Goal: Task Accomplishment & Management: Manage account settings

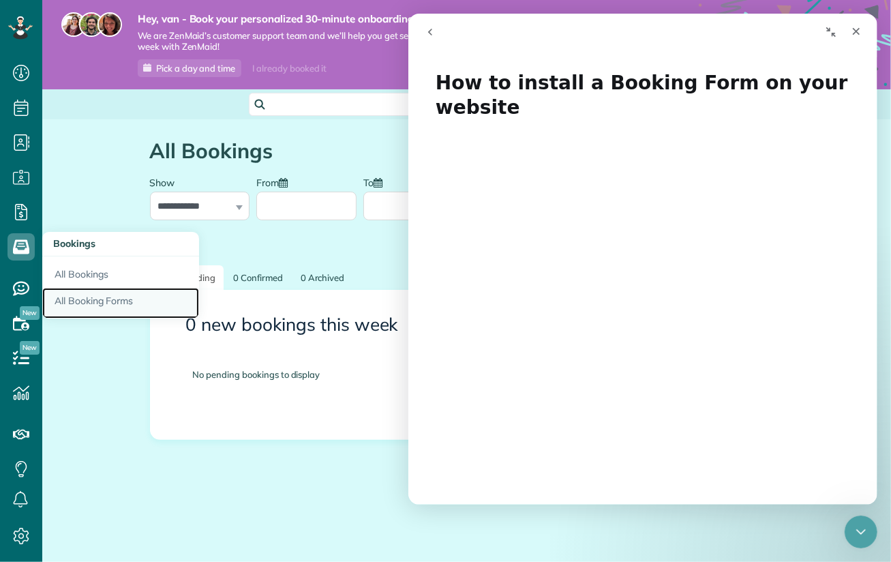
click at [95, 304] on link "All Booking Forms" at bounding box center [120, 303] width 157 height 31
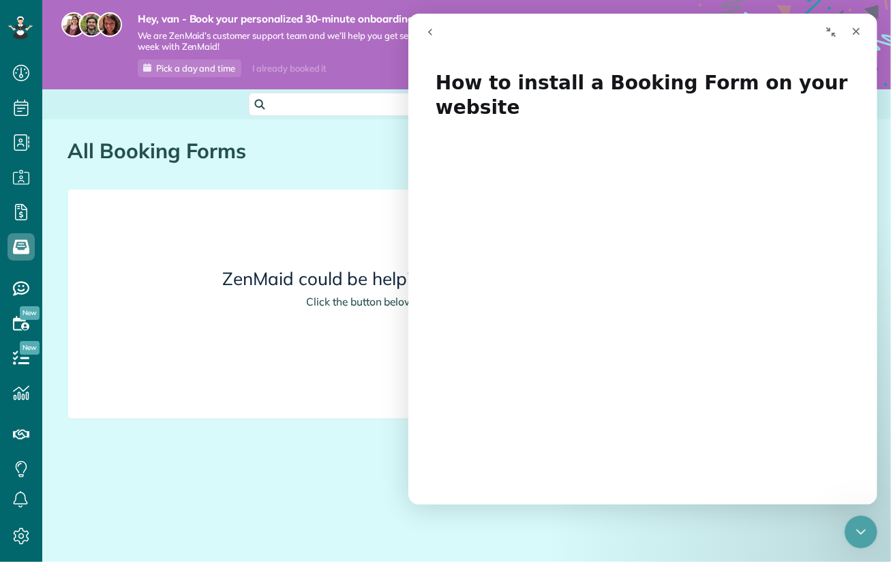
click at [836, 33] on button "Collapse window" at bounding box center [831, 32] width 26 height 26
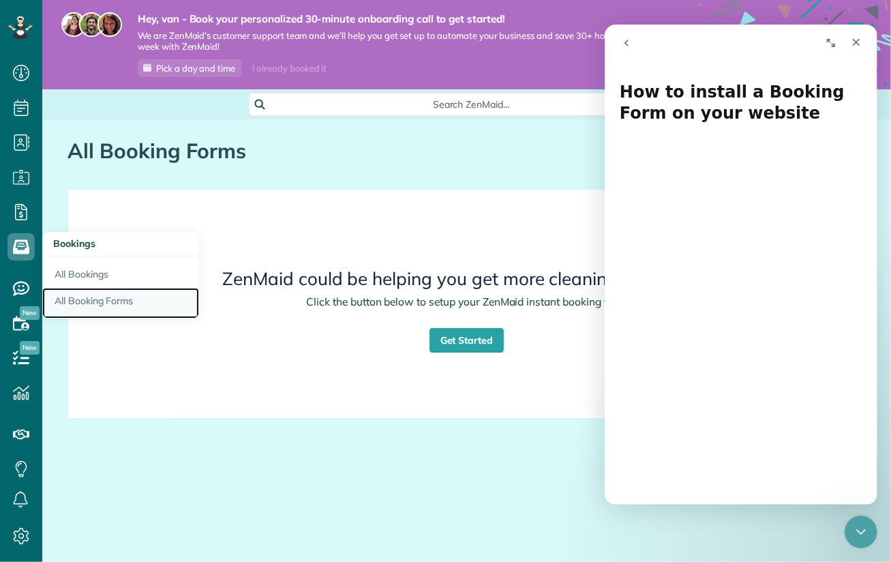
click at [85, 296] on link "All Booking Forms" at bounding box center [120, 303] width 157 height 31
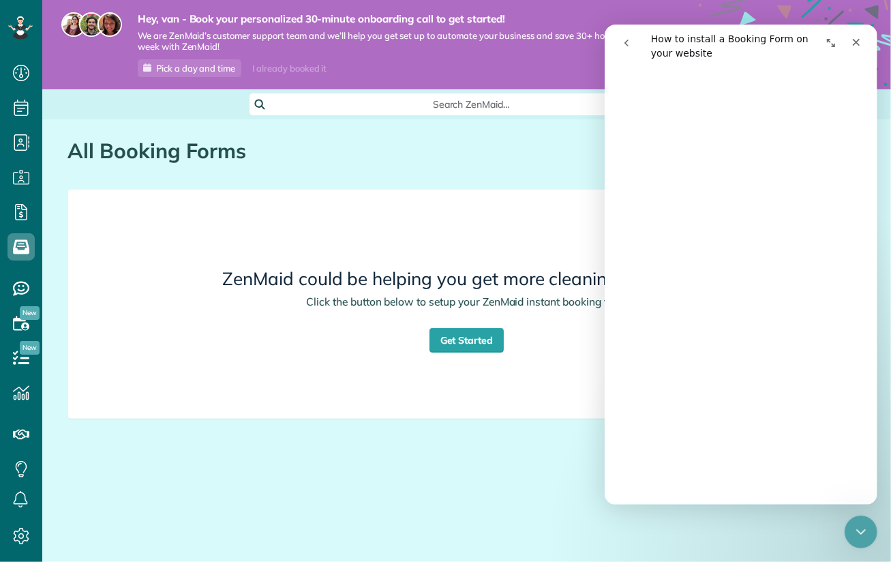
scroll to position [273, 0]
click at [832, 42] on icon "Expand window" at bounding box center [830, 43] width 11 height 11
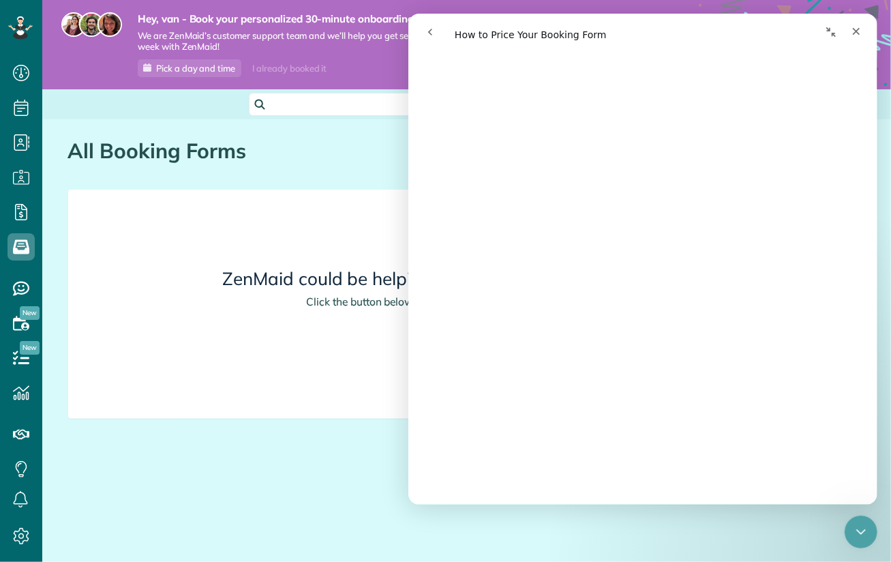
scroll to position [2932, 0]
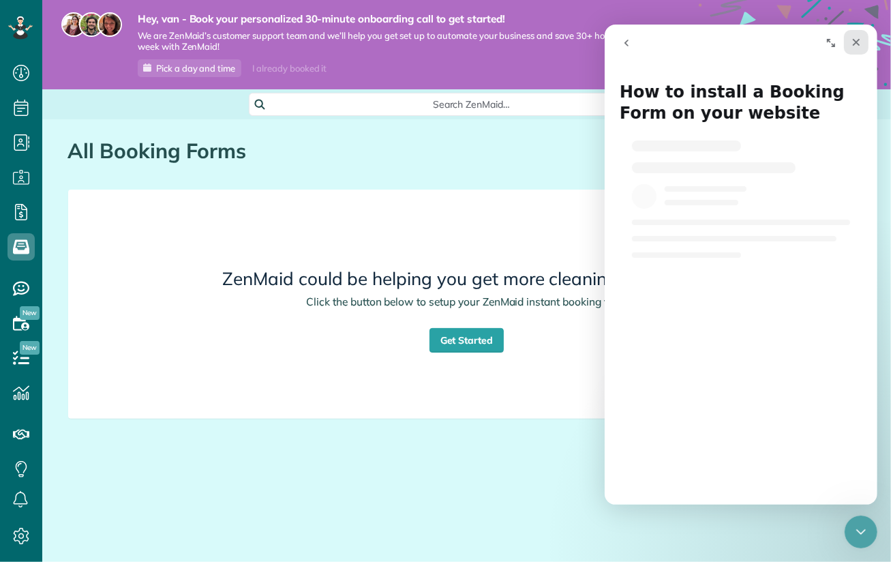
click at [856, 40] on icon "Close" at bounding box center [855, 42] width 11 height 11
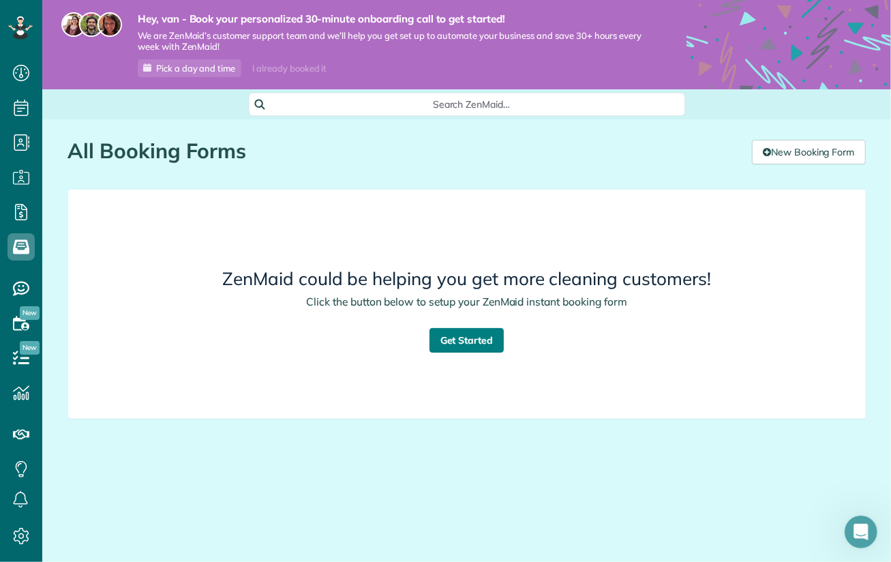
click at [471, 338] on link "Get Started" at bounding box center [467, 340] width 75 height 25
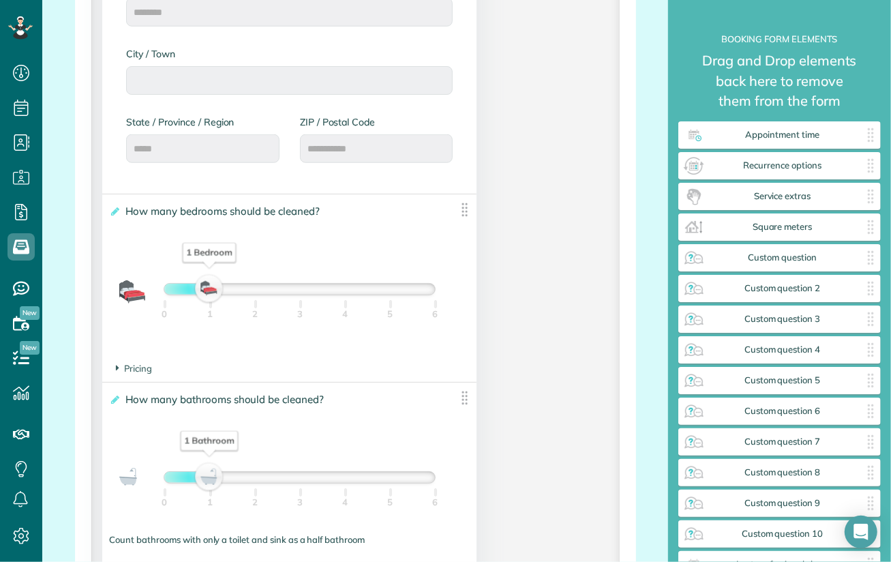
scroll to position [818, 0]
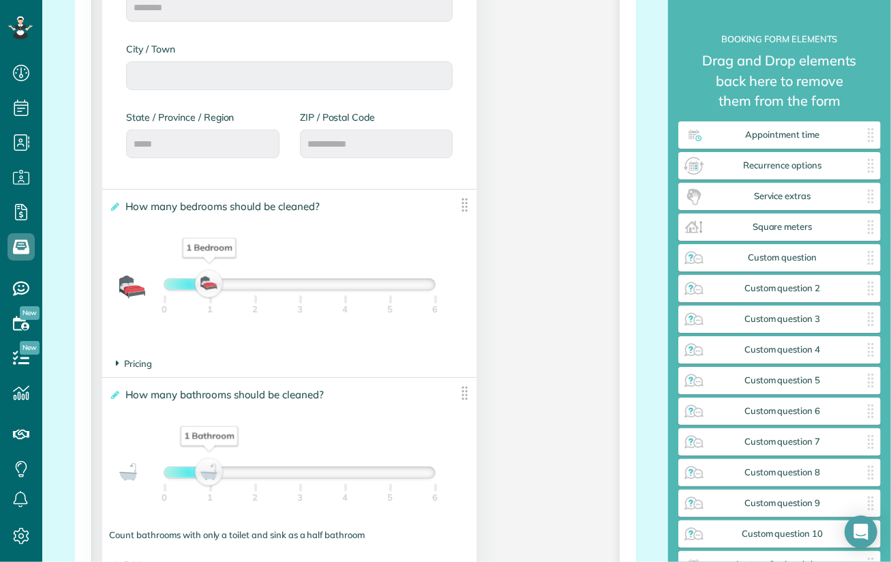
click at [143, 364] on span "Pricing" at bounding box center [134, 363] width 36 height 11
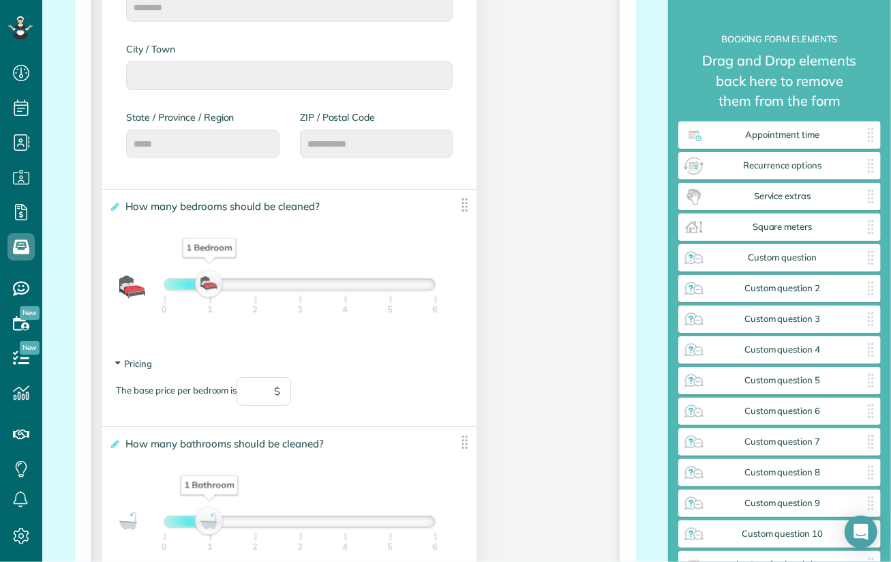
click at [120, 367] on span "Pricing" at bounding box center [134, 363] width 36 height 11
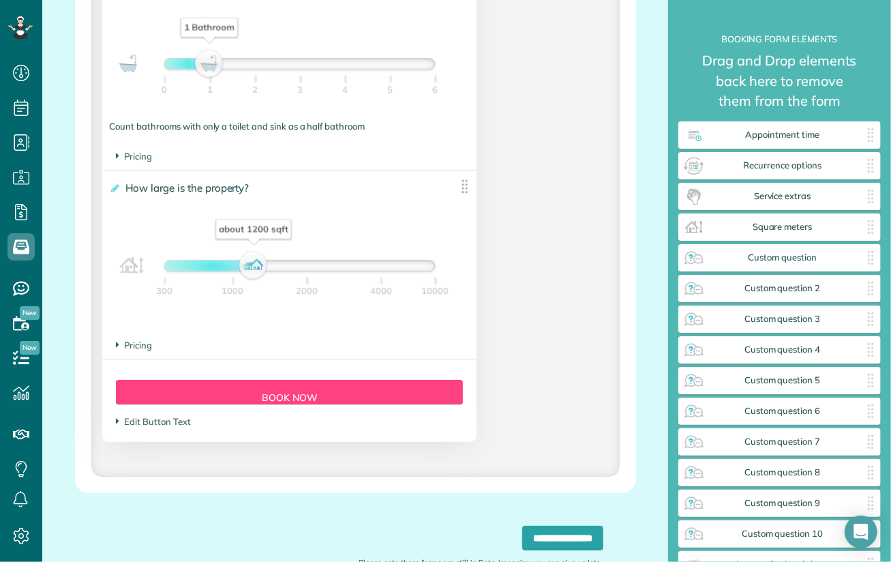
scroll to position [1228, 0]
click at [154, 423] on span "Edit Button Text" at bounding box center [153, 420] width 74 height 11
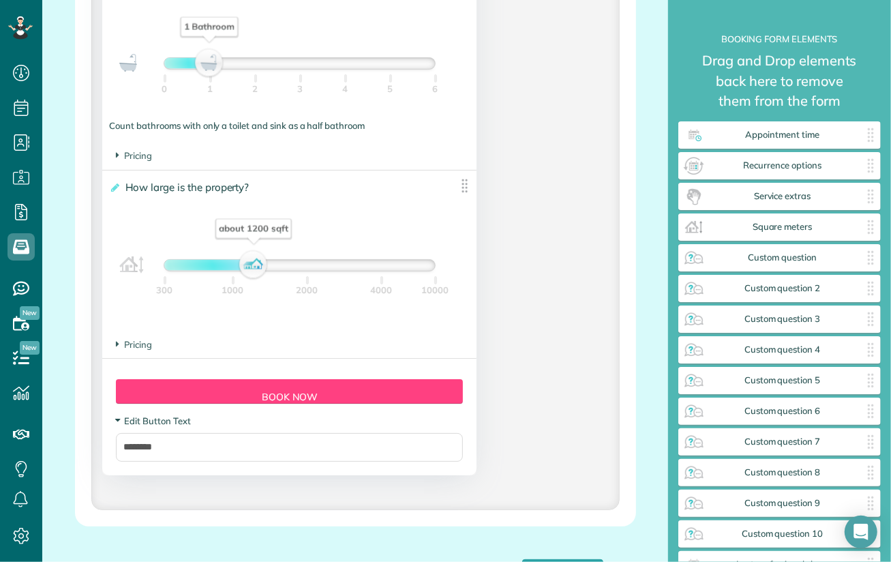
click at [154, 423] on span "Edit Button Text" at bounding box center [153, 420] width 74 height 11
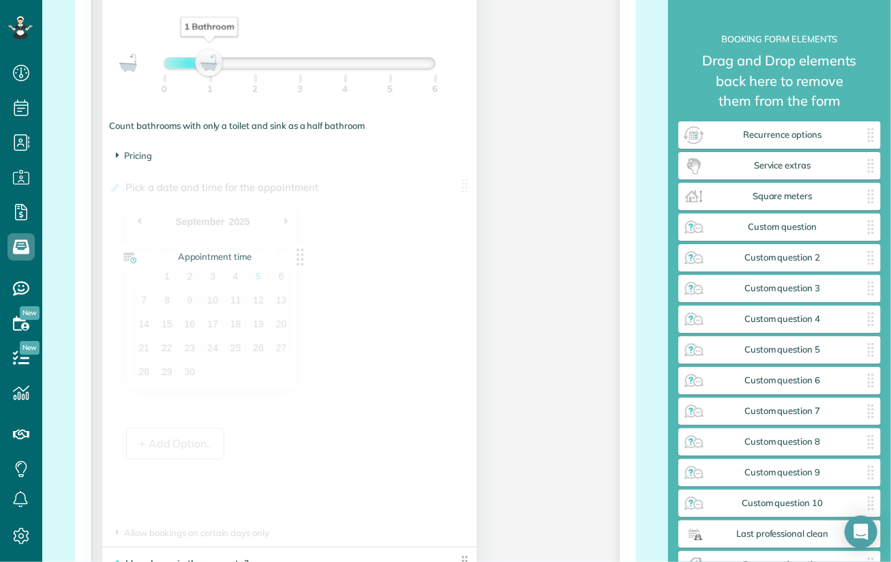
drag, startPoint x: 783, startPoint y: 136, endPoint x: 220, endPoint y: 258, distance: 576.4
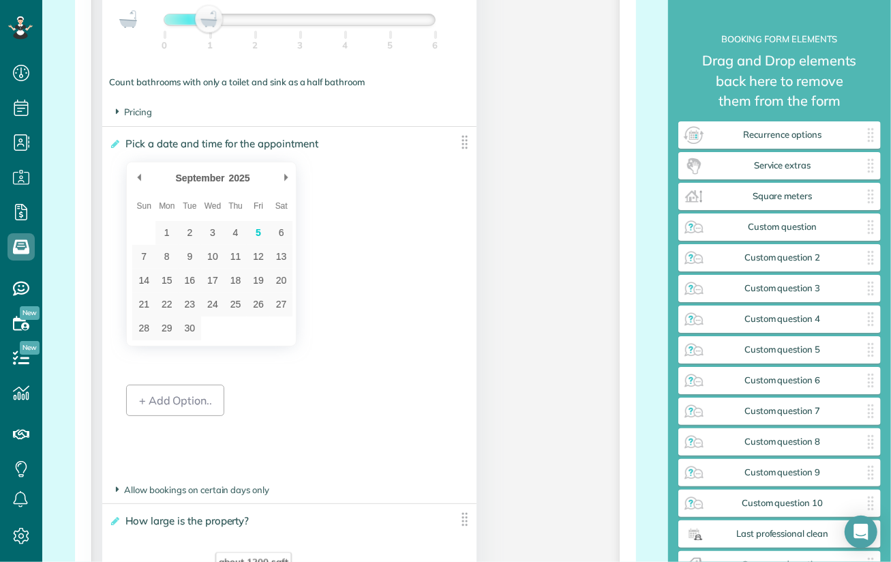
scroll to position [1296, 0]
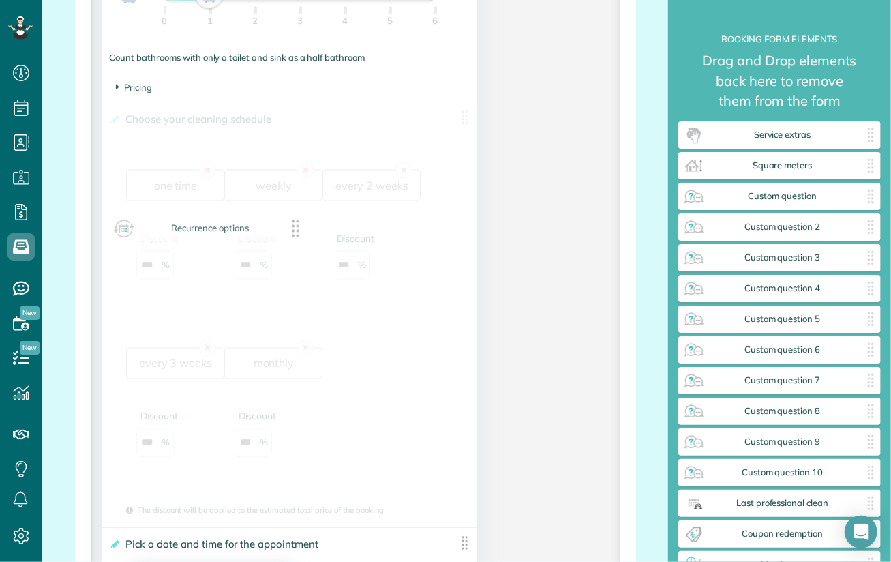
drag, startPoint x: 774, startPoint y: 136, endPoint x: 203, endPoint y: 229, distance: 579.1
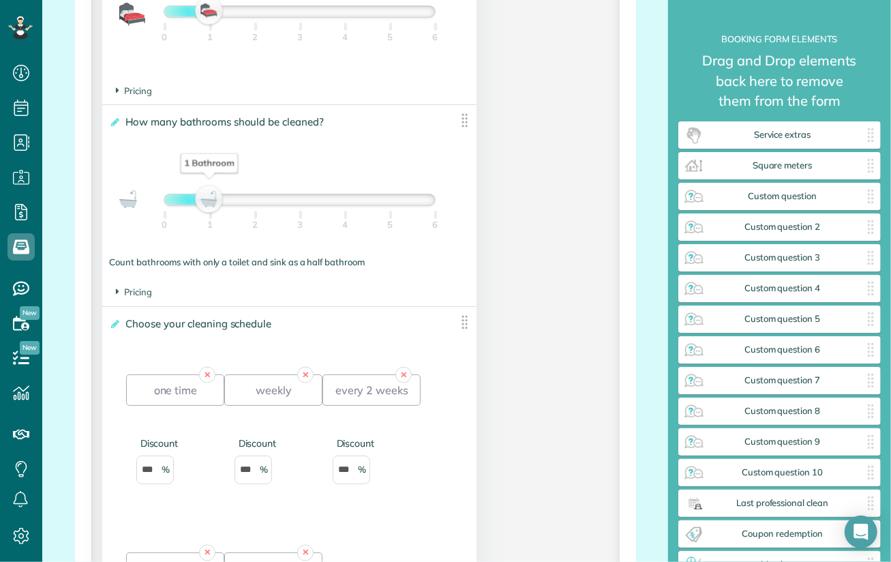
scroll to position [1023, 0]
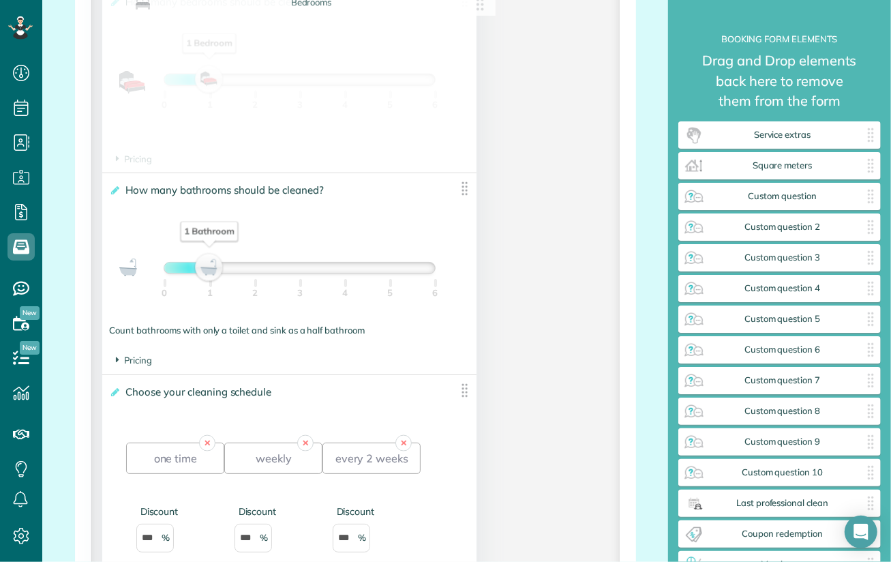
drag, startPoint x: 161, startPoint y: 162, endPoint x: 184, endPoint y: 165, distance: 23.3
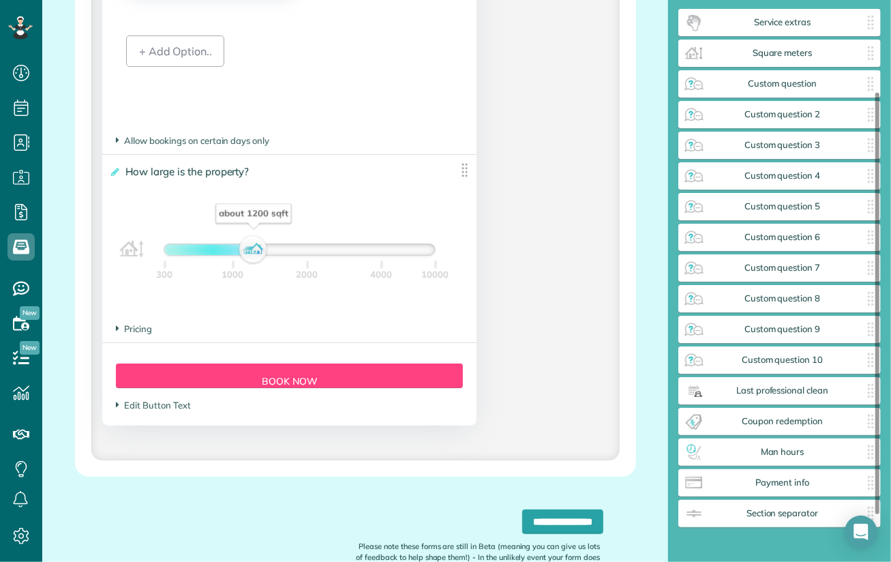
scroll to position [136, 0]
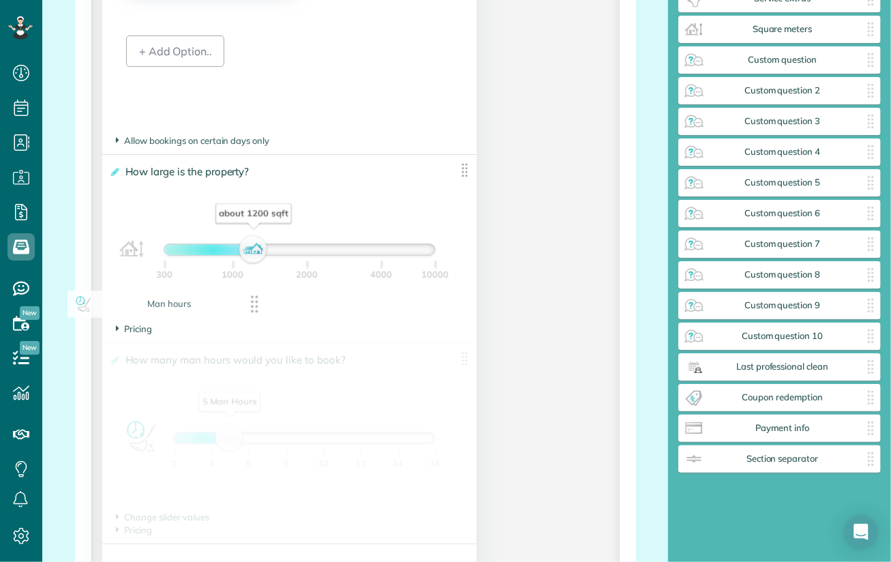
drag, startPoint x: 802, startPoint y: 430, endPoint x: 191, endPoint y: 303, distance: 623.9
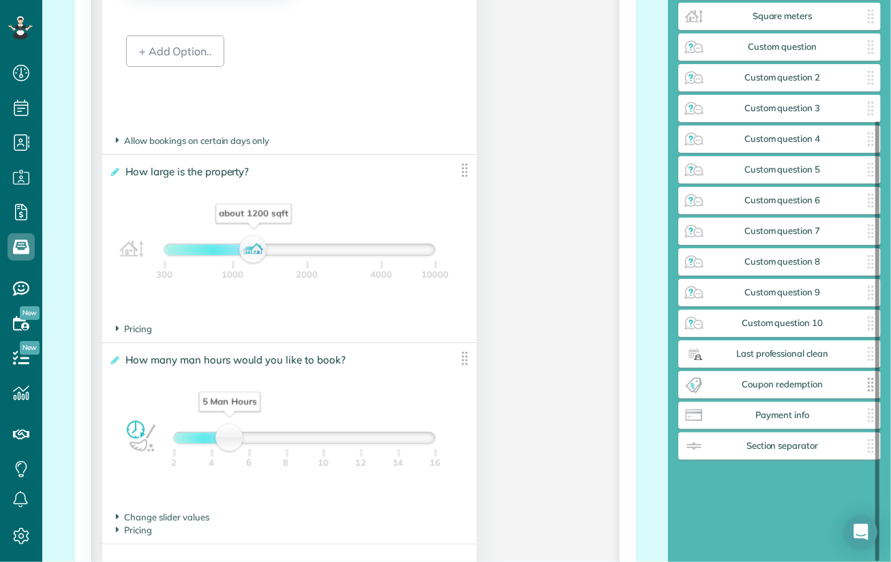
scroll to position [153, 0]
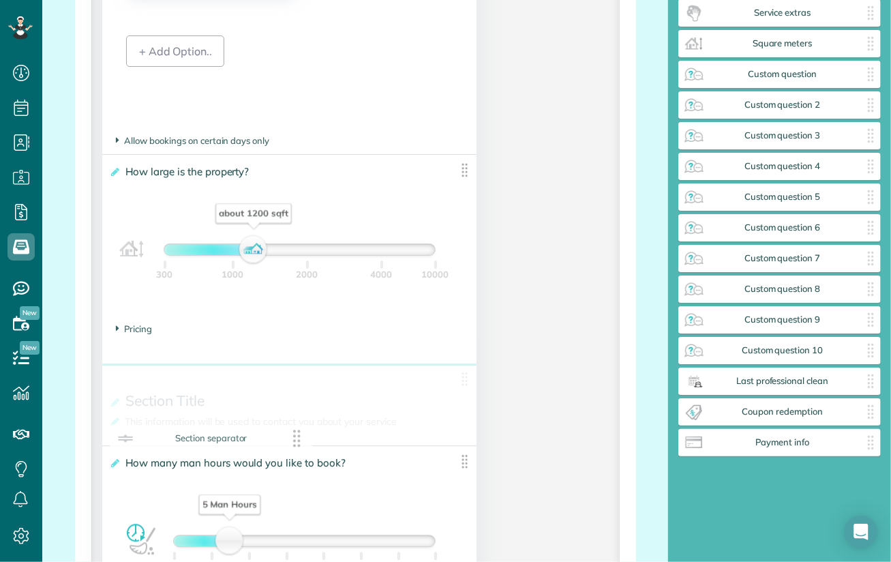
drag, startPoint x: 826, startPoint y: 445, endPoint x: 257, endPoint y: 441, distance: 568.8
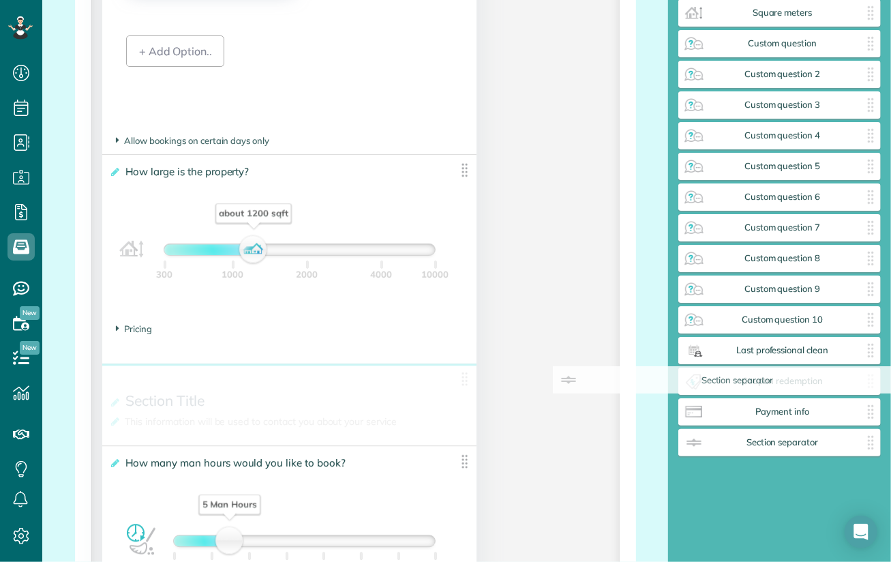
drag, startPoint x: 463, startPoint y: 383, endPoint x: 917, endPoint y: 382, distance: 453.5
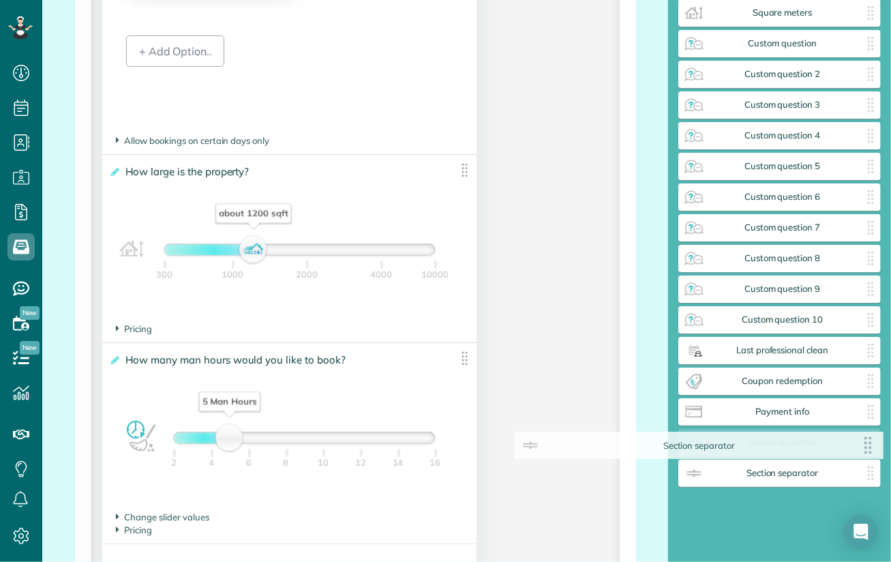
drag, startPoint x: 458, startPoint y: 381, endPoint x: 871, endPoint y: 446, distance: 417.6
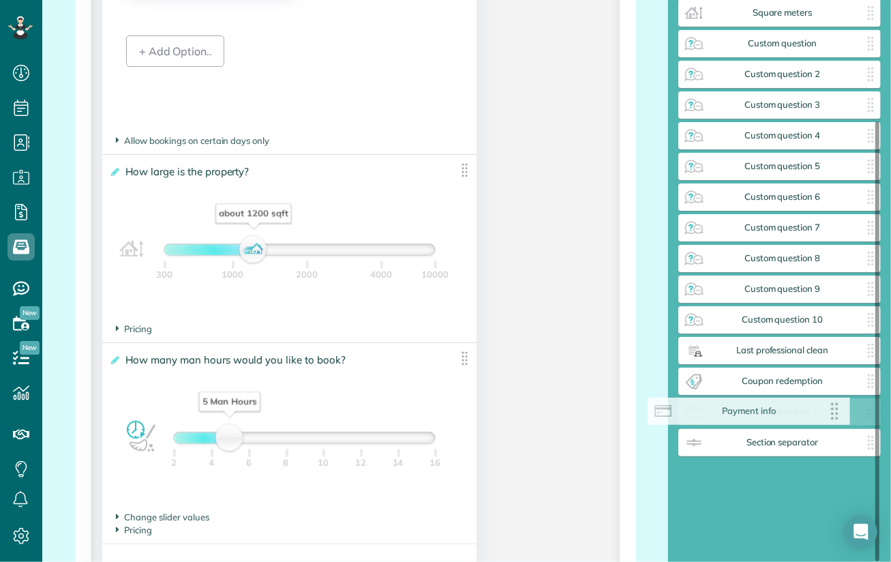
scroll to position [123, 0]
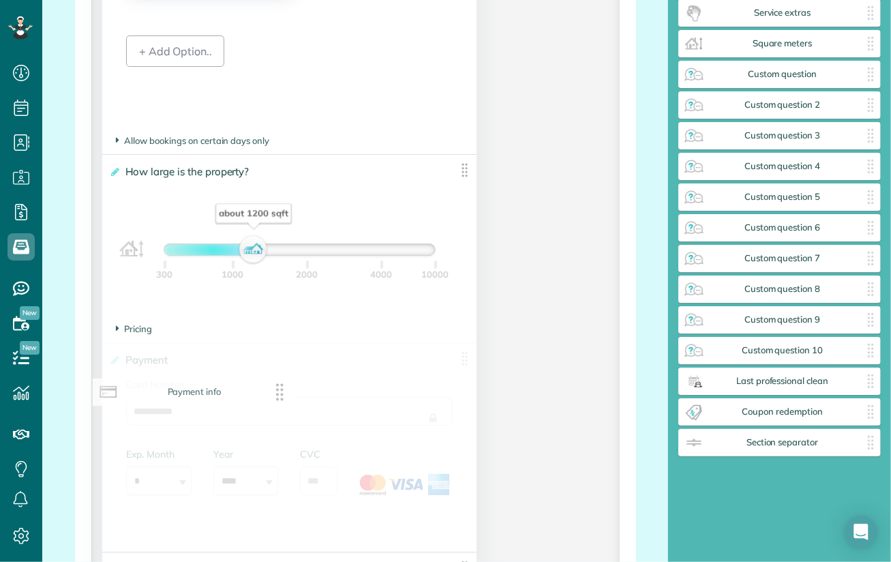
drag, startPoint x: 816, startPoint y: 411, endPoint x: 229, endPoint y: 391, distance: 586.8
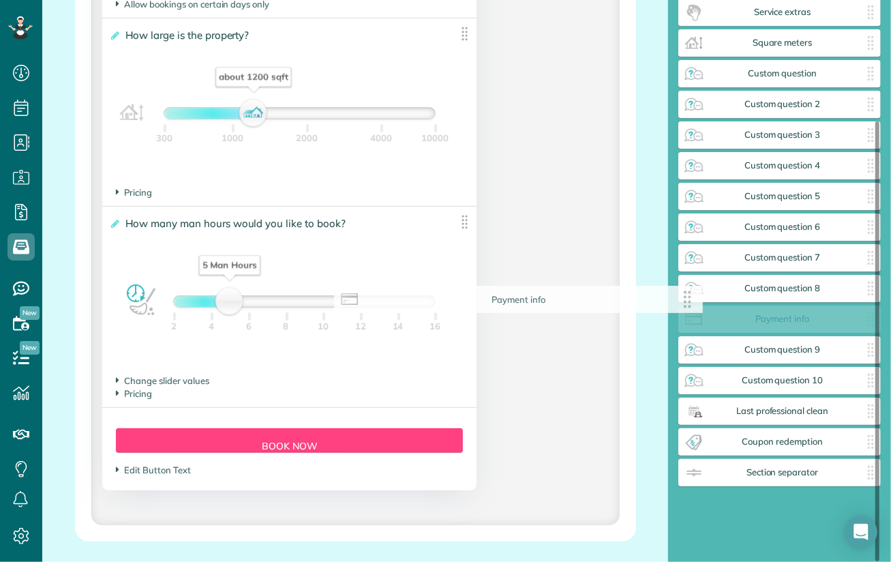
scroll to position [153, 0]
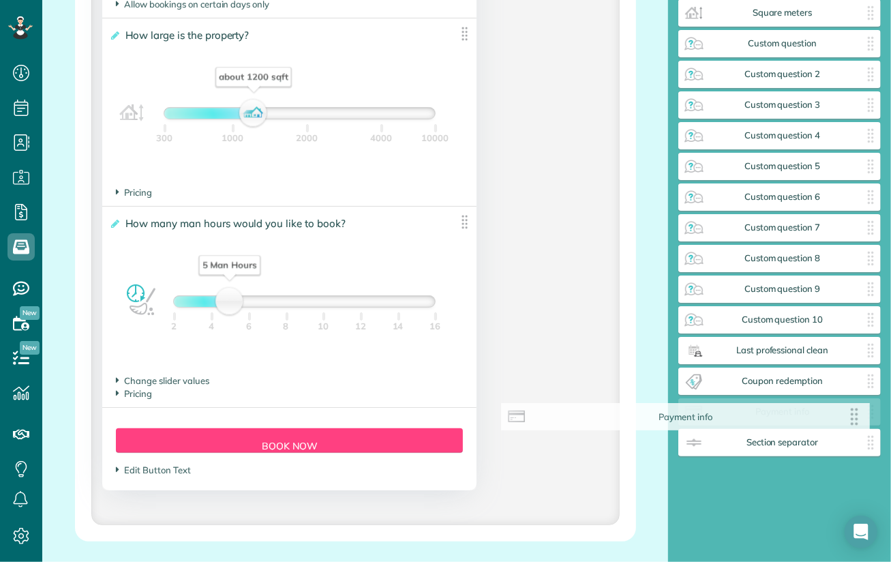
drag, startPoint x: 453, startPoint y: 227, endPoint x: 856, endPoint y: 420, distance: 446.9
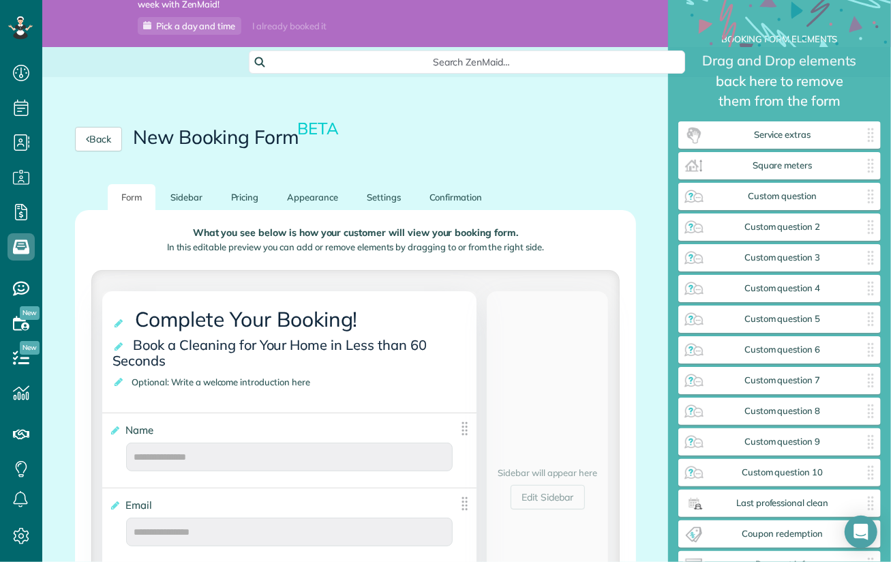
scroll to position [0, 0]
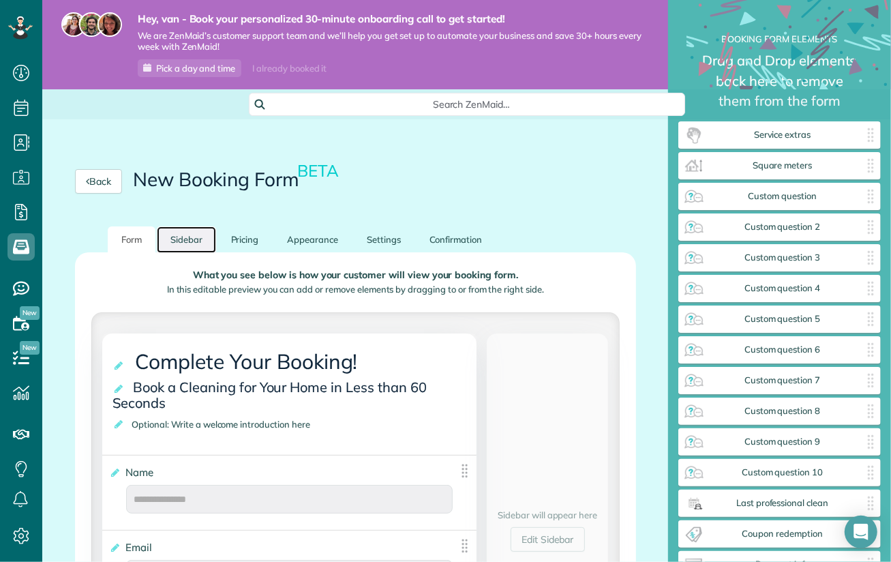
click at [181, 239] on link "Sidebar" at bounding box center [186, 239] width 59 height 27
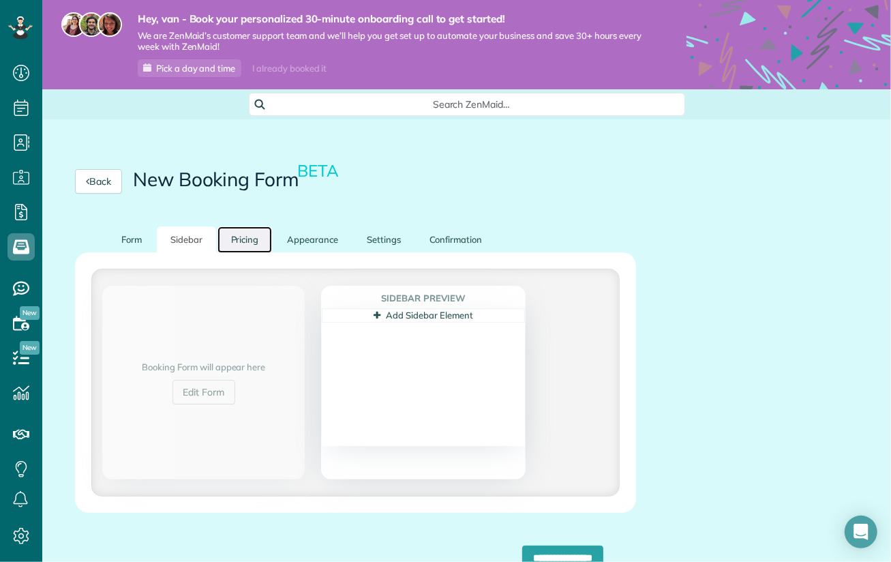
click at [253, 241] on link "Pricing" at bounding box center [245, 239] width 55 height 27
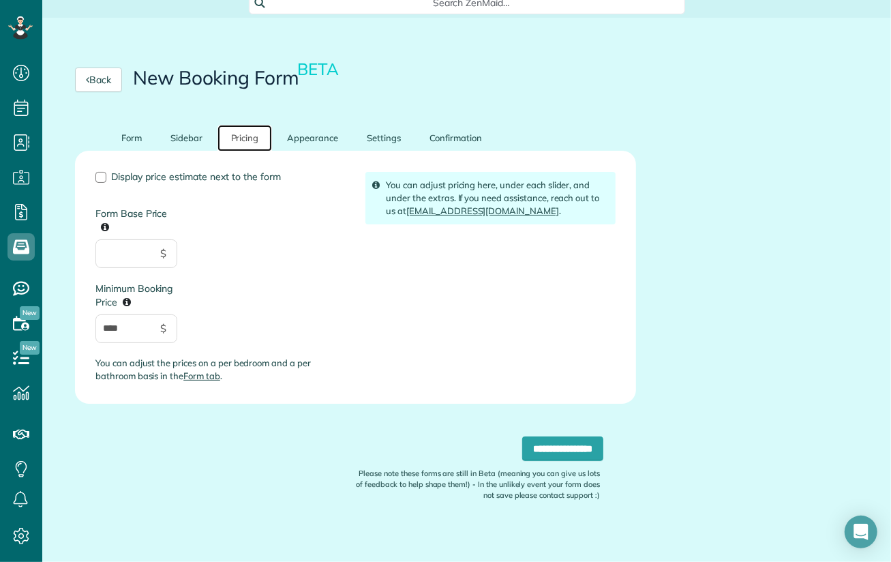
scroll to position [113, 0]
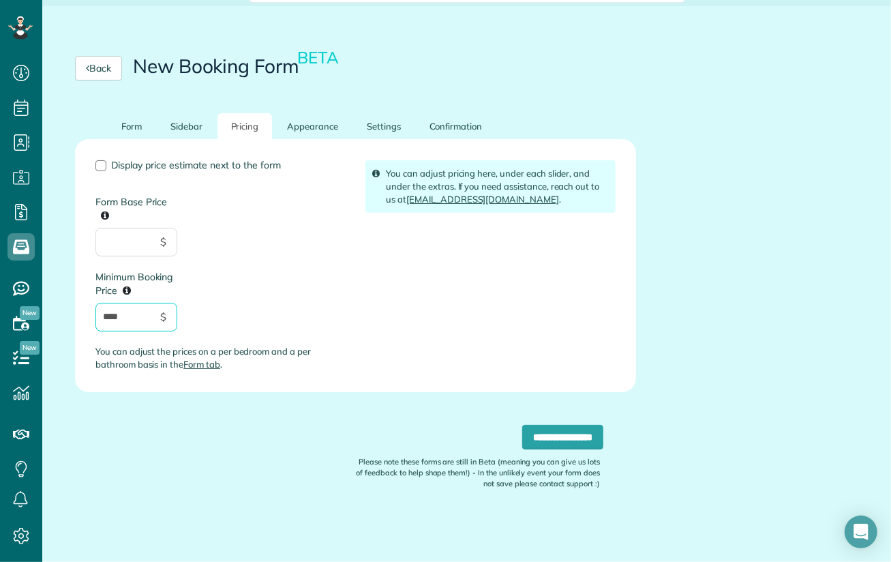
click at [133, 312] on input "****" at bounding box center [136, 317] width 82 height 29
drag, startPoint x: 141, startPoint y: 316, endPoint x: 61, endPoint y: 310, distance: 80.1
click at [61, 310] on div "**********" at bounding box center [355, 337] width 627 height 448
click at [295, 302] on div "Display price estimate next to the form Form Base Price $ Minimum Booking Price…" at bounding box center [220, 271] width 270 height 222
drag, startPoint x: 131, startPoint y: 318, endPoint x: 72, endPoint y: 317, distance: 59.3
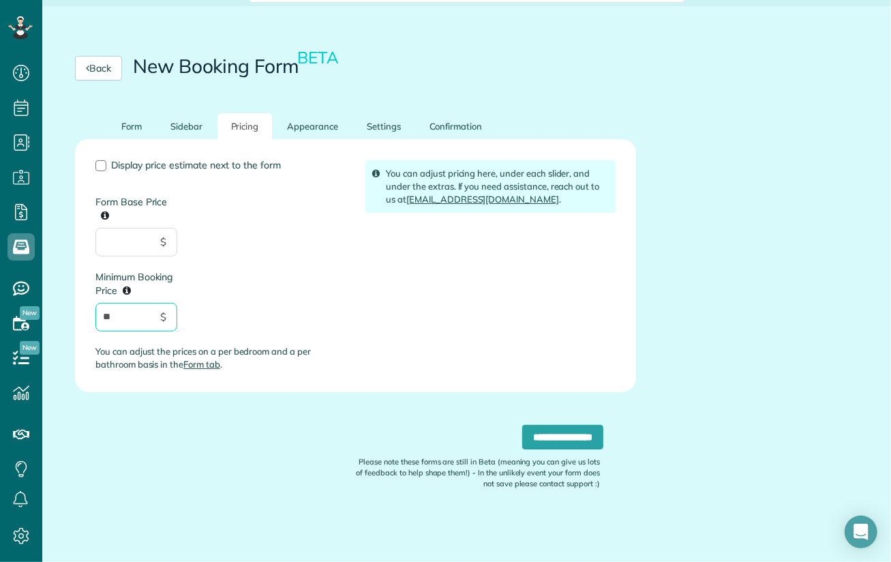
click at [72, 317] on div "**********" at bounding box center [355, 337] width 627 height 448
click at [127, 327] on input "**" at bounding box center [136, 317] width 82 height 29
drag, startPoint x: 111, startPoint y: 312, endPoint x: 55, endPoint y: 312, distance: 56.6
click at [55, 312] on div "**********" at bounding box center [355, 337] width 627 height 448
type input "***"
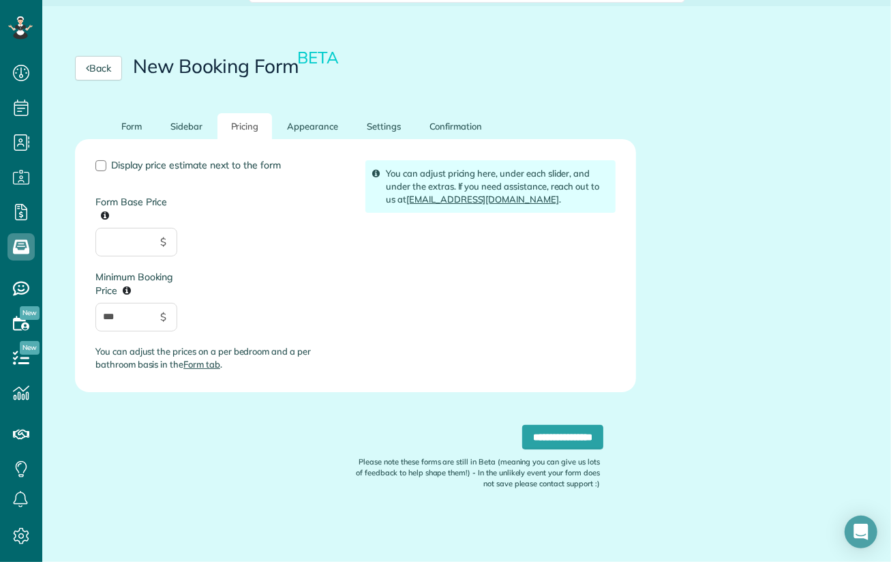
click at [245, 303] on div "Display price estimate next to the form Form Base Price $ Minimum Booking Price…" at bounding box center [220, 271] width 270 height 222
click at [315, 129] on link "Appearance" at bounding box center [312, 126] width 78 height 27
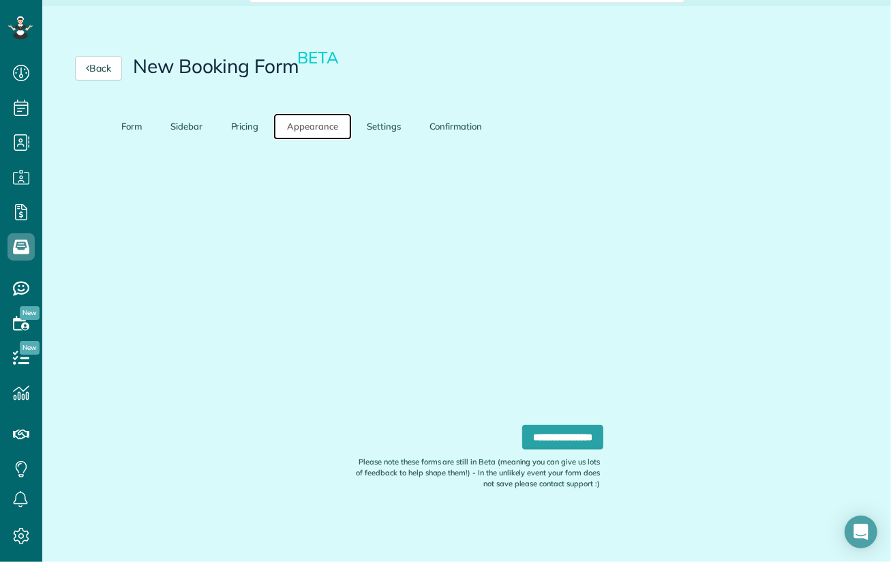
scroll to position [105, 0]
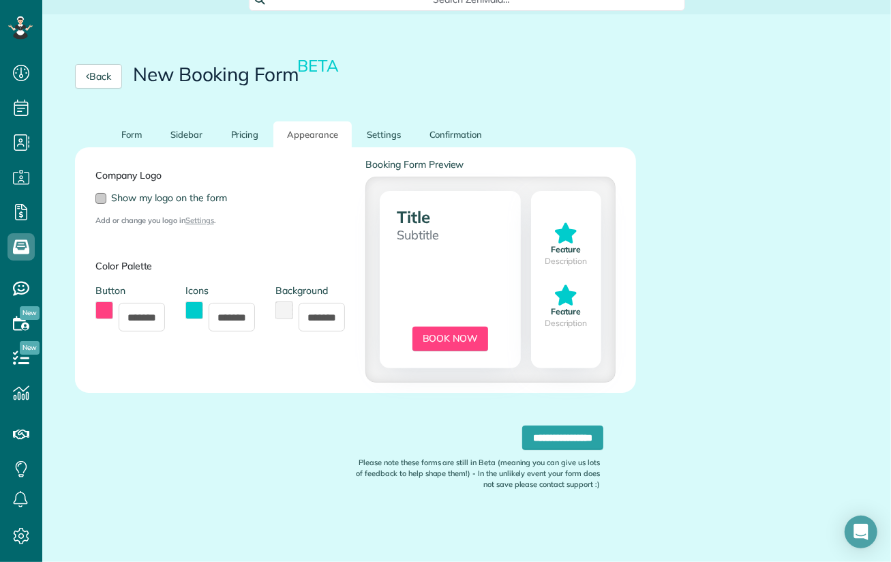
click at [98, 198] on div at bounding box center [100, 198] width 11 height 11
click at [383, 138] on link "Settings" at bounding box center [383, 134] width 61 height 27
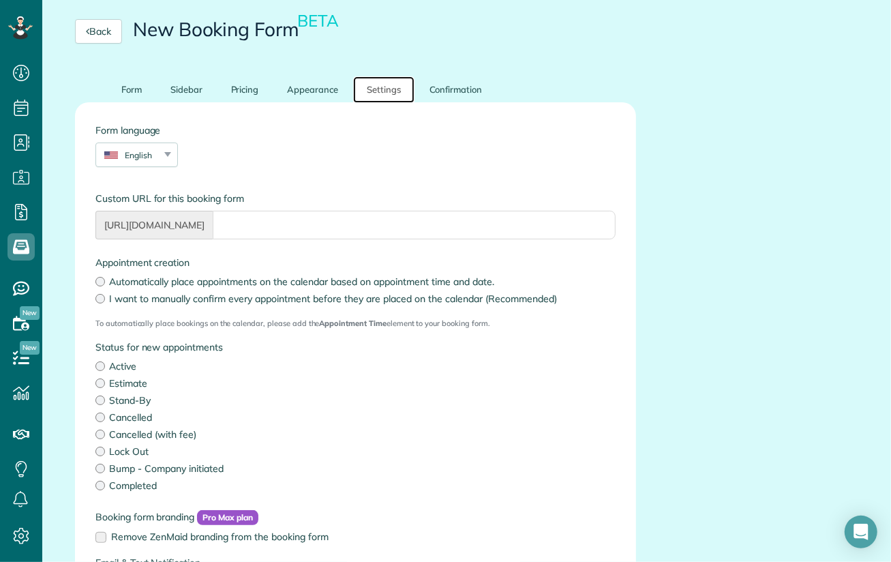
scroll to position [241, 0]
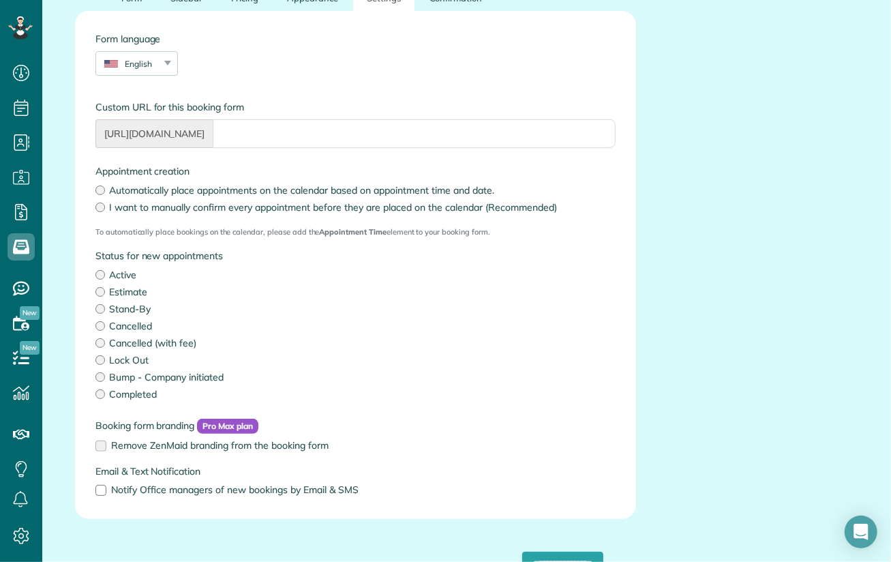
drag, startPoint x: 98, startPoint y: 490, endPoint x: 286, endPoint y: 497, distance: 189.0
click at [98, 490] on div at bounding box center [100, 490] width 11 height 11
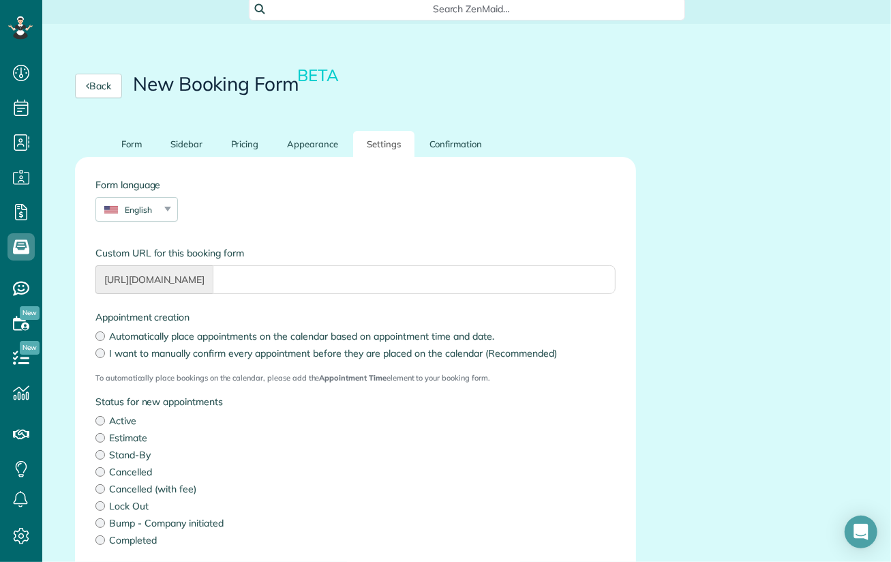
scroll to position [27, 0]
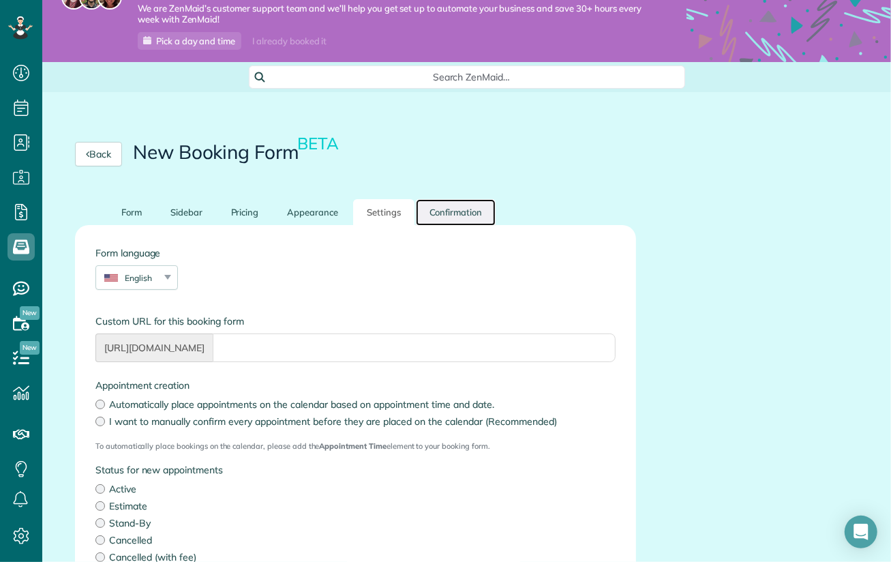
click at [458, 213] on link "Confirmation" at bounding box center [456, 212] width 80 height 27
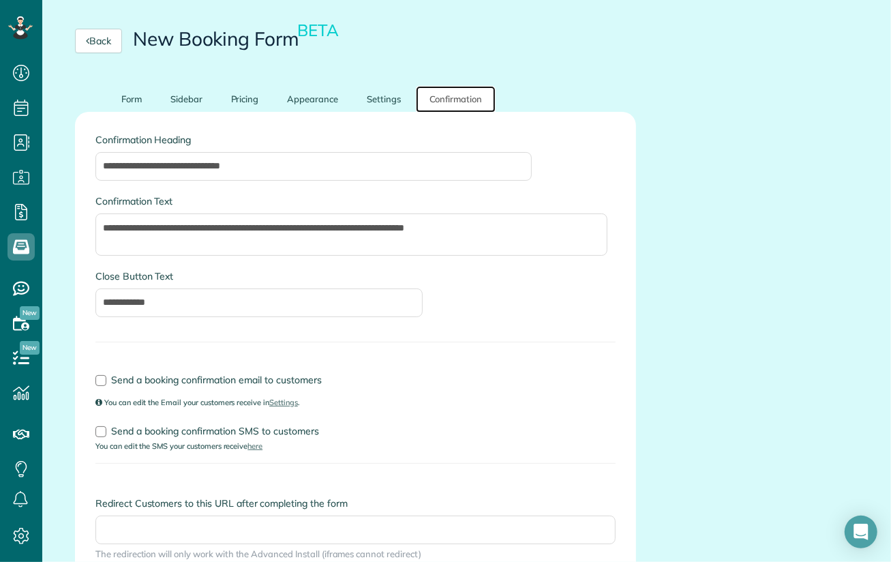
scroll to position [164, 0]
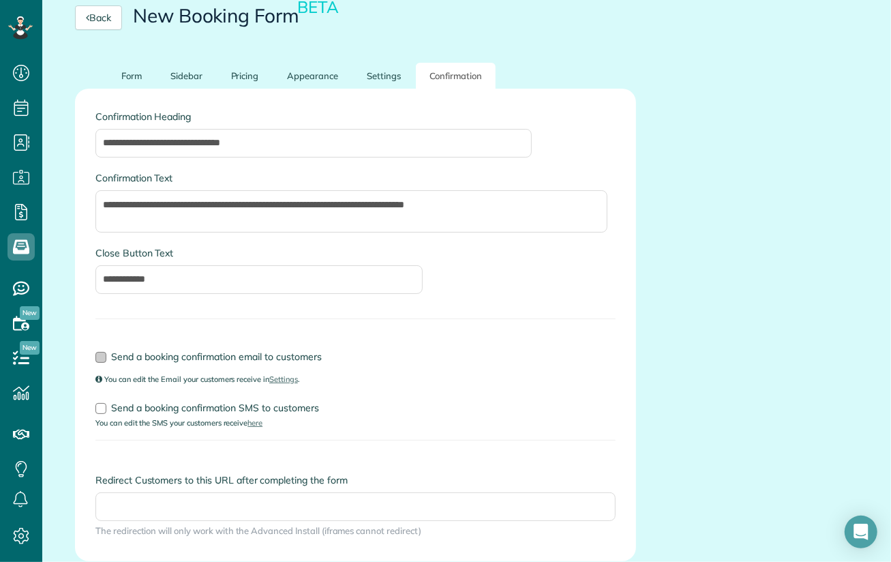
click at [101, 356] on div at bounding box center [100, 357] width 11 height 11
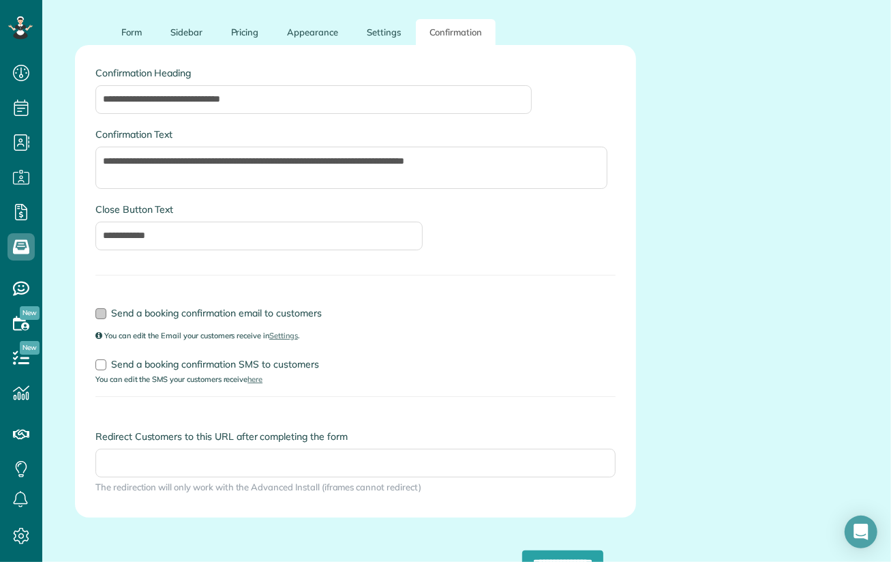
scroll to position [232, 0]
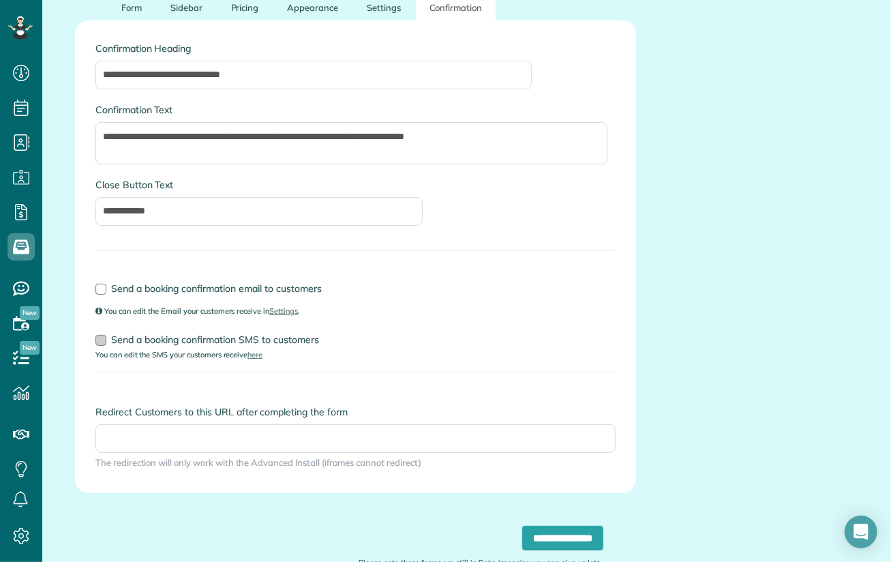
click at [102, 338] on div at bounding box center [100, 340] width 11 height 11
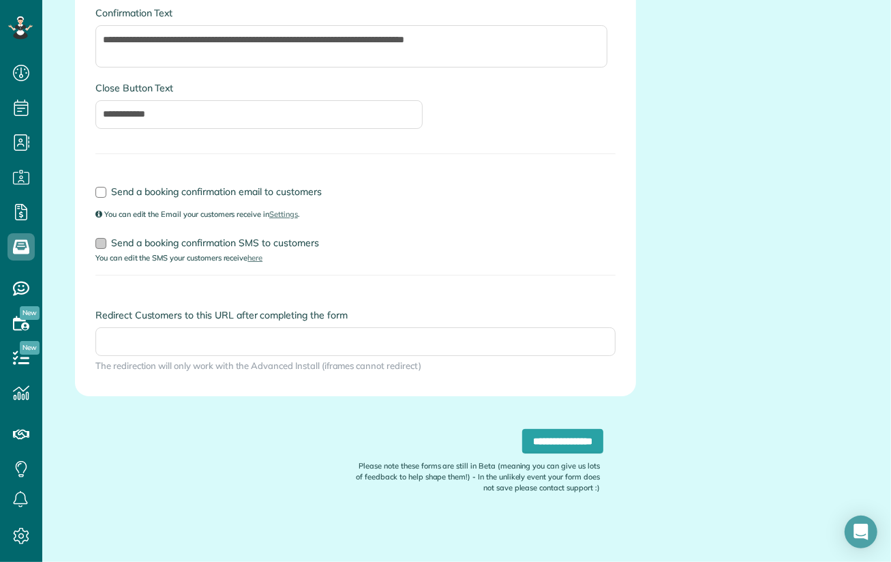
scroll to position [332, 0]
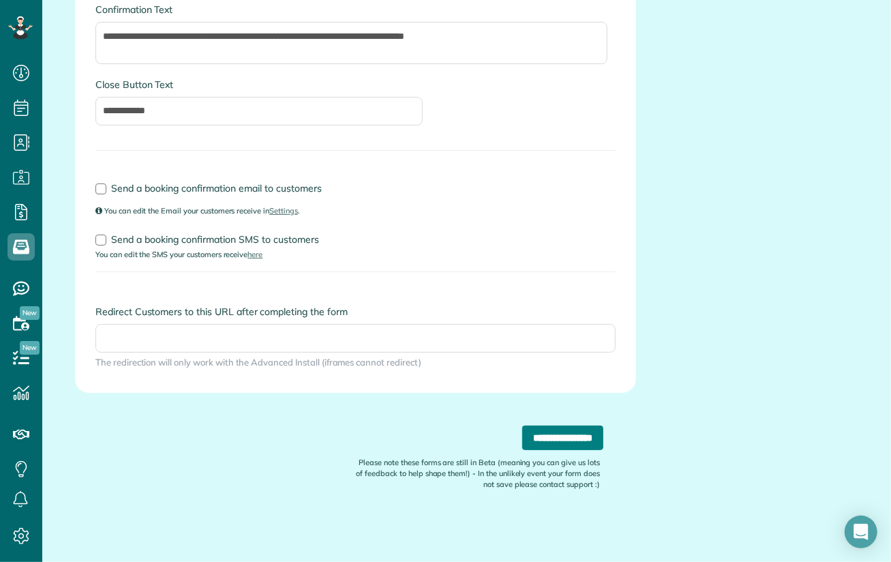
click at [553, 430] on input "**********" at bounding box center [562, 438] width 81 height 25
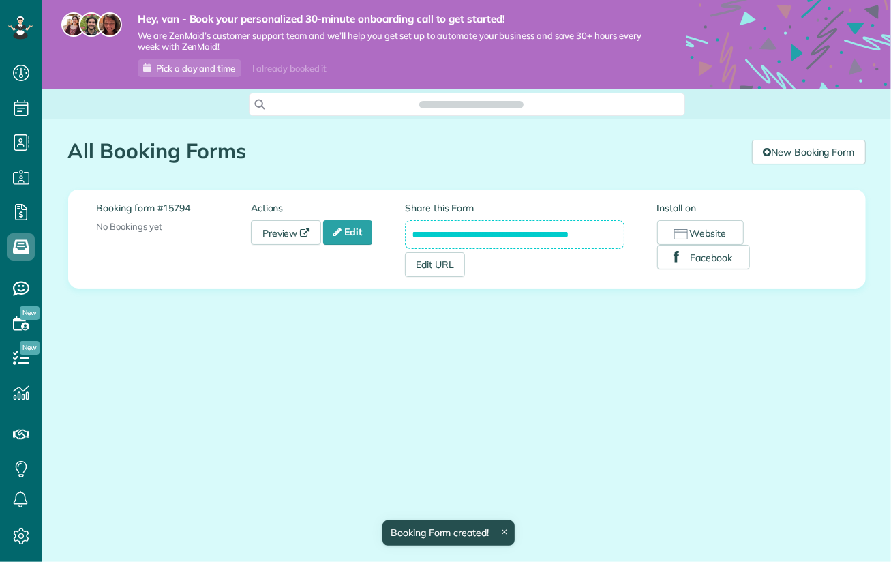
scroll to position [6, 6]
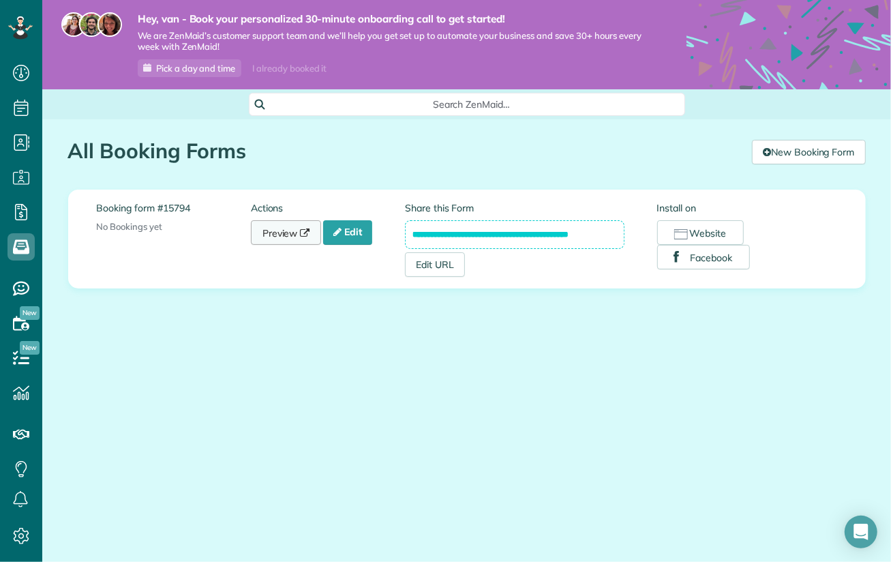
click at [277, 231] on link "Preview" at bounding box center [286, 232] width 71 height 25
click at [359, 234] on link "Edit" at bounding box center [347, 232] width 49 height 25
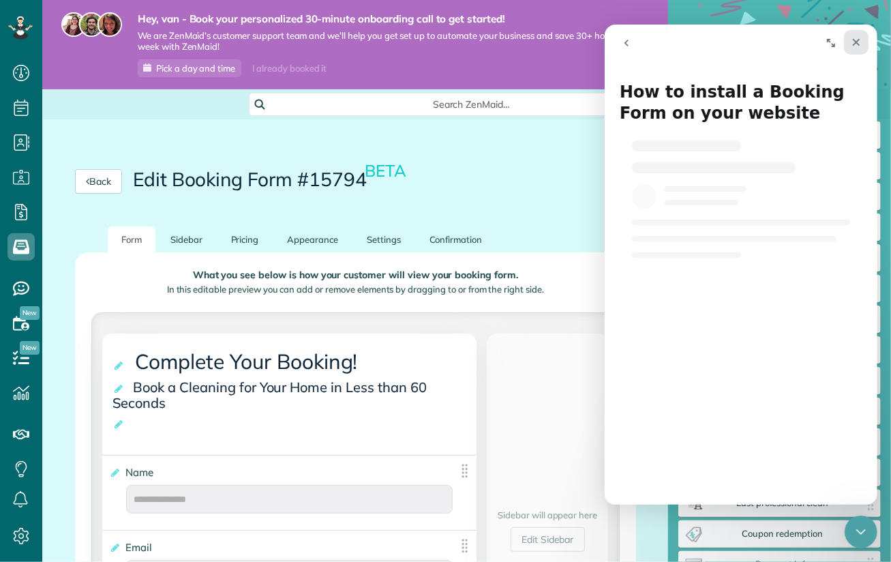
click at [860, 45] on icon "Close" at bounding box center [855, 42] width 11 height 11
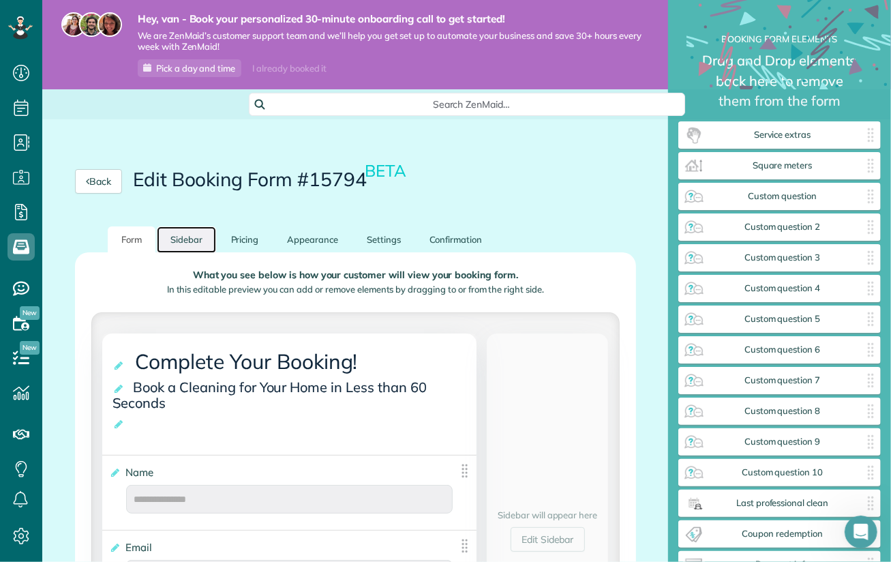
click at [187, 242] on link "Sidebar" at bounding box center [186, 239] width 59 height 27
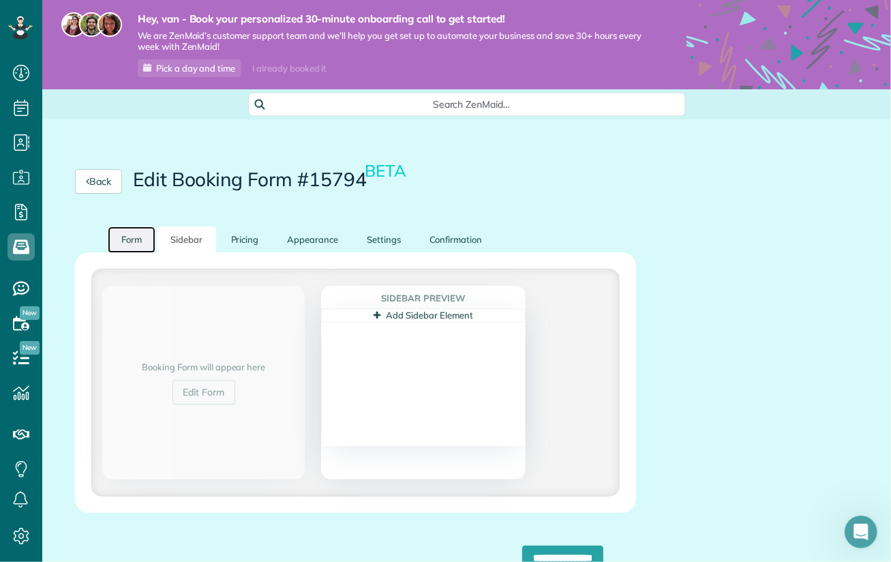
click at [125, 238] on link "Form" at bounding box center [132, 239] width 48 height 27
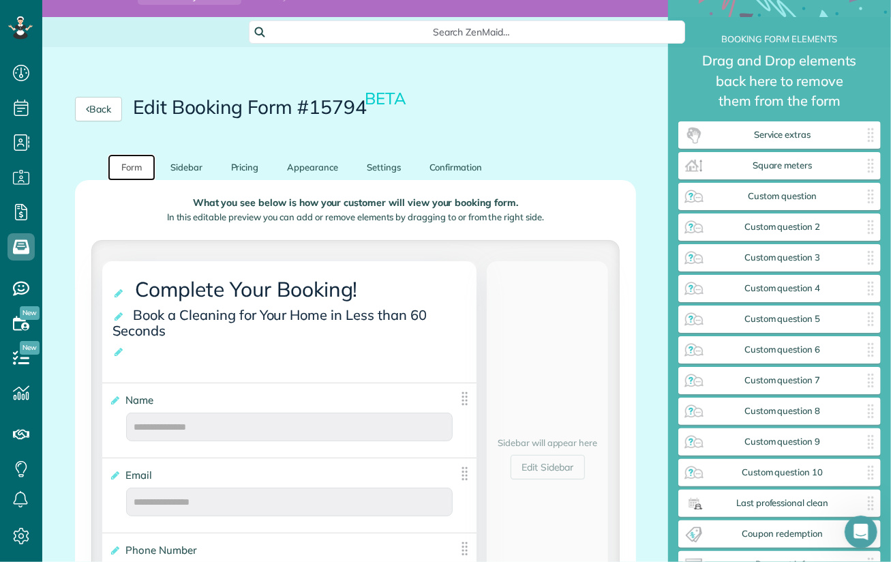
scroll to position [205, 0]
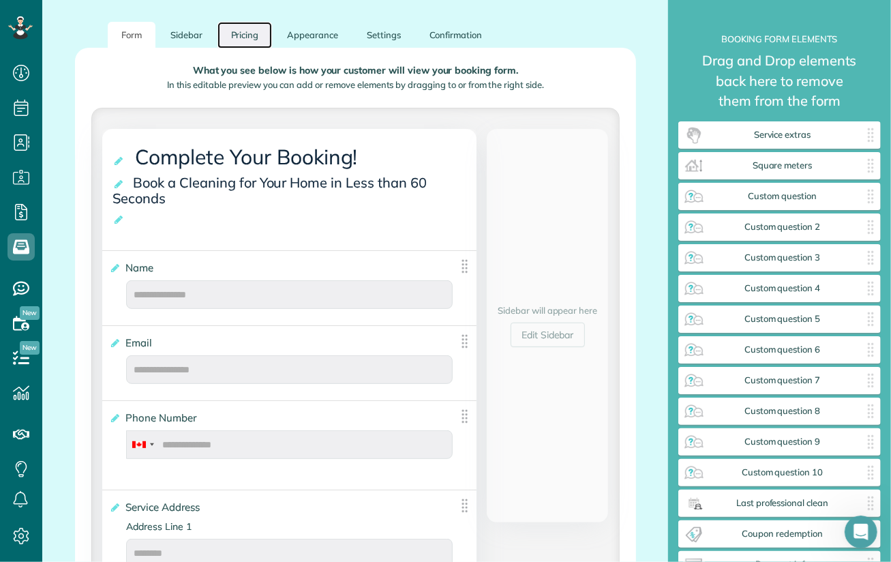
click at [243, 33] on link "Pricing" at bounding box center [245, 35] width 55 height 27
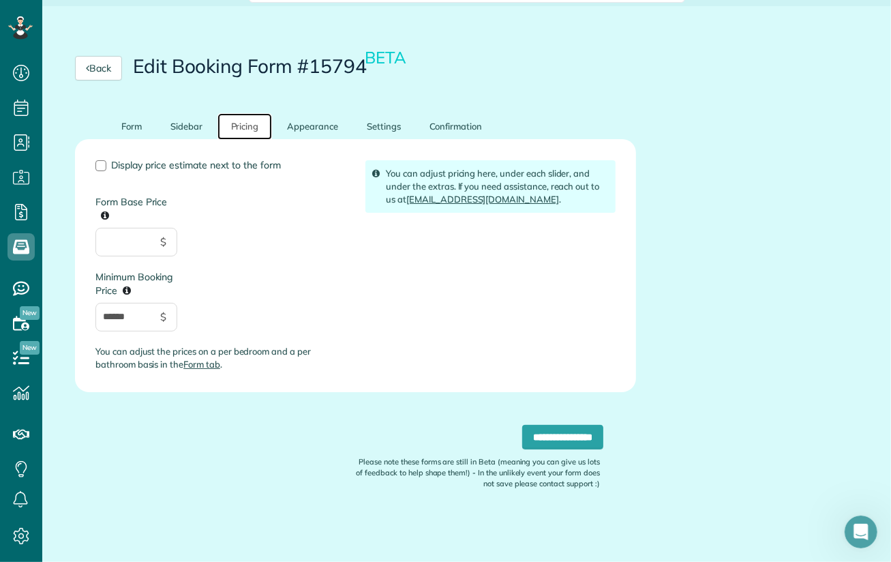
scroll to position [113, 0]
click at [104, 166] on div at bounding box center [100, 165] width 11 height 11
click at [532, 440] on input "**********" at bounding box center [562, 437] width 81 height 25
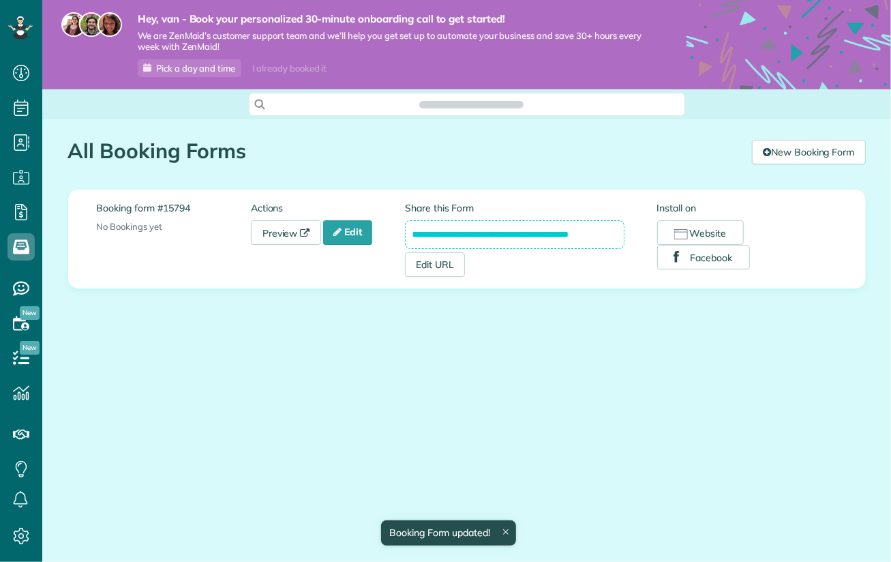
scroll to position [6, 6]
click at [282, 231] on link "Preview" at bounding box center [286, 232] width 71 height 25
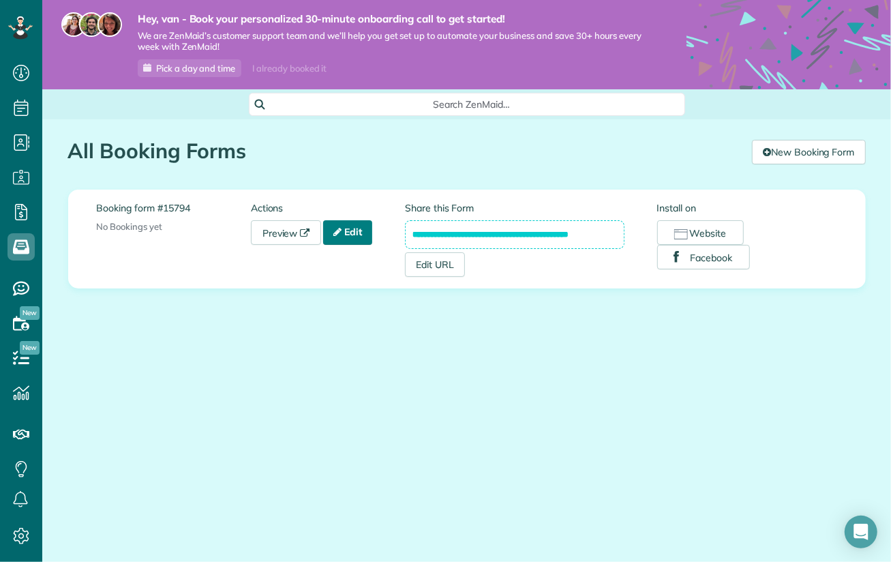
click at [356, 227] on link "Edit" at bounding box center [347, 232] width 49 height 25
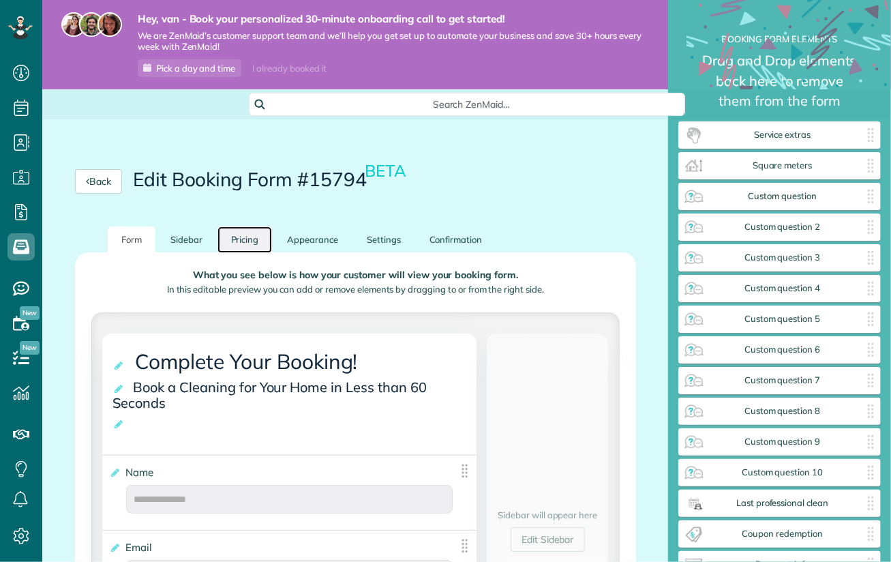
scroll to position [561, 42]
click at [245, 239] on link "Pricing" at bounding box center [245, 239] width 55 height 27
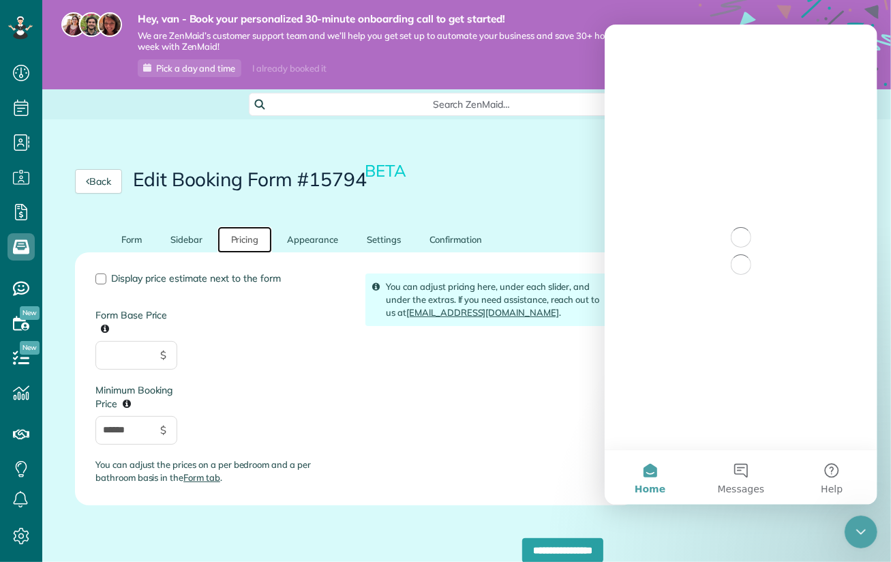
scroll to position [0, 0]
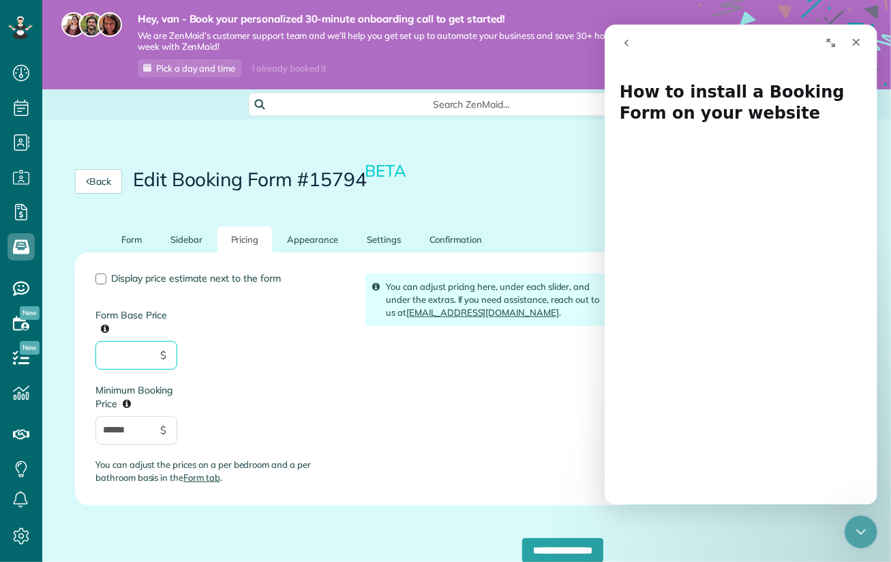
click at [134, 356] on input "Form Base Price" at bounding box center [136, 355] width 82 height 29
click at [99, 279] on div at bounding box center [100, 278] width 11 height 11
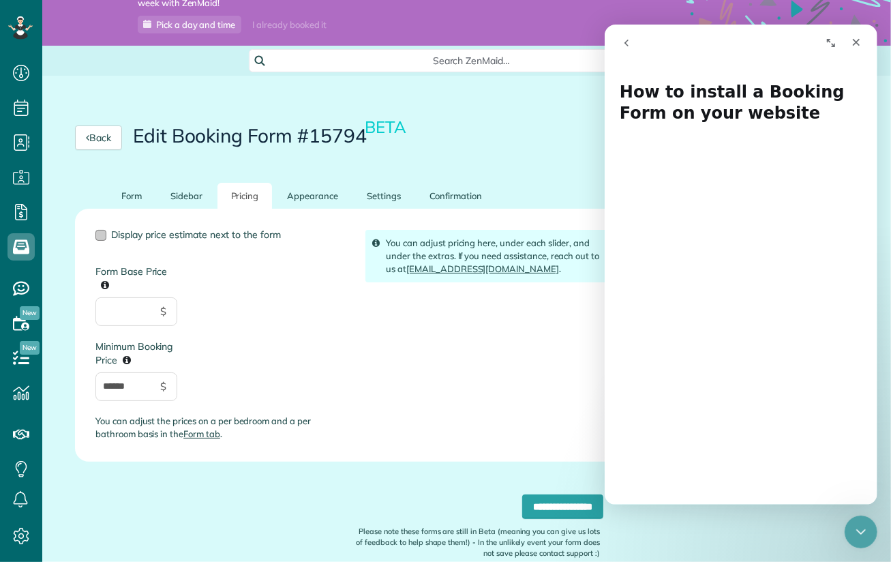
scroll to position [68, 0]
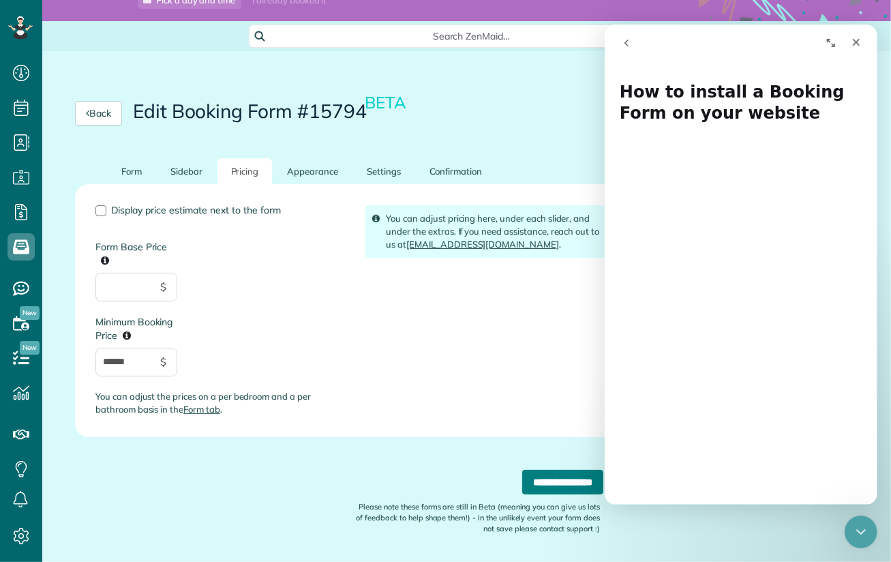
click at [539, 481] on input "**********" at bounding box center [562, 482] width 81 height 25
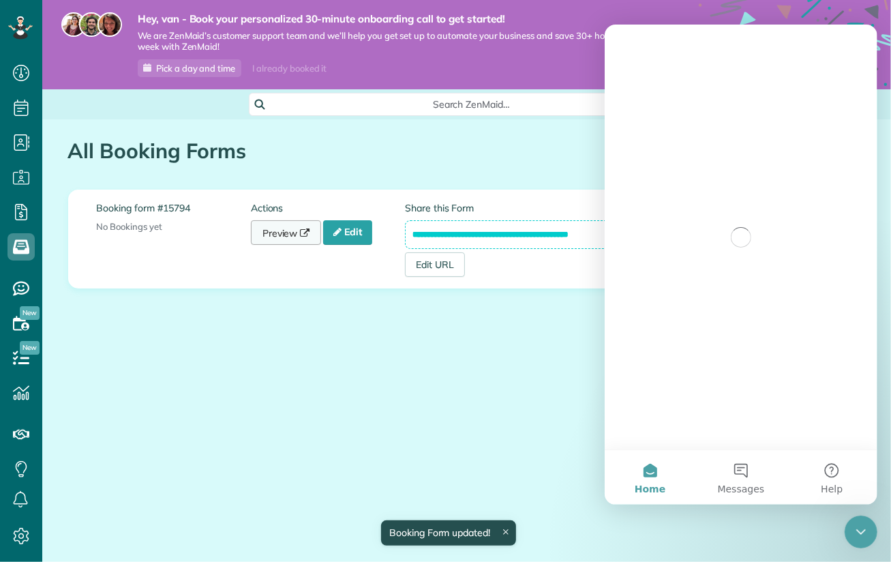
click at [284, 235] on link "Preview" at bounding box center [286, 232] width 71 height 25
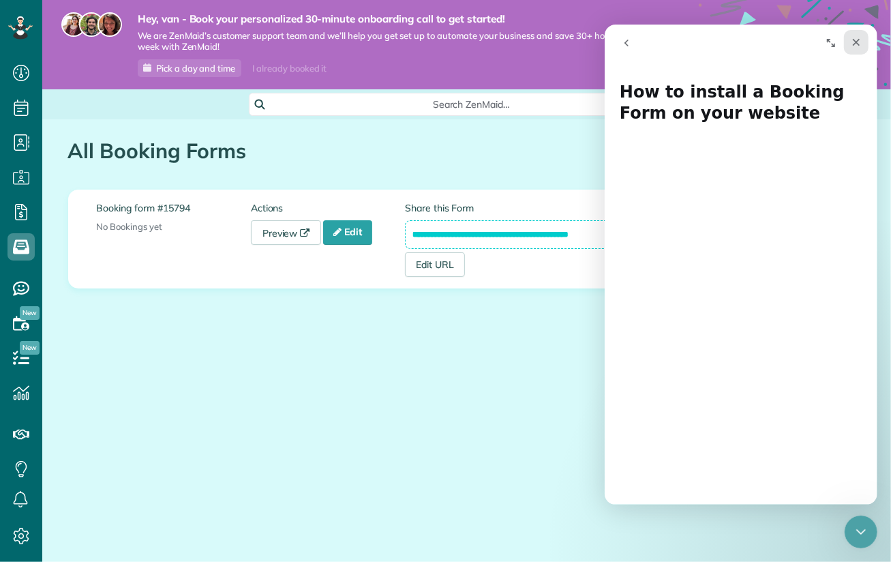
click at [865, 46] on div "Close" at bounding box center [856, 42] width 25 height 25
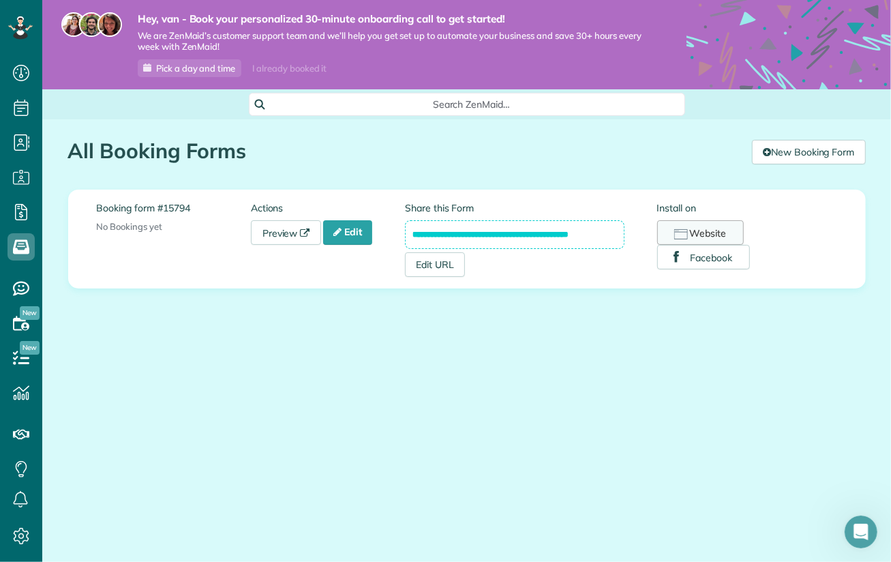
click at [709, 226] on button "Website" at bounding box center [700, 232] width 87 height 25
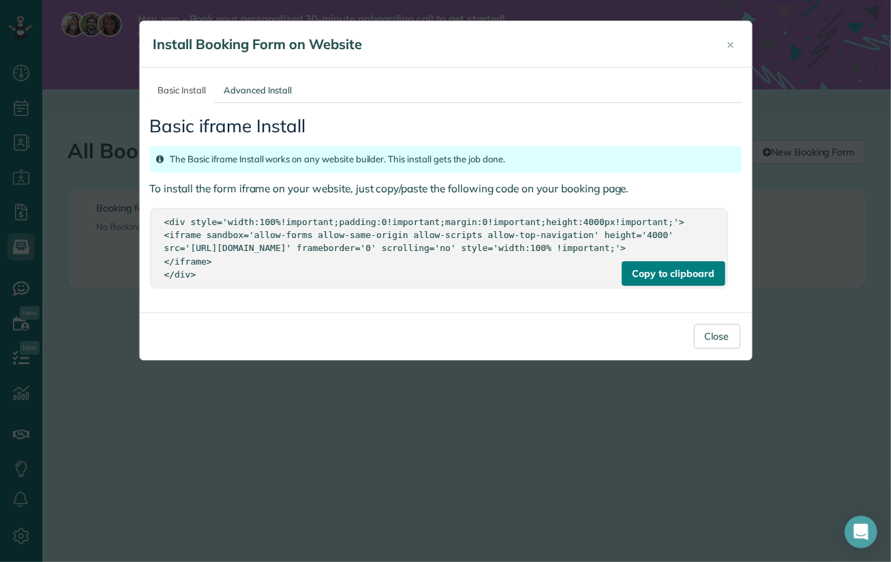
click at [686, 286] on div "Copy to clipboard" at bounding box center [674, 273] width 104 height 25
click at [668, 282] on div "Copy to clipboard" at bounding box center [674, 273] width 104 height 25
click at [182, 90] on link "Basic Install" at bounding box center [182, 90] width 65 height 25
click at [199, 280] on div "<div style='width:100%!important;padding:0!important;margin:0!important;height:…" at bounding box center [439, 247] width 550 height 65
drag, startPoint x: 195, startPoint y: 286, endPoint x: 149, endPoint y: 219, distance: 81.0
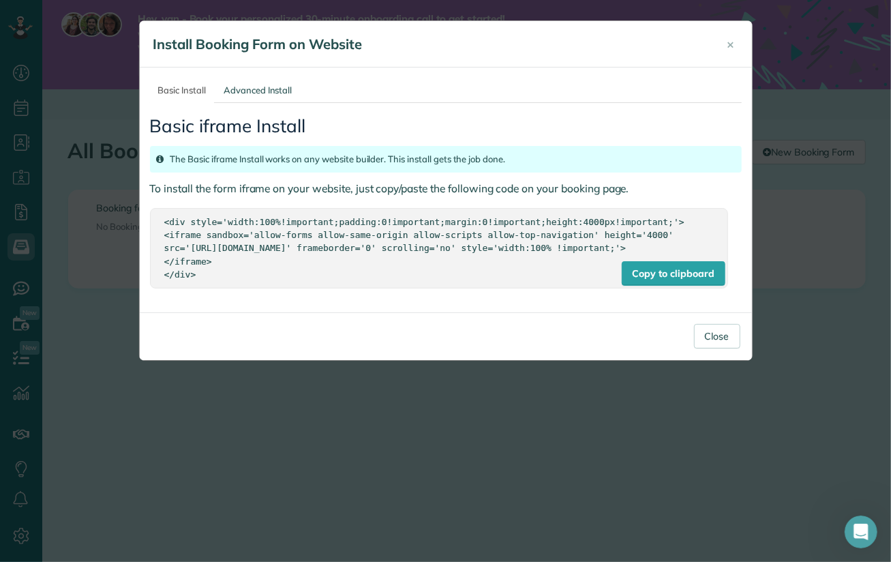
click at [150, 219] on div "Copy to clipboard <div style='width:100%!important;padding:0!important;margin:0…" at bounding box center [439, 248] width 578 height 80
copy div "<div style='width:100%!important;padding:0!important;margin:0!important;height:…"
click at [712, 348] on button "Close" at bounding box center [717, 336] width 46 height 25
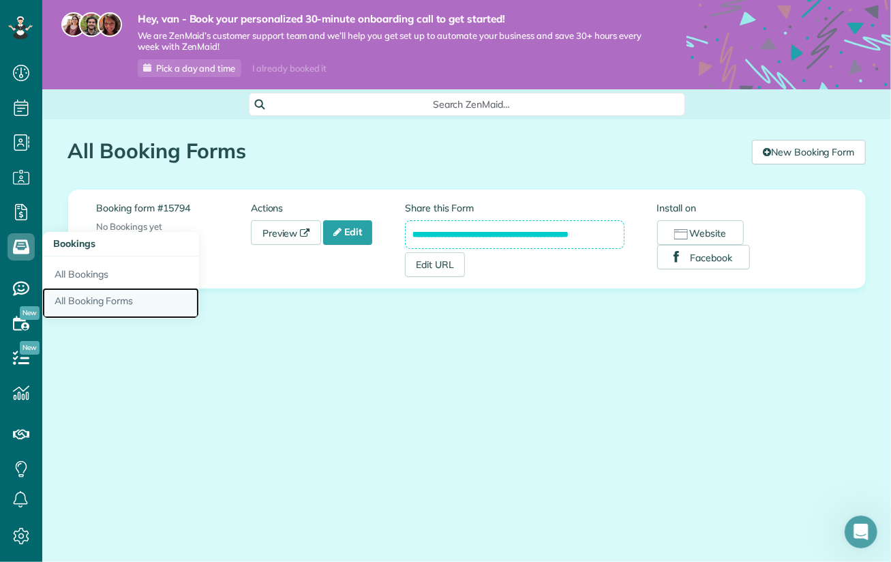
click at [98, 301] on link "All Booking Forms" at bounding box center [120, 303] width 157 height 31
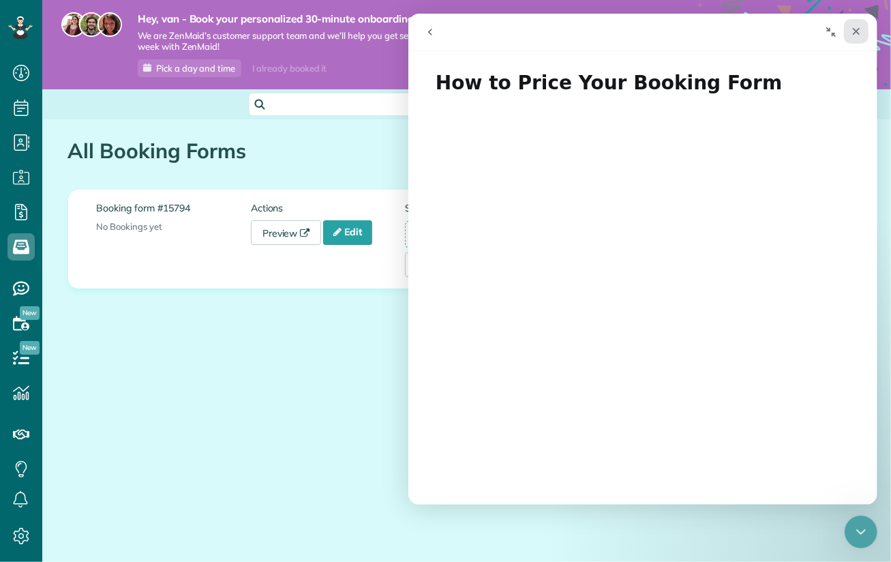
click at [857, 33] on icon "Close" at bounding box center [856, 32] width 8 height 8
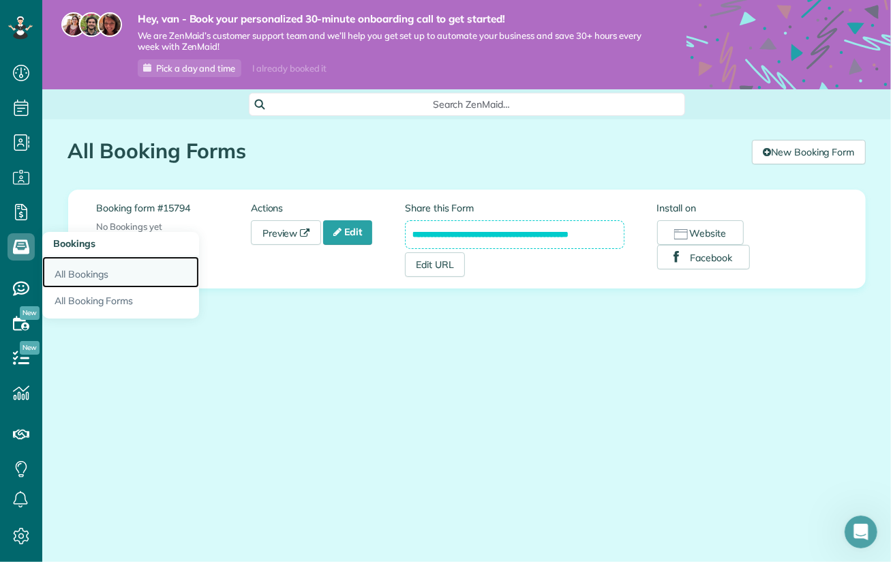
click at [110, 275] on link "All Bookings" at bounding box center [120, 271] width 157 height 31
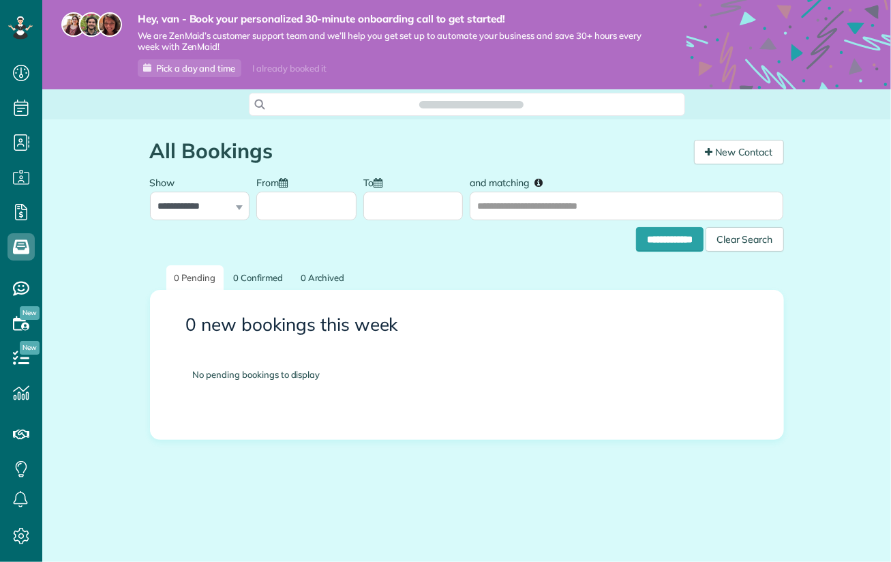
scroll to position [6, 6]
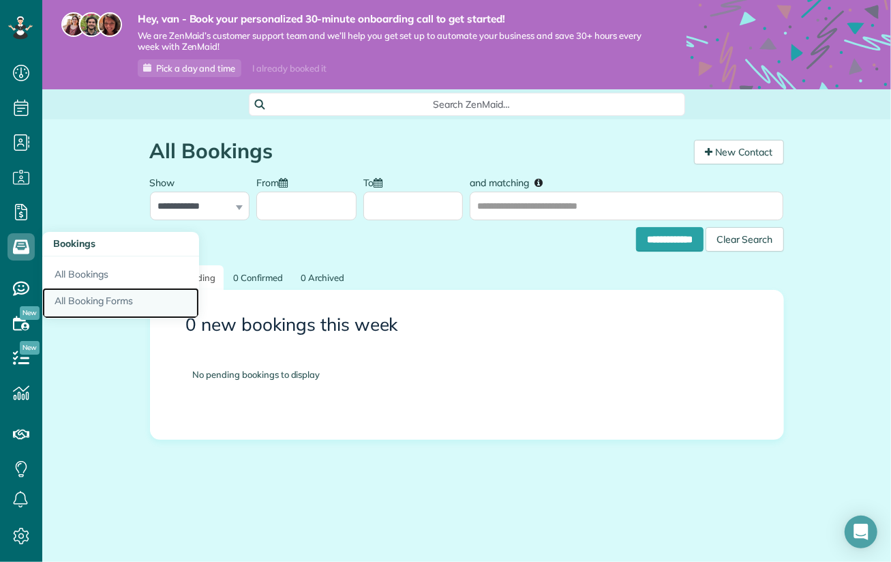
click at [87, 306] on link "All Booking Forms" at bounding box center [120, 303] width 157 height 31
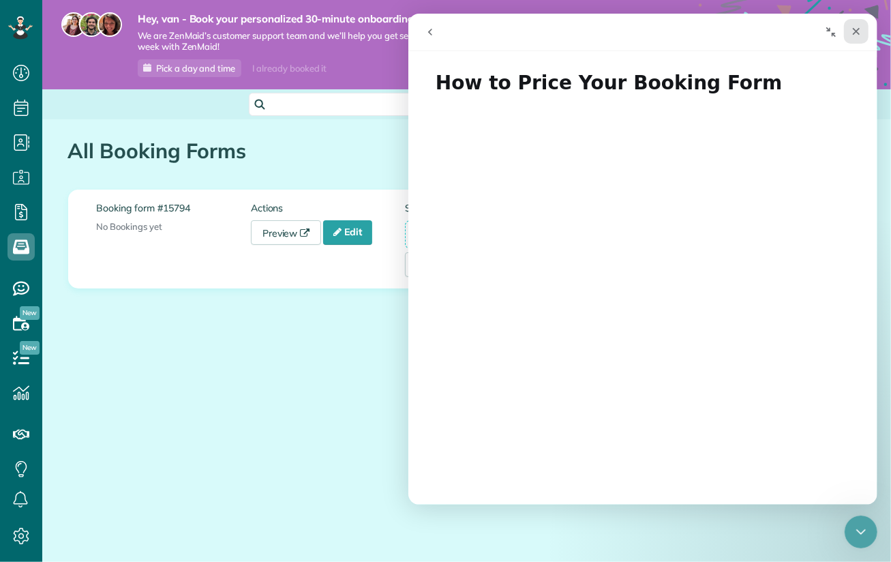
click at [853, 34] on icon "Close" at bounding box center [856, 32] width 8 height 8
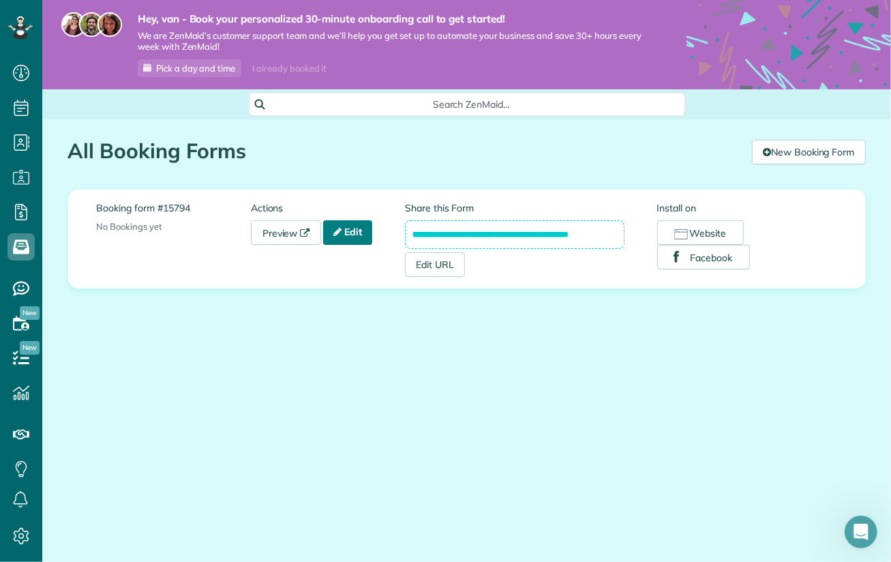
click at [353, 237] on link "Edit" at bounding box center [347, 232] width 49 height 25
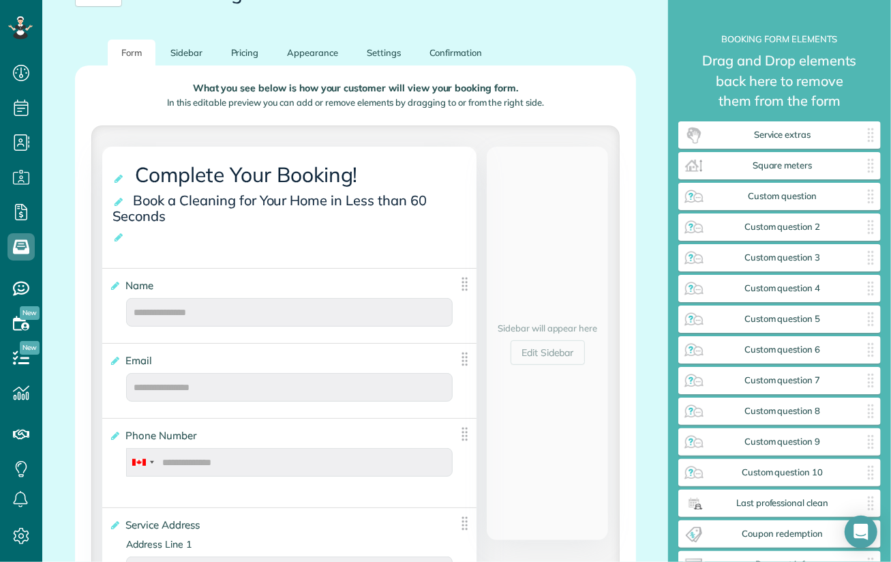
scroll to position [205, 0]
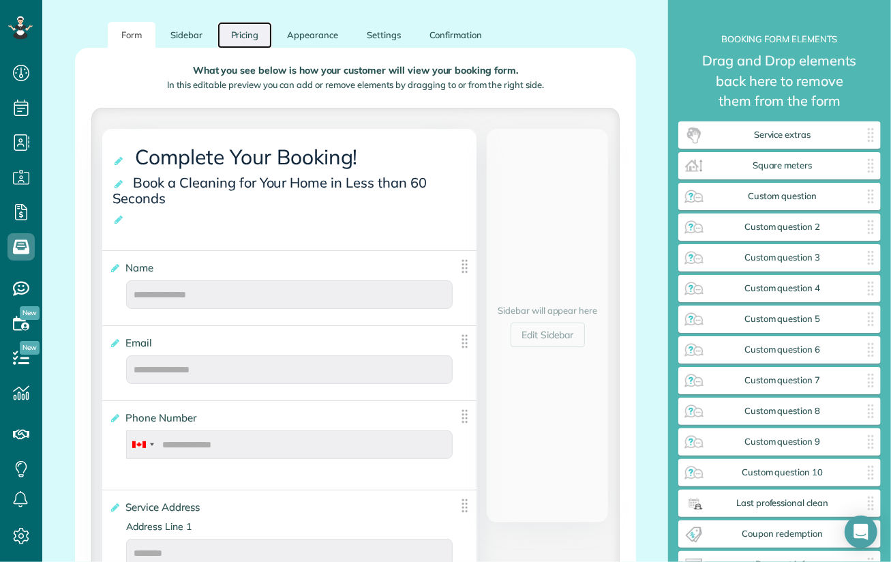
click at [238, 34] on link "Pricing" at bounding box center [245, 35] width 55 height 27
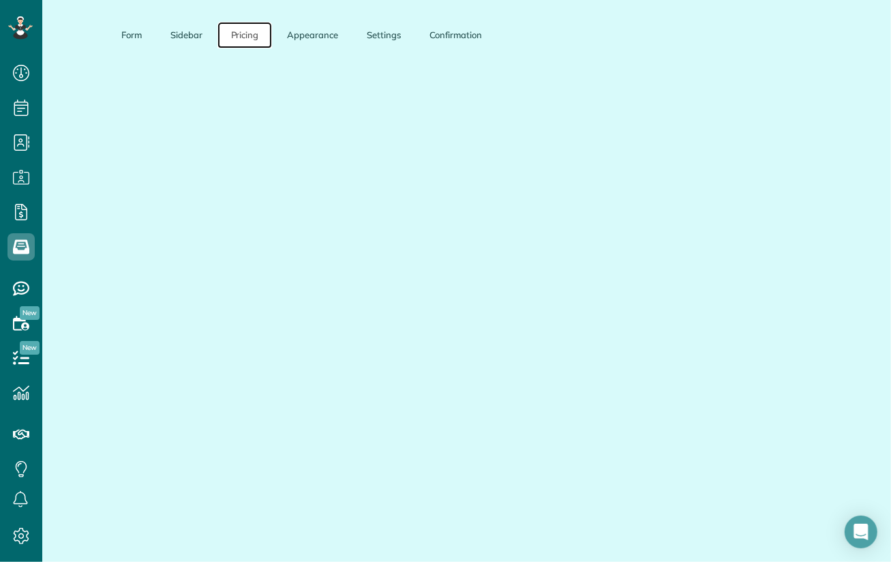
scroll to position [113, 0]
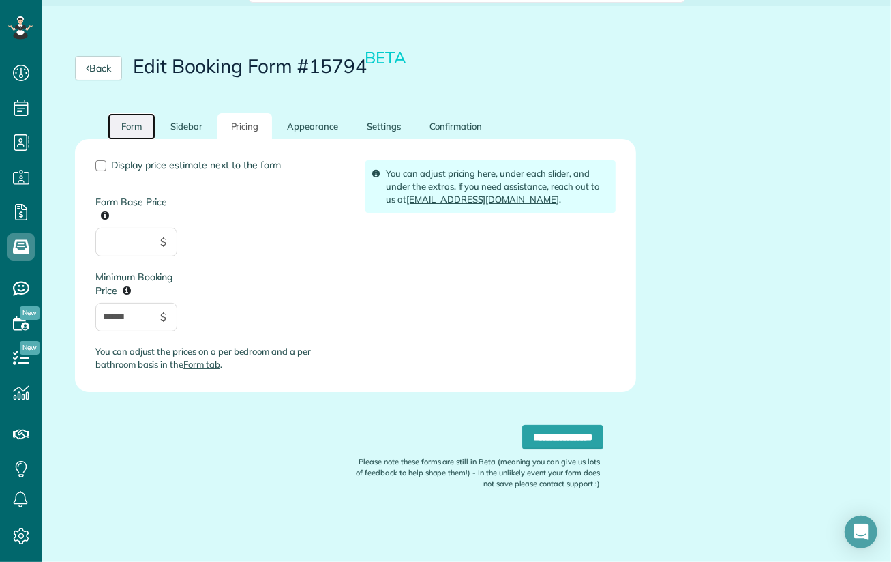
click at [131, 132] on link "Form" at bounding box center [132, 126] width 48 height 27
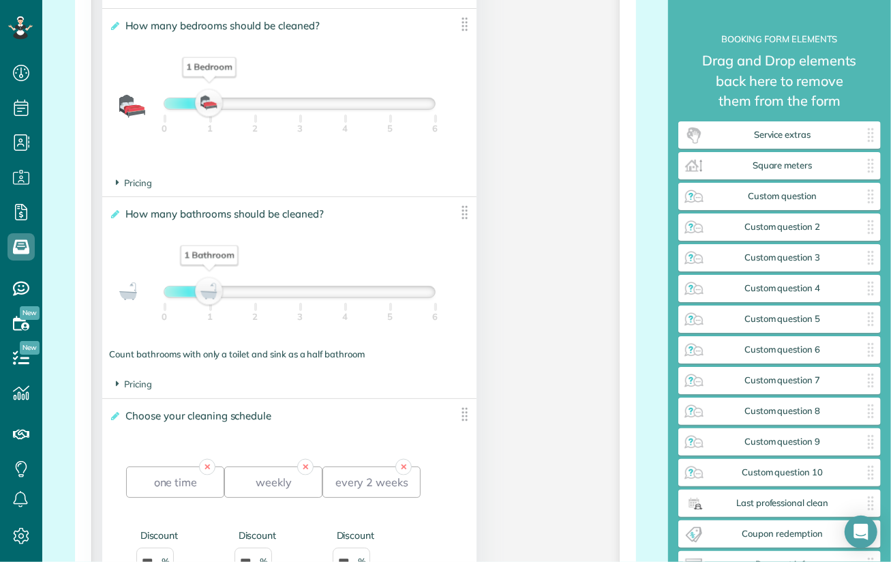
scroll to position [1000, 0]
click at [117, 184] on icon at bounding box center [117, 182] width 3 height 12
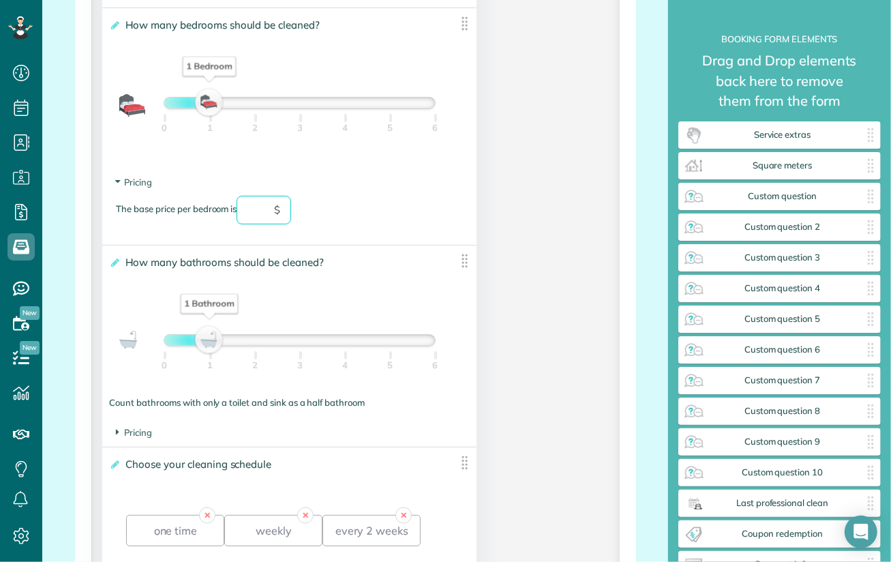
click at [273, 214] on input "text" at bounding box center [264, 210] width 55 height 29
click at [432, 209] on div "The base price per bedroom is ** $" at bounding box center [289, 217] width 347 height 42
click at [117, 436] on icon at bounding box center [117, 432] width 3 height 12
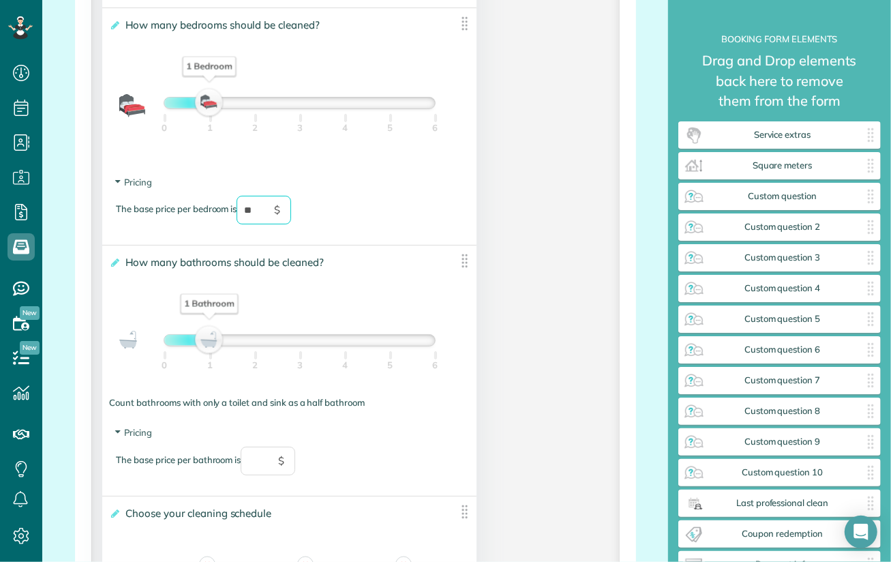
type input "**"
click at [273, 467] on input "text" at bounding box center [268, 461] width 55 height 29
click at [411, 476] on div "The base price per bathroom is ** $" at bounding box center [289, 468] width 347 height 42
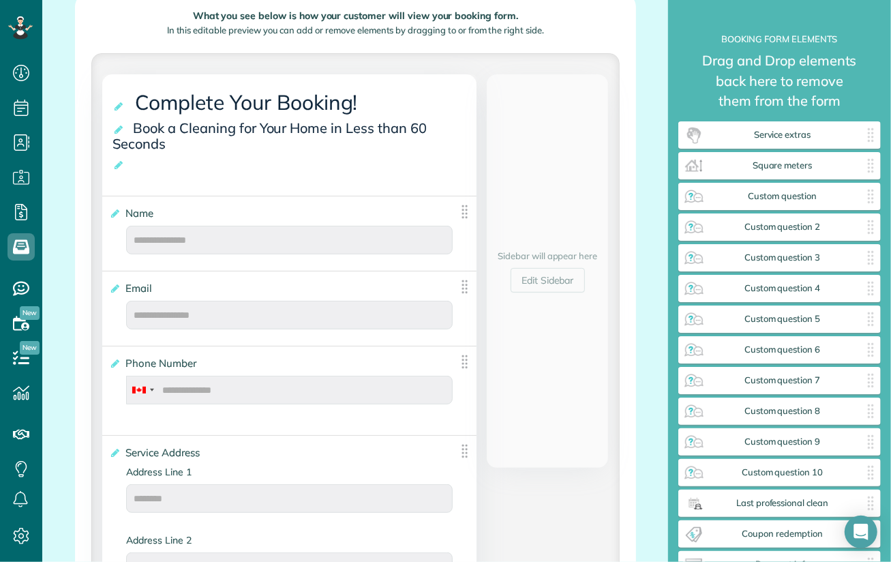
scroll to position [250, 0]
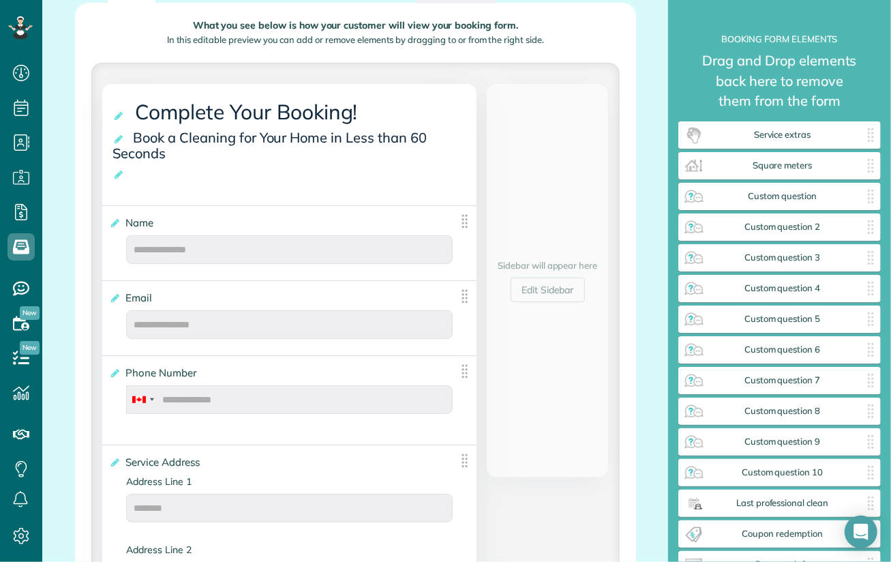
type input "**"
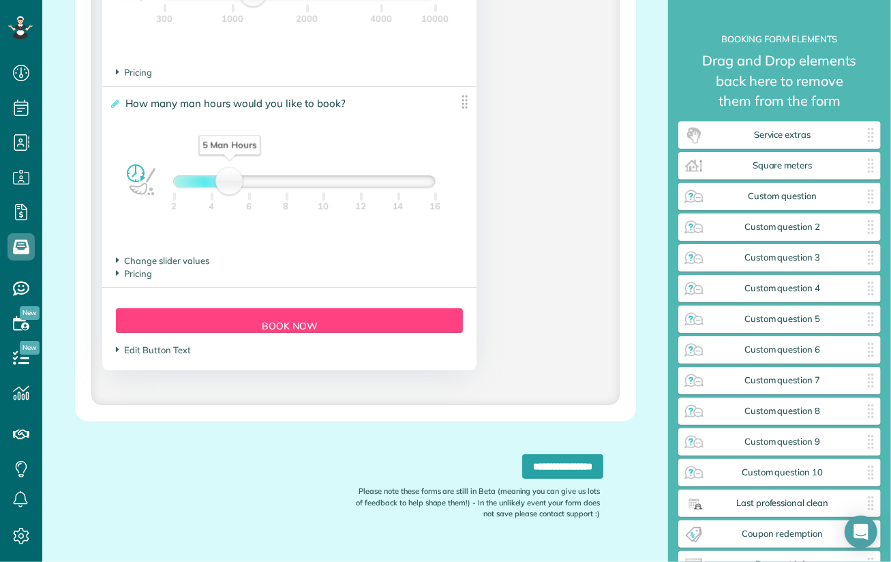
scroll to position [2435, 0]
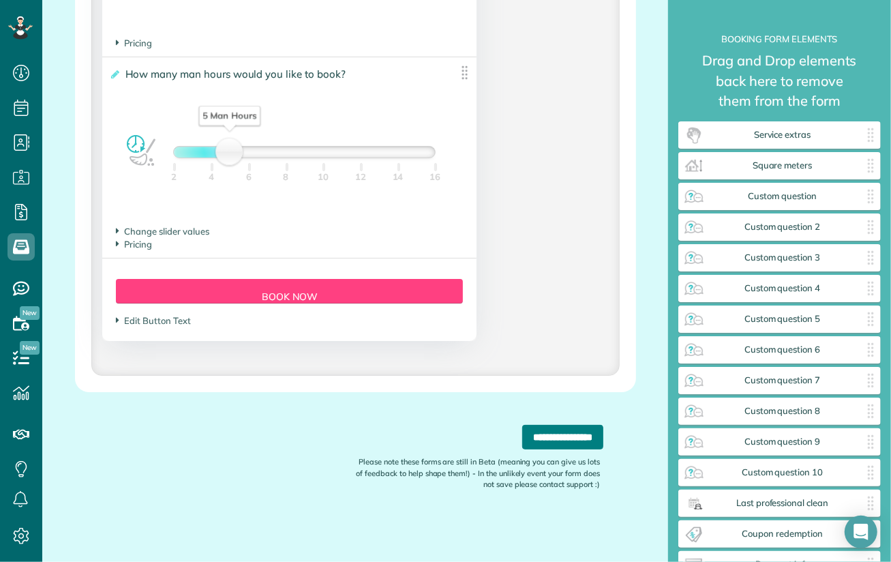
click at [552, 432] on input "**********" at bounding box center [562, 437] width 81 height 25
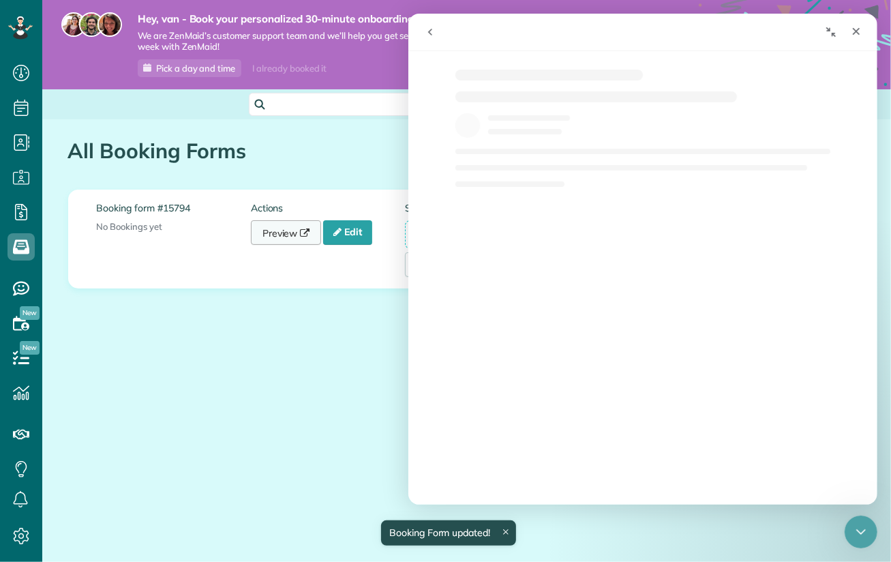
click at [277, 233] on link "Preview" at bounding box center [286, 232] width 71 height 25
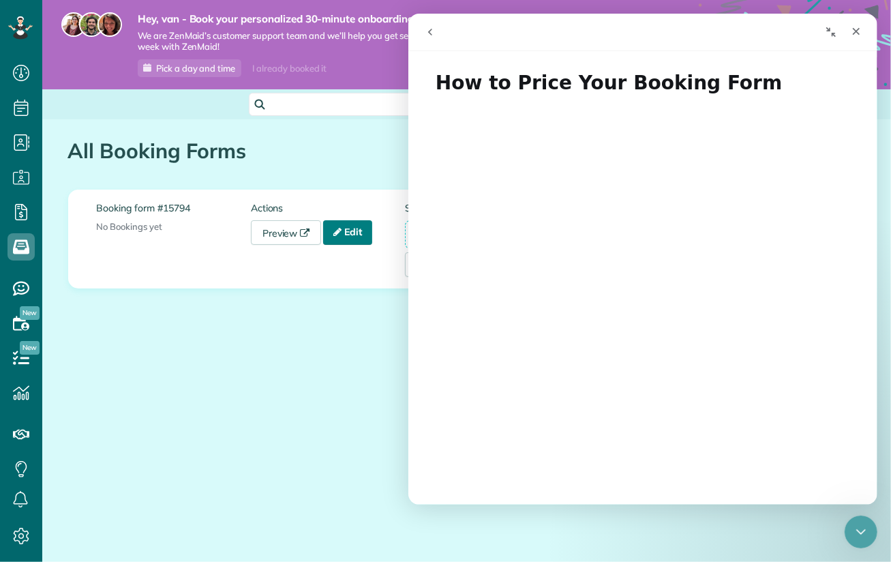
click at [354, 237] on link "Edit" at bounding box center [347, 232] width 49 height 25
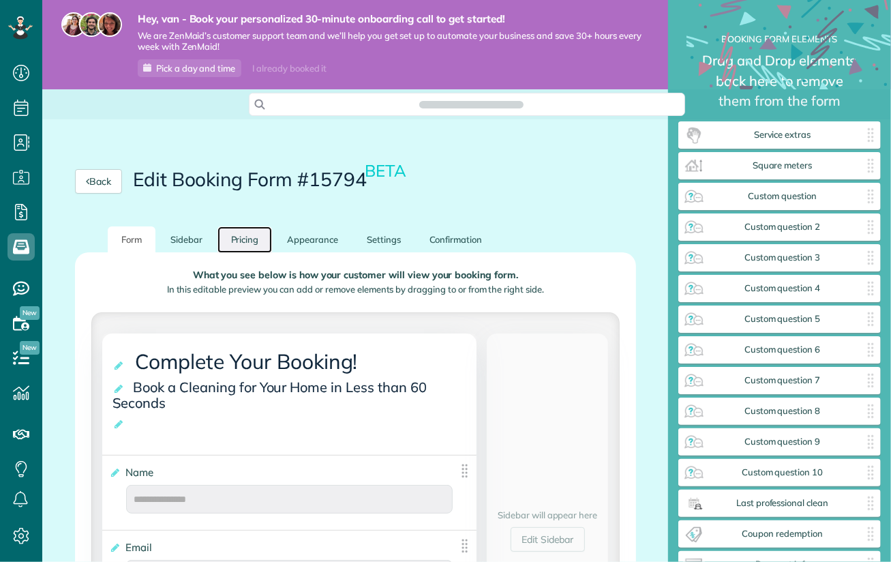
scroll to position [6, 0]
click at [244, 243] on link "Pricing" at bounding box center [245, 239] width 55 height 27
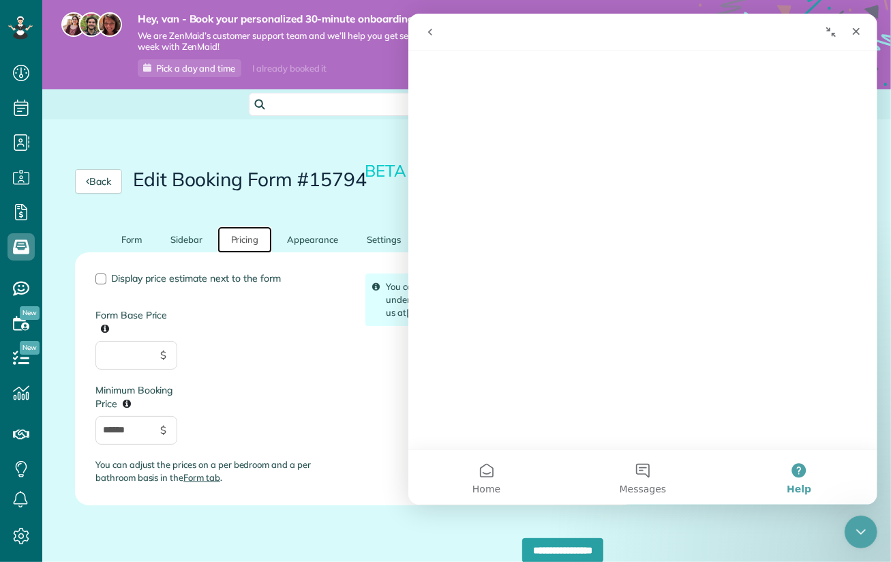
scroll to position [0, 0]
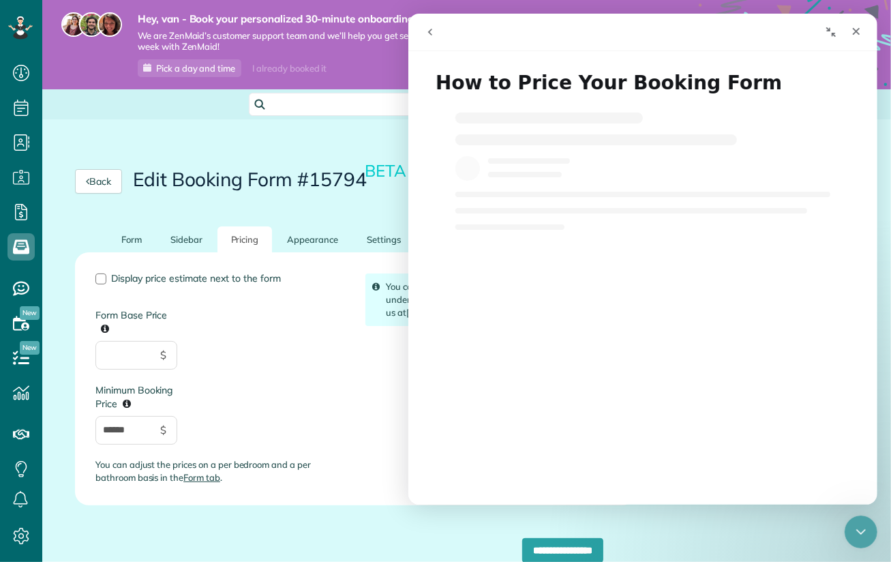
click at [102, 284] on div "Display price estimate next to the form Form Base Price $ Minimum Booking Price…" at bounding box center [220, 384] width 270 height 222
click at [102, 278] on div at bounding box center [100, 278] width 11 height 11
click at [568, 551] on input "**********" at bounding box center [562, 550] width 81 height 25
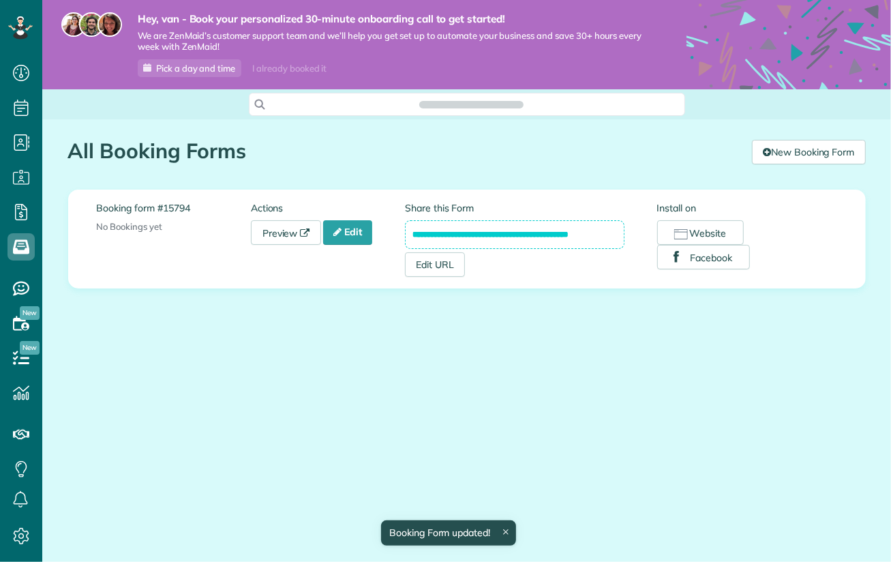
scroll to position [6, 6]
click at [271, 233] on link "Preview" at bounding box center [286, 232] width 71 height 25
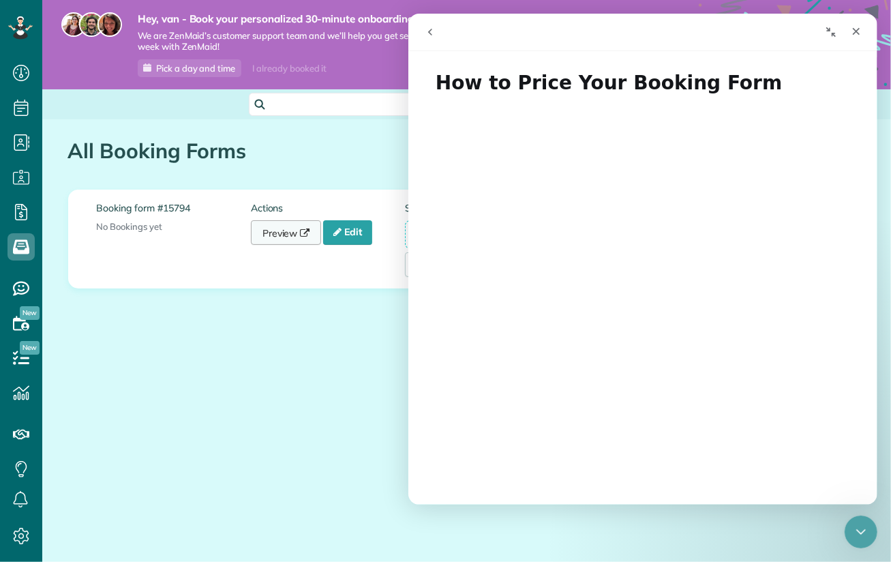
scroll to position [0, 0]
click at [349, 231] on link "Edit" at bounding box center [347, 232] width 49 height 25
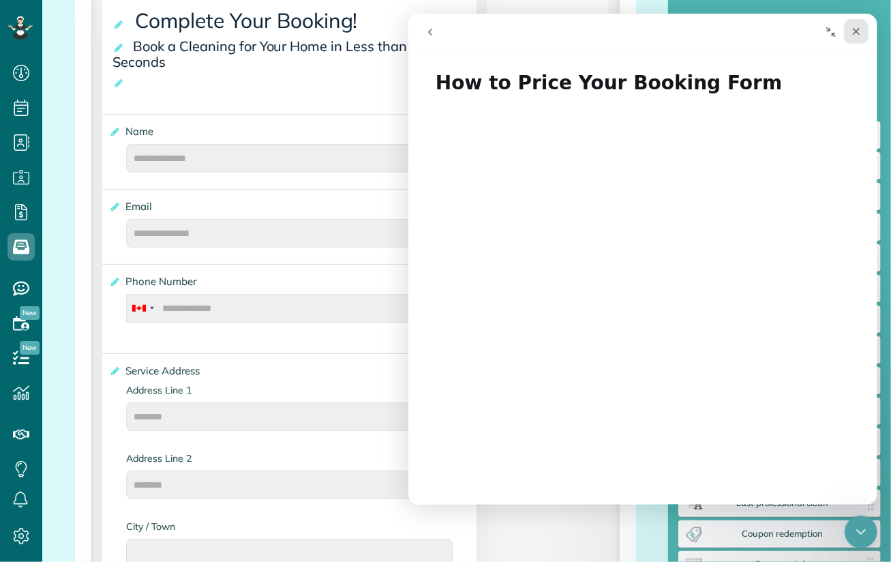
click at [853, 34] on icon "Close" at bounding box center [856, 32] width 8 height 8
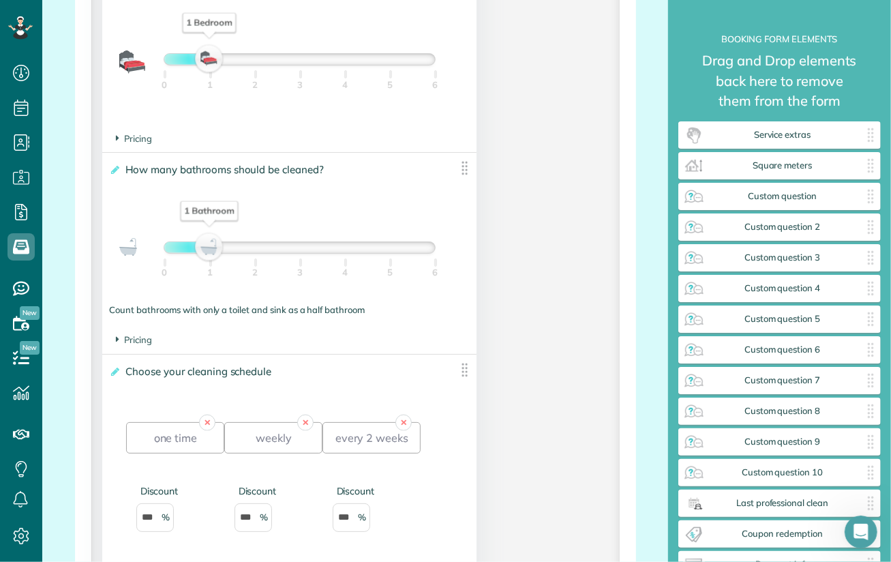
scroll to position [1091, 0]
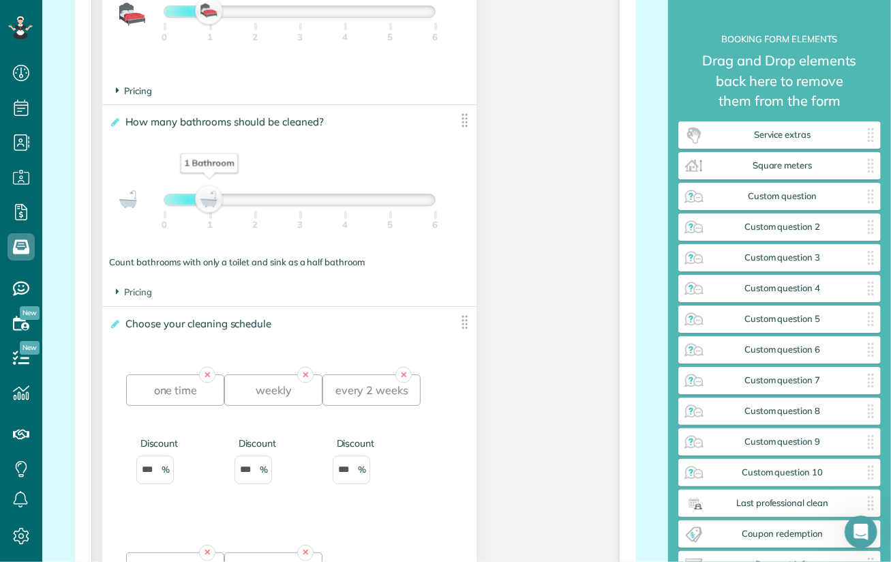
click at [146, 93] on span "Pricing" at bounding box center [134, 90] width 36 height 11
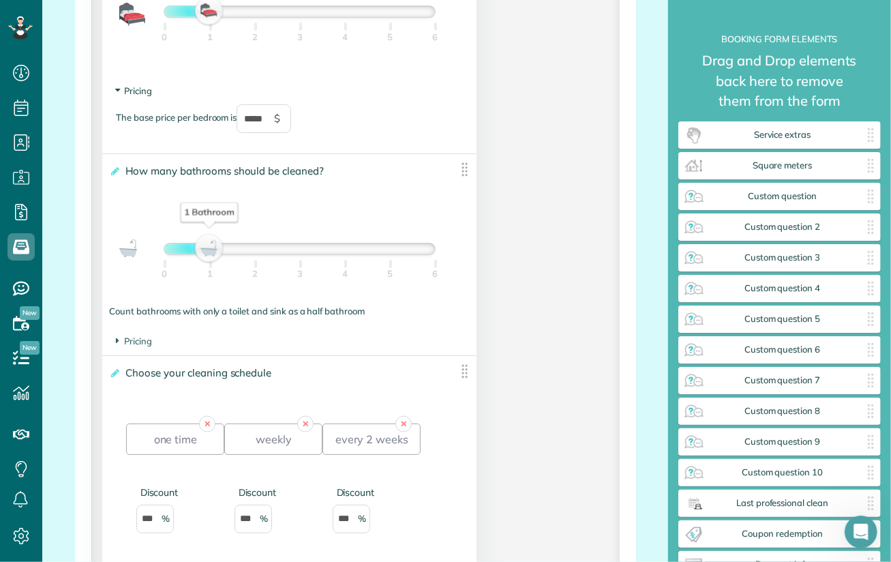
click at [146, 93] on span "Pricing" at bounding box center [134, 90] width 36 height 11
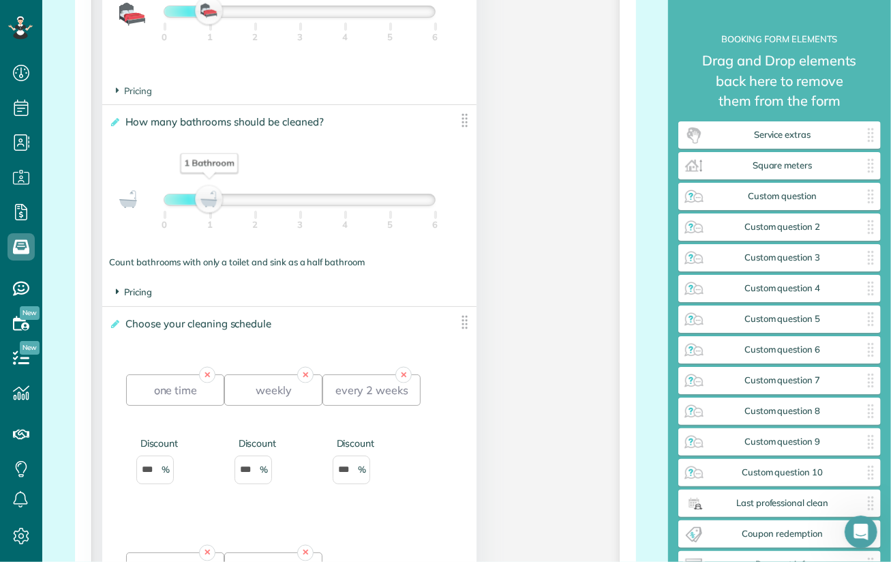
click at [136, 293] on span "Pricing" at bounding box center [134, 291] width 36 height 11
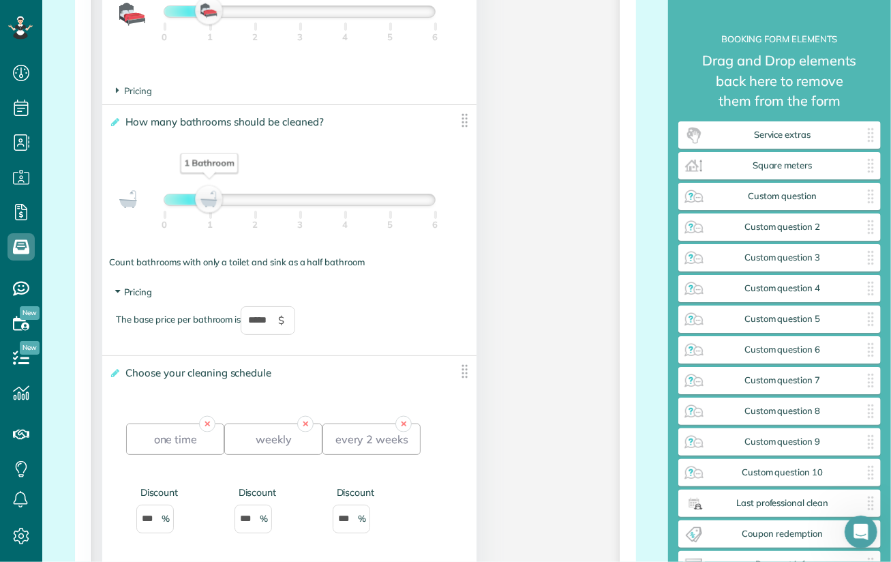
click at [136, 294] on span "Pricing" at bounding box center [134, 291] width 36 height 11
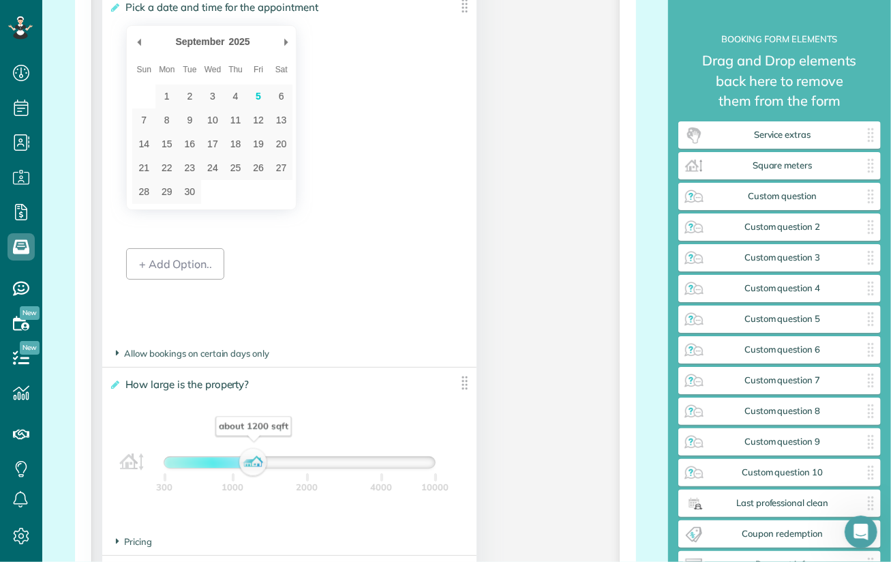
scroll to position [1841, 0]
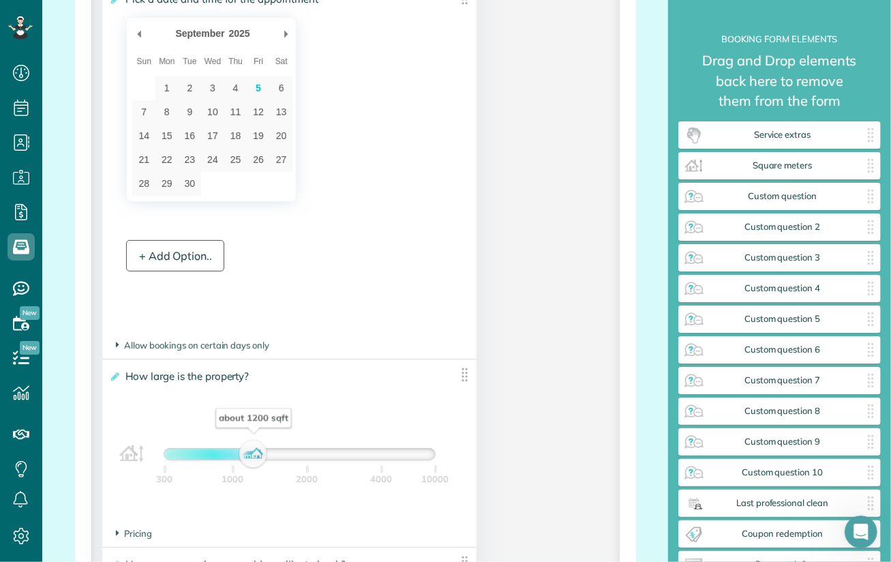
click at [183, 251] on div "+ Add Option.." at bounding box center [175, 255] width 98 height 31
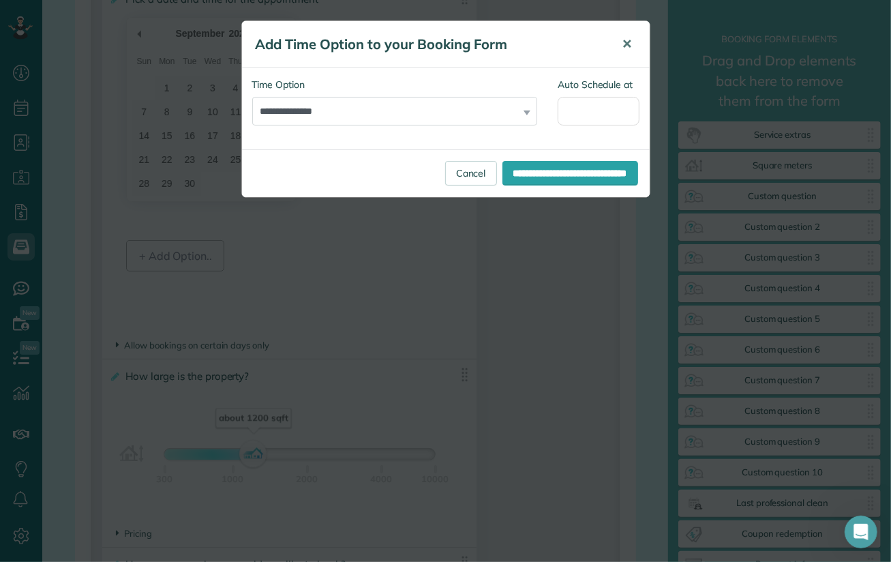
click at [629, 44] on span "✕" at bounding box center [628, 44] width 10 height 16
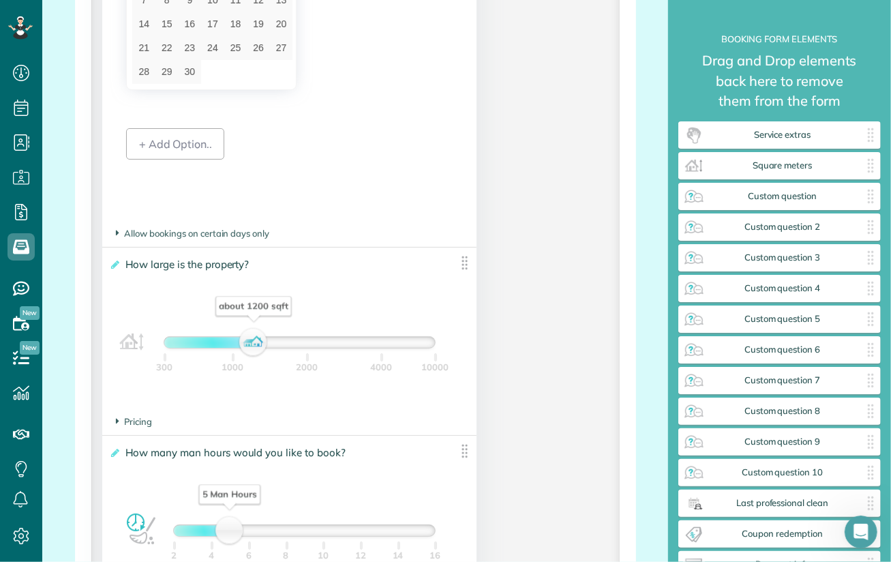
scroll to position [1978, 0]
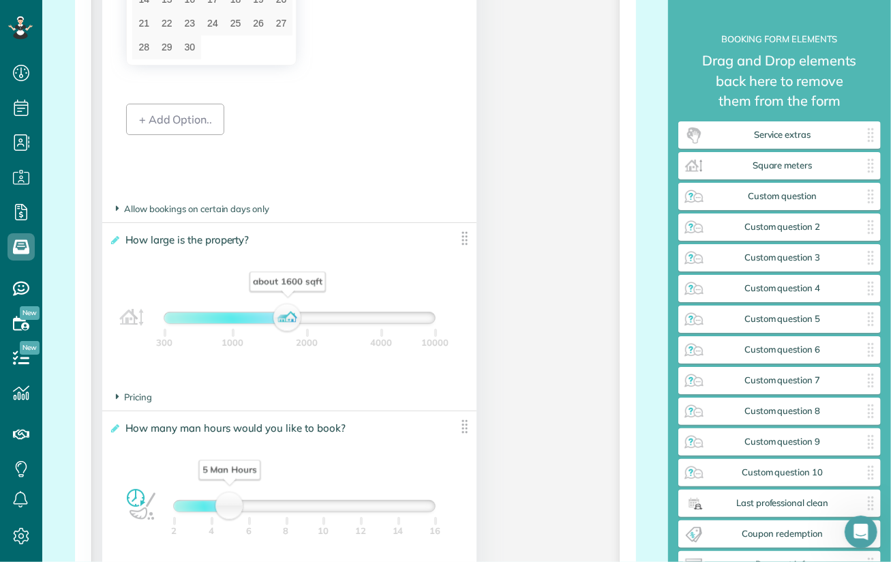
drag, startPoint x: 248, startPoint y: 325, endPoint x: 310, endPoint y: 323, distance: 62.1
click div "about 1600 sqft"
drag, startPoint x: 313, startPoint y: 324, endPoint x: 181, endPoint y: 322, distance: 132.3
click div "about 500 sqft"
drag, startPoint x: 186, startPoint y: 324, endPoint x: 203, endPoint y: 326, distance: 16.5
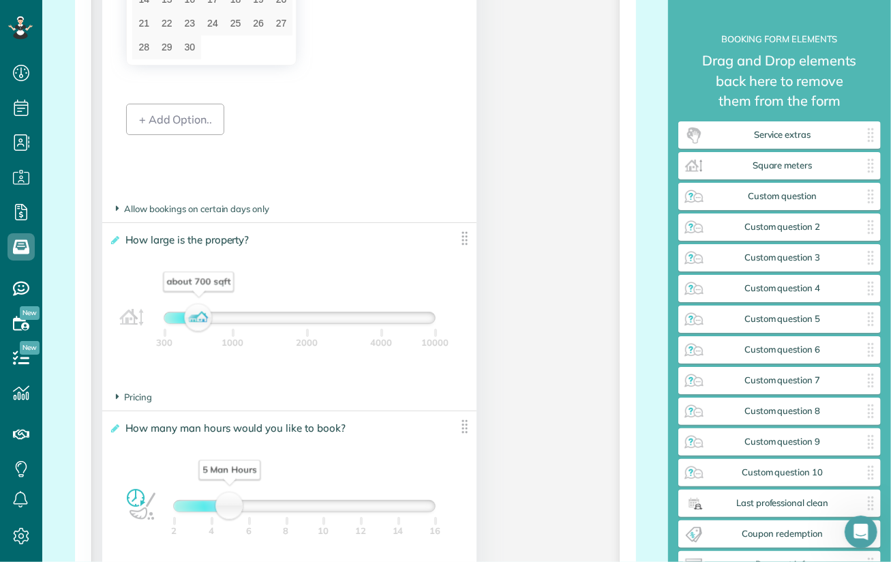
click div "about 700 sqft"
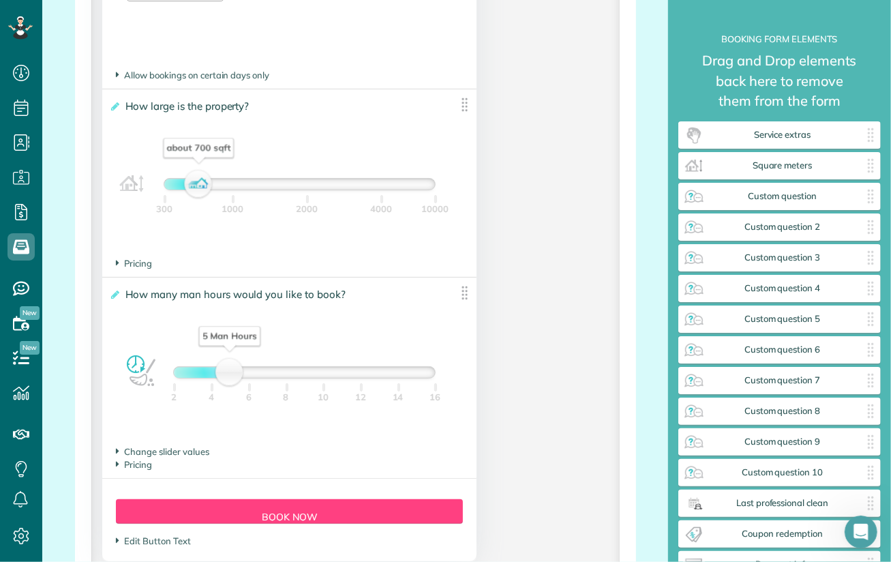
scroll to position [2114, 0]
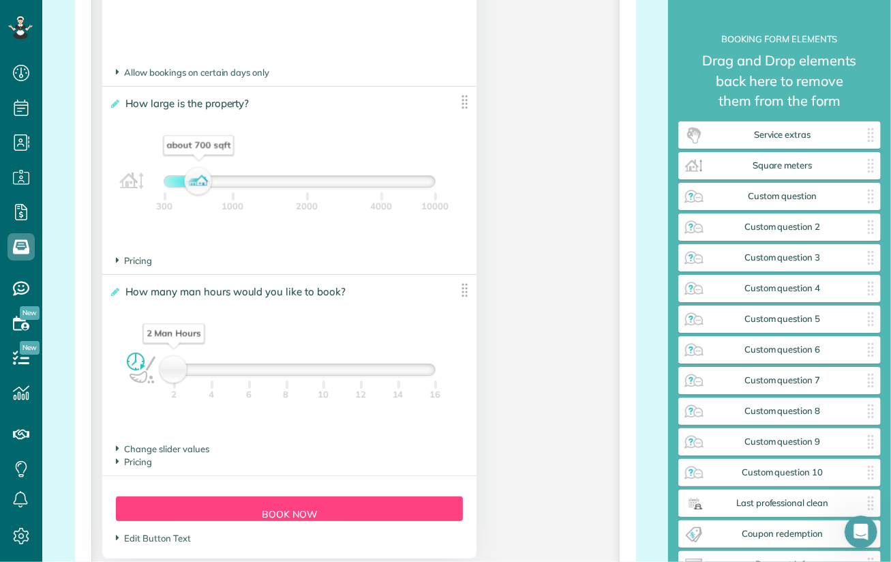
drag, startPoint x: 228, startPoint y: 376, endPoint x: 179, endPoint y: 377, distance: 49.1
click div "2 Man Hours"
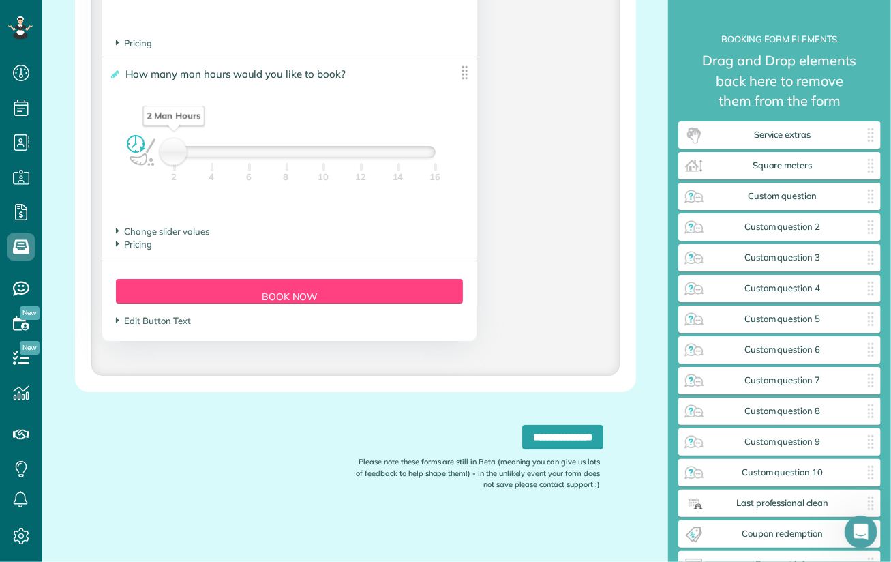
scroll to position [2336, 0]
click span "Pricing"
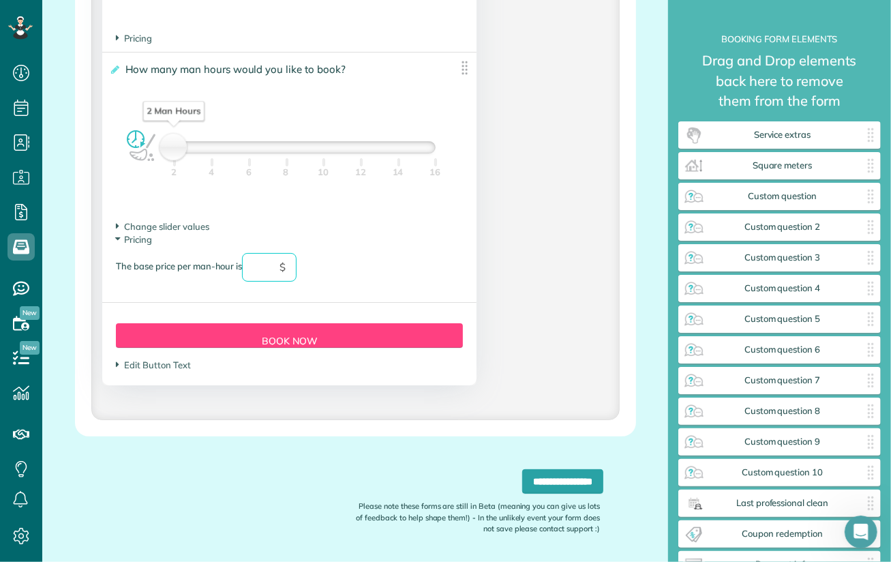
click input "text"
click div "The base price per man-hour is ** $"
type input "**"
click input "**********"
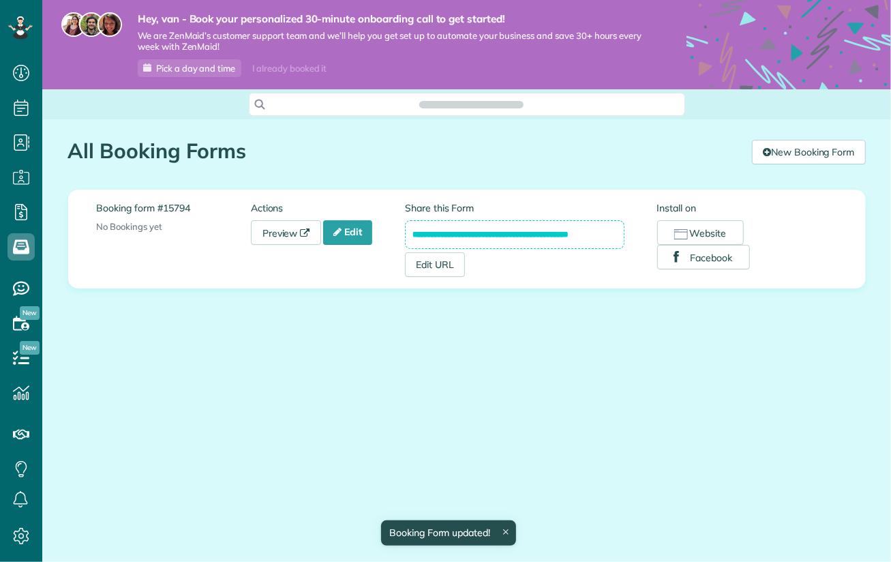
scroll to position [6, 6]
click at [287, 226] on link "Preview" at bounding box center [286, 232] width 71 height 25
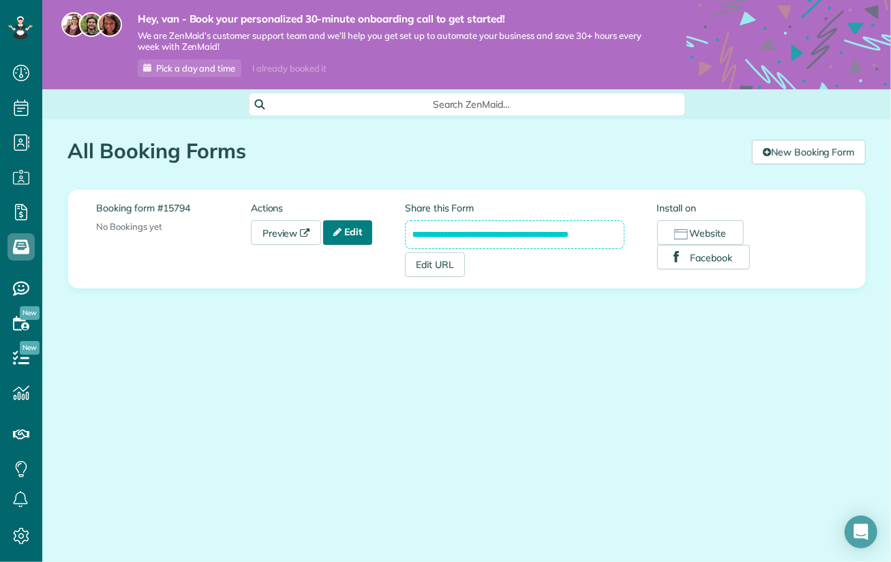
click at [346, 232] on link "Edit" at bounding box center [347, 232] width 49 height 25
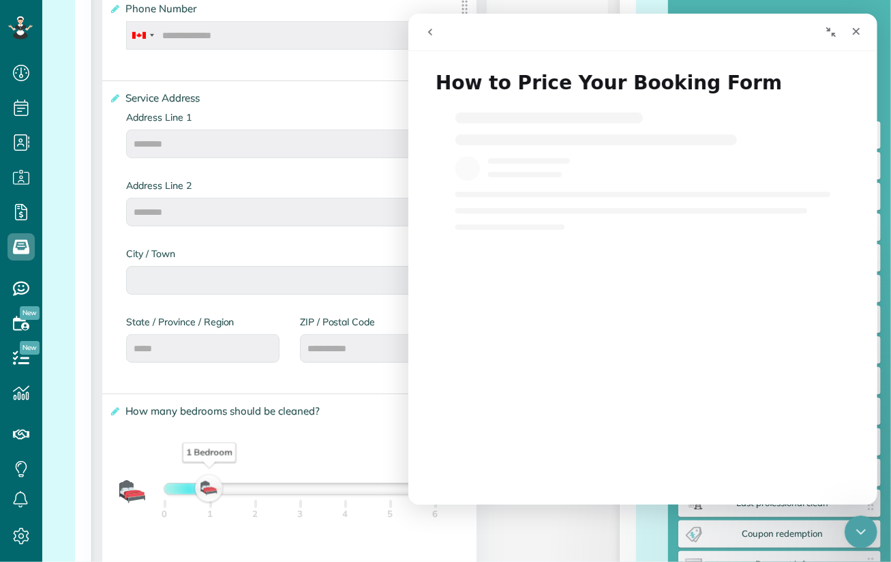
click at [102, 391] on div "**********" at bounding box center [289, 237] width 374 height 312
click at [852, 33] on icon "Close" at bounding box center [855, 31] width 11 height 11
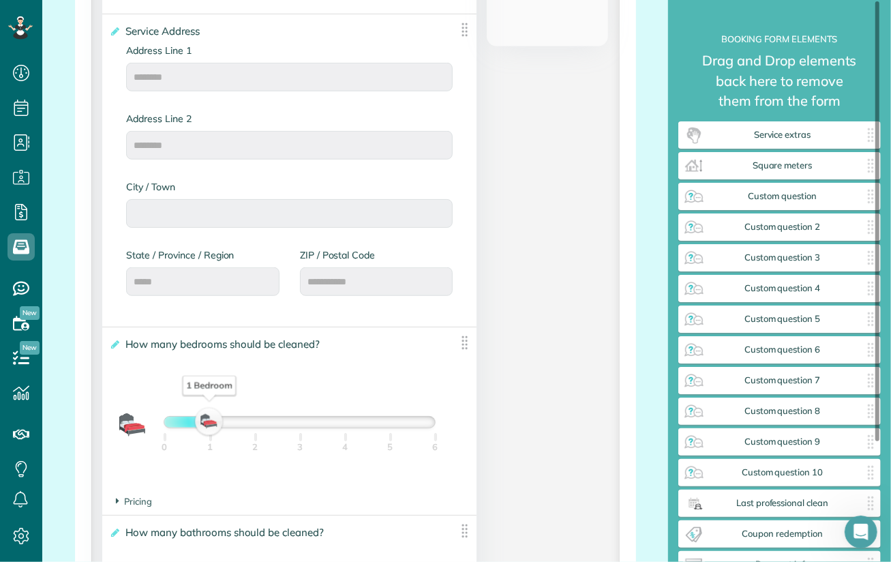
scroll to position [887, 0]
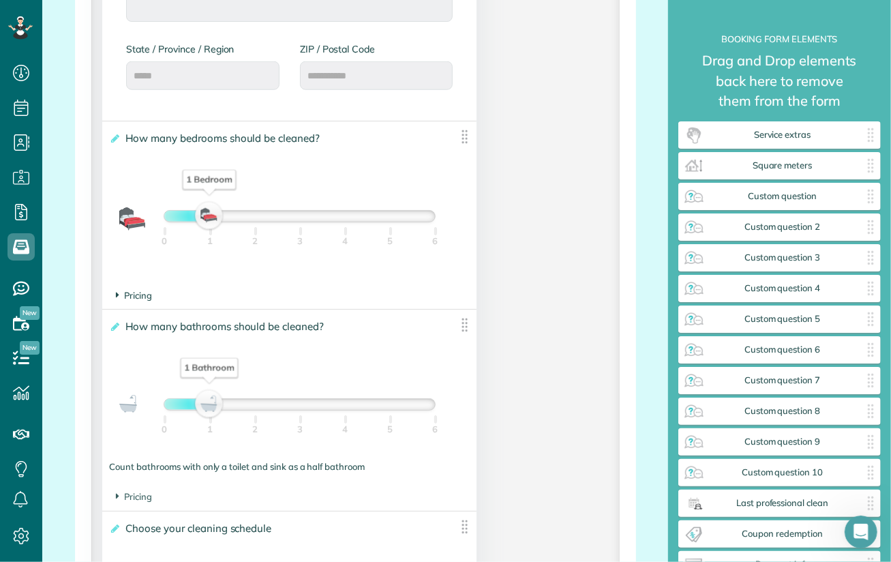
click at [144, 295] on span "Pricing" at bounding box center [134, 295] width 36 height 11
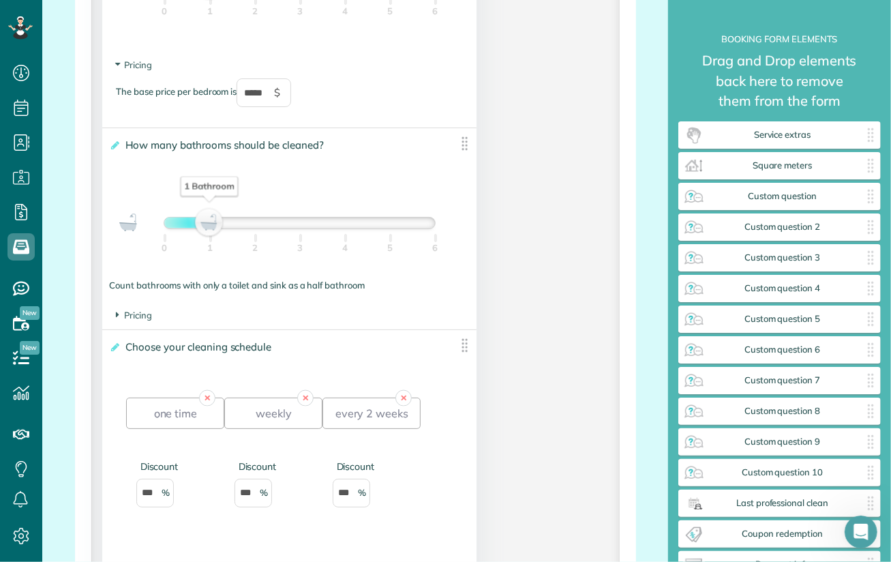
scroll to position [1159, 0]
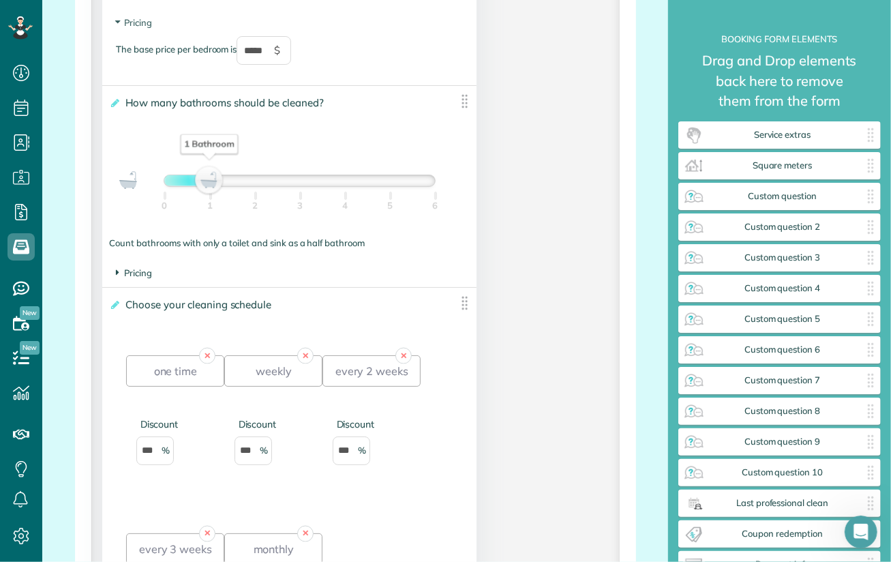
click at [144, 275] on span "Pricing" at bounding box center [134, 272] width 36 height 11
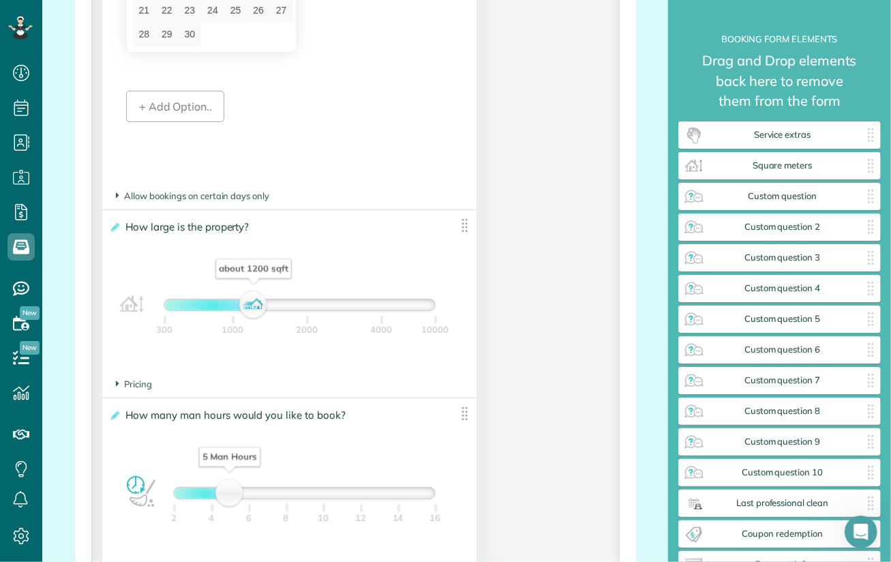
scroll to position [2114, 0]
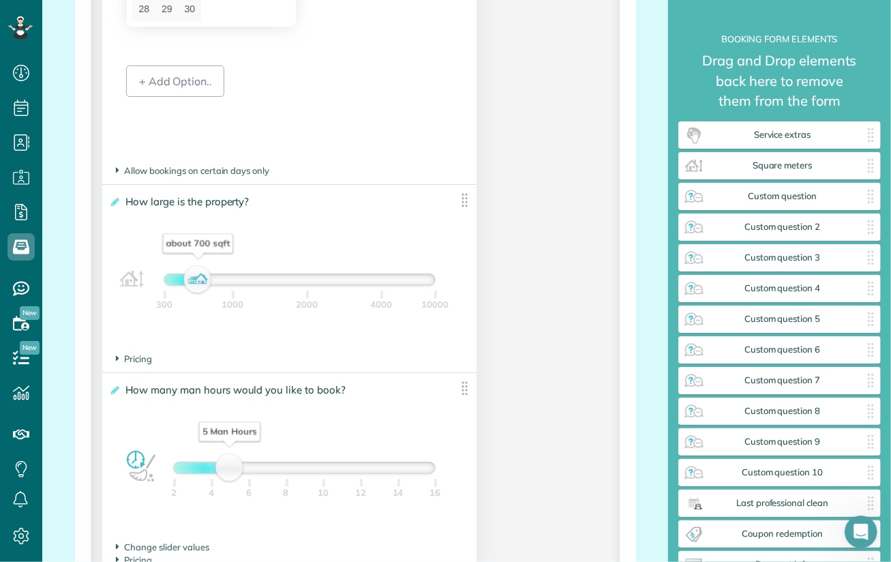
drag, startPoint x: 254, startPoint y: 282, endPoint x: 200, endPoint y: 282, distance: 54.6
click at [200, 282] on div "about 700 sqft" at bounding box center [198, 279] width 23 height 19
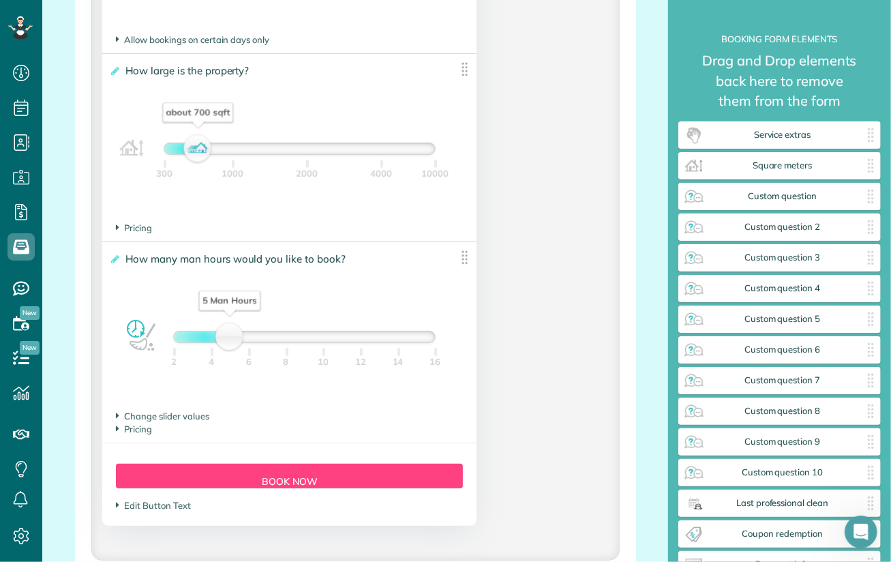
scroll to position [2250, 0]
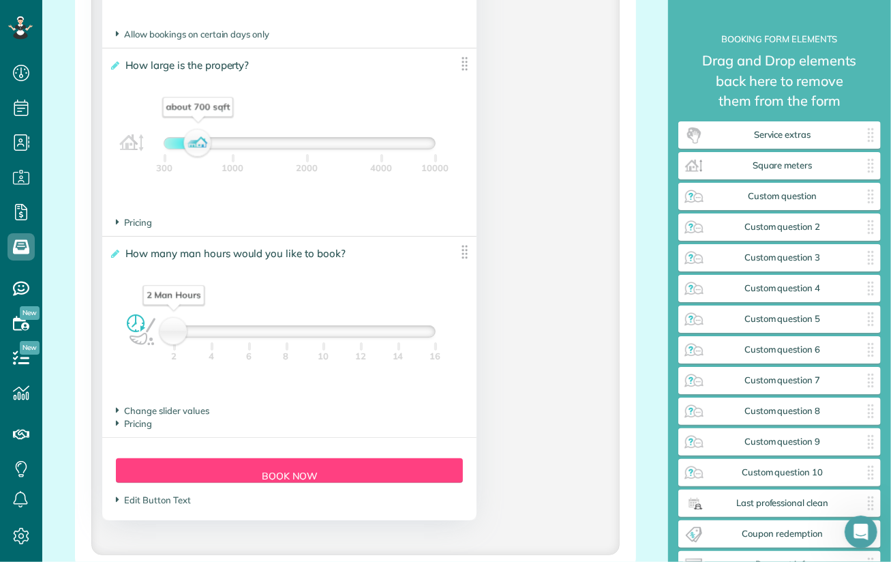
drag, startPoint x: 229, startPoint y: 337, endPoint x: 183, endPoint y: 333, distance: 46.5
click at [183, 333] on div "2 Man Hours" at bounding box center [173, 331] width 23 height 19
click at [125, 429] on span "Pricing" at bounding box center [134, 423] width 36 height 11
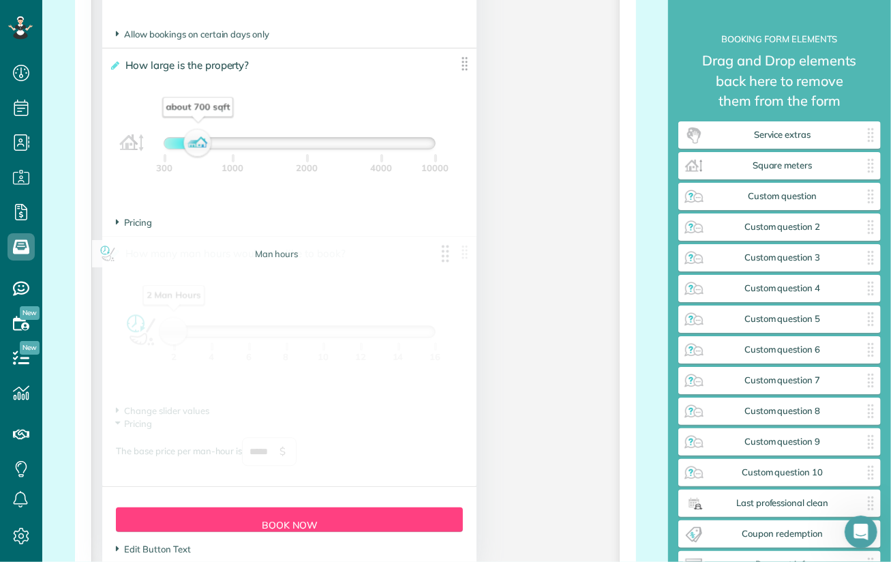
drag, startPoint x: 275, startPoint y: 456, endPoint x: 241, endPoint y: 456, distance: 33.4
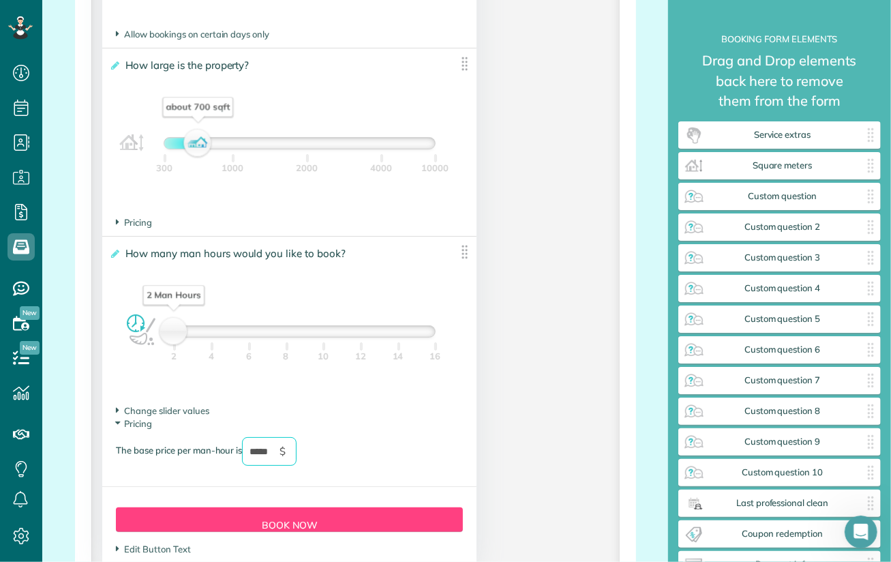
click at [273, 456] on input "*****" at bounding box center [269, 451] width 55 height 29
drag, startPoint x: 278, startPoint y: 456, endPoint x: 248, endPoint y: 456, distance: 30.7
click at [248, 456] on input "*****" at bounding box center [269, 451] width 55 height 29
click at [314, 417] on section "Change slider values Lower boundary: * Default value: * Upper boundary: **" at bounding box center [289, 410] width 347 height 13
click at [145, 412] on span "Change slider values" at bounding box center [162, 410] width 93 height 11
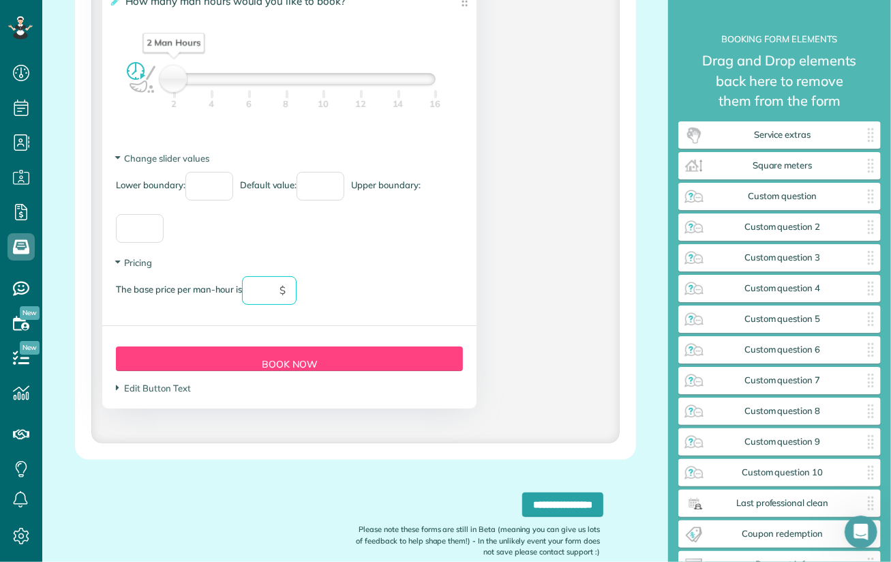
scroll to position [2523, 0]
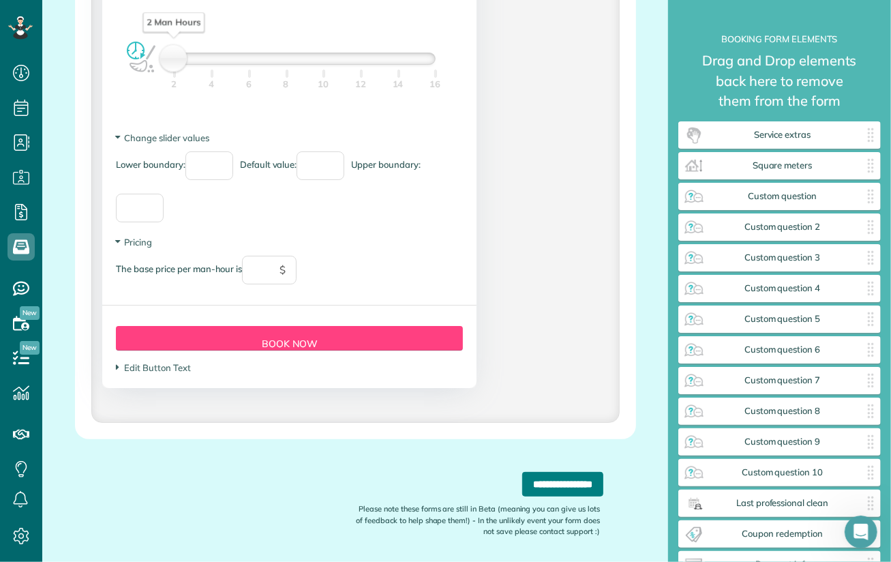
click input "**********"
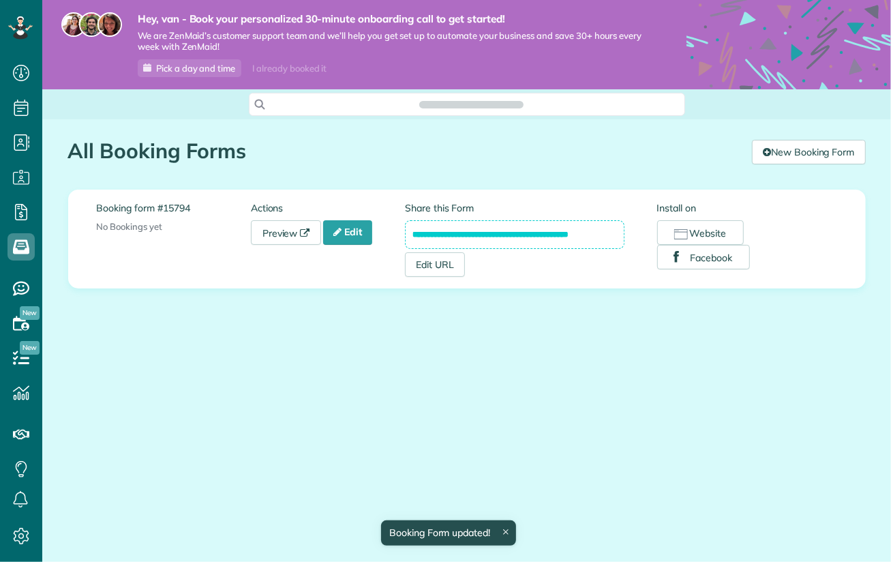
scroll to position [6, 6]
click at [284, 231] on link "Preview" at bounding box center [286, 232] width 71 height 25
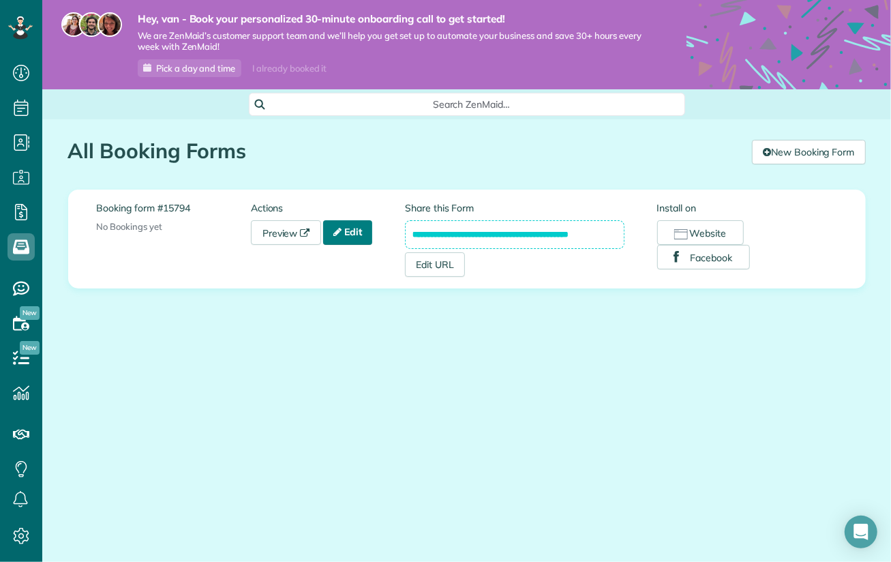
click at [355, 235] on link "Edit" at bounding box center [347, 232] width 49 height 25
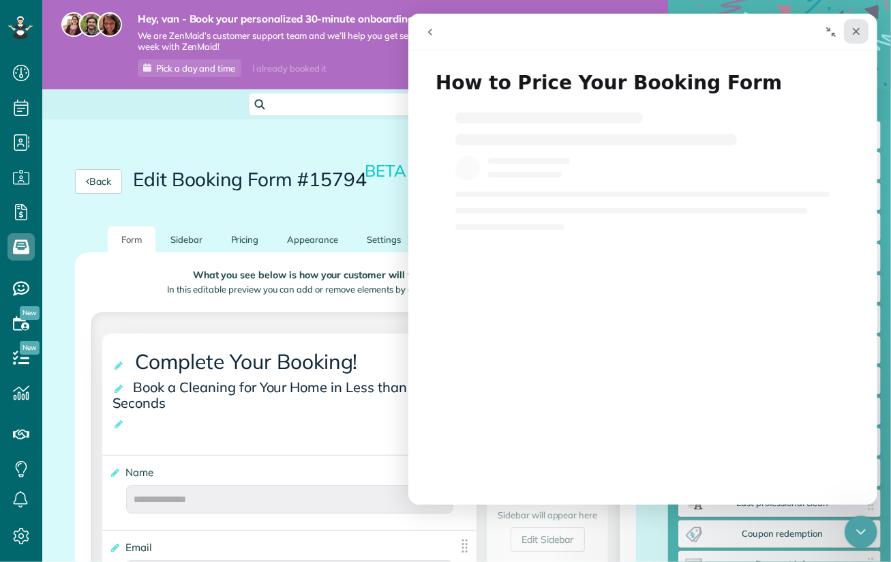
click at [854, 27] on icon "Close" at bounding box center [855, 31] width 11 height 11
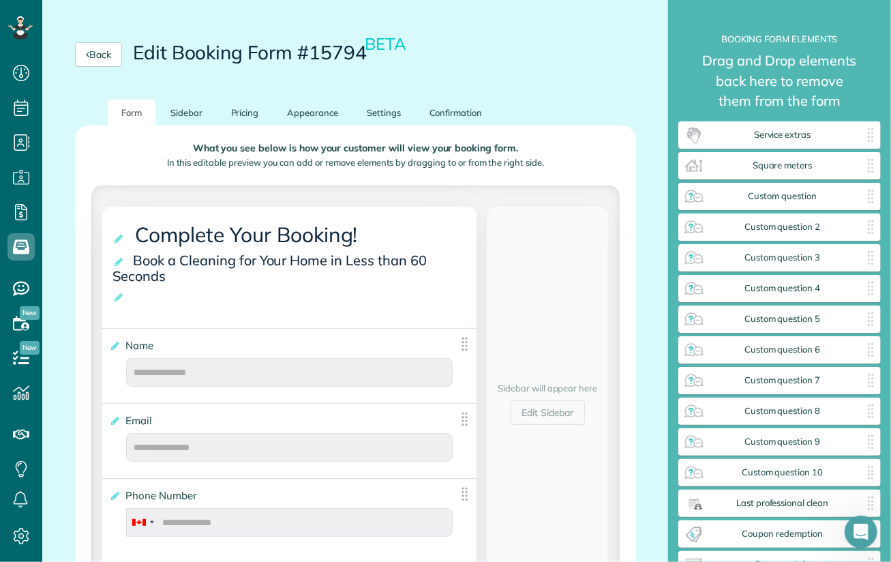
scroll to position [136, 0]
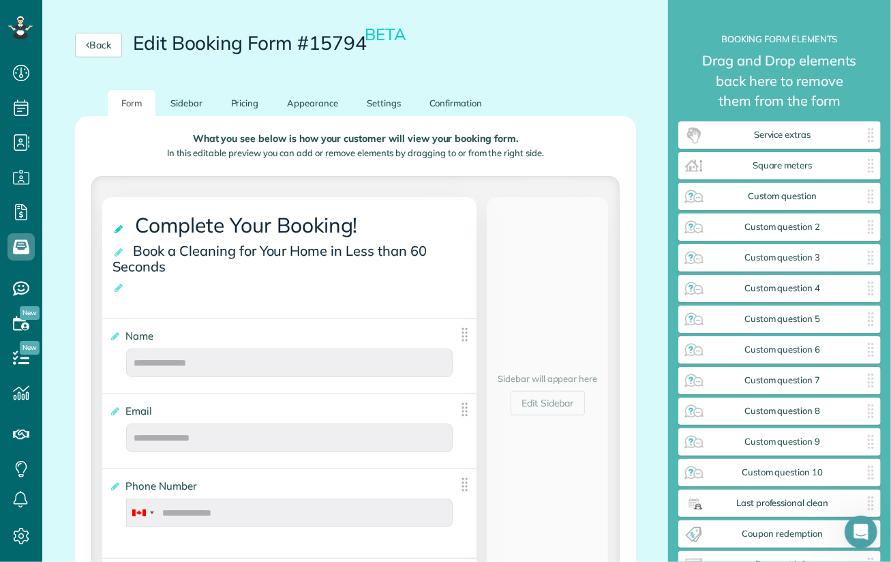
click at [118, 231] on icon at bounding box center [120, 229] width 14 height 10
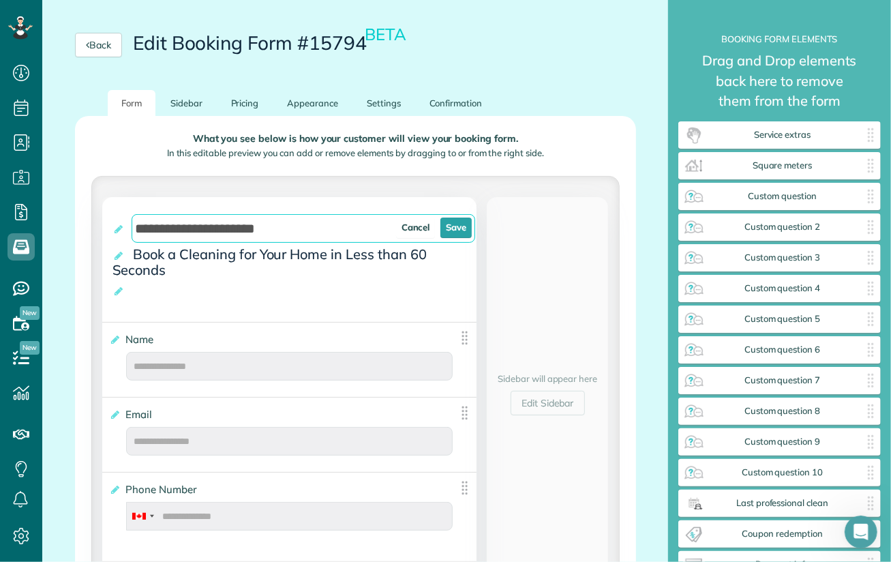
drag, startPoint x: 241, startPoint y: 224, endPoint x: 128, endPoint y: 223, distance: 113.2
click at [128, 223] on h2 "**********" at bounding box center [295, 227] width 364 height 26
paste input "*********"
type input "**********"
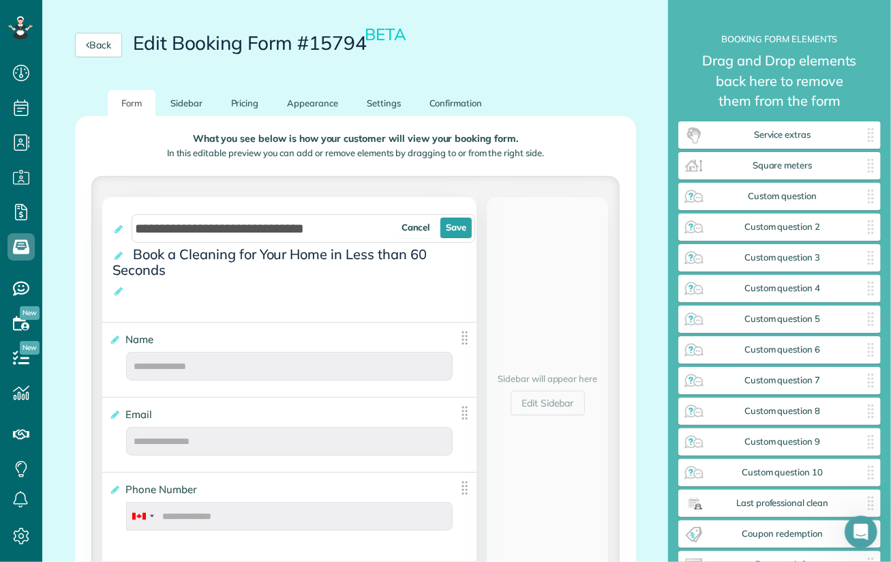
click div "Sidebar will appear here Edit Sidebar"
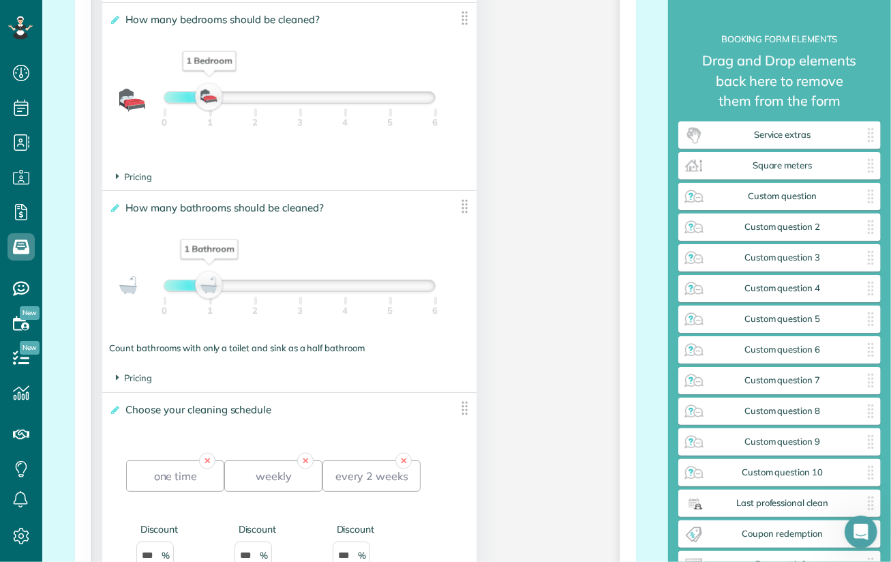
scroll to position [1023, 0]
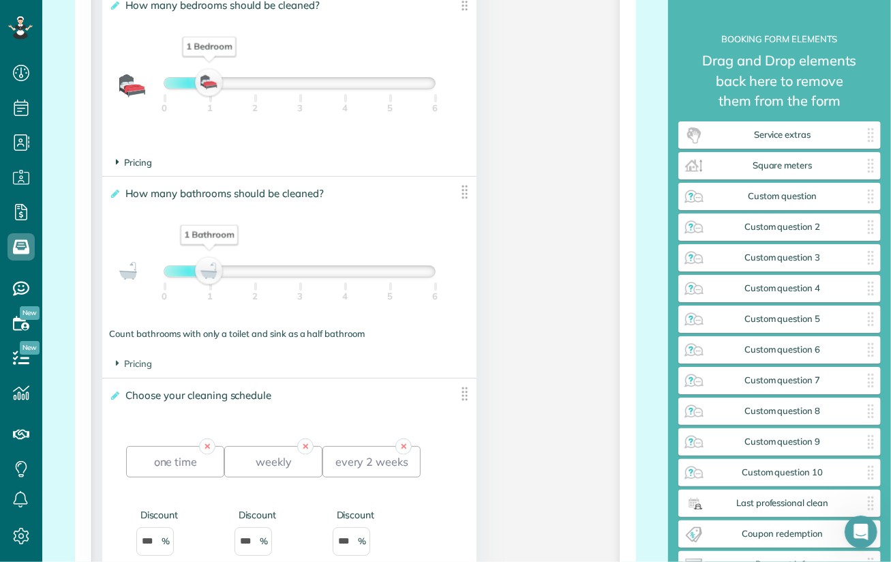
click icon
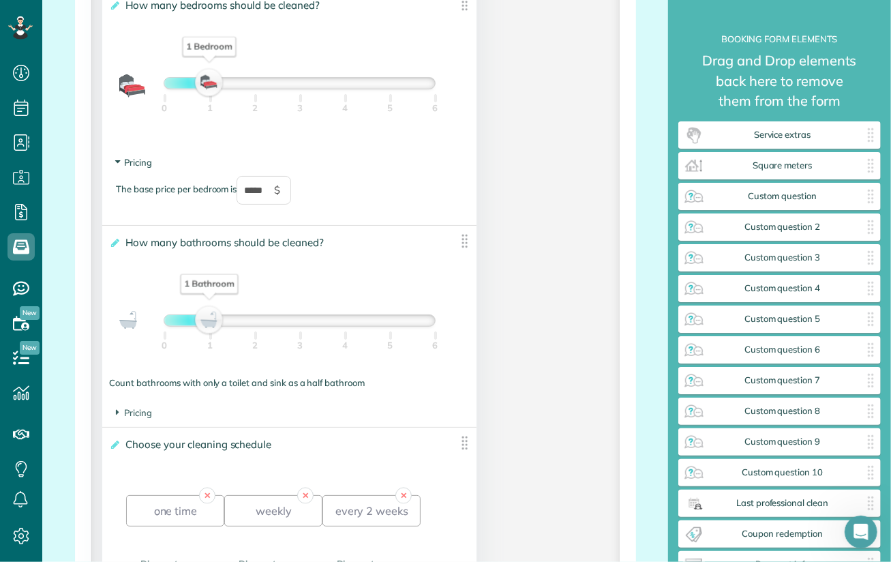
click icon
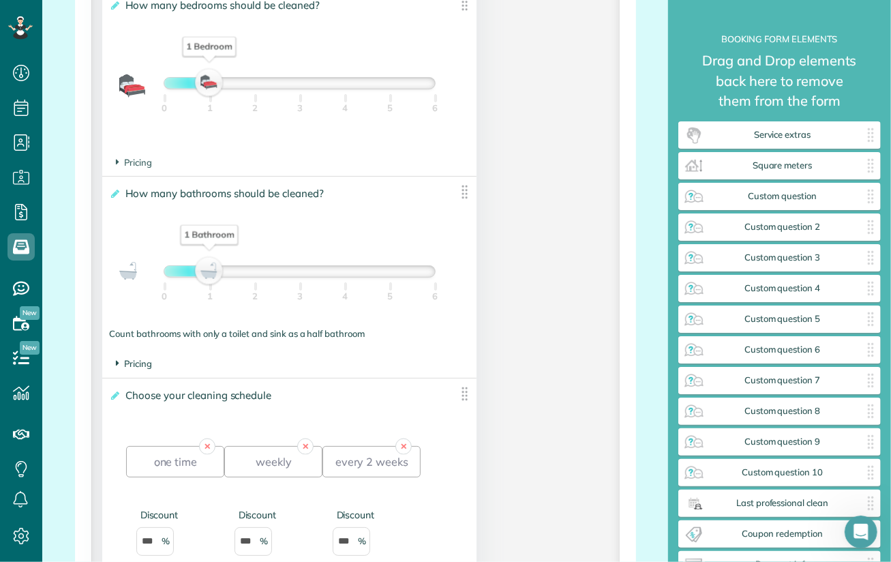
click span "Pricing"
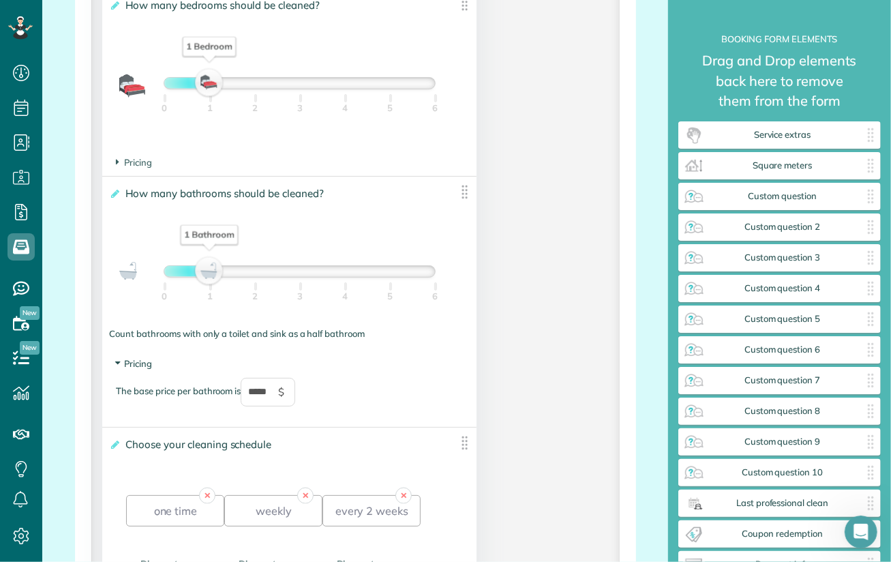
click icon
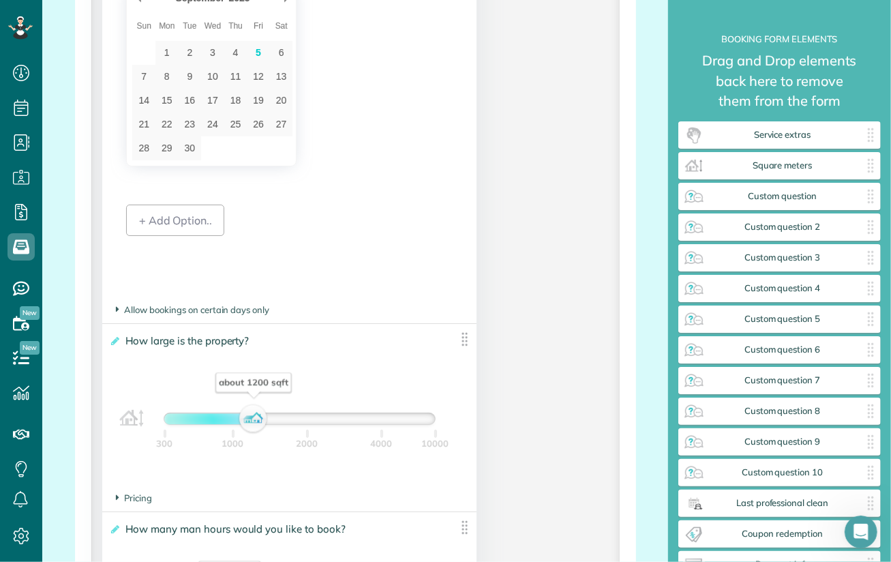
scroll to position [1909, 0]
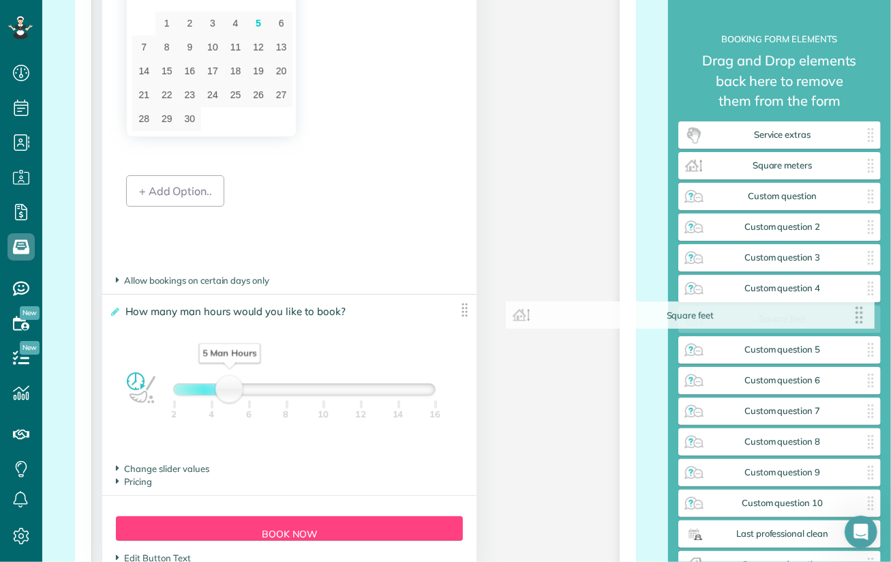
drag, startPoint x: 457, startPoint y: 312, endPoint x: 866, endPoint y: 316, distance: 409.2
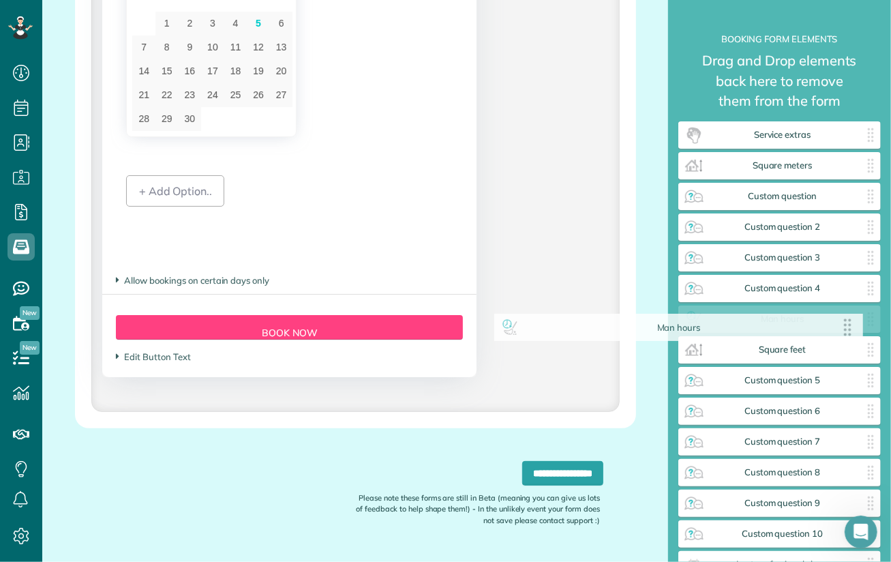
drag, startPoint x: 454, startPoint y: 312, endPoint x: 846, endPoint y: 328, distance: 392.5
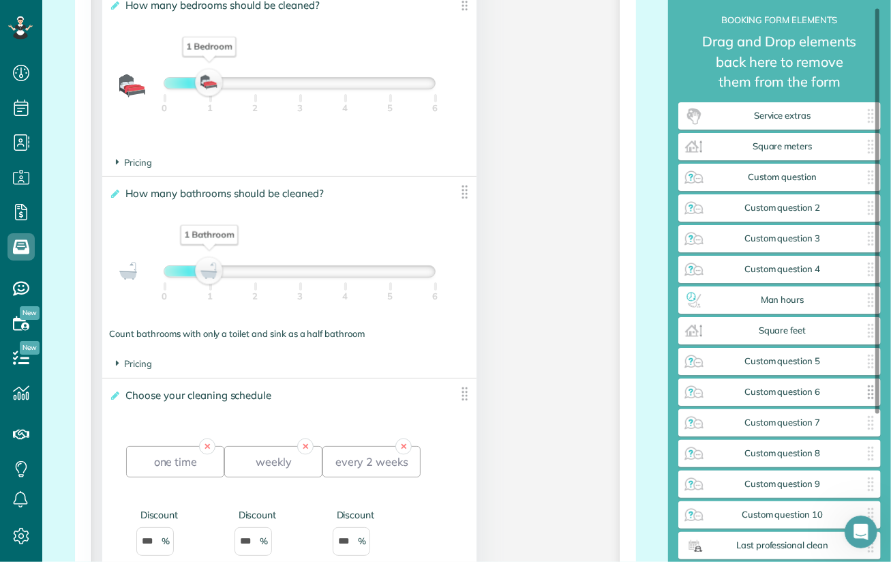
scroll to position [10, 0]
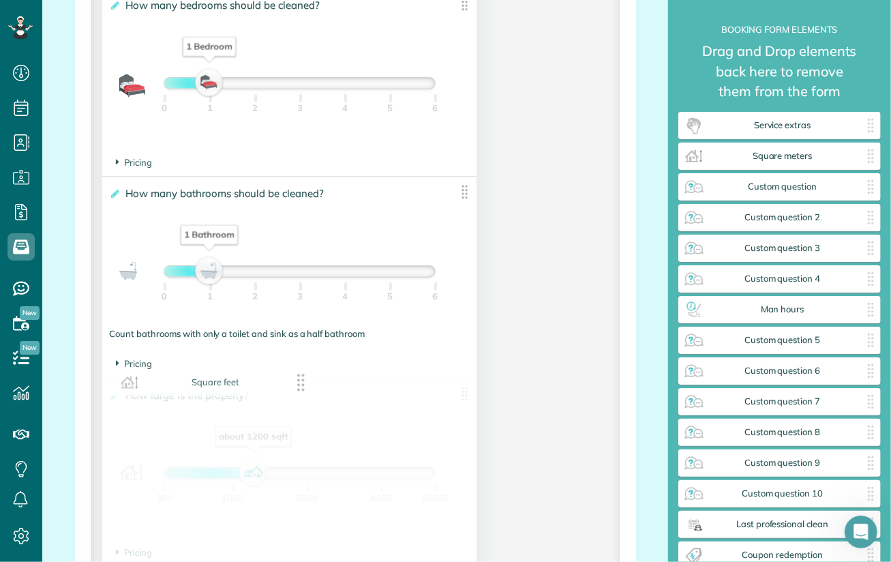
drag, startPoint x: 805, startPoint y: 338, endPoint x: 239, endPoint y: 381, distance: 567.0
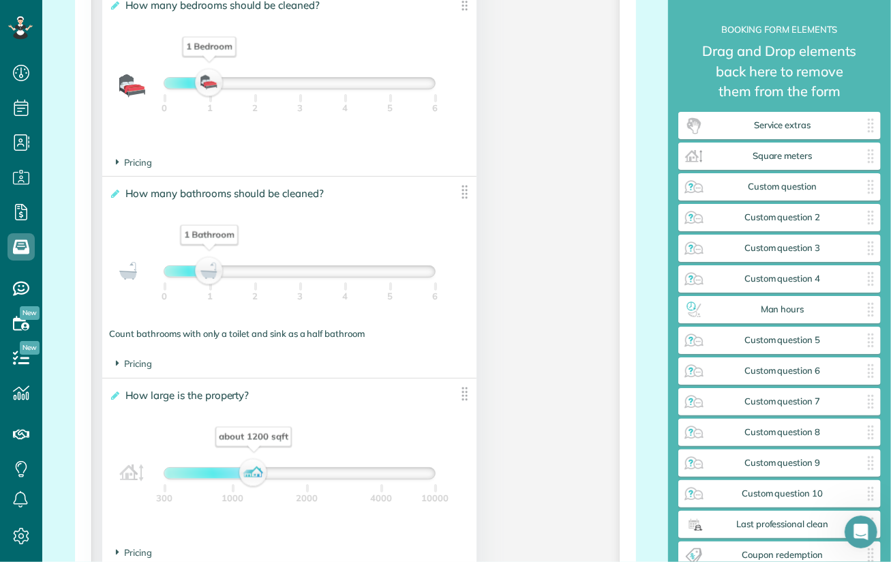
scroll to position [1296, 0]
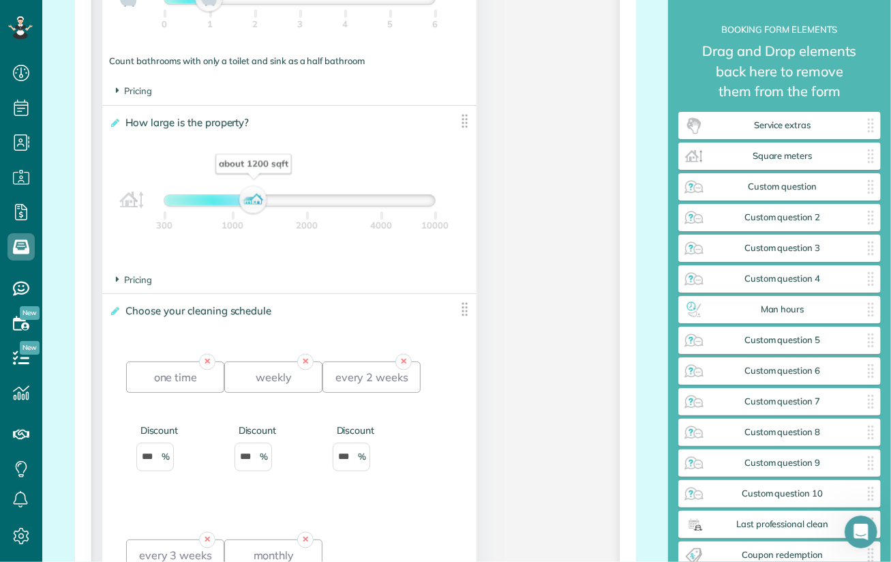
click div "about 1200 sqft"
drag, startPoint x: 211, startPoint y: 203, endPoint x: 195, endPoint y: 203, distance: 16.4
click div "about 700 sqft"
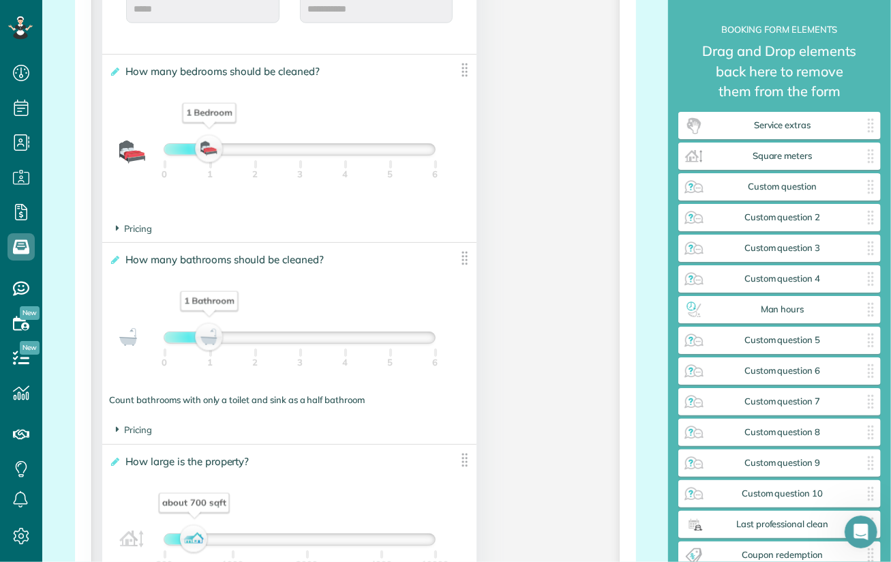
scroll to position [955, 0]
click footer "Pricing The base price per bedroom is ***** $"
click span "Pricing"
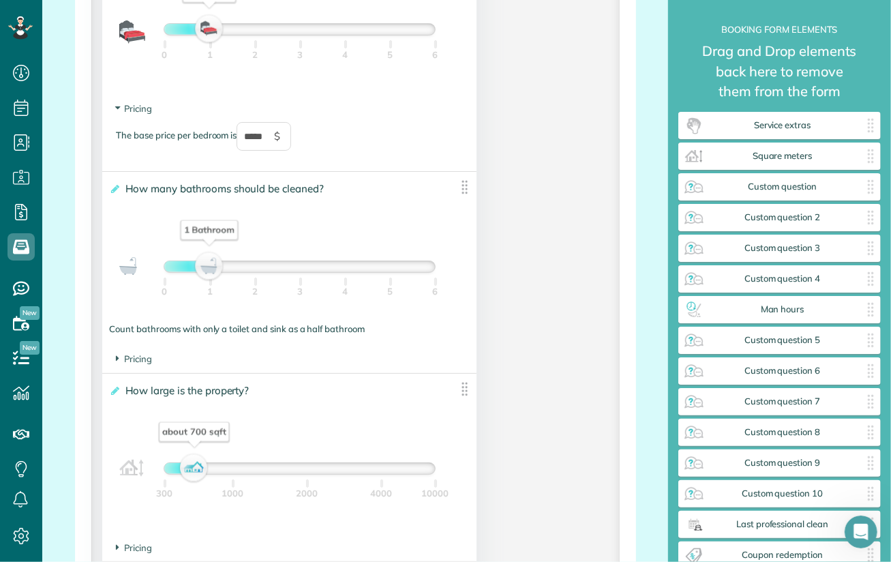
scroll to position [1159, 0]
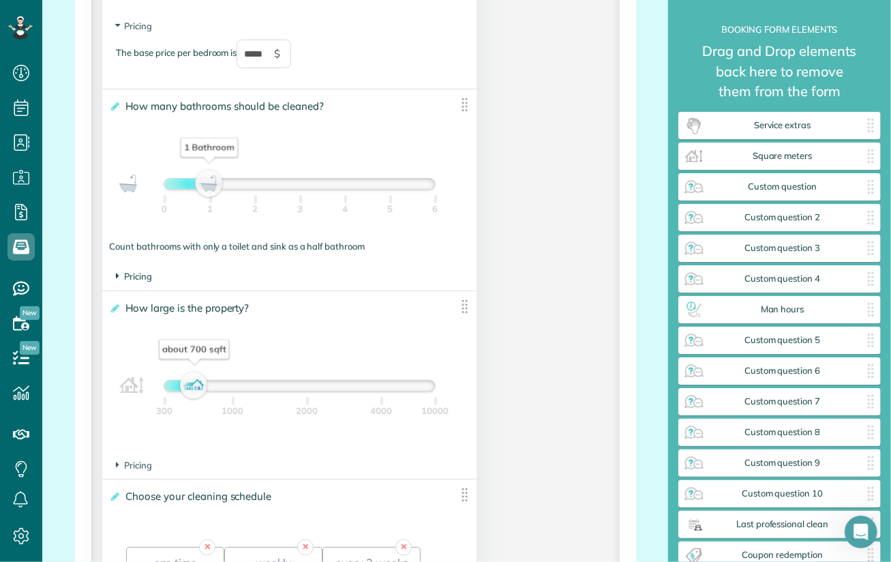
click span "Pricing"
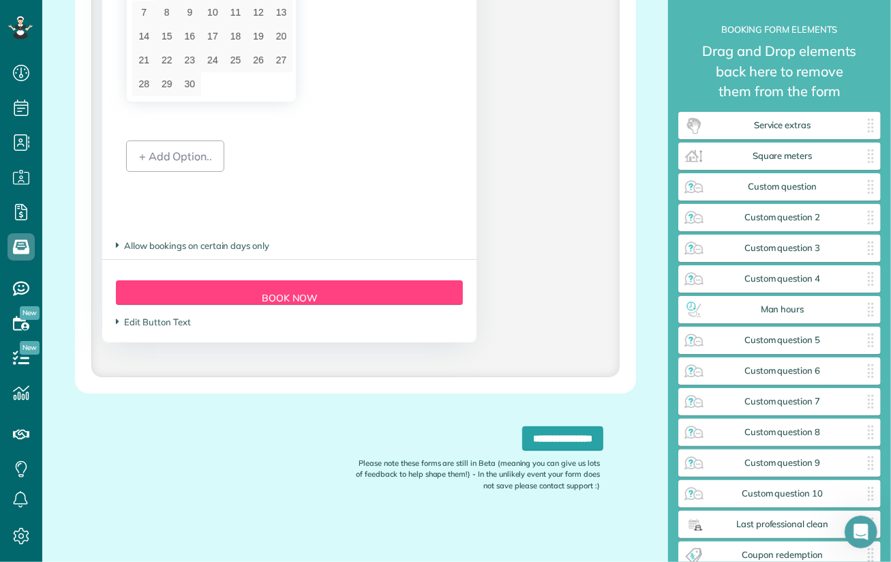
scroll to position [2235, 0]
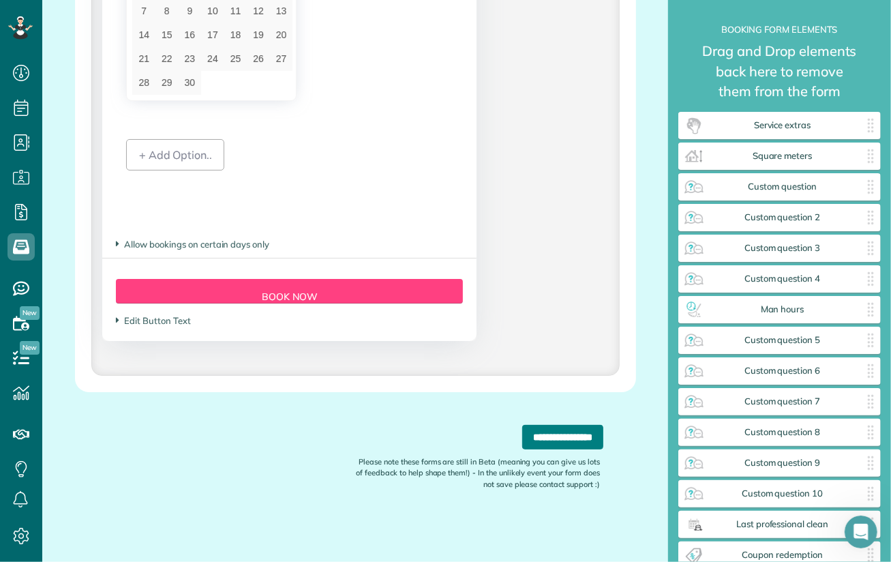
click input "**********"
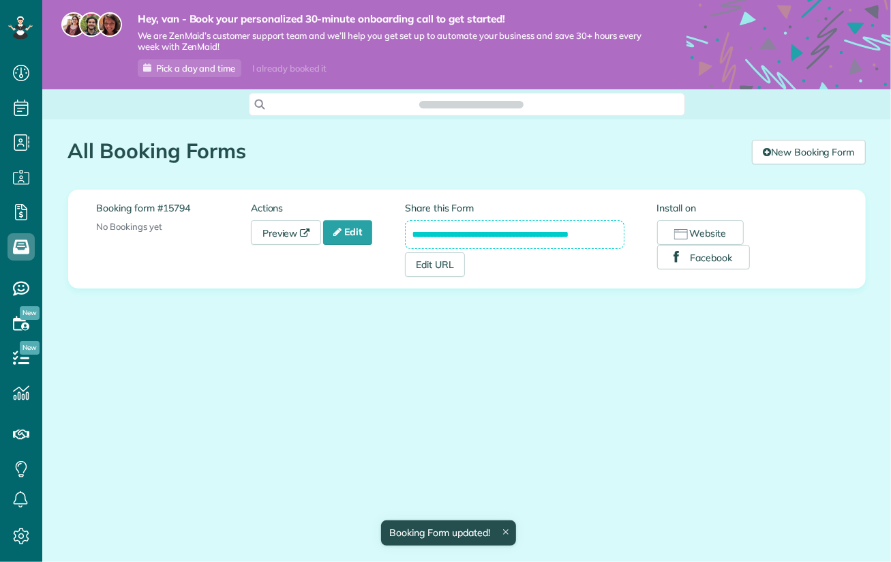
scroll to position [561, 42]
click at [280, 231] on link "Preview" at bounding box center [286, 232] width 71 height 25
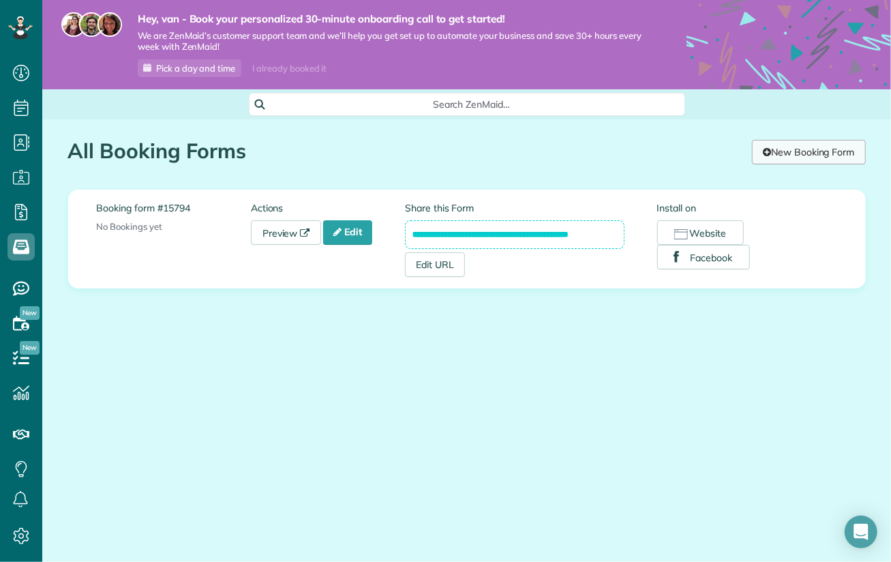
click at [819, 150] on link "New Booking Form" at bounding box center [808, 152] width 113 height 25
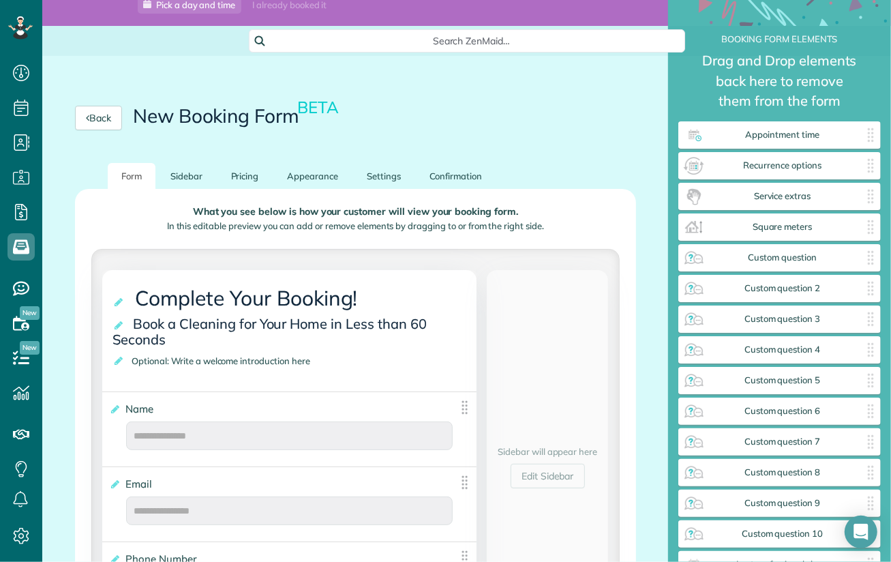
scroll to position [136, 0]
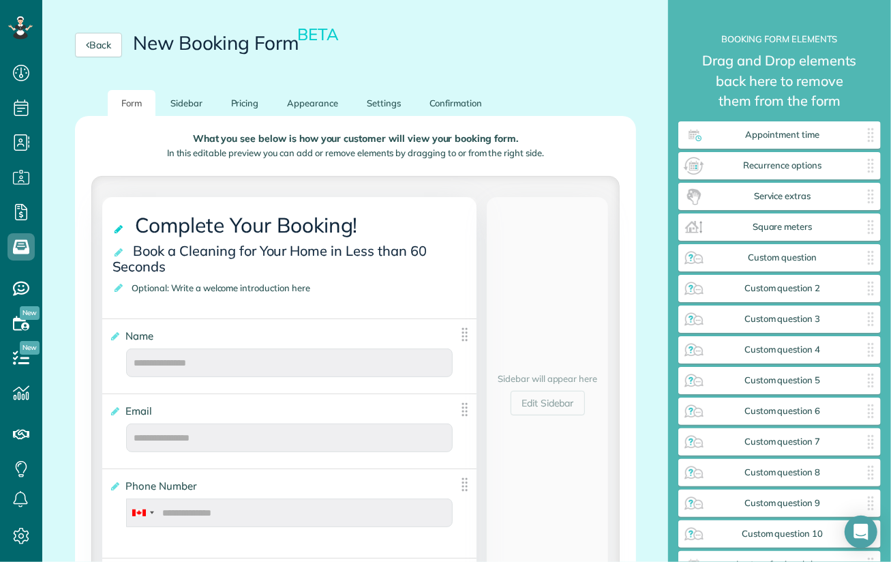
click at [121, 229] on icon at bounding box center [120, 229] width 14 height 10
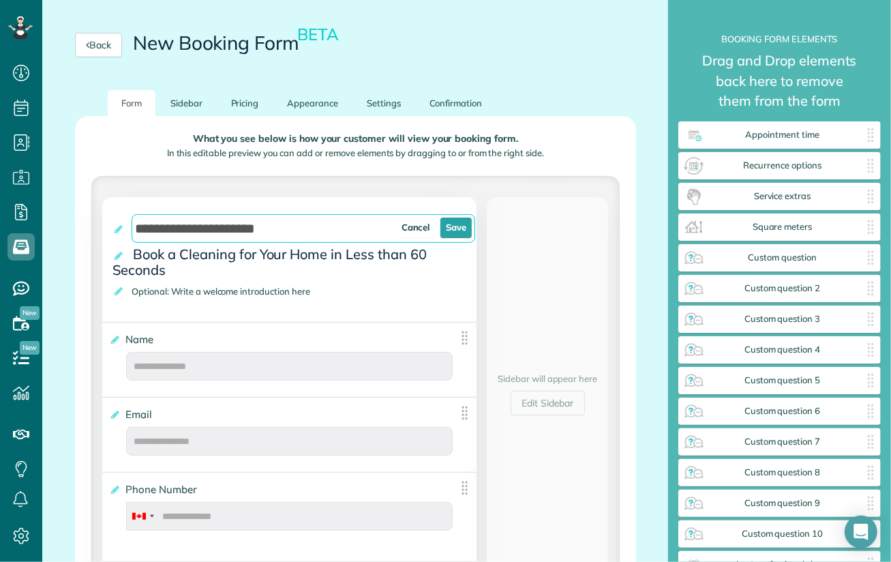
drag, startPoint x: 273, startPoint y: 223, endPoint x: 57, endPoint y: 220, distance: 216.2
paste input "**********"
type input "**********"
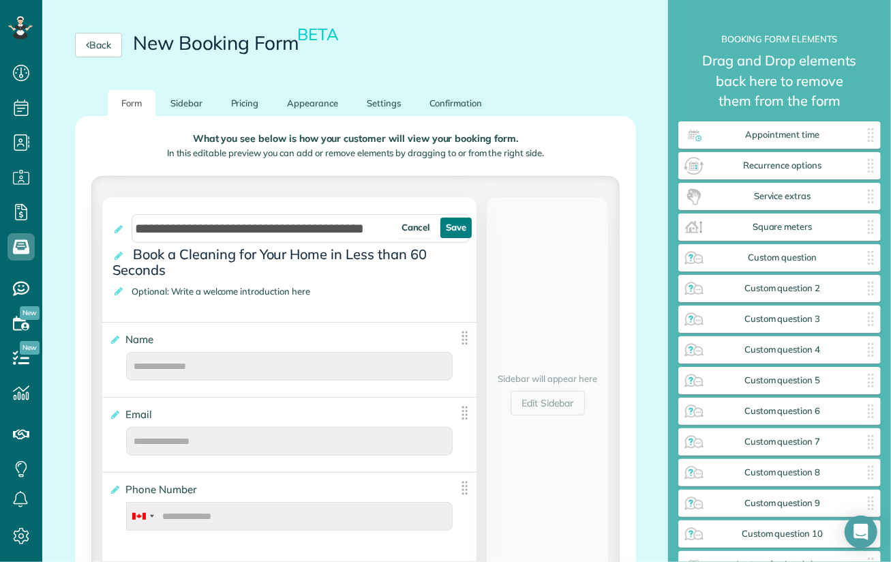
click at [450, 226] on link "Save" at bounding box center [456, 228] width 31 height 20
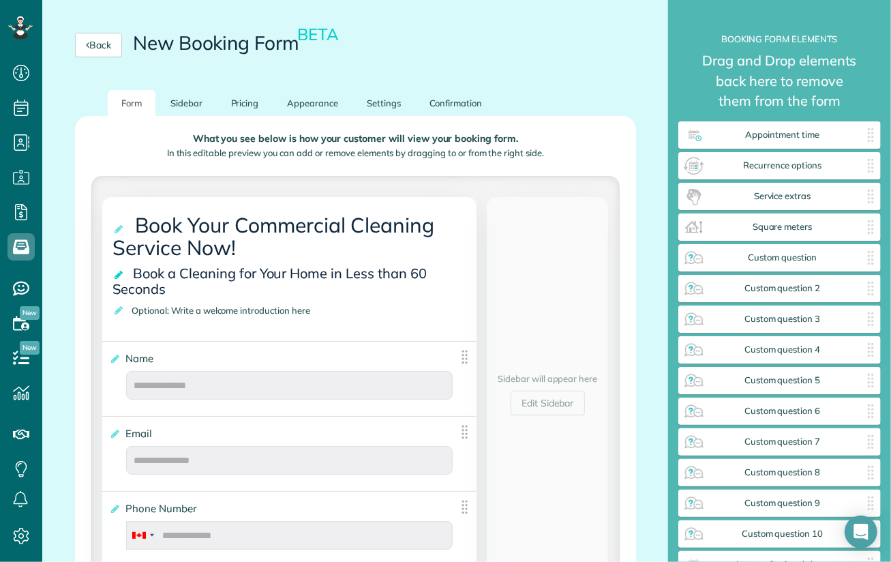
click at [119, 272] on icon at bounding box center [120, 275] width 14 height 10
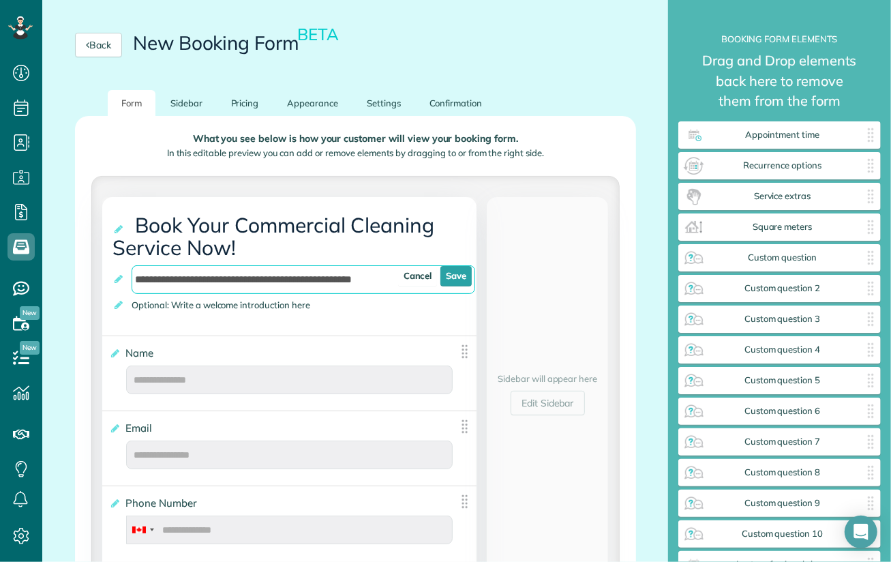
drag, startPoint x: 282, startPoint y: 278, endPoint x: 258, endPoint y: 278, distance: 23.9
click at [258, 278] on input "**********" at bounding box center [304, 279] width 344 height 29
click at [450, 278] on link "Save" at bounding box center [456, 276] width 31 height 20
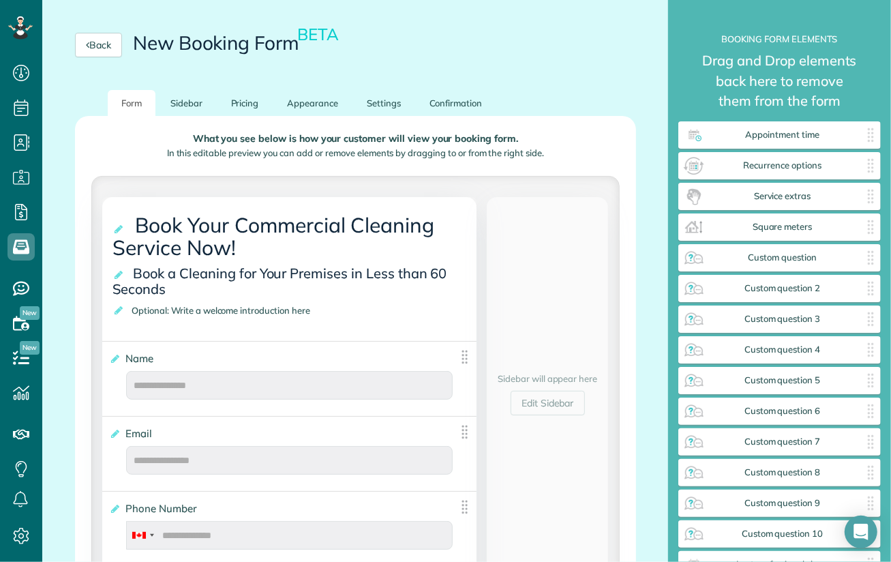
drag, startPoint x: 175, startPoint y: 282, endPoint x: 133, endPoint y: 273, distance: 42.7
click at [133, 273] on span "Book a Cleaning for Your Premises in Less than 60 Seconds" at bounding box center [280, 281] width 334 height 40
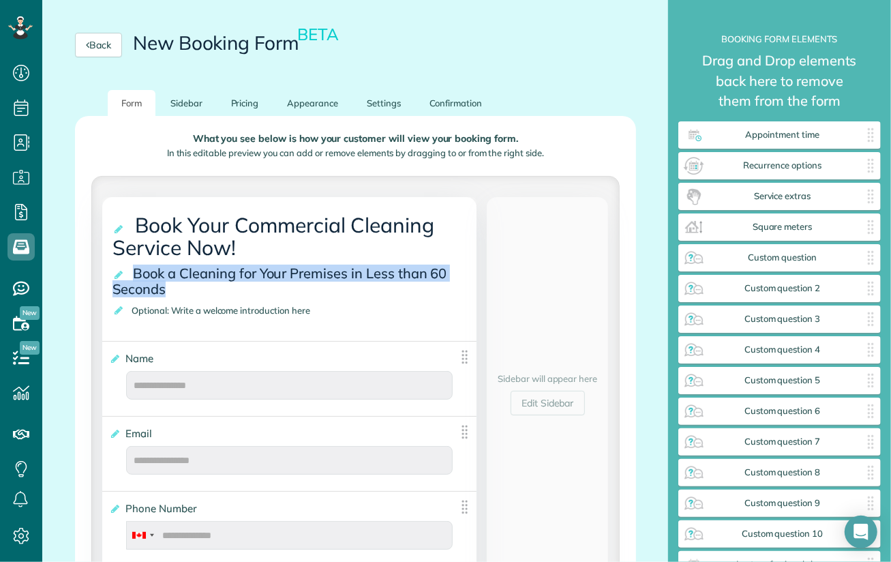
drag, startPoint x: 133, startPoint y: 272, endPoint x: 173, endPoint y: 289, distance: 43.1
click at [173, 289] on span "Book a Cleaning for Your Premises in Less than 60 Seconds" at bounding box center [280, 281] width 334 height 40
copy span "Book a Cleaning for Your Premises in Less than 60 Seconds"
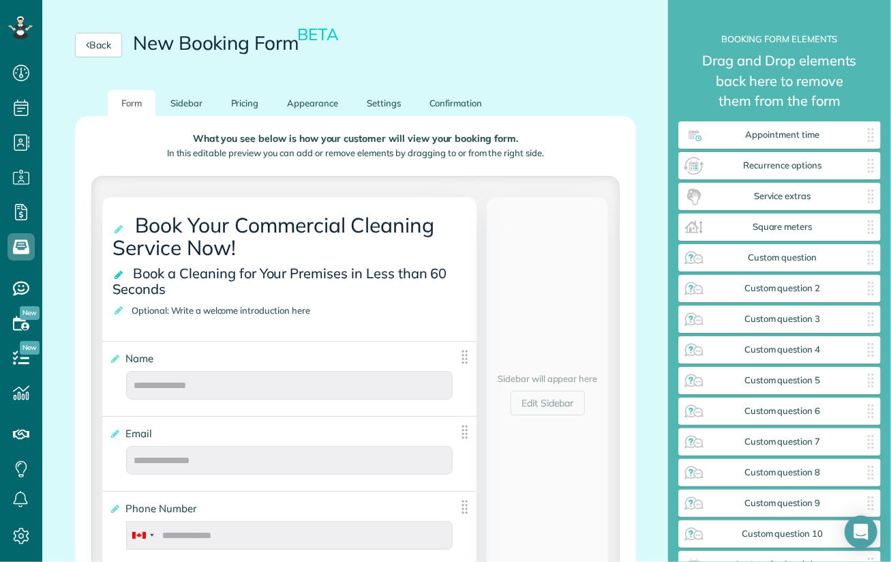
click at [116, 275] on icon at bounding box center [120, 275] width 14 height 10
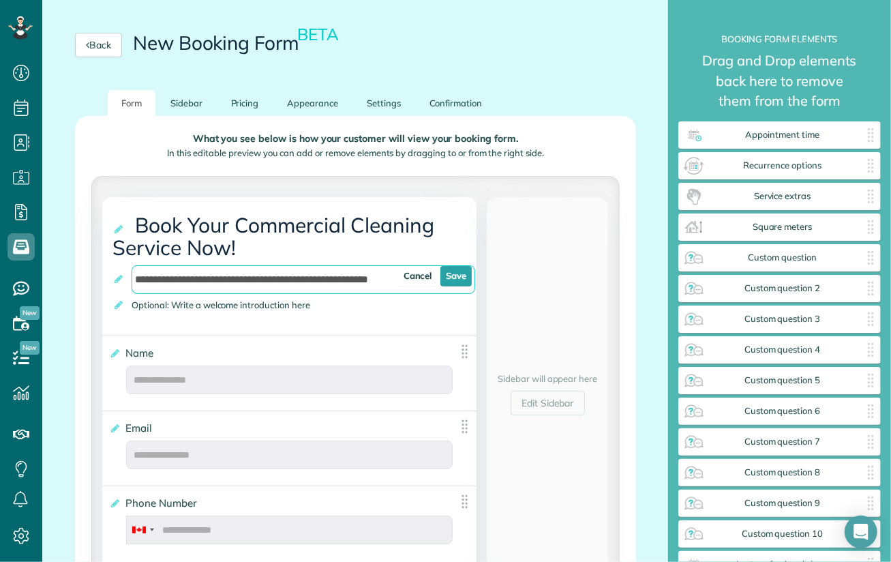
click at [211, 279] on input "**********" at bounding box center [304, 279] width 344 height 29
paste input "text"
type input "**********"
click at [451, 279] on link "Save" at bounding box center [456, 276] width 31 height 20
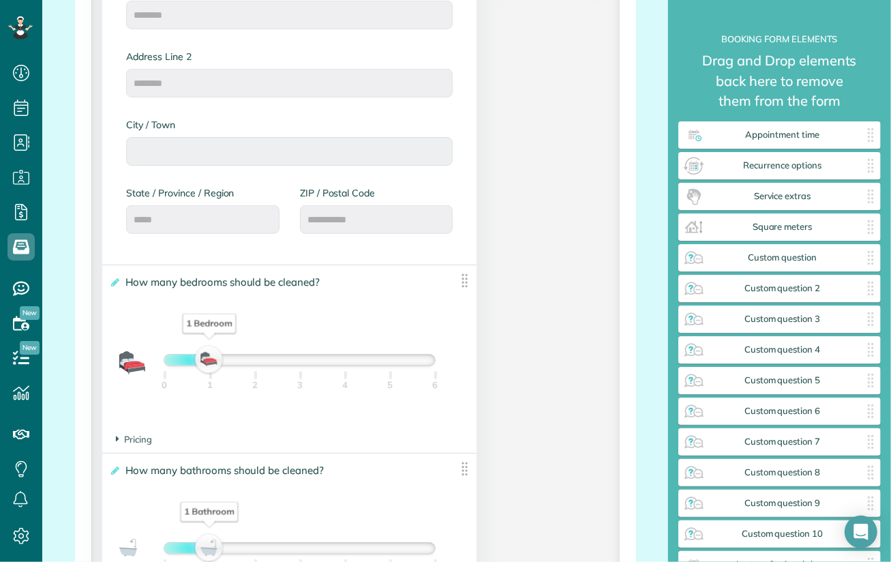
scroll to position [818, 0]
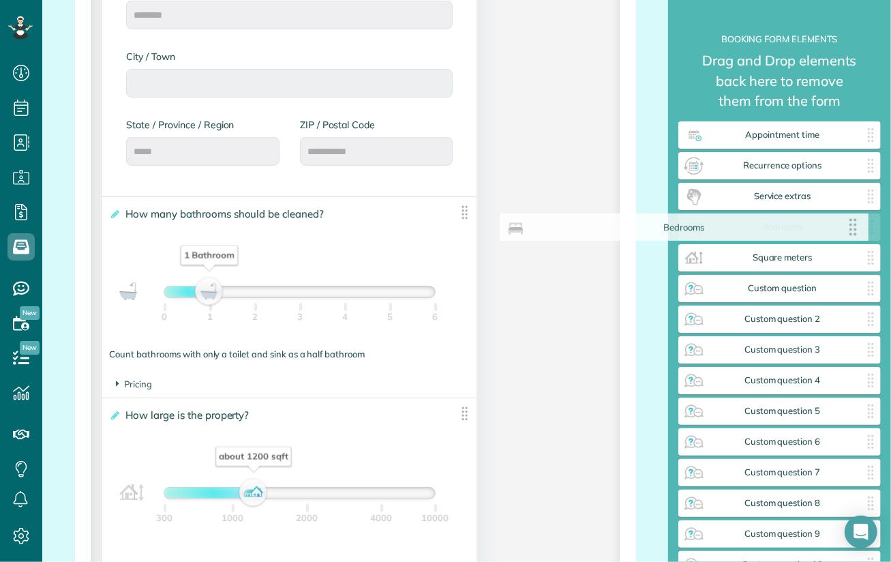
drag, startPoint x: 457, startPoint y: 211, endPoint x: 857, endPoint y: 227, distance: 400.6
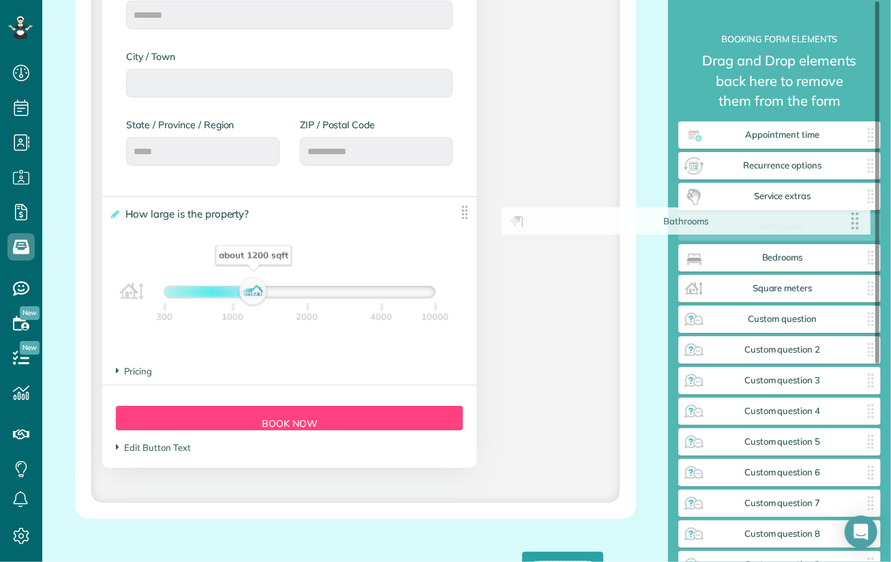
drag, startPoint x: 457, startPoint y: 213, endPoint x: 857, endPoint y: 222, distance: 399.7
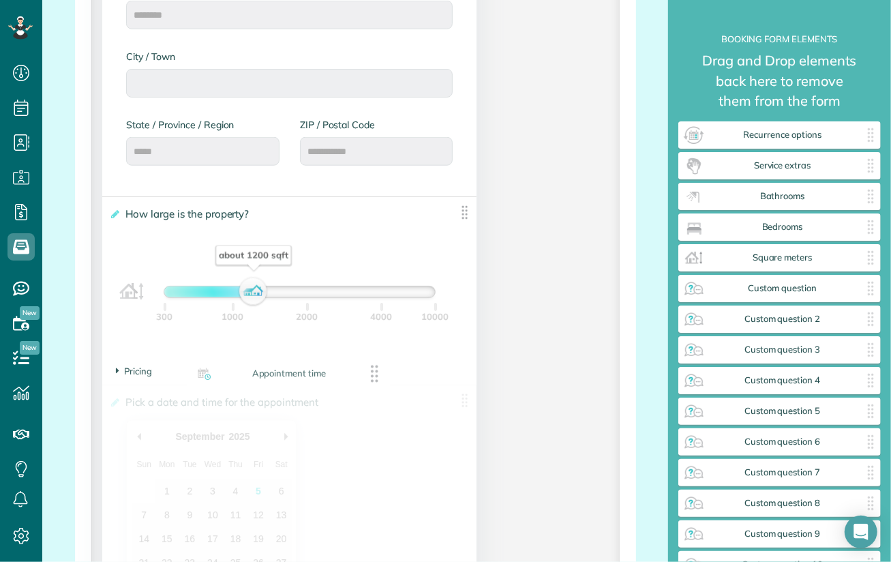
drag, startPoint x: 770, startPoint y: 136, endPoint x: 277, endPoint y: 374, distance: 547.8
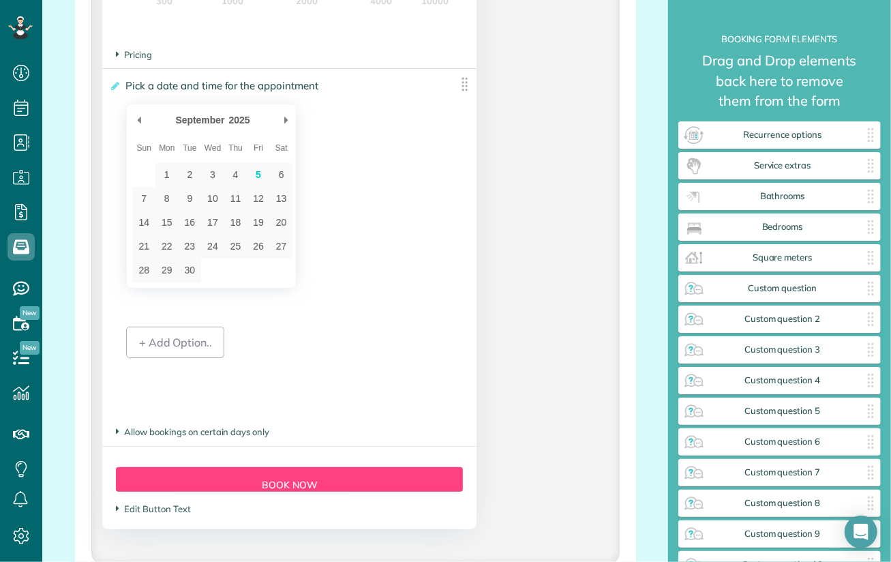
scroll to position [1159, 0]
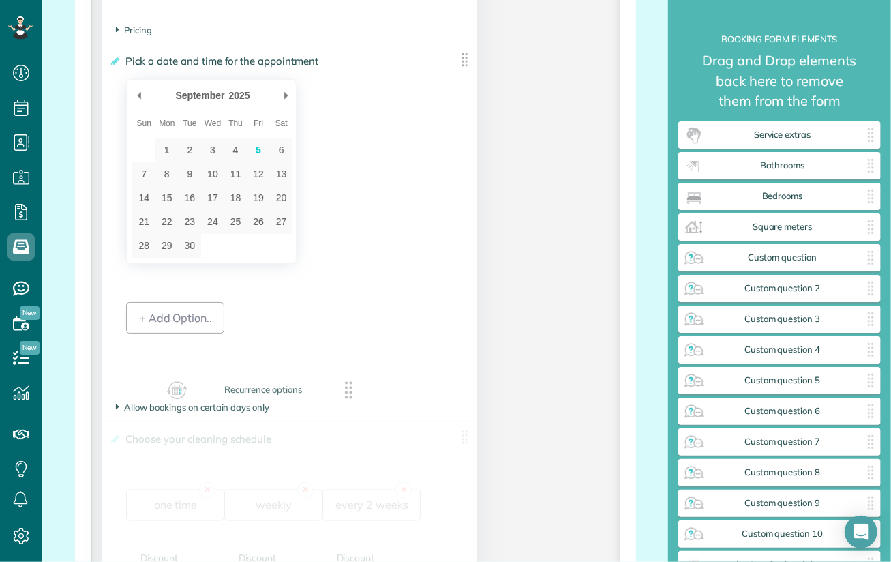
drag, startPoint x: 829, startPoint y: 134, endPoint x: 311, endPoint y: 389, distance: 577.3
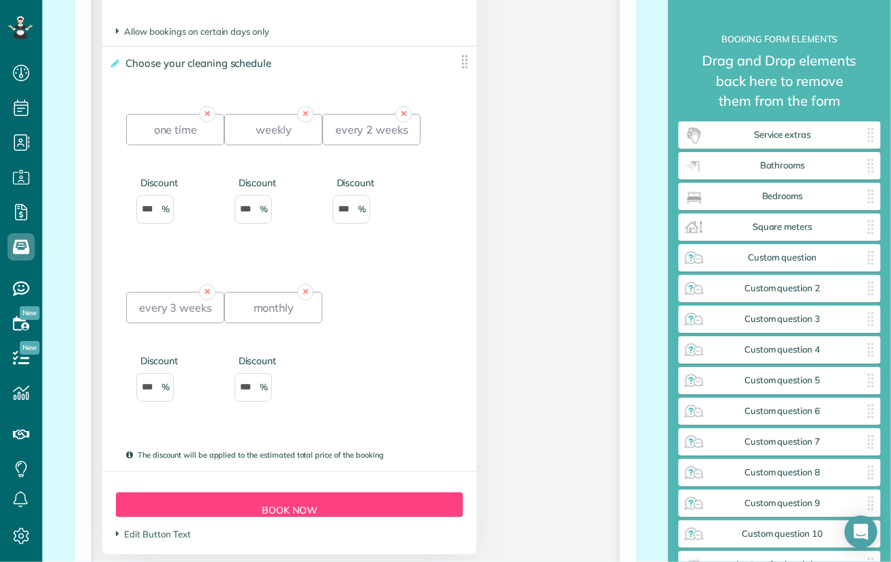
scroll to position [1568, 0]
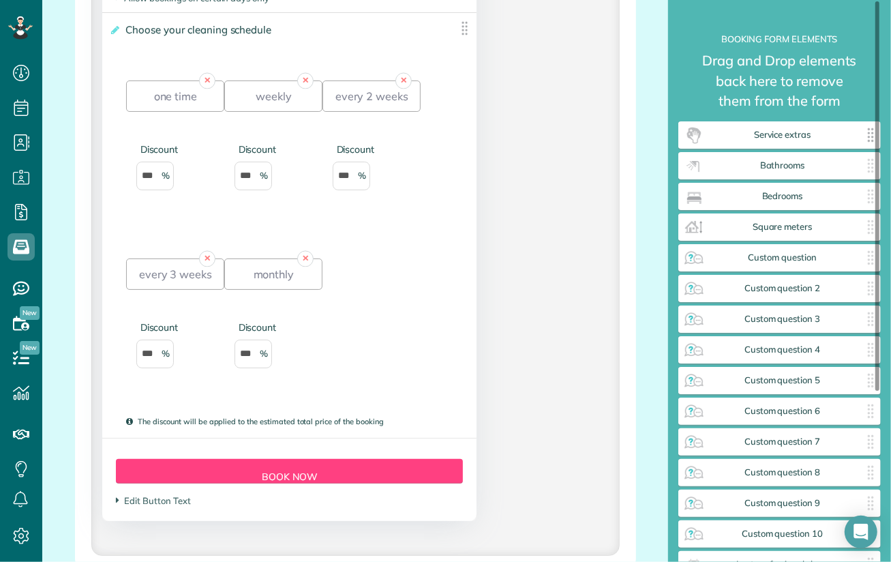
click at [816, 130] on span "Service extras" at bounding box center [782, 135] width 155 height 11
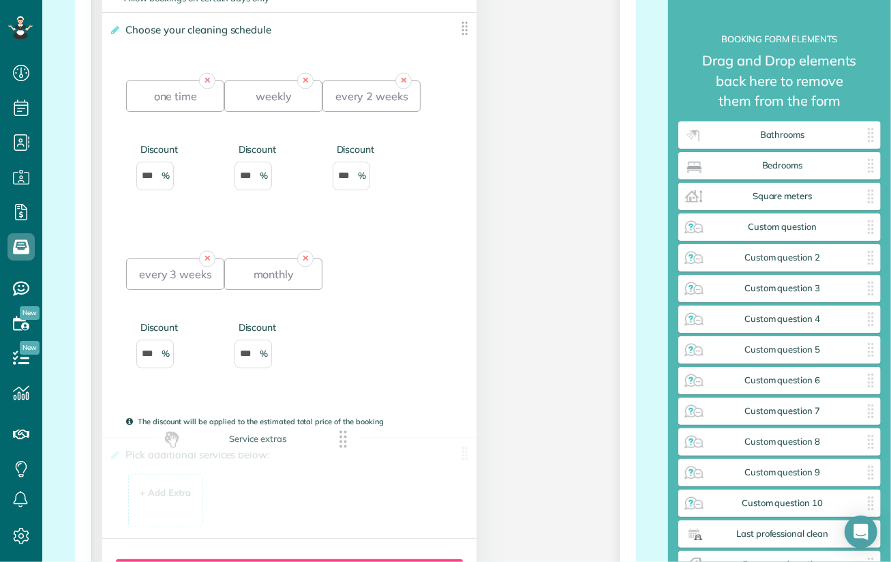
drag, startPoint x: 805, startPoint y: 136, endPoint x: 282, endPoint y: 440, distance: 605.1
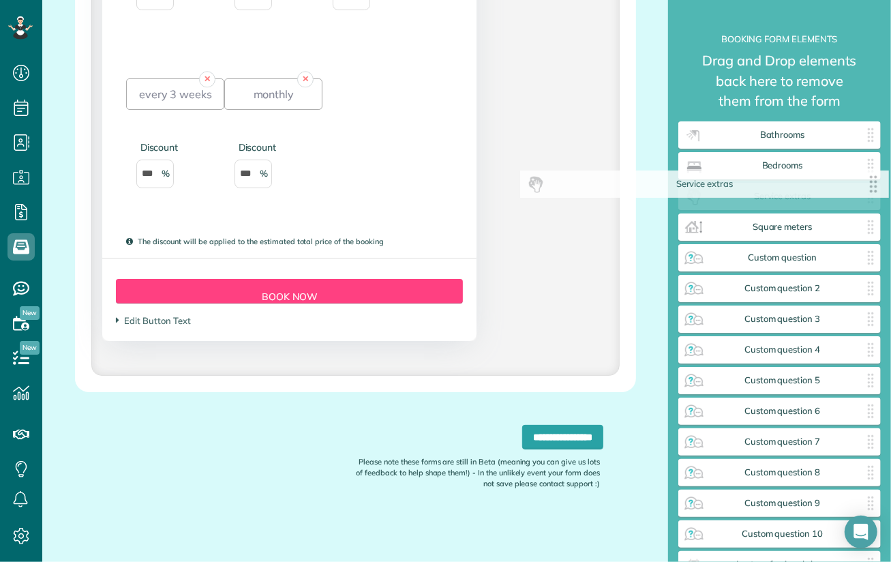
scroll to position [1751, 0]
drag, startPoint x: 457, startPoint y: 250, endPoint x: 876, endPoint y: 185, distance: 423.7
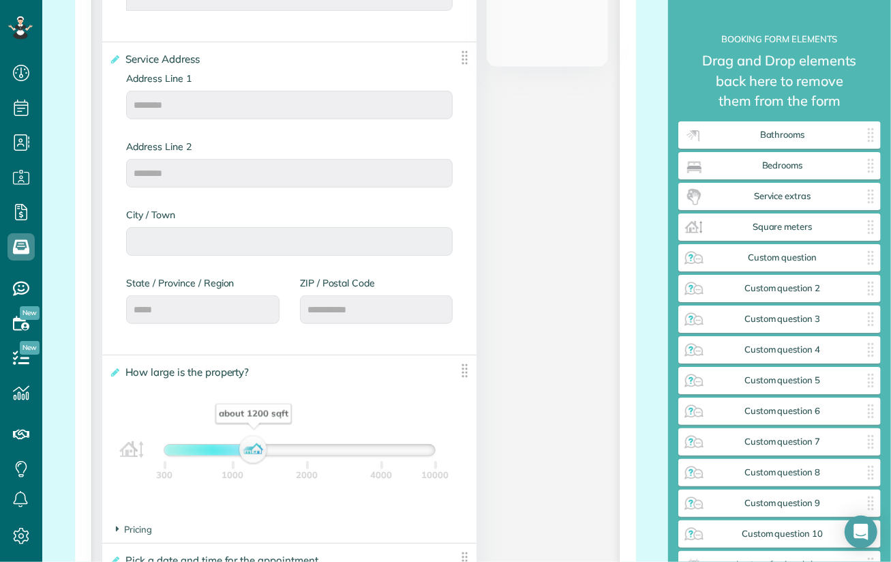
scroll to position [728, 0]
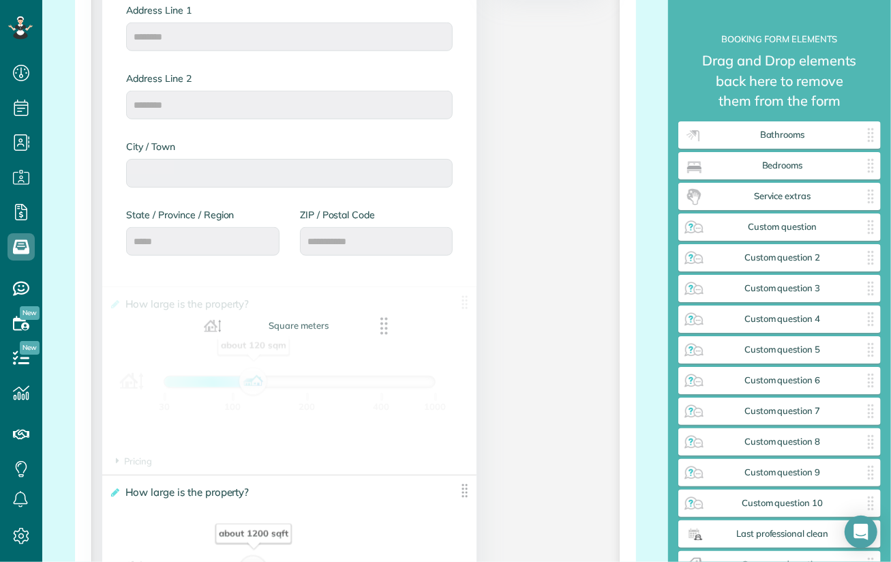
drag, startPoint x: 770, startPoint y: 227, endPoint x: 287, endPoint y: 326, distance: 492.8
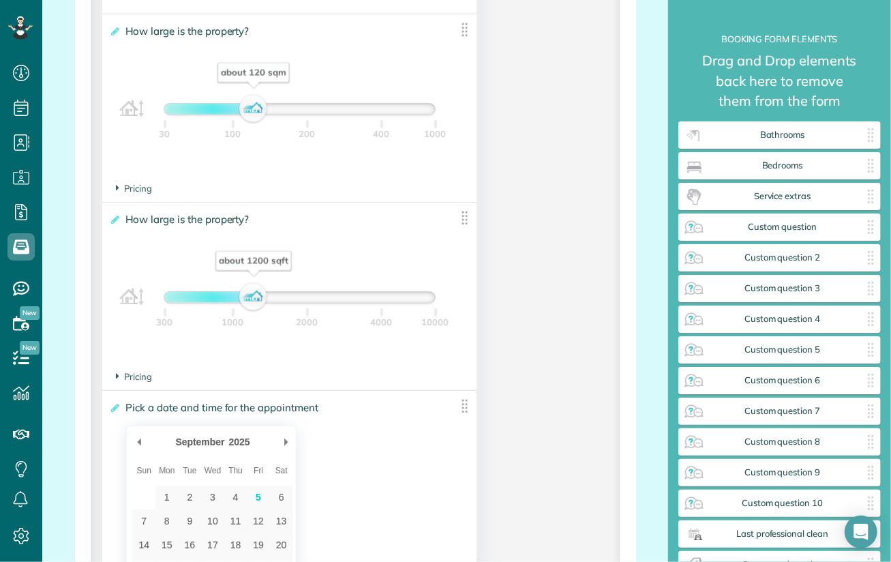
scroll to position [797, 0]
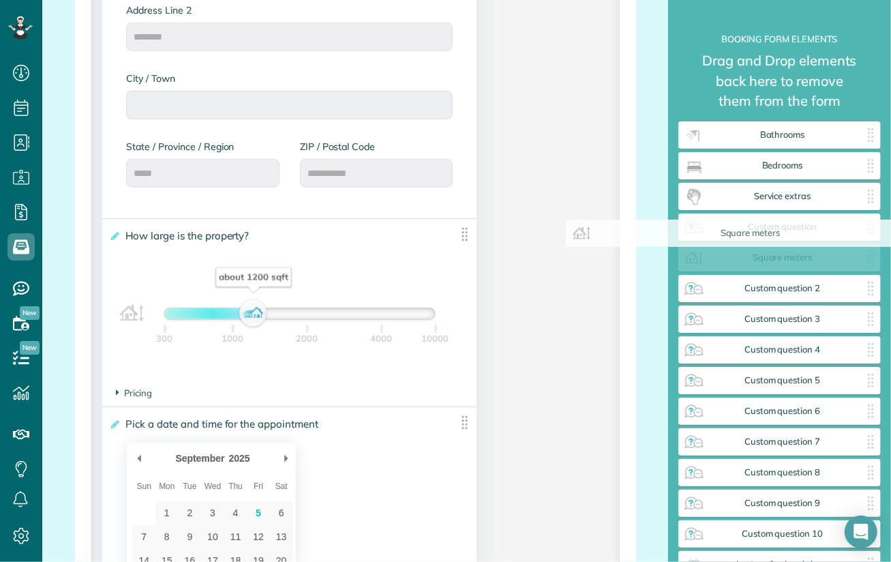
drag, startPoint x: 387, startPoint y: 228, endPoint x: 852, endPoint y: 228, distance: 465.1
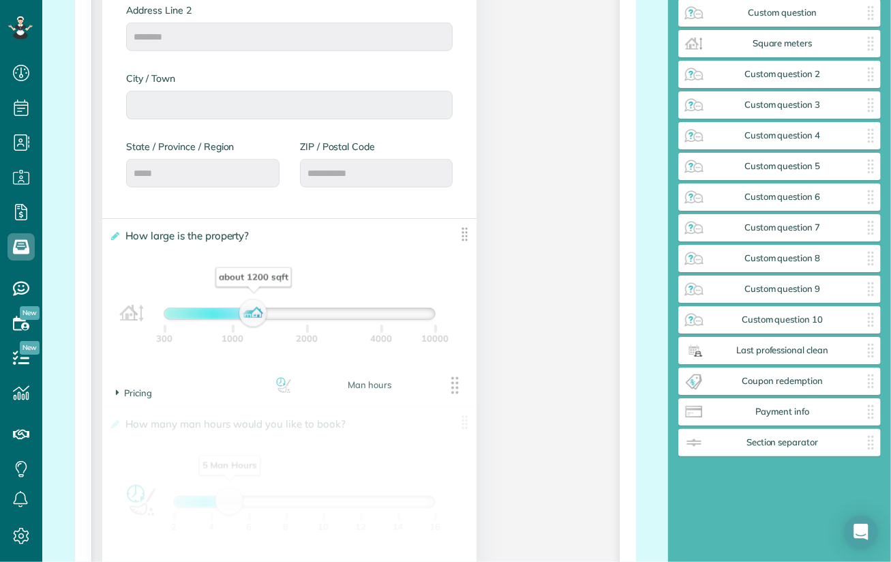
scroll to position [214, 0]
drag, startPoint x: 811, startPoint y: 383, endPoint x: 375, endPoint y: 389, distance: 435.8
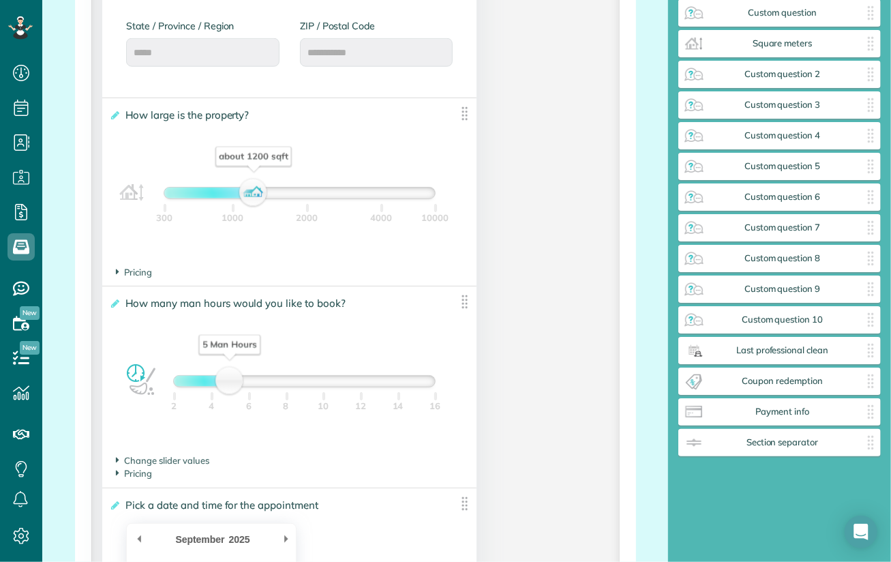
scroll to position [933, 0]
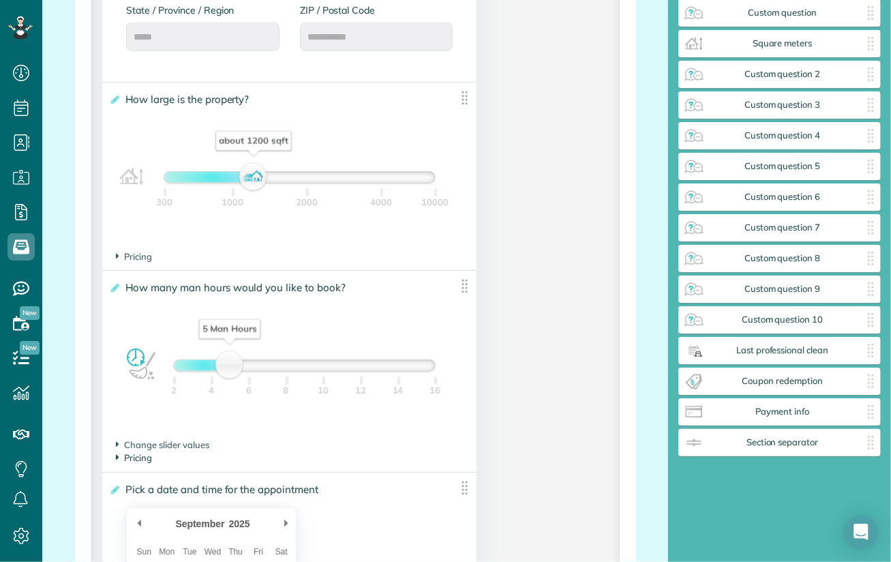
click at [144, 462] on span "Pricing" at bounding box center [134, 457] width 36 height 11
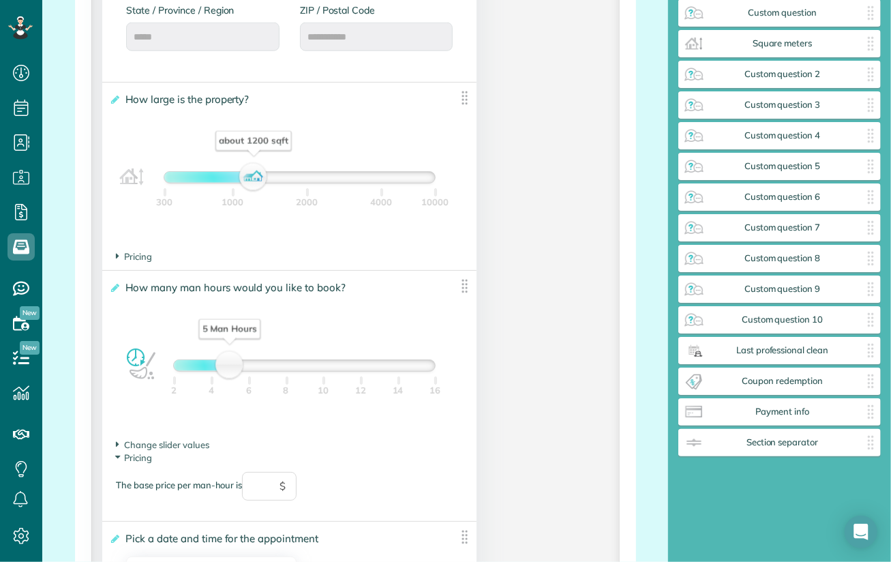
click at [284, 493] on span "$" at bounding box center [283, 486] width 6 height 15
click at [280, 492] on input "text" at bounding box center [269, 486] width 55 height 29
click at [389, 470] on section "Pricing The base price per man-hour is ** $" at bounding box center [289, 482] width 347 height 62
type input "**"
click at [542, 350] on div "**********" at bounding box center [355, 404] width 526 height 2006
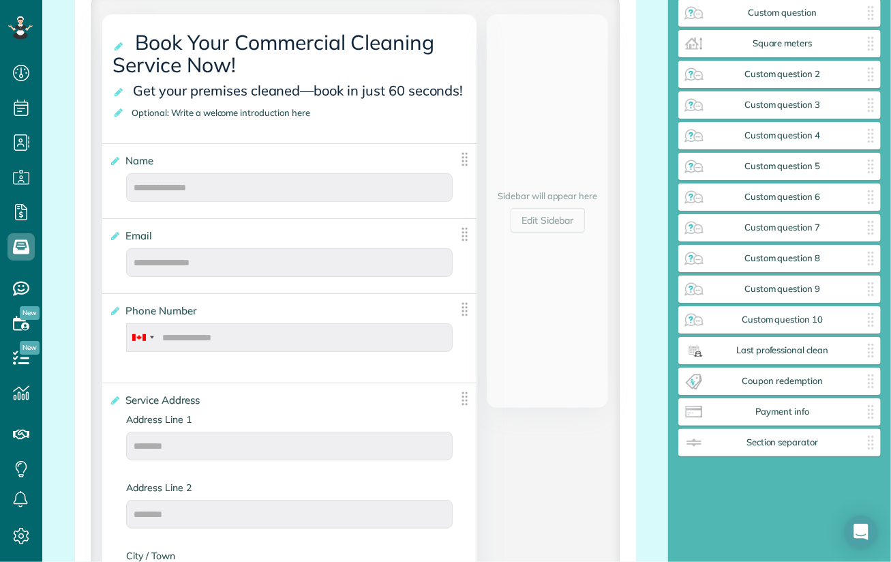
scroll to position [46, 0]
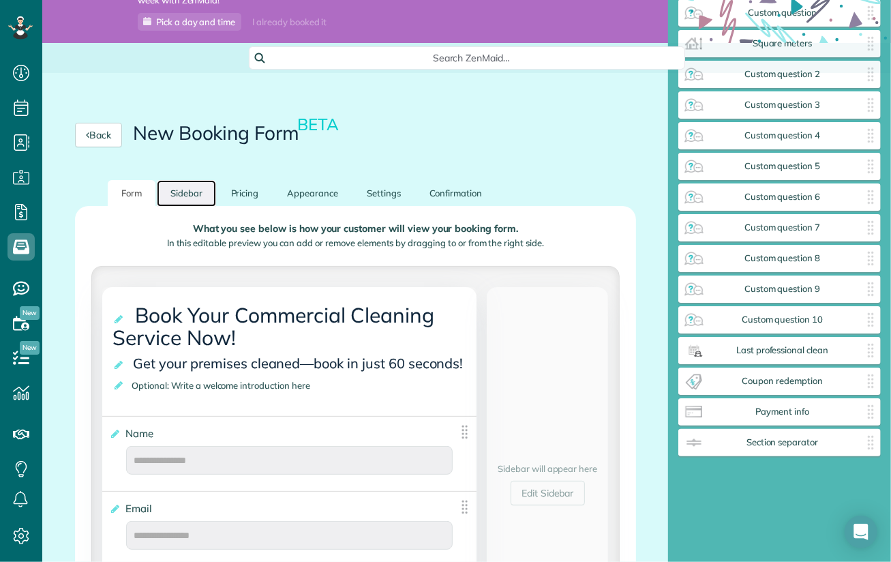
click at [198, 190] on link "Sidebar" at bounding box center [186, 193] width 59 height 27
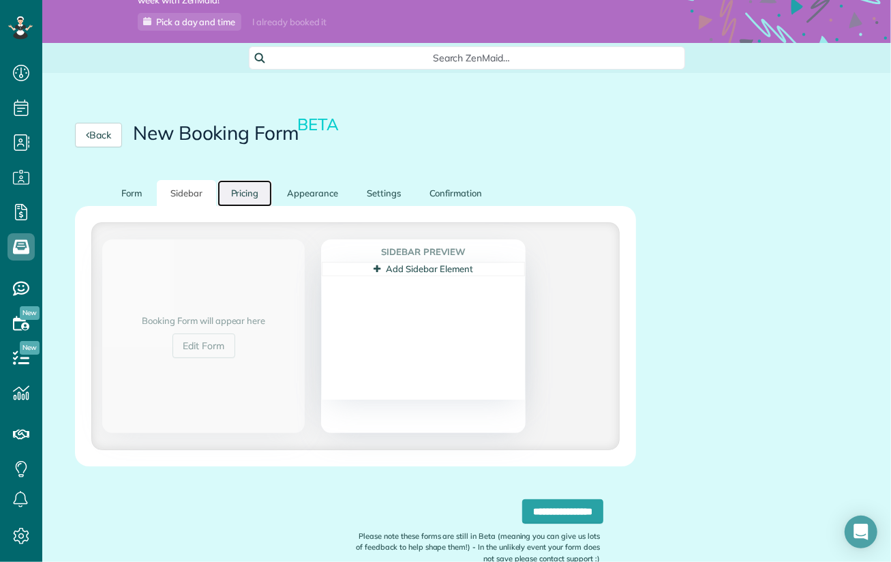
click at [246, 192] on link "Pricing" at bounding box center [245, 193] width 55 height 27
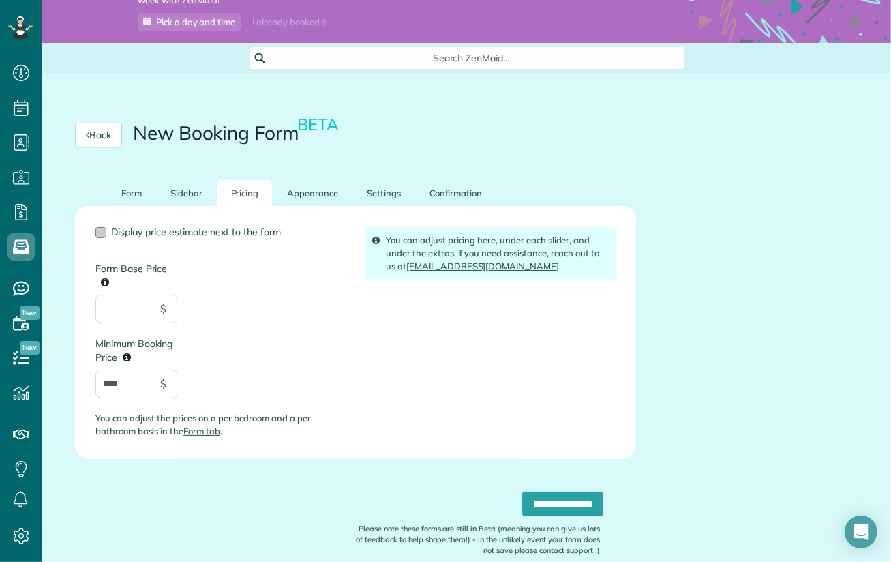
click at [99, 233] on div at bounding box center [100, 232] width 11 height 11
click at [314, 193] on link "Appearance" at bounding box center [312, 193] width 78 height 27
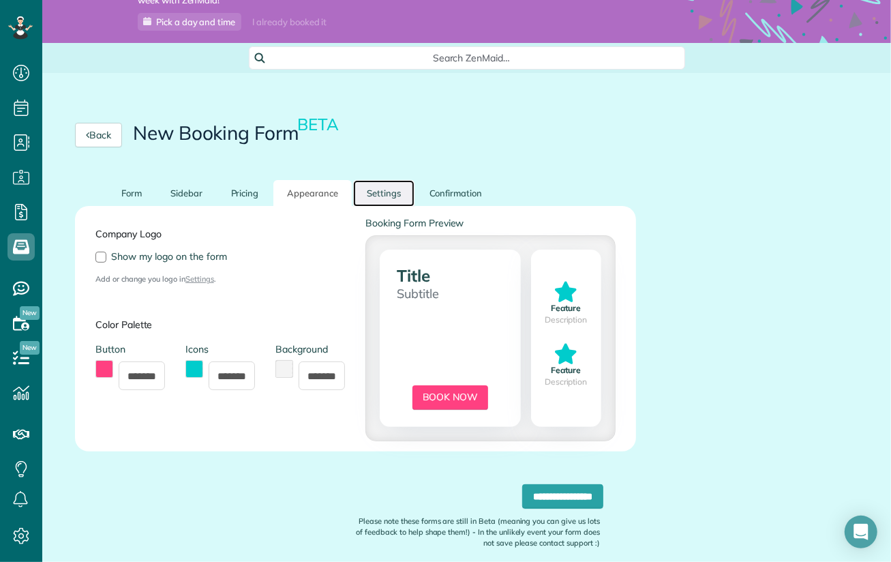
click at [387, 192] on link "Settings" at bounding box center [383, 193] width 61 height 27
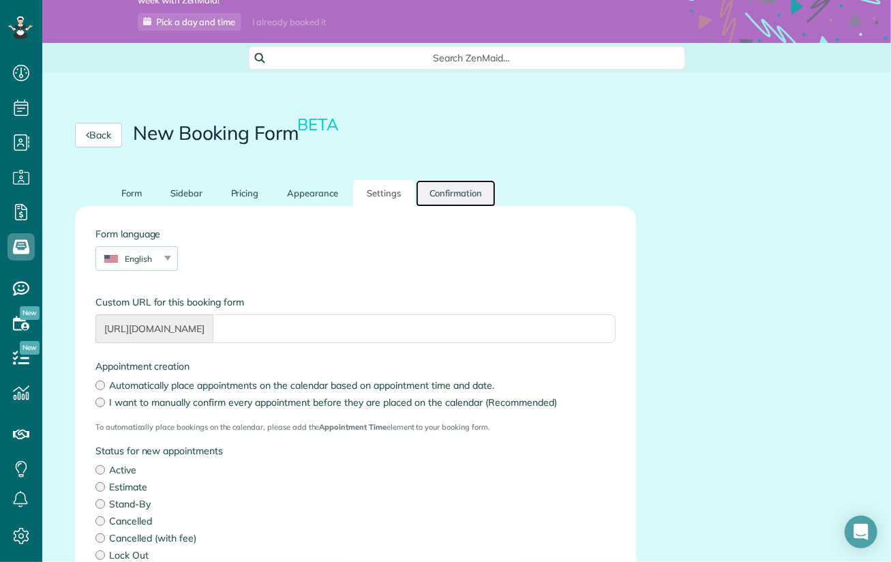
click at [450, 195] on link "Confirmation" at bounding box center [456, 193] width 80 height 27
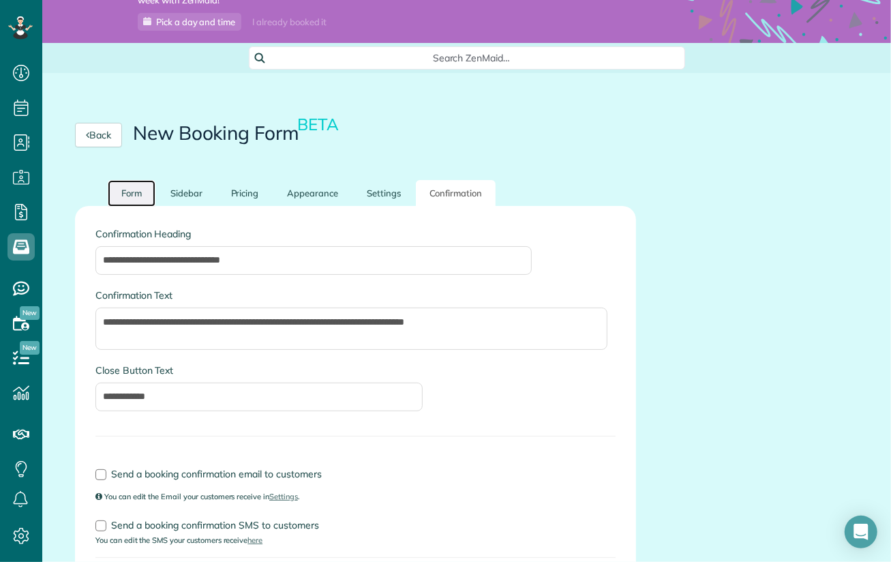
click at [126, 189] on link "Form" at bounding box center [132, 193] width 48 height 27
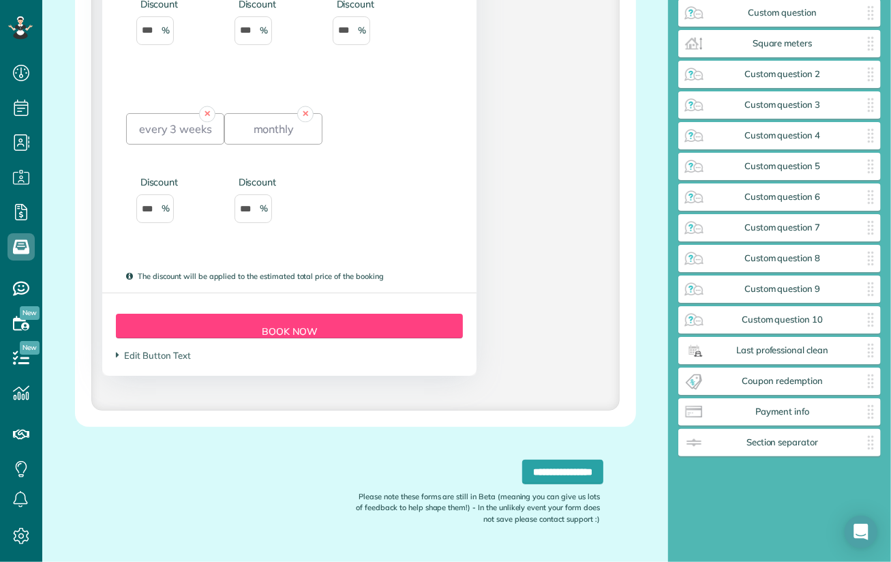
scroll to position [2002, 0]
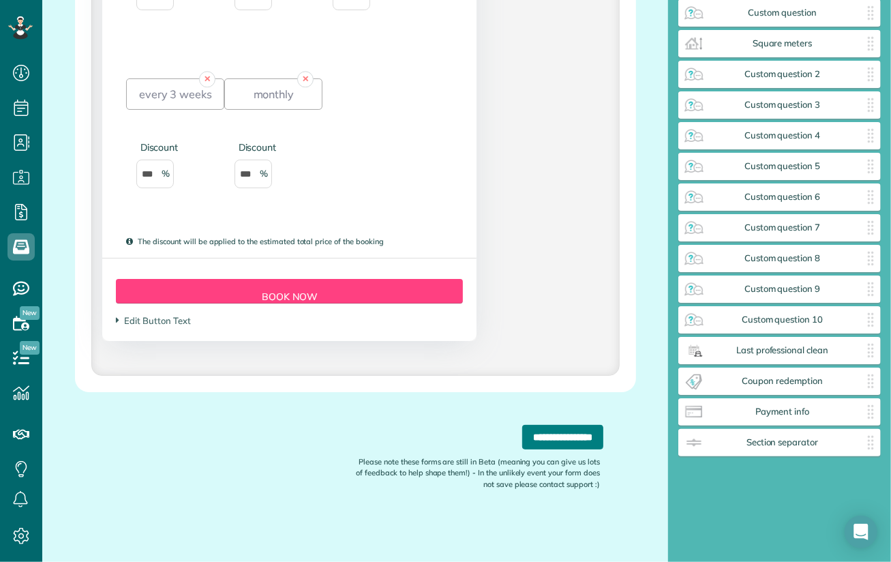
click at [567, 443] on input "**********" at bounding box center [562, 437] width 81 height 25
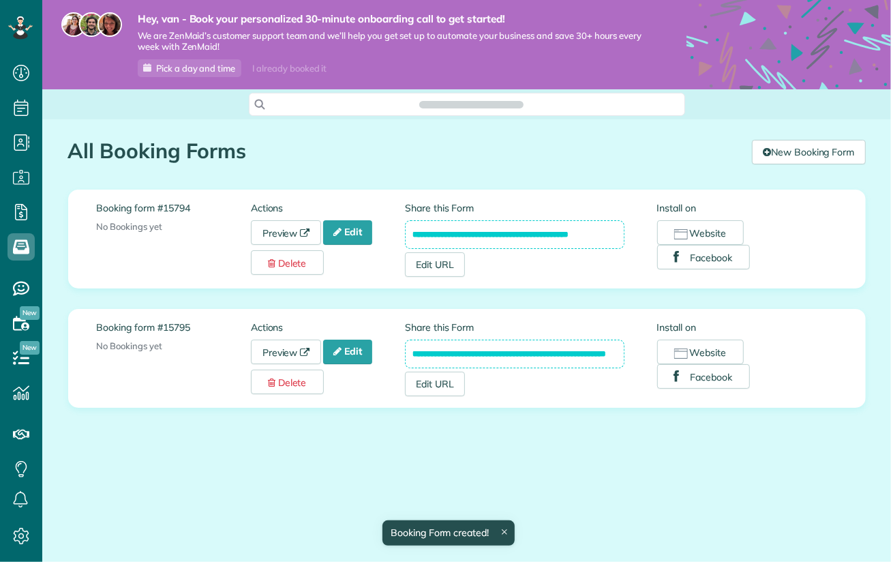
scroll to position [6, 6]
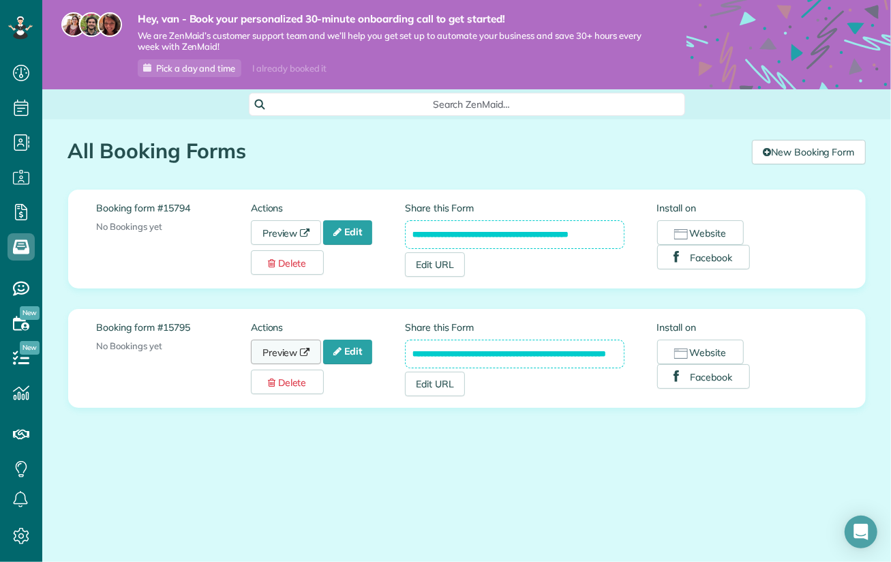
click at [278, 346] on link "Preview" at bounding box center [286, 352] width 71 height 25
click at [361, 356] on link "Edit" at bounding box center [347, 352] width 49 height 25
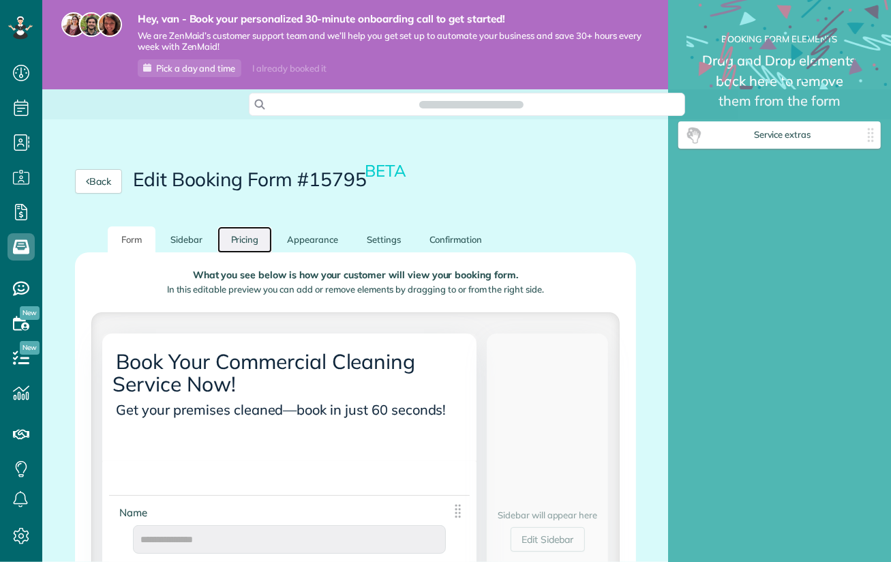
click at [243, 246] on link "Pricing" at bounding box center [245, 239] width 55 height 27
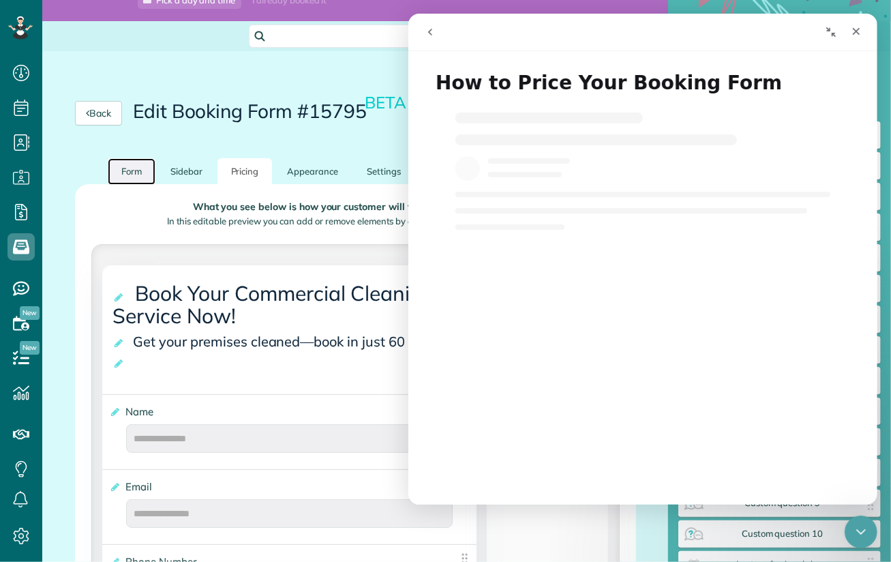
click at [130, 169] on link "Form" at bounding box center [132, 171] width 48 height 27
click at [859, 35] on icon "Close" at bounding box center [855, 31] width 11 height 11
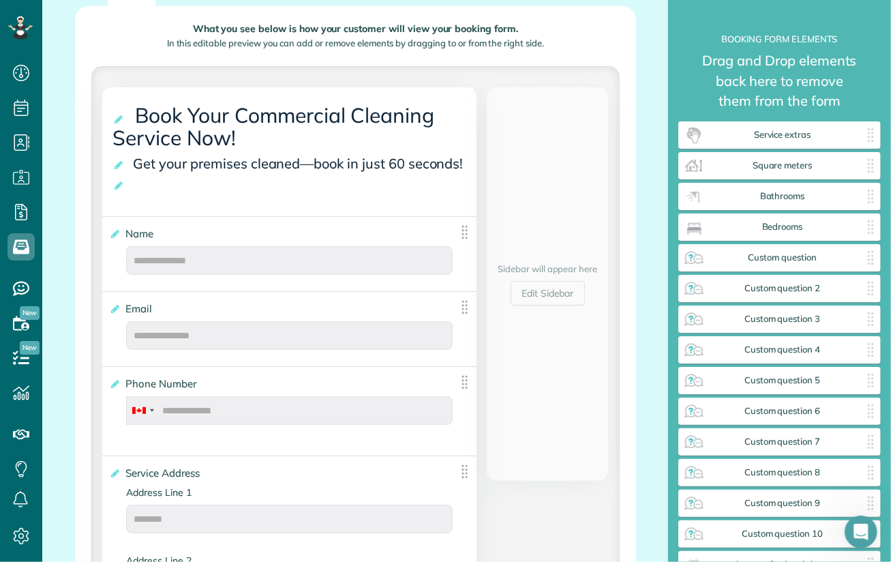
scroll to position [136, 0]
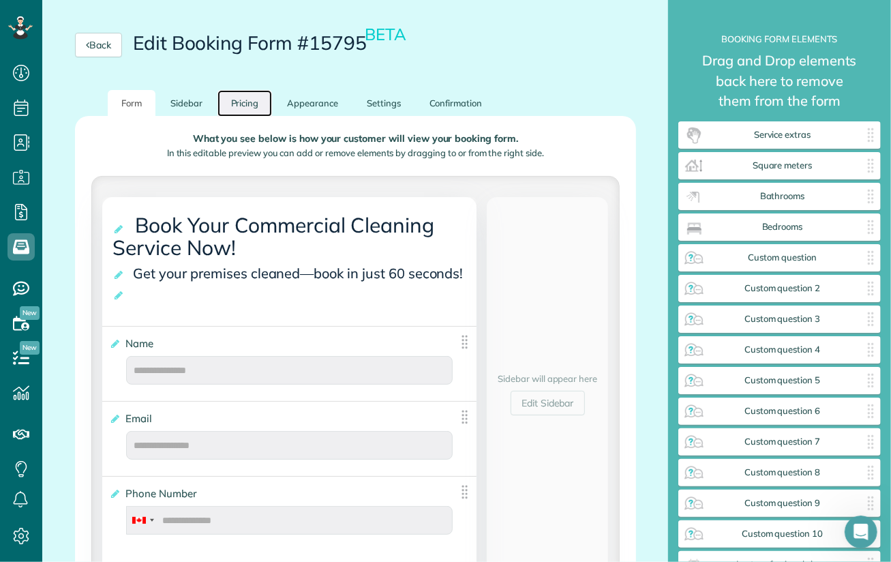
click at [252, 95] on link "Pricing" at bounding box center [245, 103] width 55 height 27
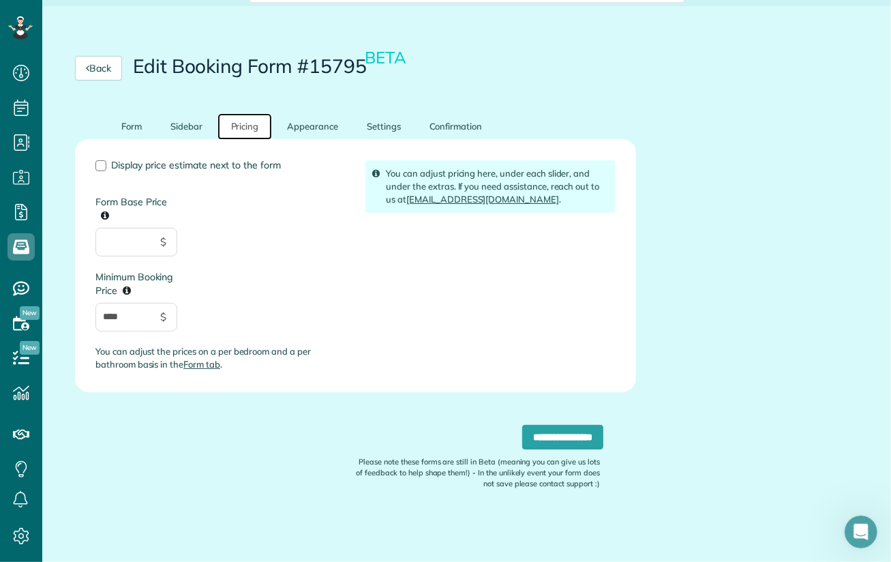
scroll to position [113, 0]
click at [130, 122] on link "Form" at bounding box center [132, 126] width 48 height 27
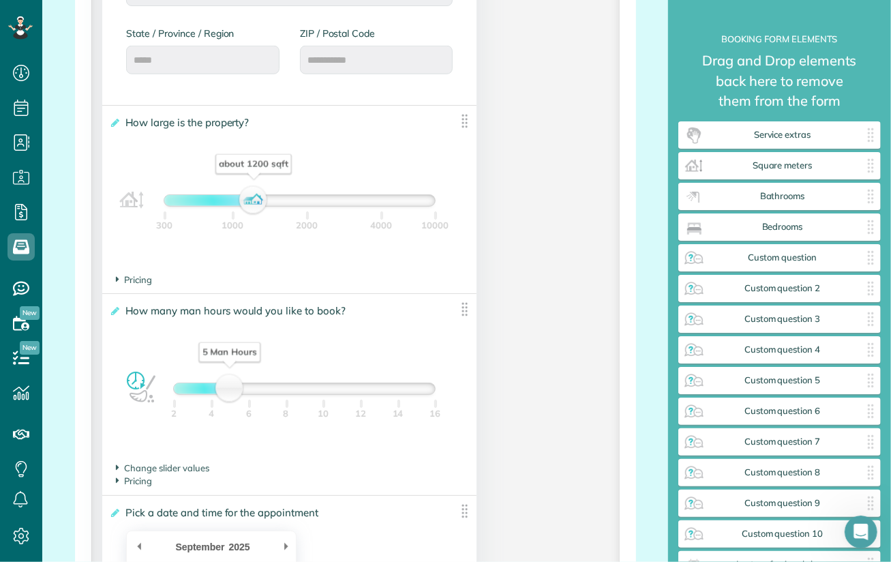
scroll to position [932, 0]
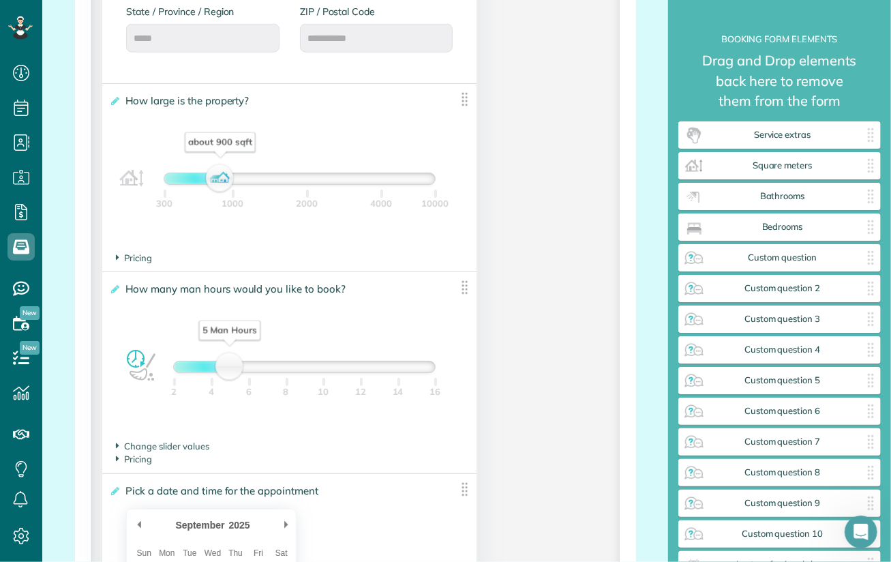
drag, startPoint x: 249, startPoint y: 184, endPoint x: 216, endPoint y: 179, distance: 33.2
click at [216, 179] on div "about 900 sqft" at bounding box center [220, 178] width 23 height 19
click at [138, 254] on span "Pricing" at bounding box center [134, 257] width 36 height 11
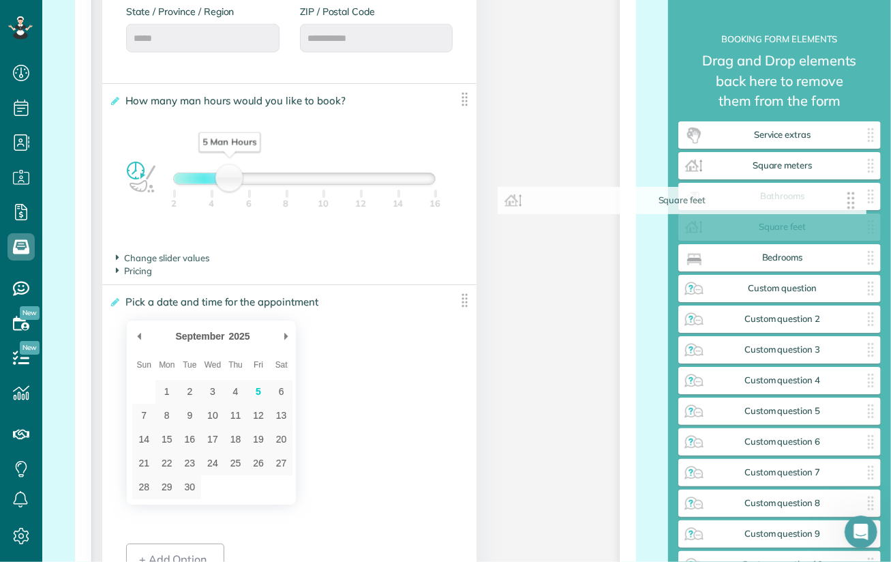
drag, startPoint x: 463, startPoint y: 102, endPoint x: 862, endPoint y: 204, distance: 411.8
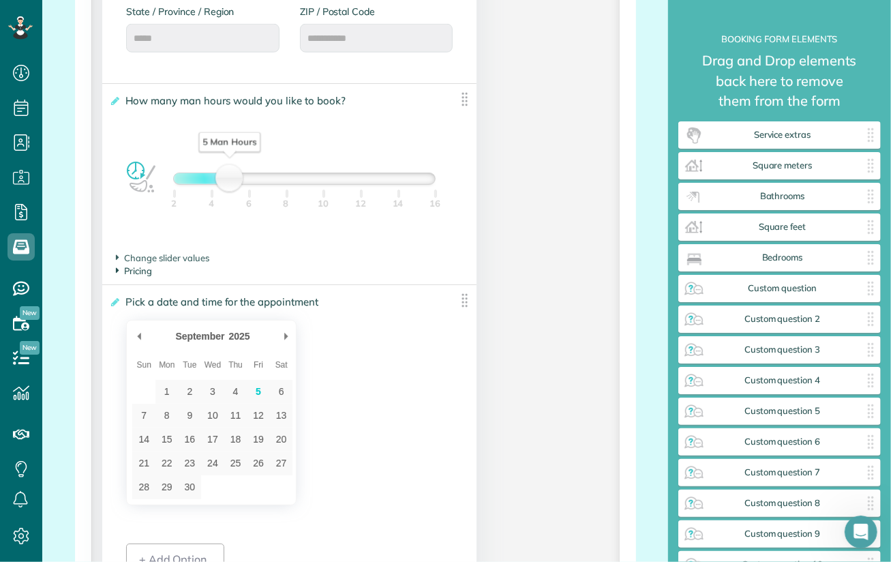
click at [144, 273] on span "Pricing" at bounding box center [134, 270] width 36 height 11
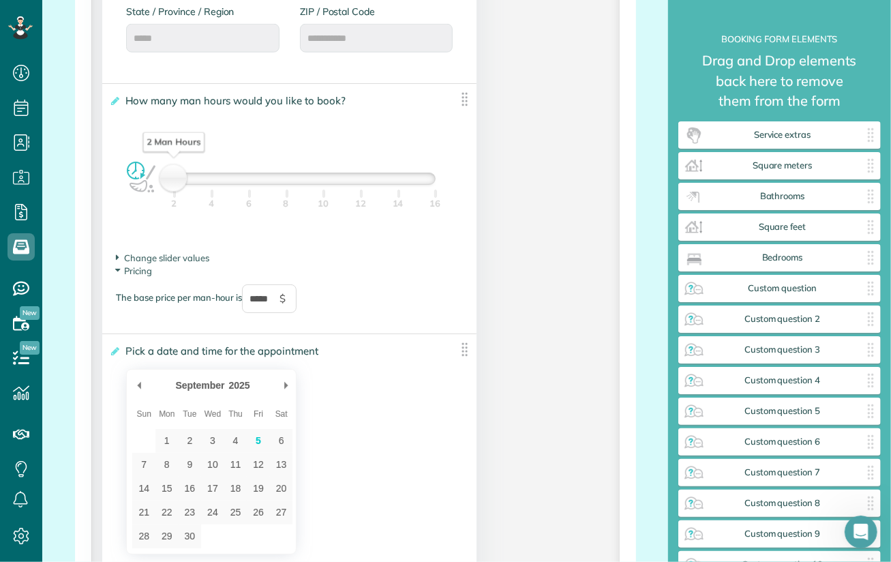
drag, startPoint x: 228, startPoint y: 184, endPoint x: 182, endPoint y: 185, distance: 45.7
click at [182, 185] on div "2 Man Hours" at bounding box center [173, 178] width 23 height 19
click at [351, 266] on section "Pricing The base price per man-hour is ***** $" at bounding box center [289, 296] width 347 height 62
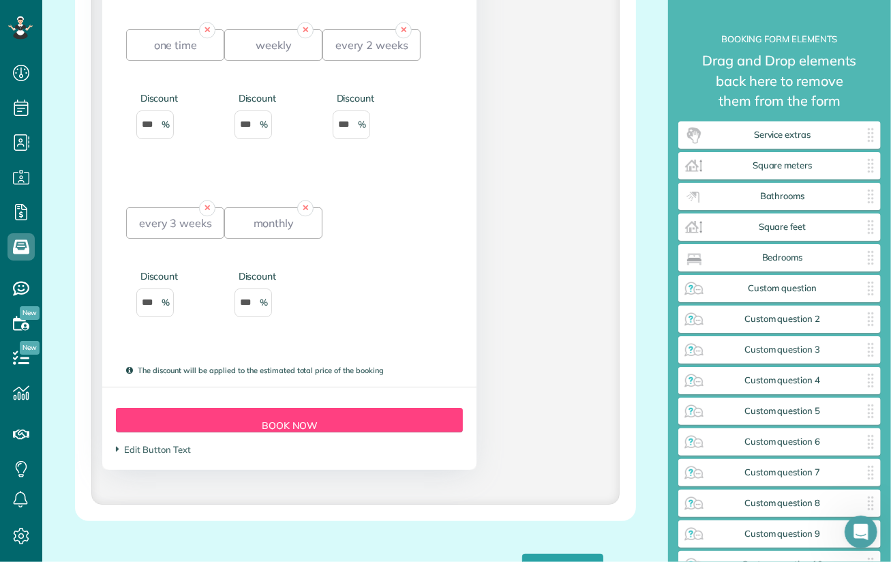
scroll to position [1813, 0]
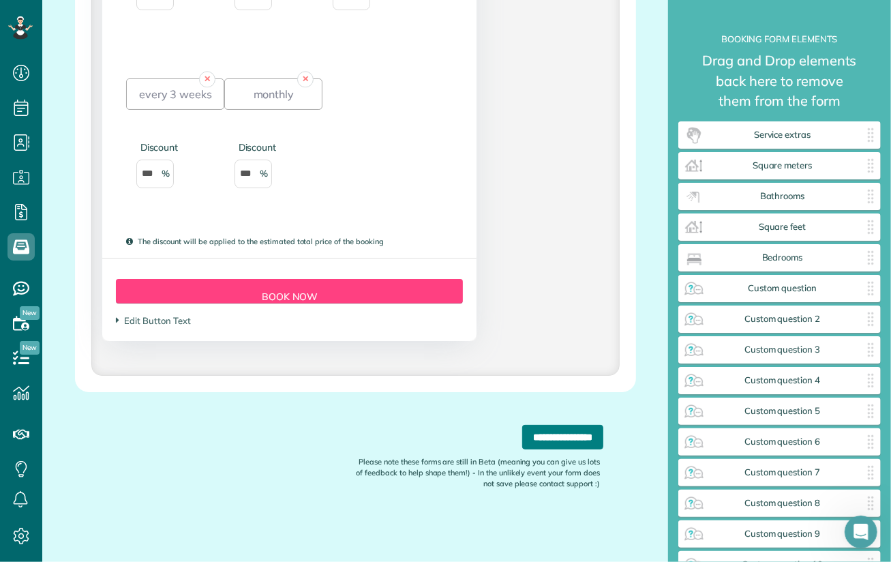
click at [566, 436] on input "**********" at bounding box center [562, 437] width 81 height 25
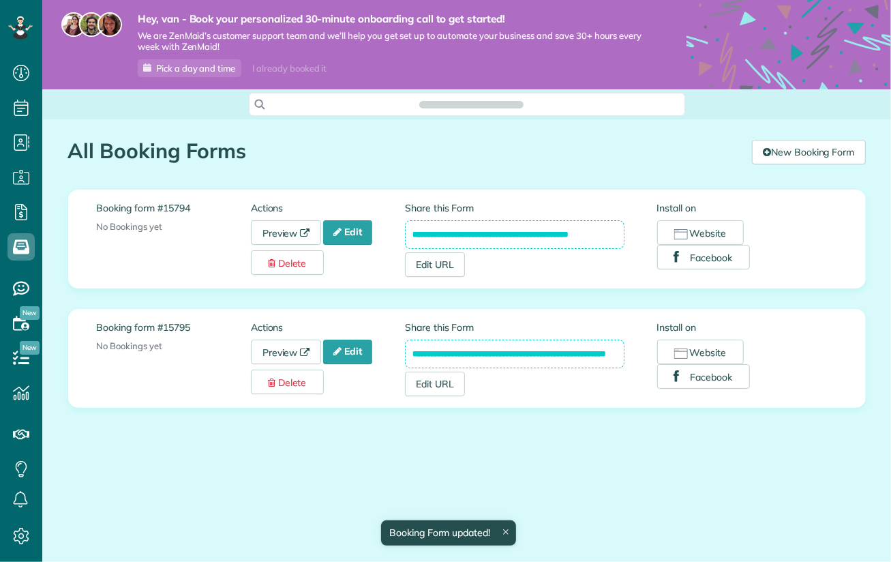
scroll to position [6, 6]
click at [276, 348] on link "Preview" at bounding box center [286, 352] width 71 height 25
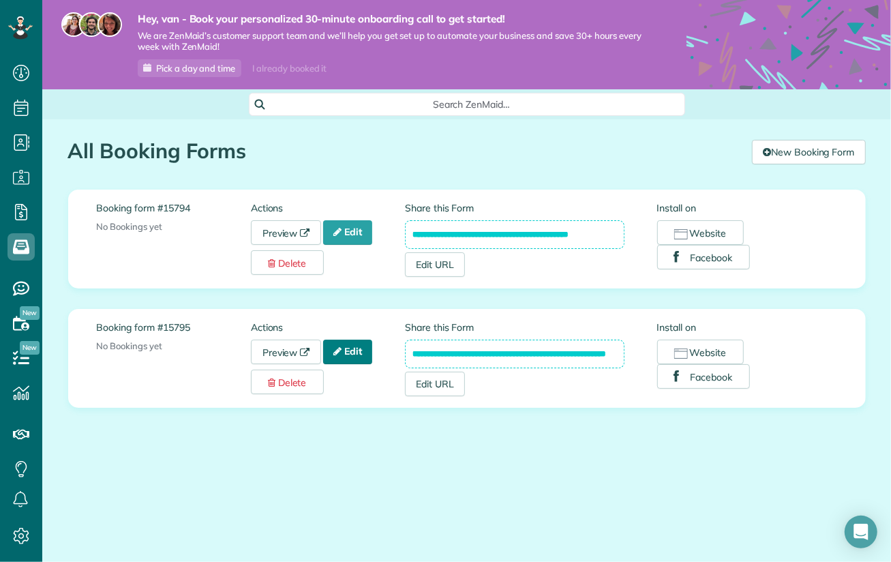
click at [355, 353] on link "Edit" at bounding box center [347, 352] width 49 height 25
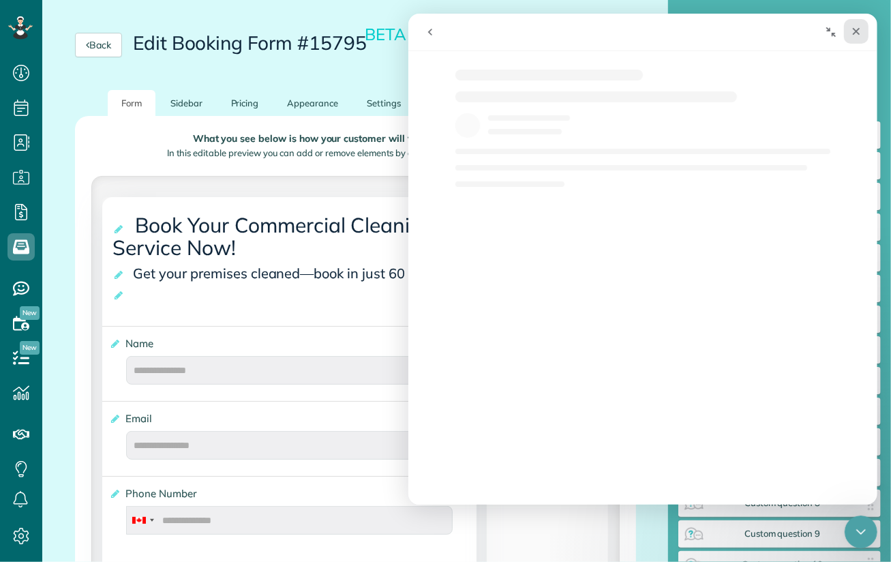
click at [855, 31] on icon "Close" at bounding box center [856, 32] width 8 height 8
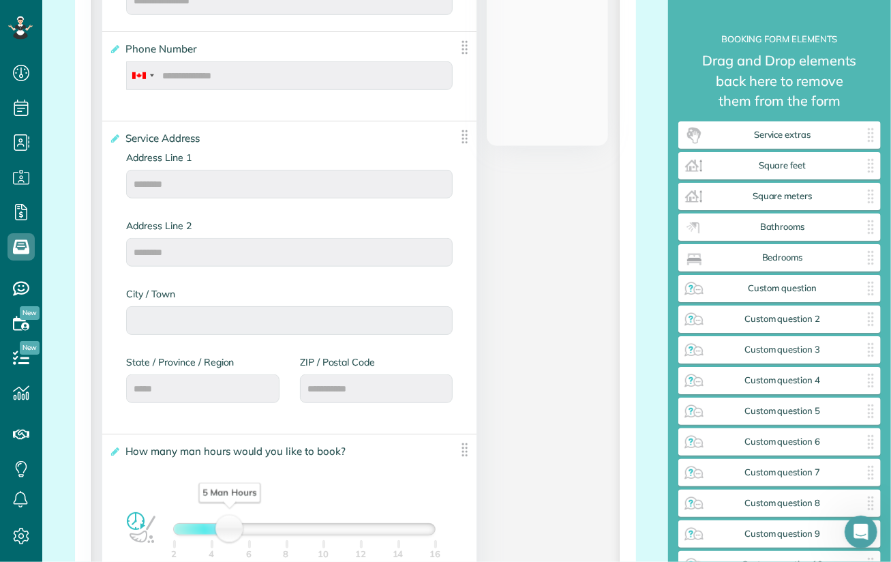
scroll to position [614, 0]
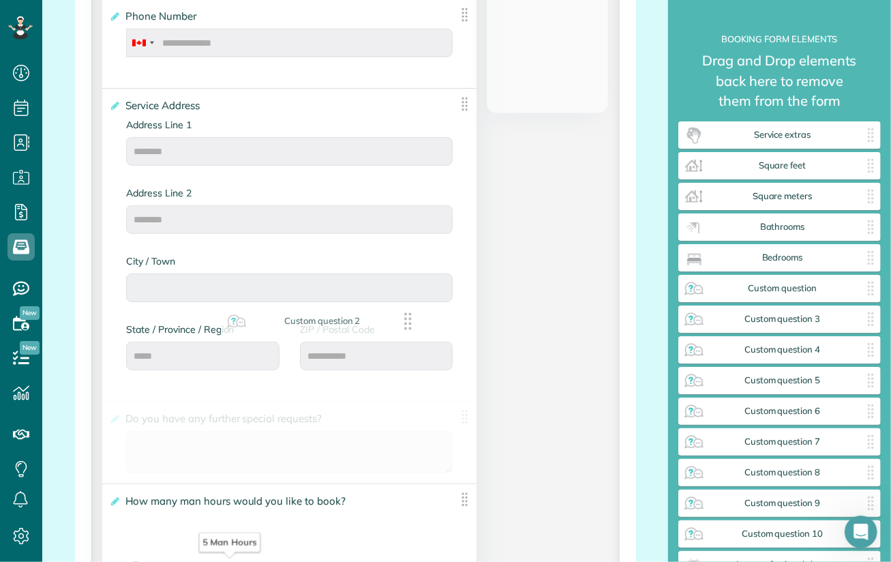
drag, startPoint x: 764, startPoint y: 325, endPoint x: 306, endPoint y: 327, distance: 457.6
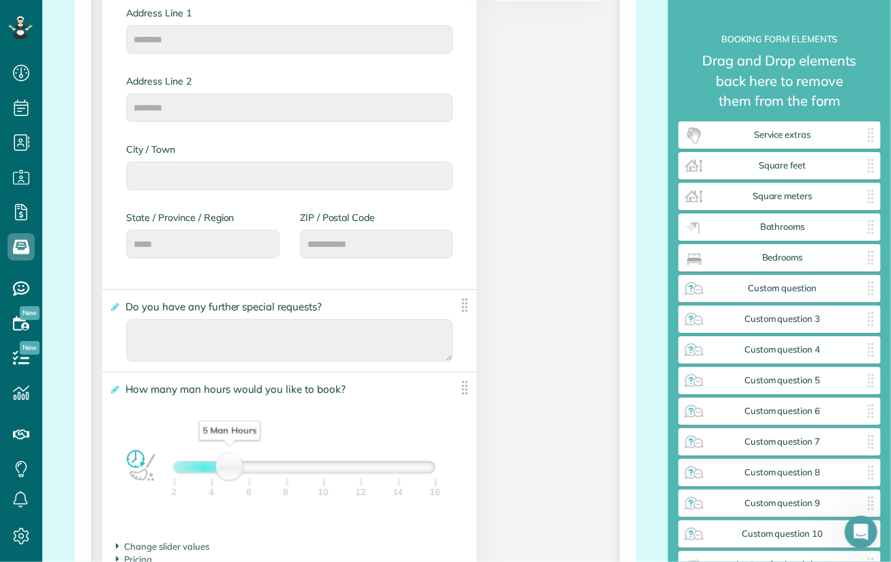
scroll to position [750, 0]
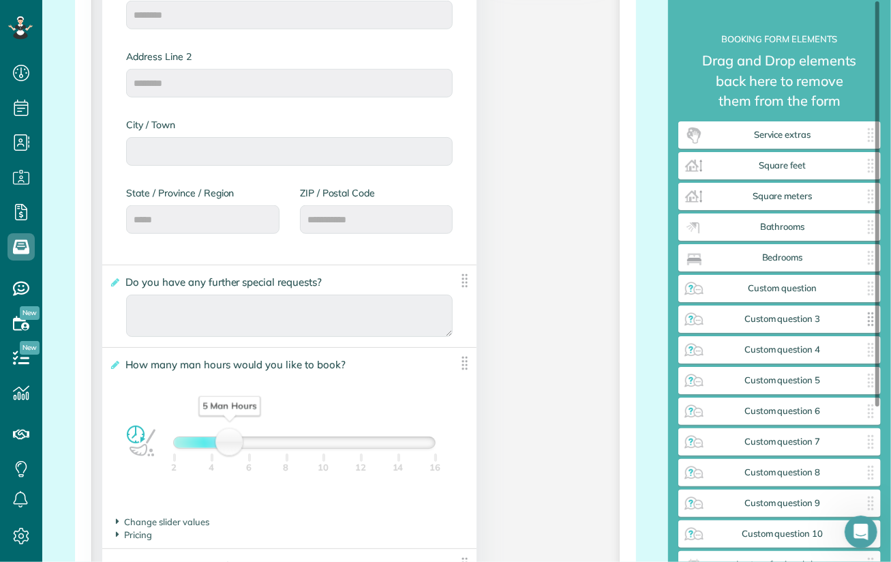
click at [620, 313] on div "**********" at bounding box center [355, 515] width 529 height 1907
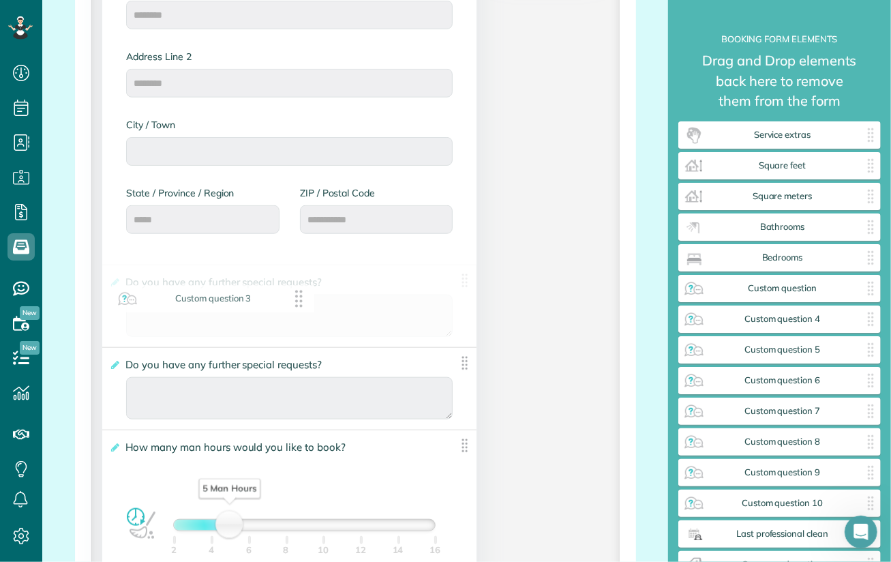
drag, startPoint x: 779, startPoint y: 321, endPoint x: 211, endPoint y: 301, distance: 569.1
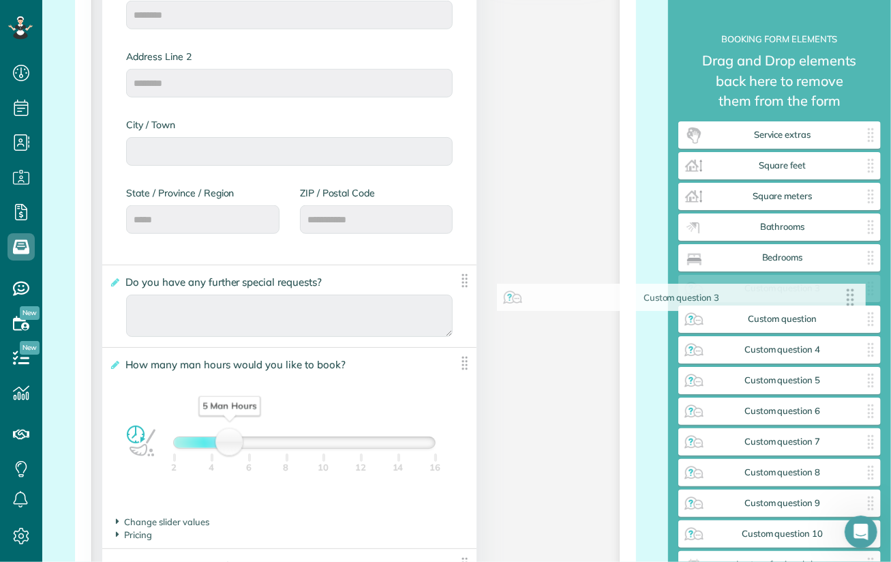
drag, startPoint x: 458, startPoint y: 280, endPoint x: 855, endPoint y: 298, distance: 397.3
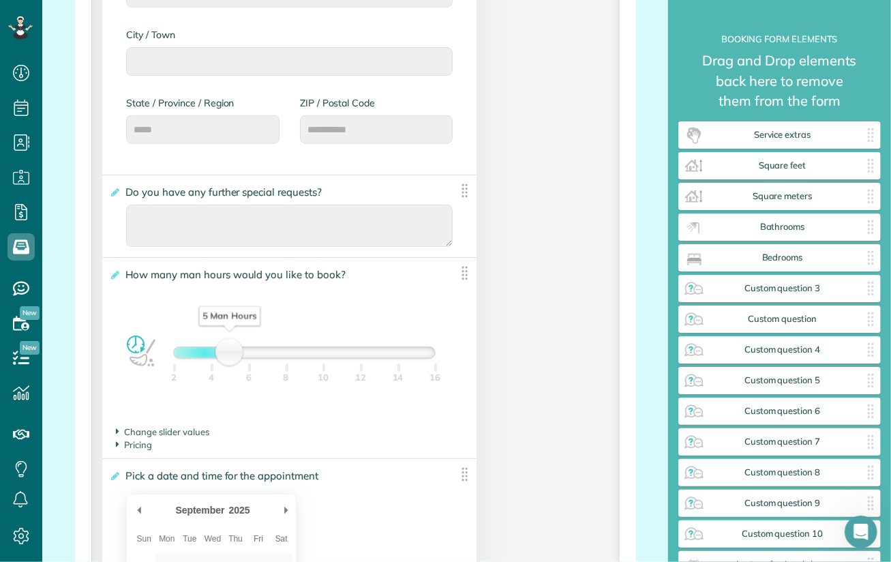
scroll to position [818, 0]
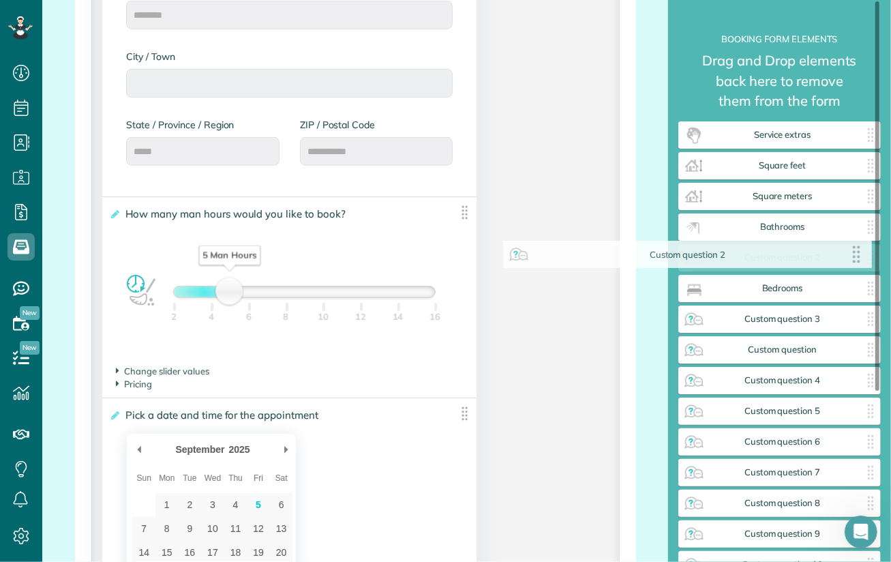
drag, startPoint x: 456, startPoint y: 211, endPoint x: 859, endPoint y: 254, distance: 404.6
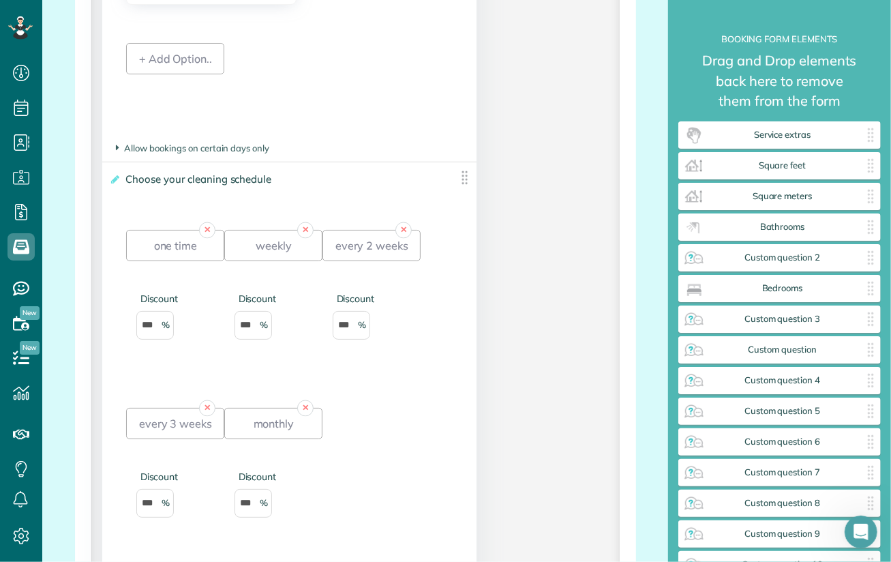
scroll to position [1637, 0]
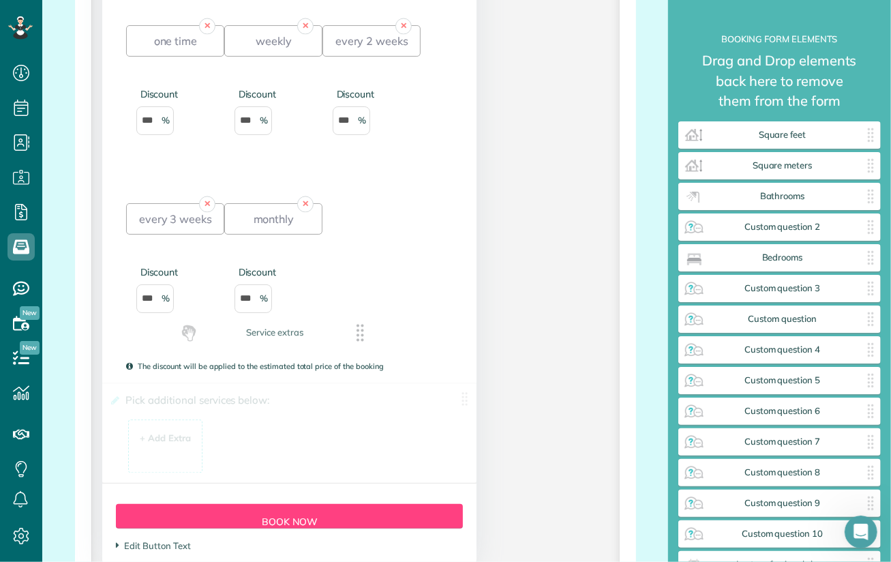
drag, startPoint x: 796, startPoint y: 135, endPoint x: 289, endPoint y: 333, distance: 544.2
click at [173, 441] on div "+ Add Extra" at bounding box center [165, 438] width 51 height 13
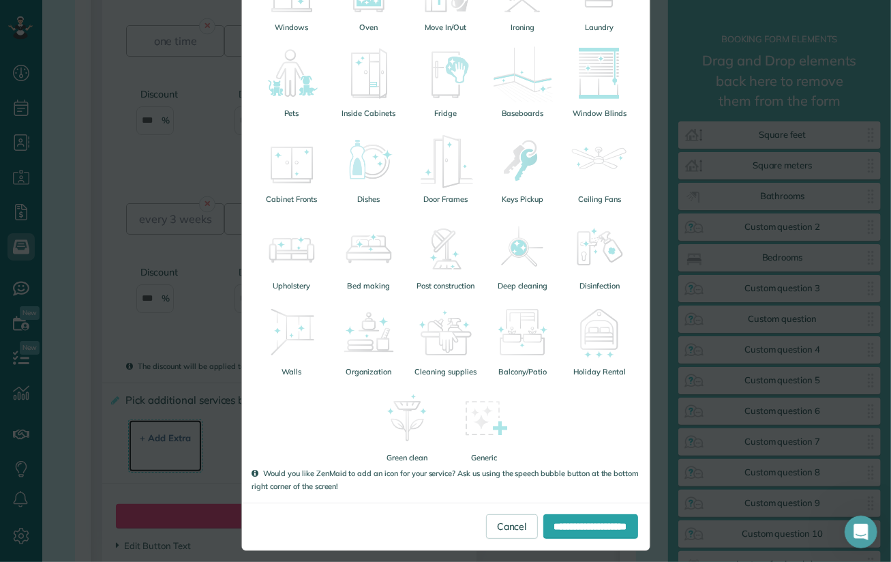
scroll to position [295, 0]
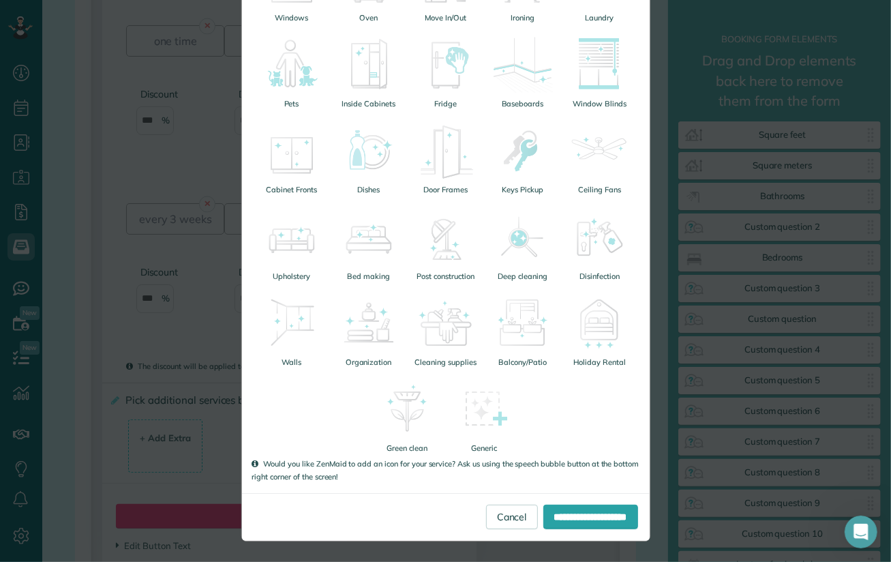
click at [149, 320] on div "**********" at bounding box center [445, 281] width 891 height 562
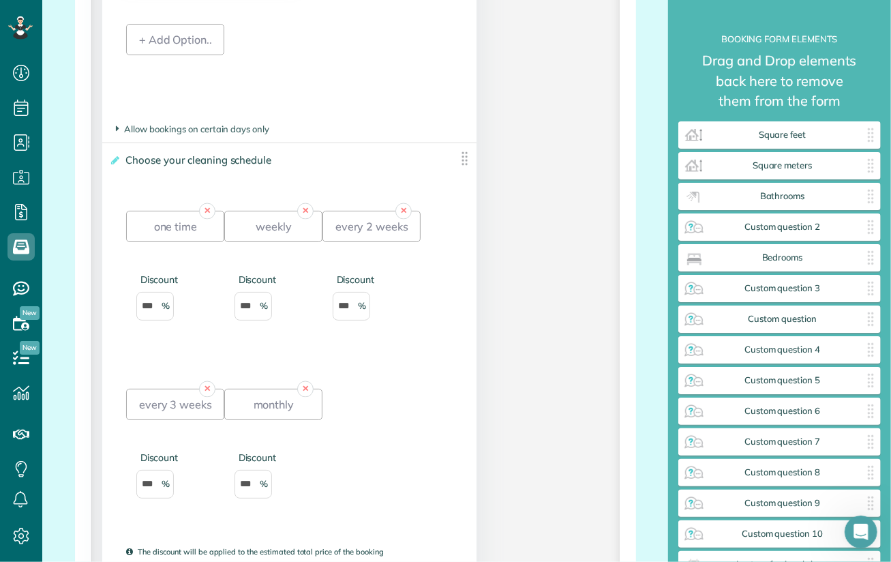
scroll to position [1500, 0]
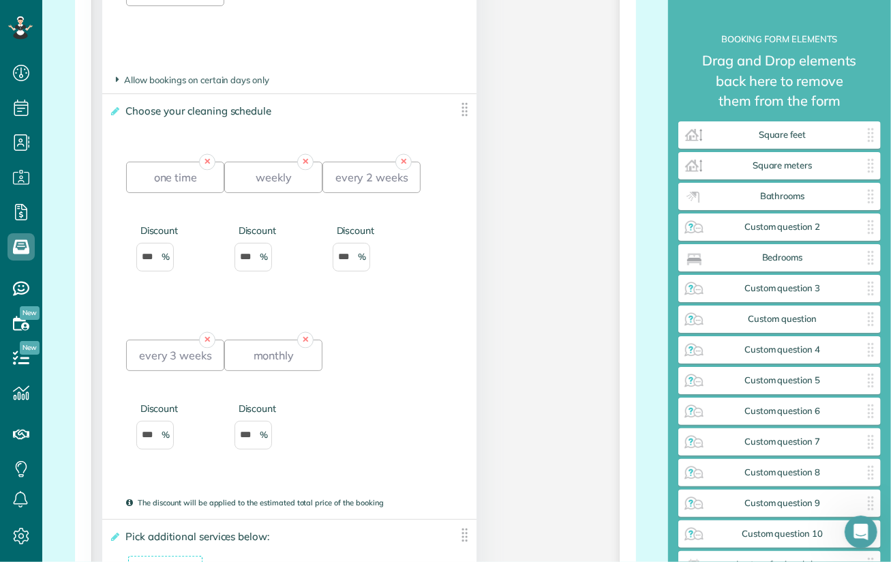
click at [461, 108] on img at bounding box center [464, 109] width 17 height 17
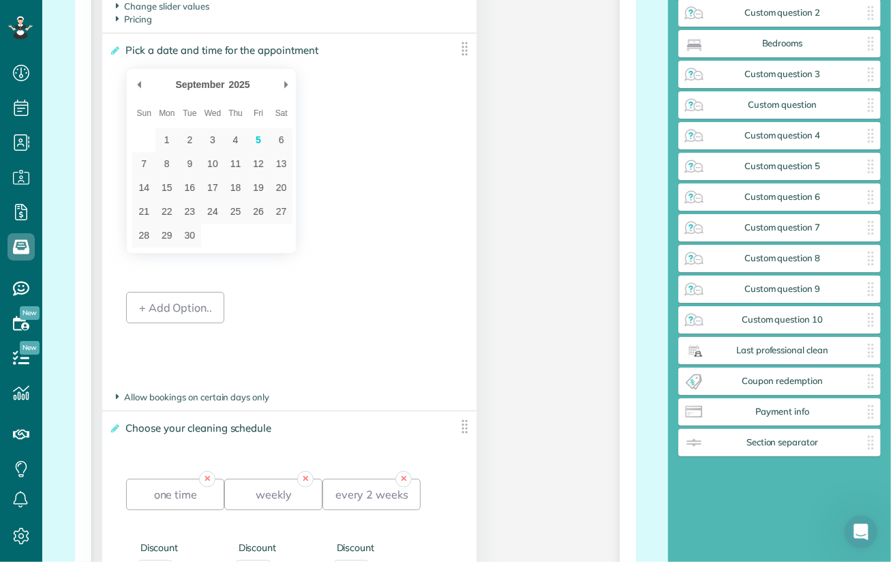
scroll to position [1159, 0]
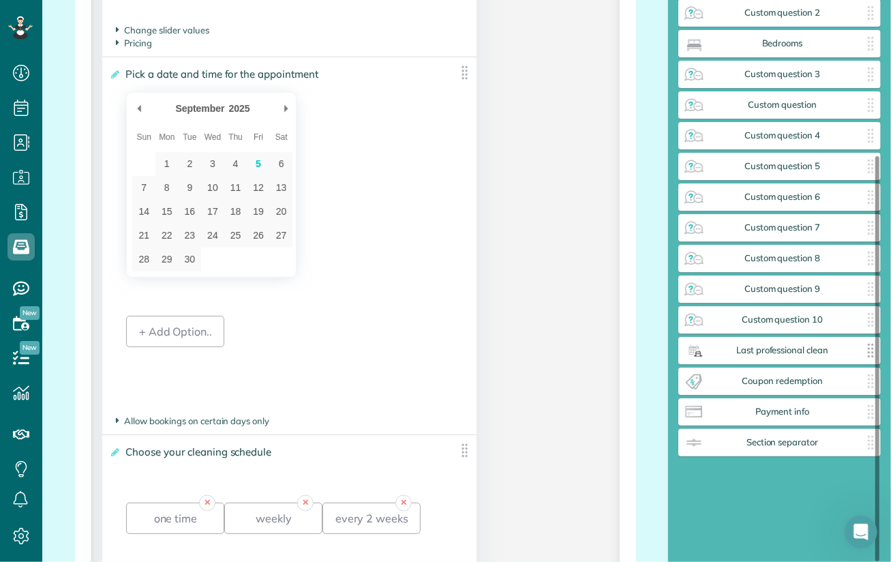
click at [808, 349] on span "Last professional clean" at bounding box center [782, 350] width 155 height 11
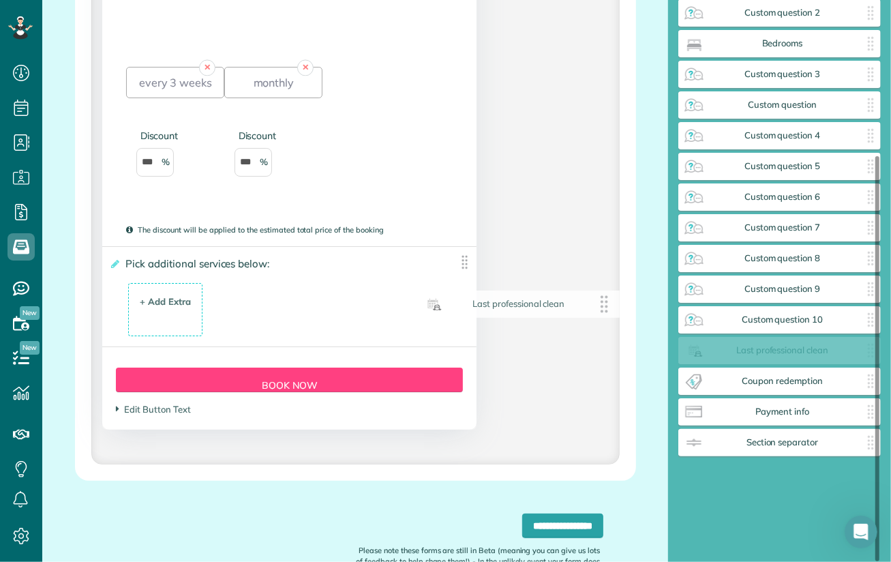
scroll to position [184, 0]
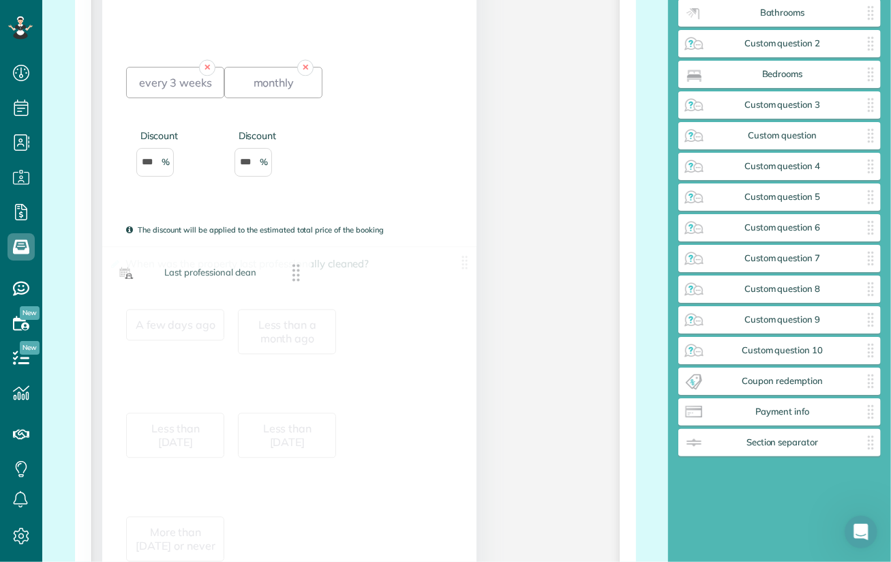
drag, startPoint x: 784, startPoint y: 353, endPoint x: 214, endPoint y: 275, distance: 575.4
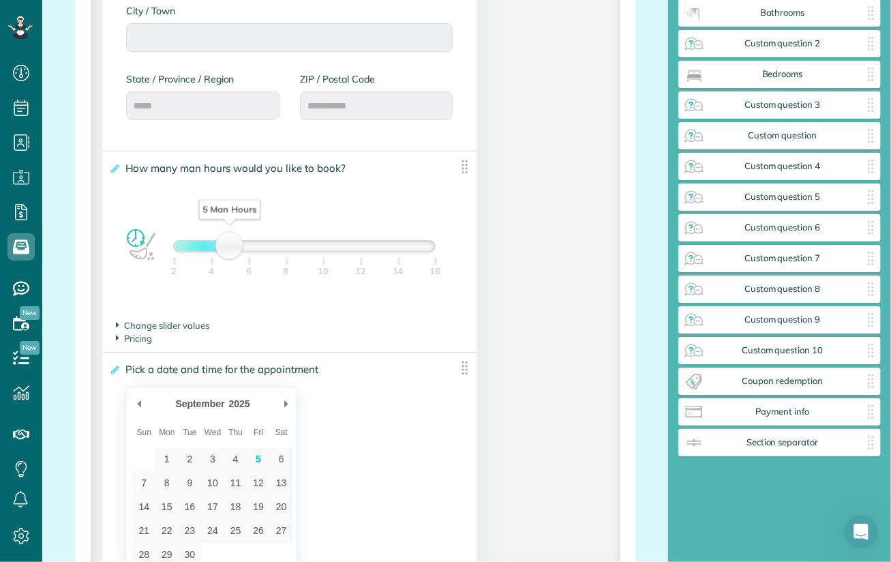
scroll to position [865, 0]
click at [134, 342] on span "Pricing" at bounding box center [134, 336] width 36 height 11
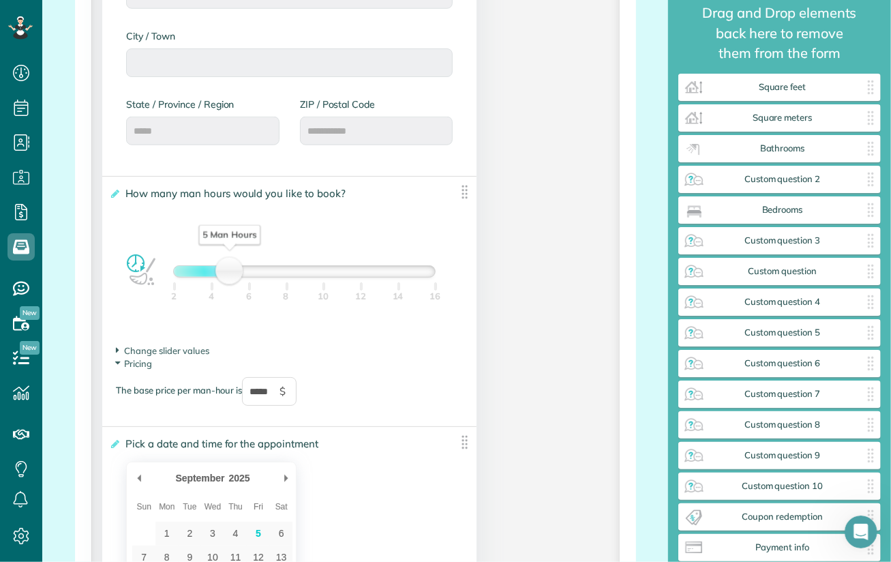
scroll to position [846, 0]
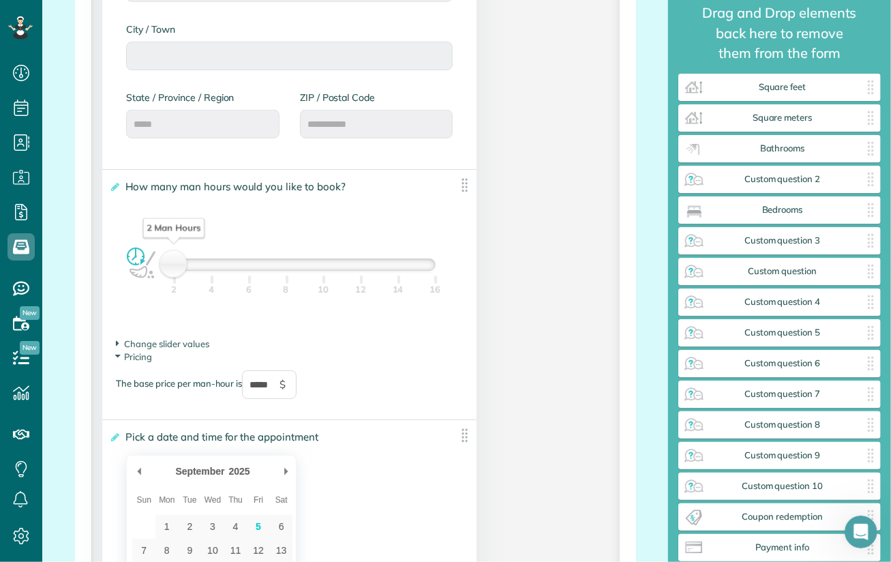
drag, startPoint x: 230, startPoint y: 270, endPoint x: 176, endPoint y: 272, distance: 53.9
click at [176, 272] on div "2 Man Hours" at bounding box center [173, 264] width 23 height 19
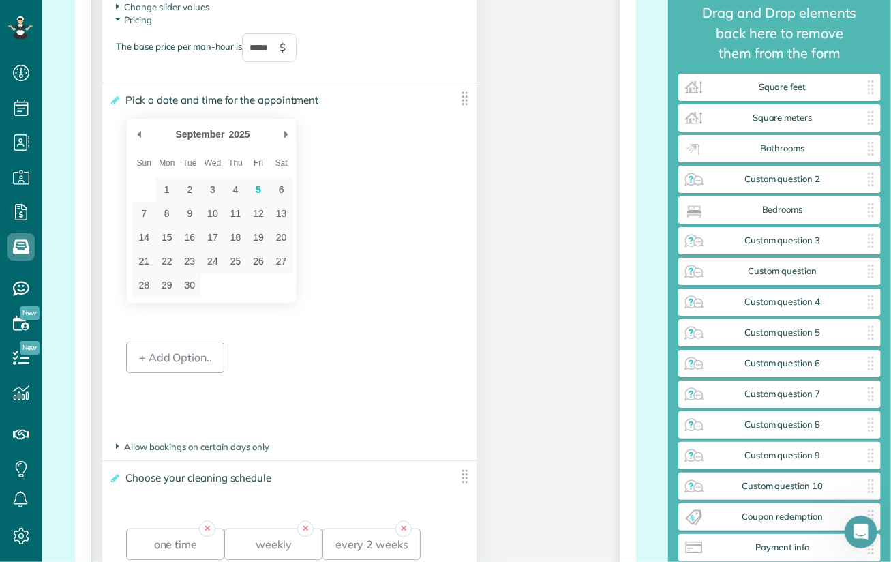
scroll to position [1187, 0]
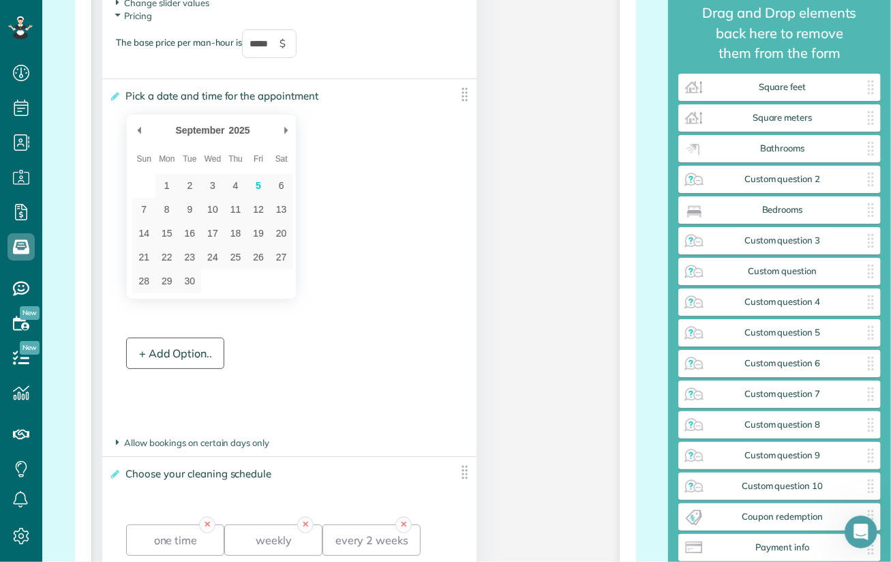
click at [191, 354] on div "+ Add Option.." at bounding box center [175, 353] width 98 height 31
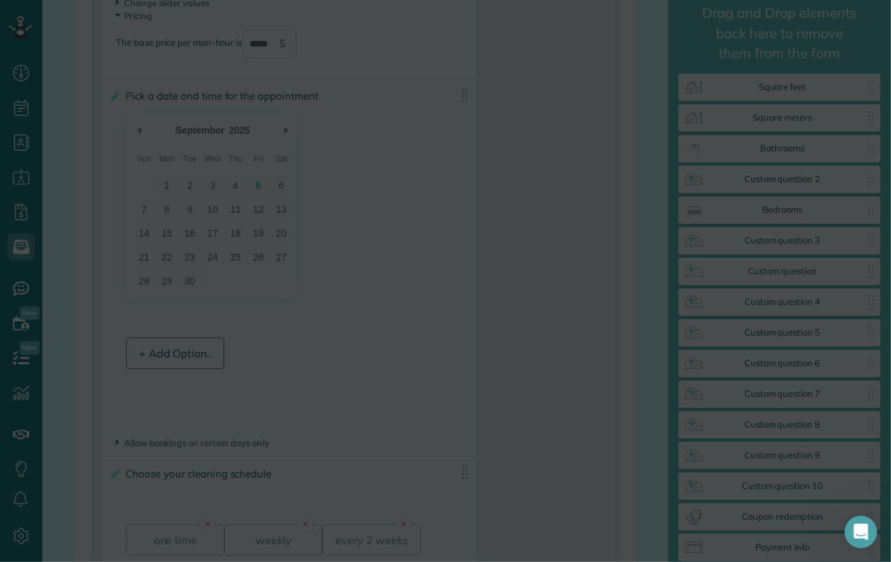
scroll to position [0, 0]
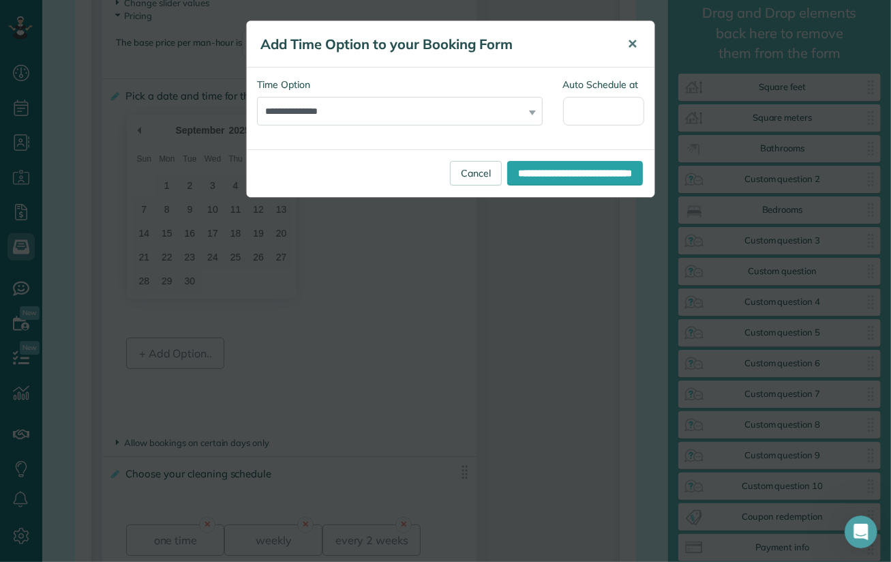
click at [637, 44] on span "✕" at bounding box center [632, 44] width 10 height 16
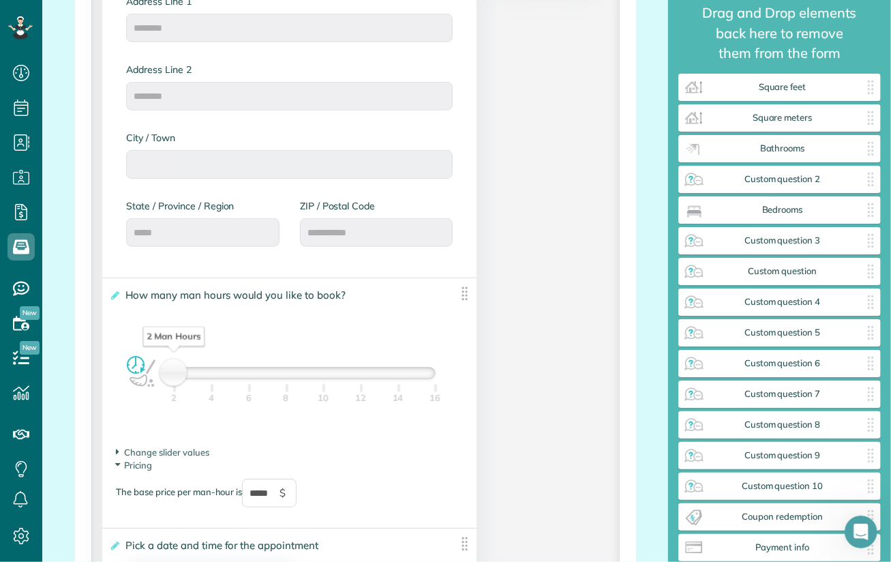
scroll to position [914, 0]
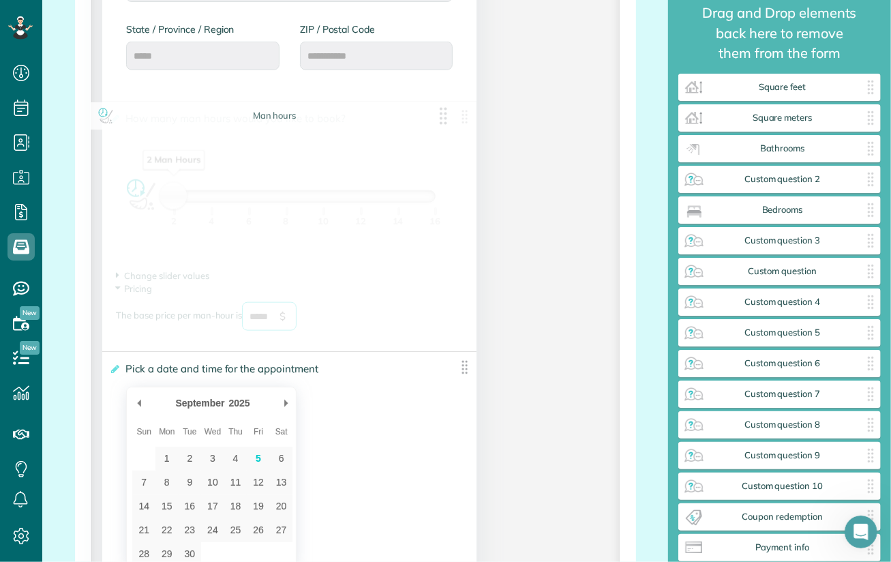
drag, startPoint x: 258, startPoint y: 314, endPoint x: 243, endPoint y: 314, distance: 15.0
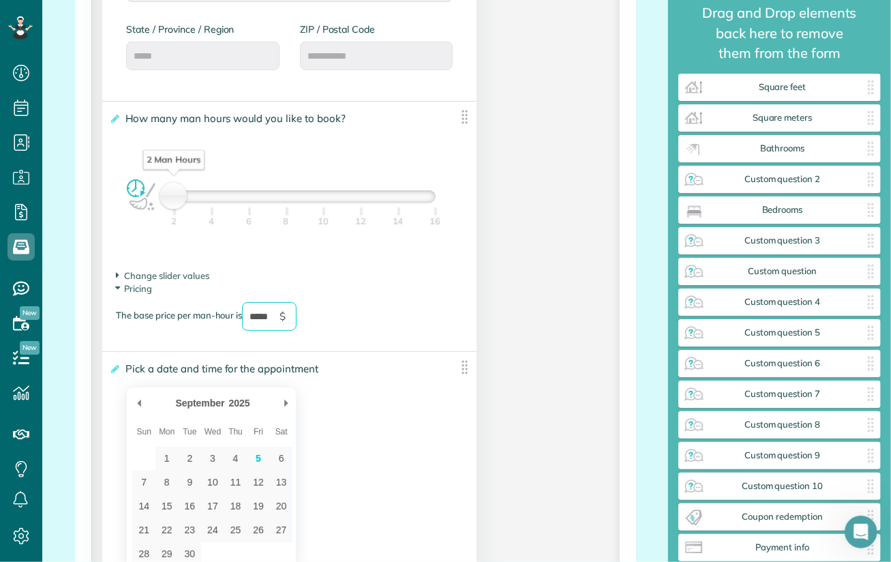
click at [469, 322] on footer "Change slider values Lower boundary: * Default value: * Upper boundary: ** Pric…" at bounding box center [289, 307] width 374 height 89
click at [382, 305] on div "The base price per man-hour is ***** $" at bounding box center [289, 323] width 347 height 42
type input "*****"
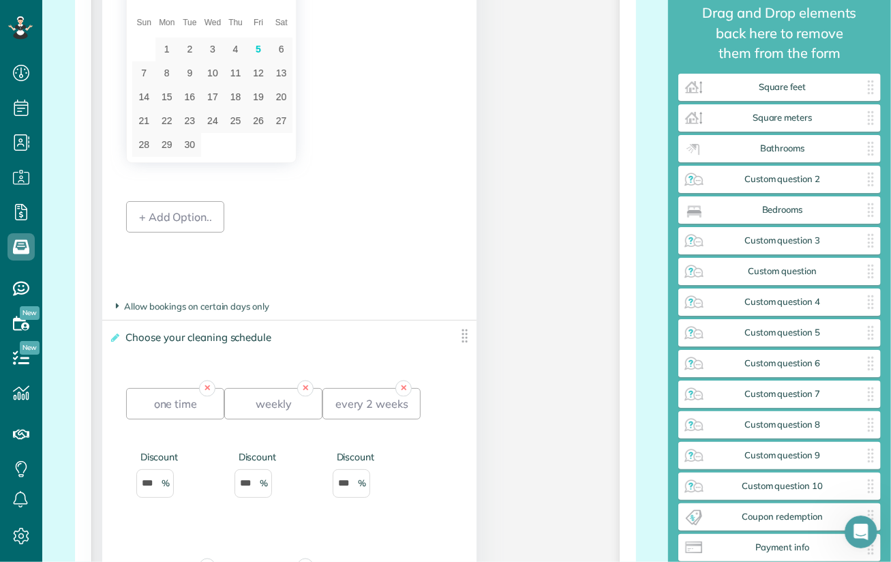
scroll to position [1391, 0]
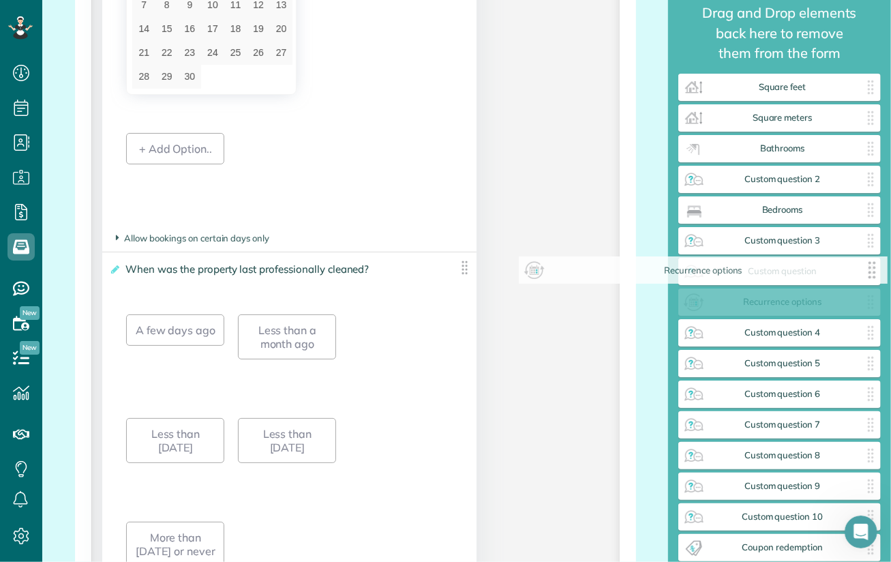
drag, startPoint x: 460, startPoint y: 271, endPoint x: 877, endPoint y: 275, distance: 417.4
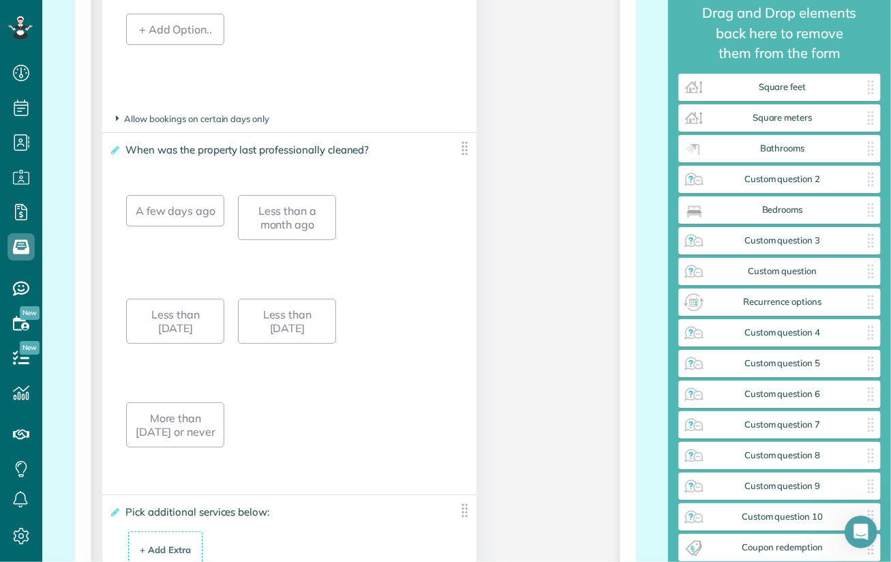
scroll to position [1783, 0]
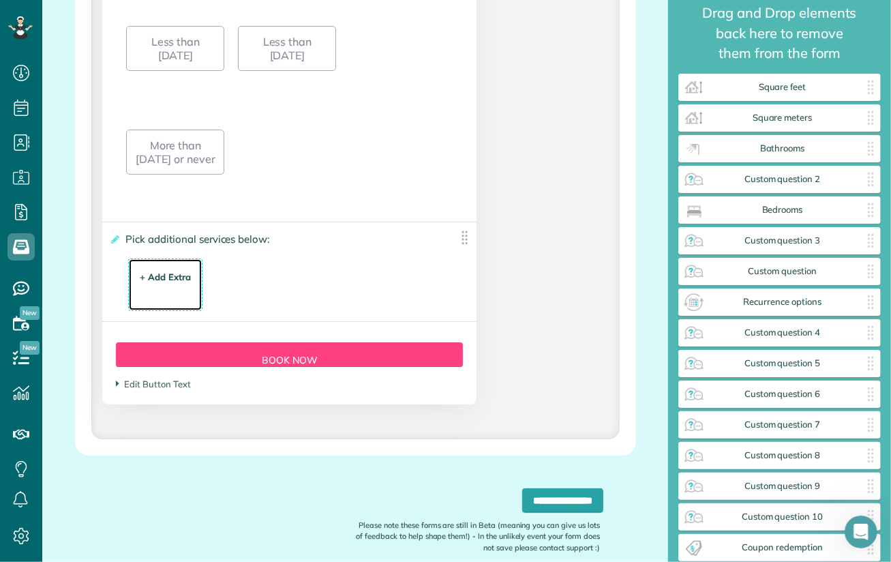
click at [149, 284] on div "+ Add Extra" at bounding box center [165, 277] width 51 height 13
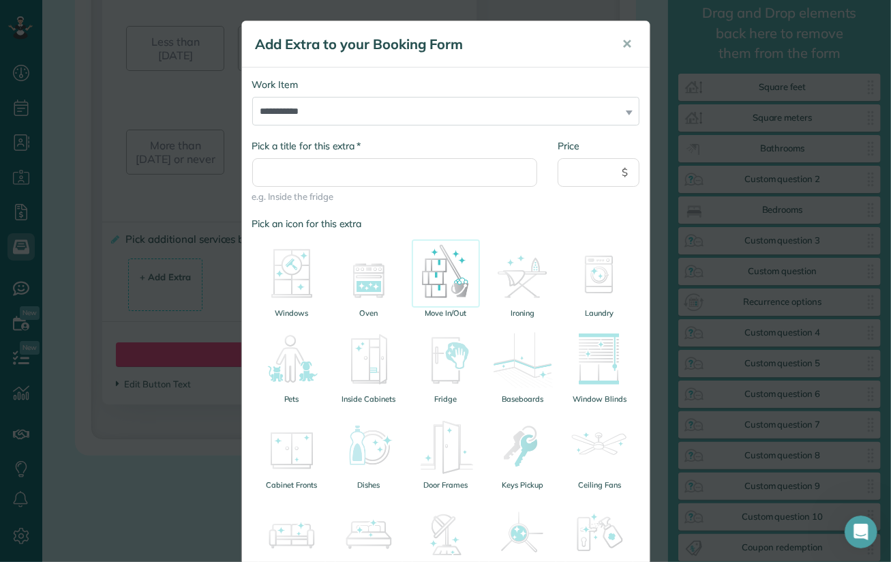
click at [438, 286] on img at bounding box center [446, 273] width 68 height 68
click at [623, 47] on span "✕" at bounding box center [628, 44] width 10 height 16
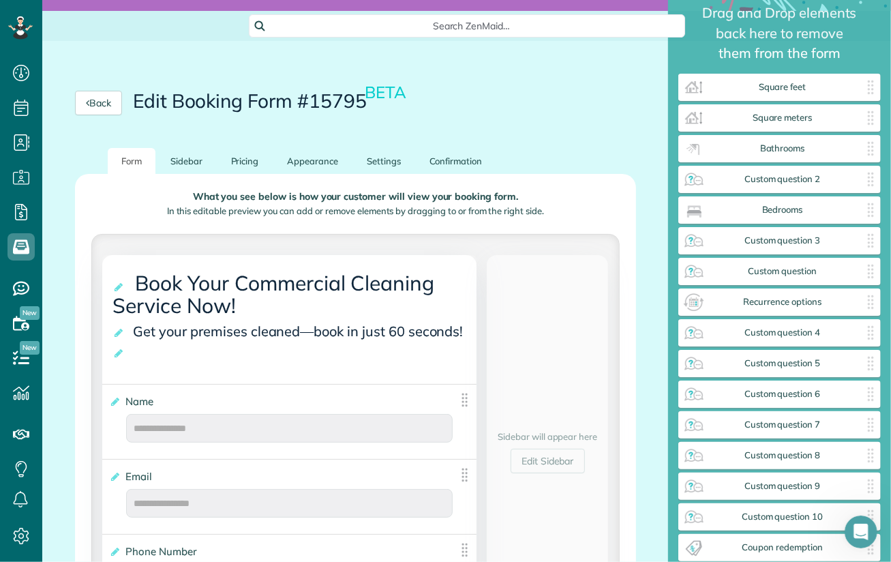
scroll to position [147, 0]
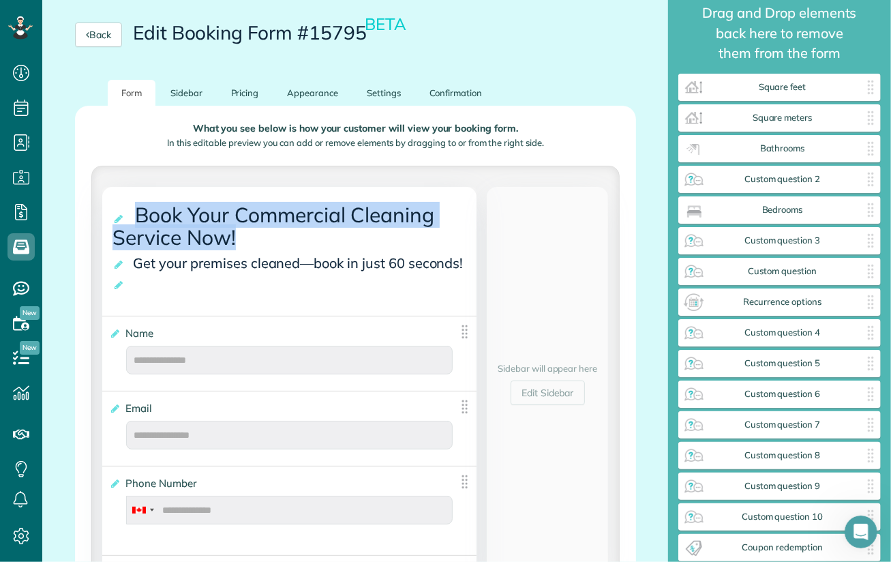
drag, startPoint x: 236, startPoint y: 237, endPoint x: 133, endPoint y: 215, distance: 105.1
click at [133, 215] on span "Book Your Commercial Cleaning Service Now!" at bounding box center [274, 225] width 322 height 55
copy span "Book Your Commercial Cleaning Service Now!"
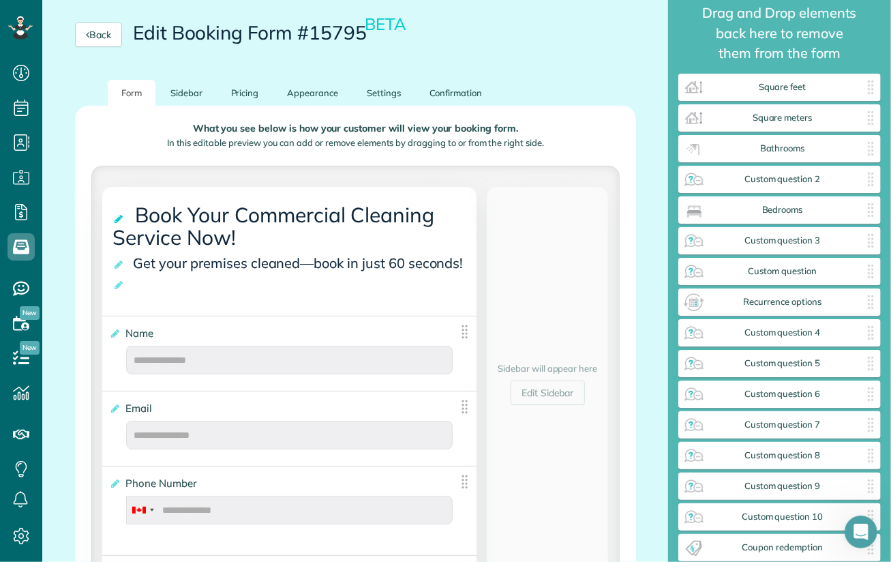
click at [119, 215] on icon at bounding box center [120, 219] width 14 height 10
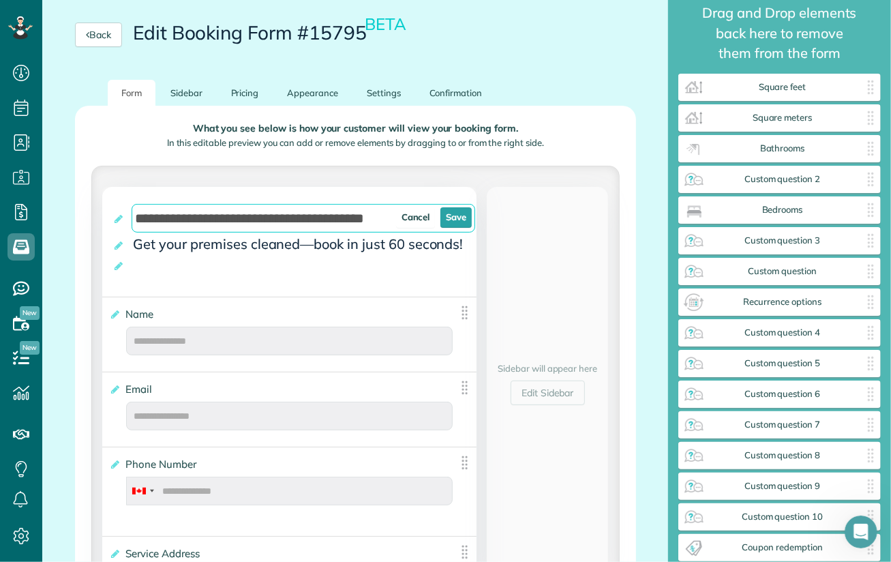
click at [248, 217] on input "**********" at bounding box center [304, 218] width 344 height 29
paste input "**********"
type input "**********"
click at [458, 215] on link "Save" at bounding box center [456, 217] width 31 height 20
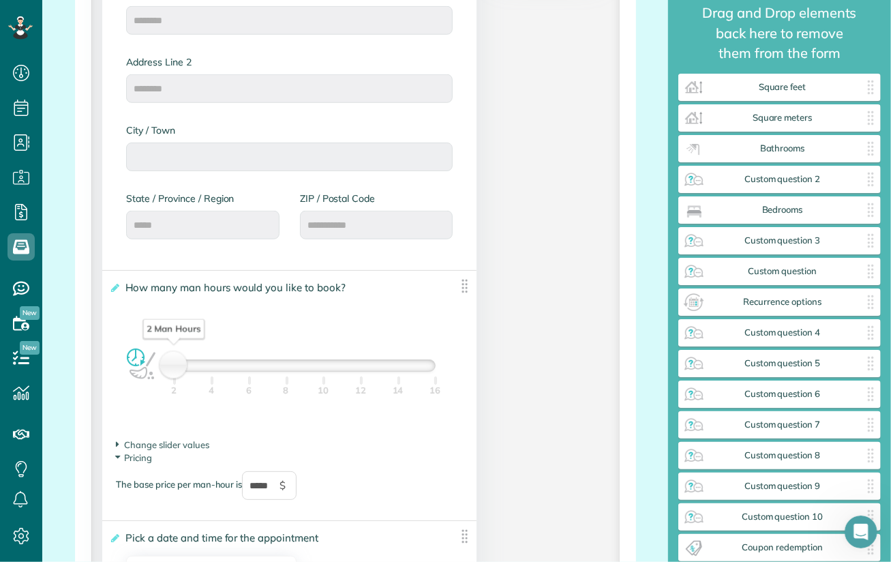
scroll to position [760, 0]
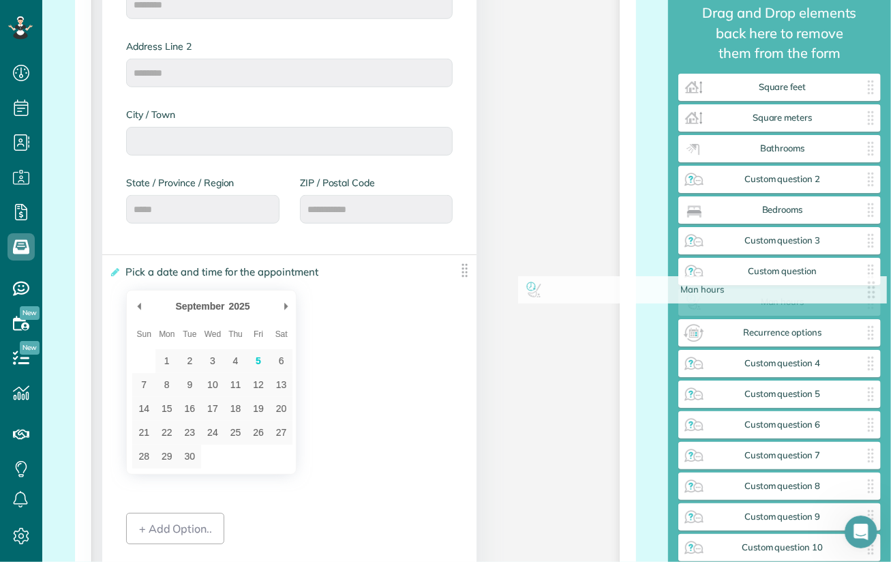
drag, startPoint x: 458, startPoint y: 272, endPoint x: 882, endPoint y: 294, distance: 424.7
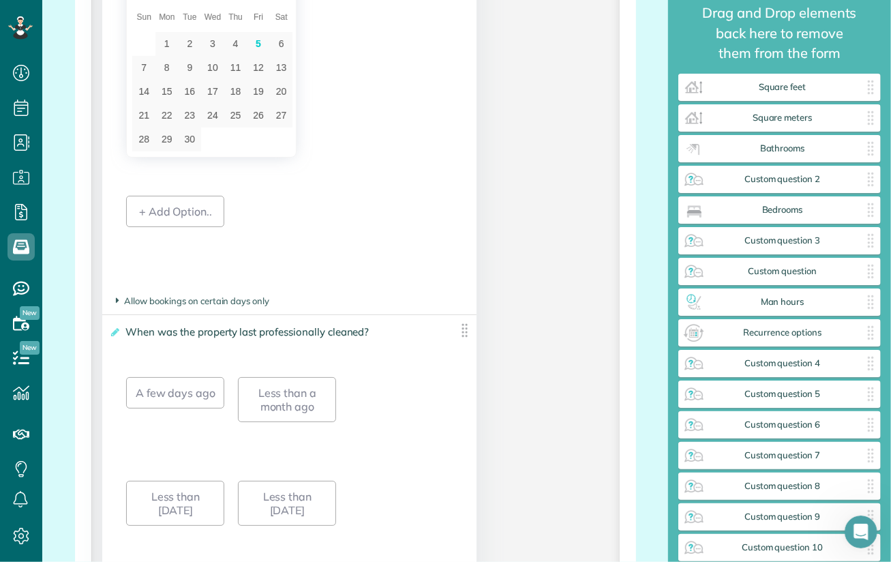
scroll to position [1101, 0]
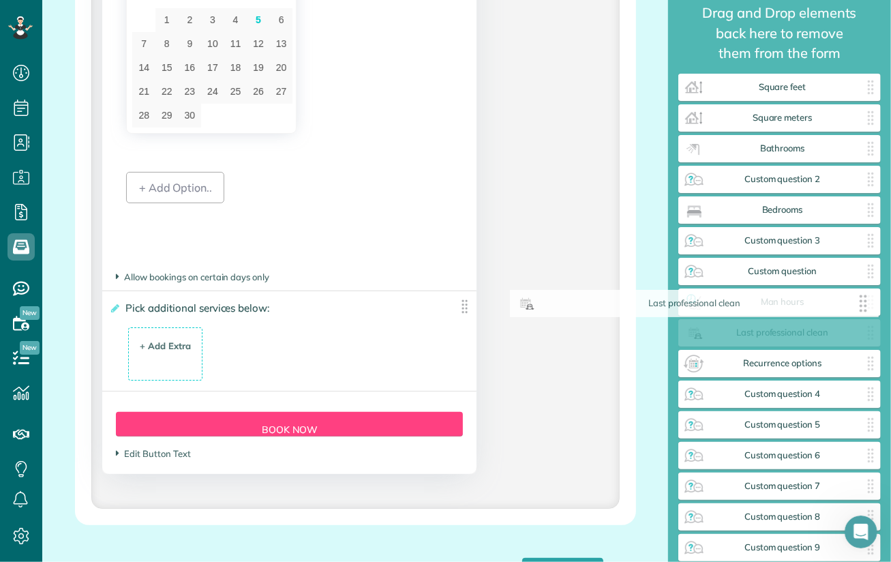
drag, startPoint x: 459, startPoint y: 312, endPoint x: 867, endPoint y: 308, distance: 407.8
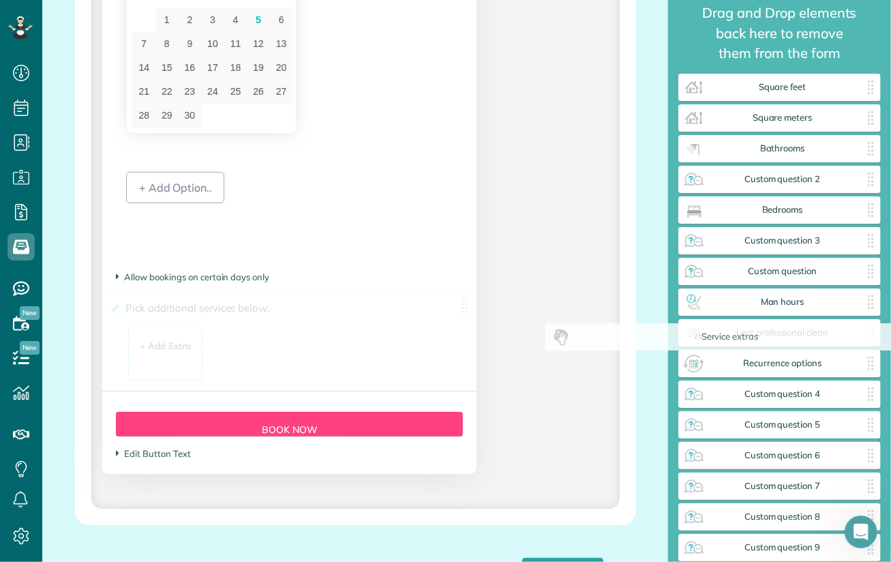
drag, startPoint x: 461, startPoint y: 308, endPoint x: 905, endPoint y: 339, distance: 445.0
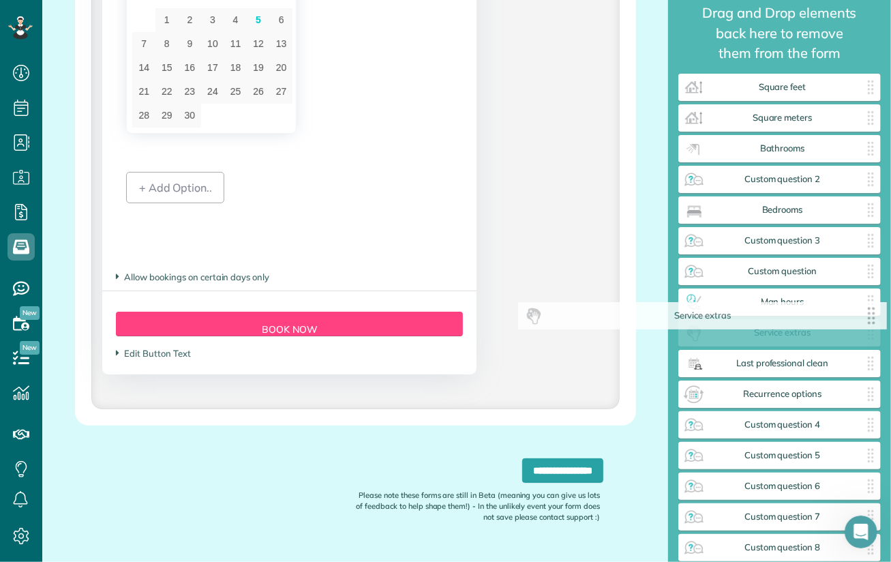
drag, startPoint x: 461, startPoint y: 309, endPoint x: 880, endPoint y: 318, distance: 418.8
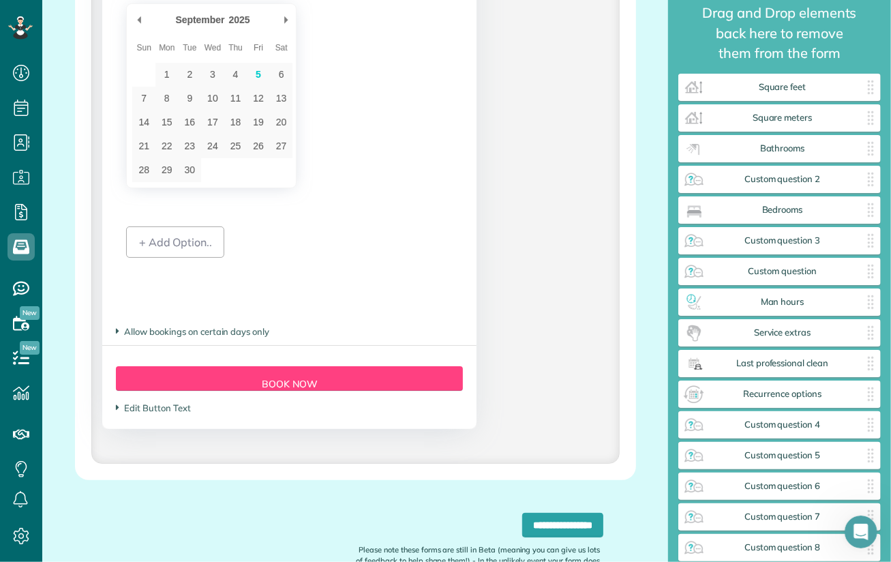
scroll to position [1136, 0]
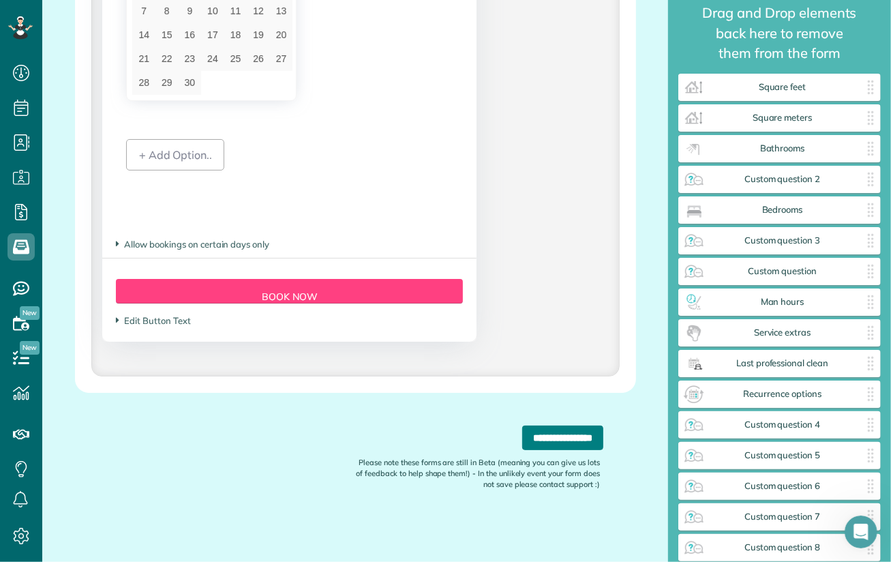
click at [563, 439] on input "**********" at bounding box center [562, 438] width 81 height 25
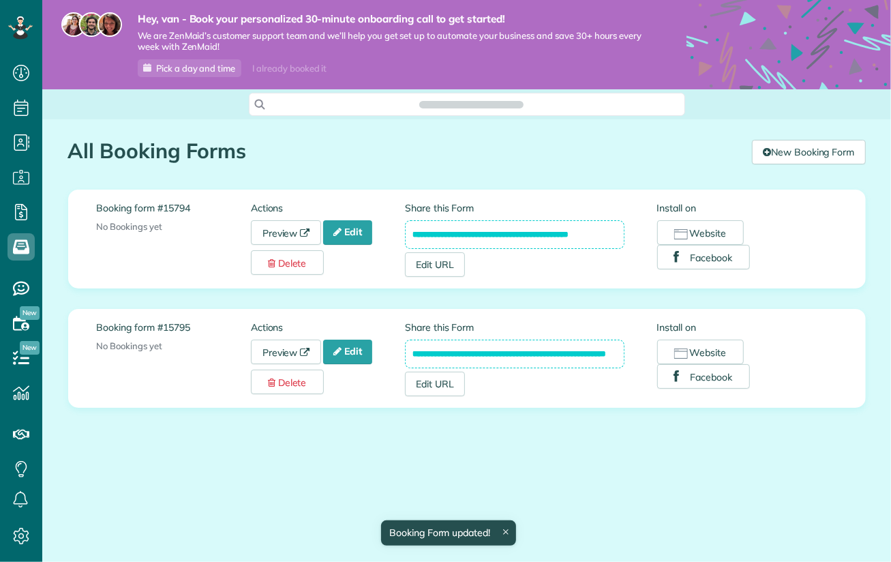
scroll to position [6, 6]
click at [359, 356] on link "Edit" at bounding box center [347, 352] width 49 height 25
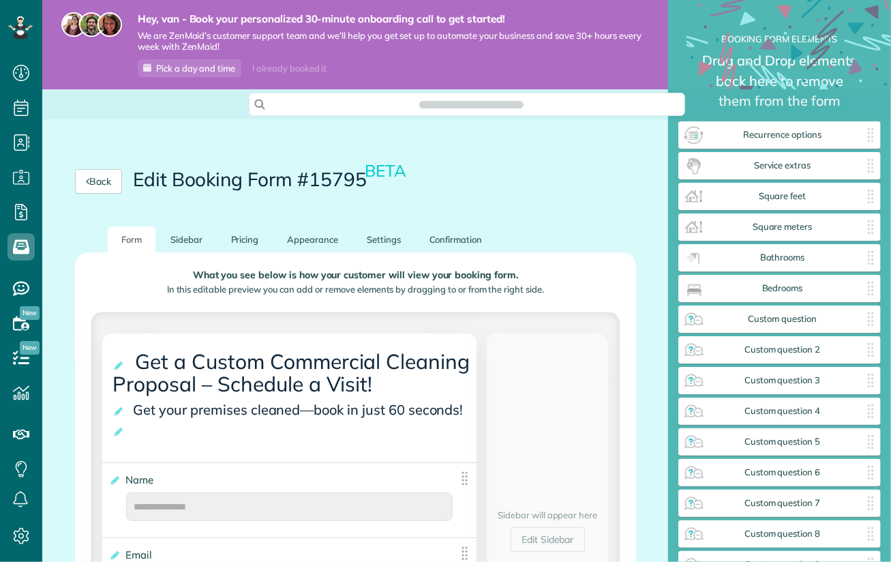
scroll to position [595, 202]
click at [241, 239] on link "Pricing" at bounding box center [245, 239] width 55 height 27
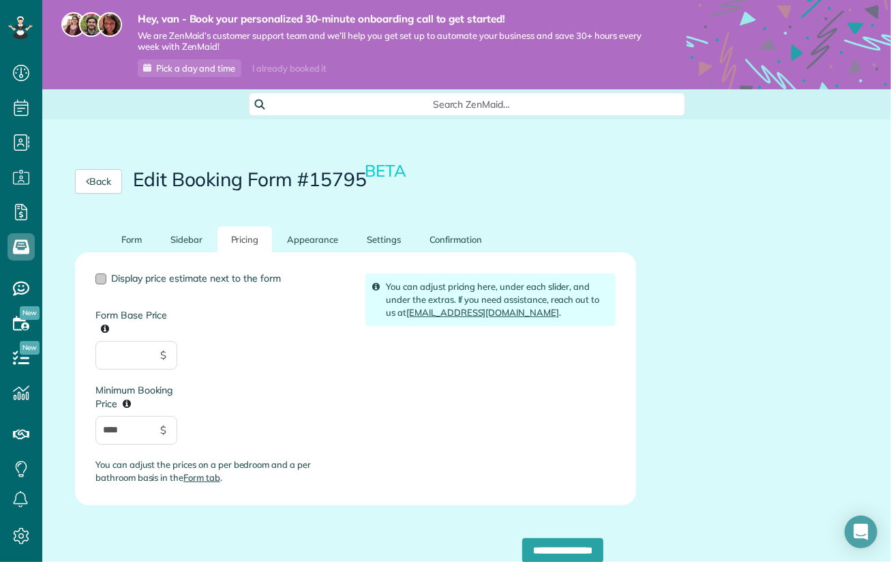
click at [103, 277] on div at bounding box center [100, 278] width 11 height 11
click at [563, 551] on input "**********" at bounding box center [562, 550] width 81 height 25
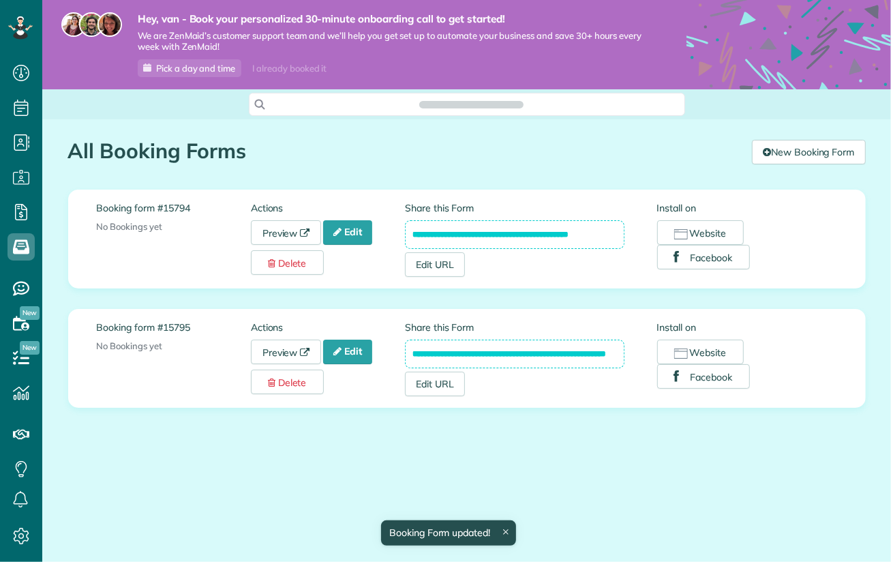
scroll to position [561, 42]
click at [278, 348] on link "Preview" at bounding box center [286, 352] width 71 height 25
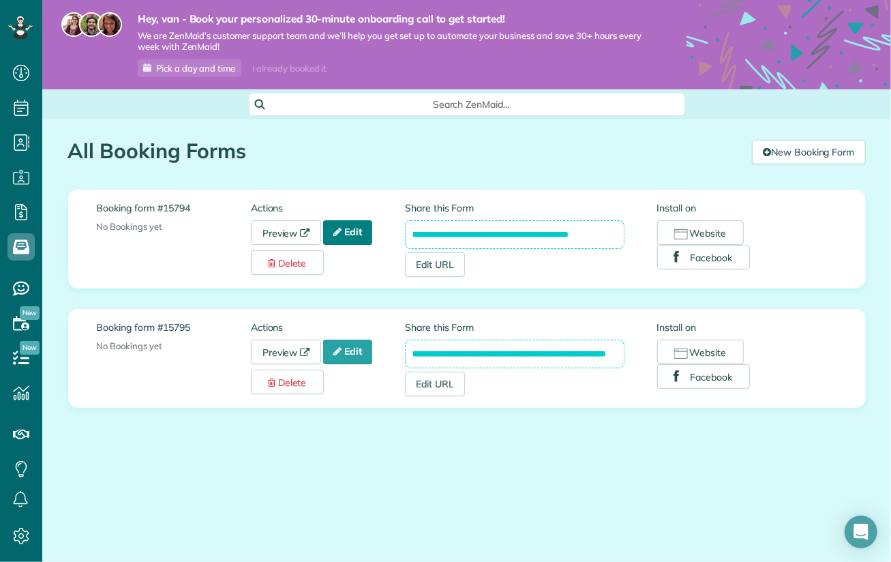
click at [355, 226] on link "Edit" at bounding box center [347, 232] width 49 height 25
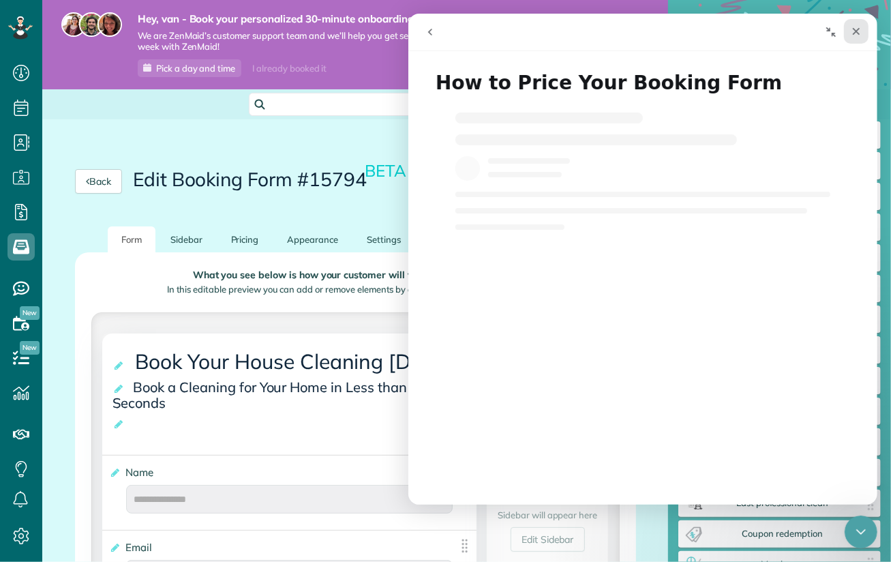
click at [855, 33] on icon "Close" at bounding box center [855, 31] width 11 height 11
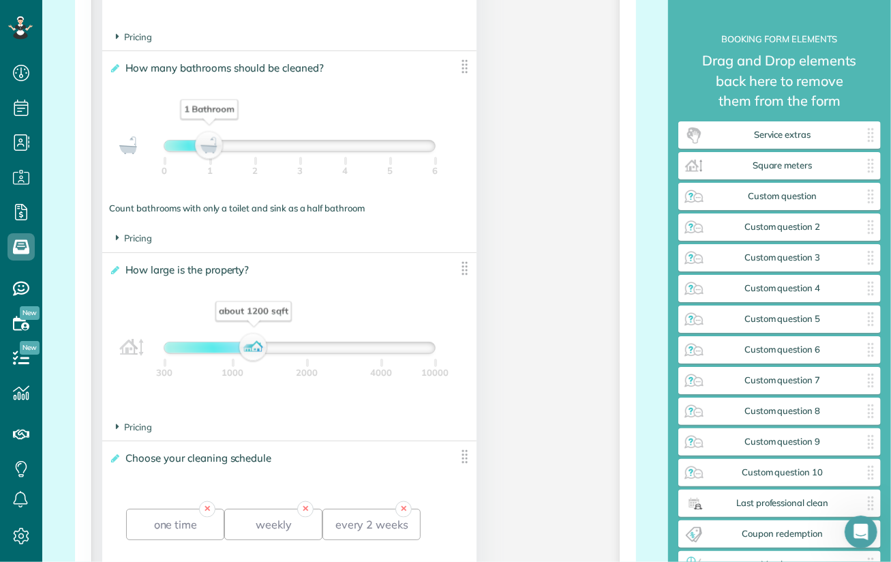
scroll to position [1159, 0]
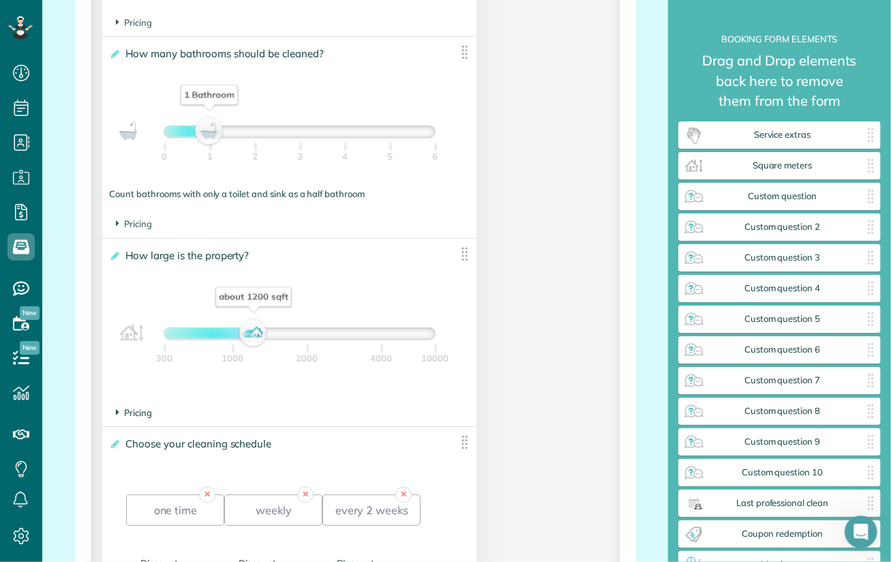
click at [136, 413] on span "Pricing" at bounding box center [134, 412] width 36 height 11
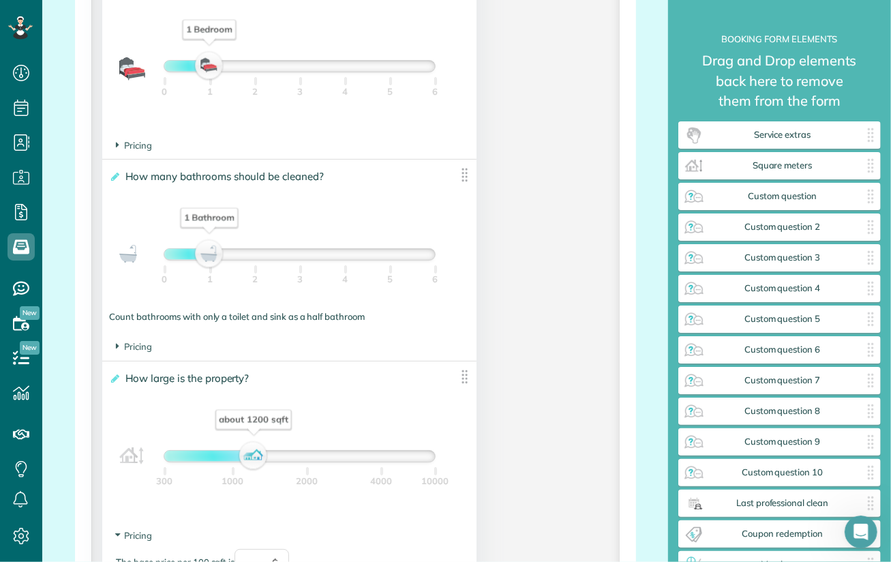
scroll to position [955, 0]
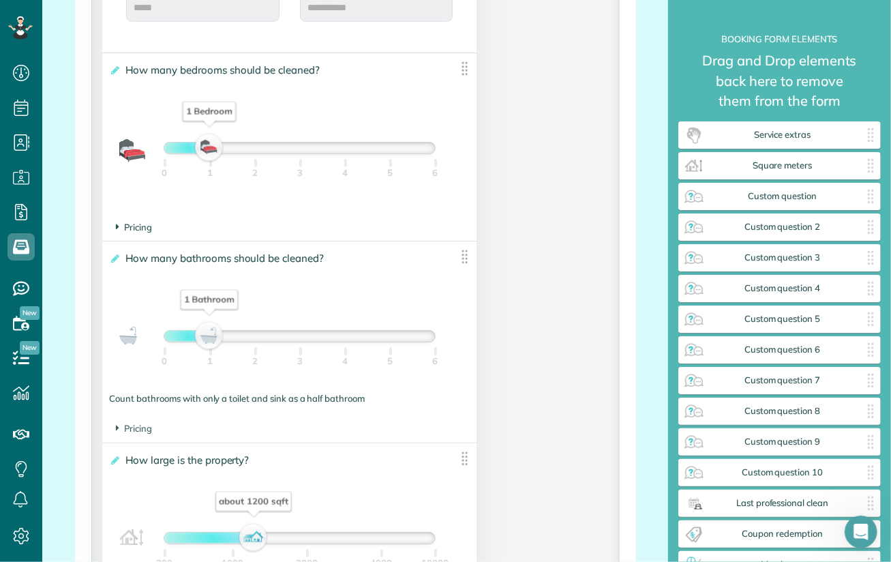
click at [118, 231] on icon at bounding box center [117, 227] width 3 height 12
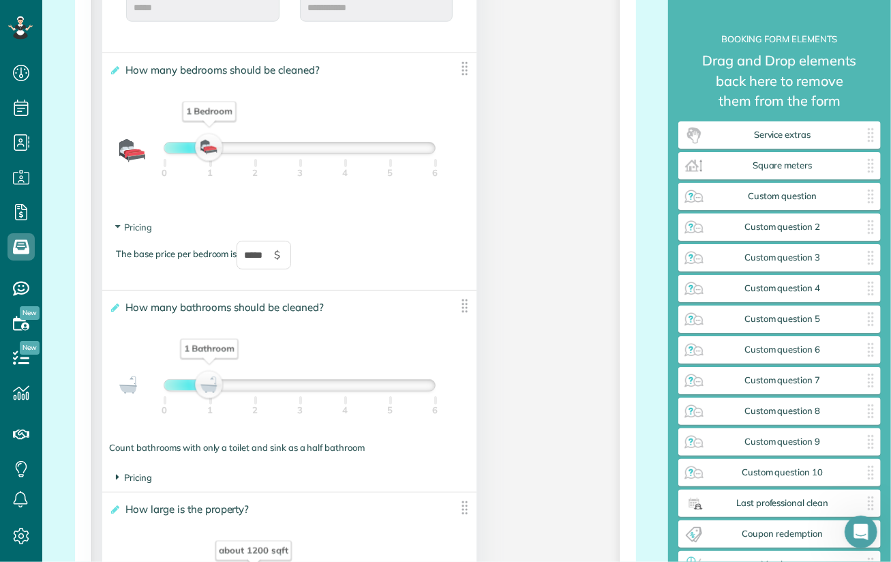
click at [136, 477] on span "Pricing" at bounding box center [134, 477] width 36 height 11
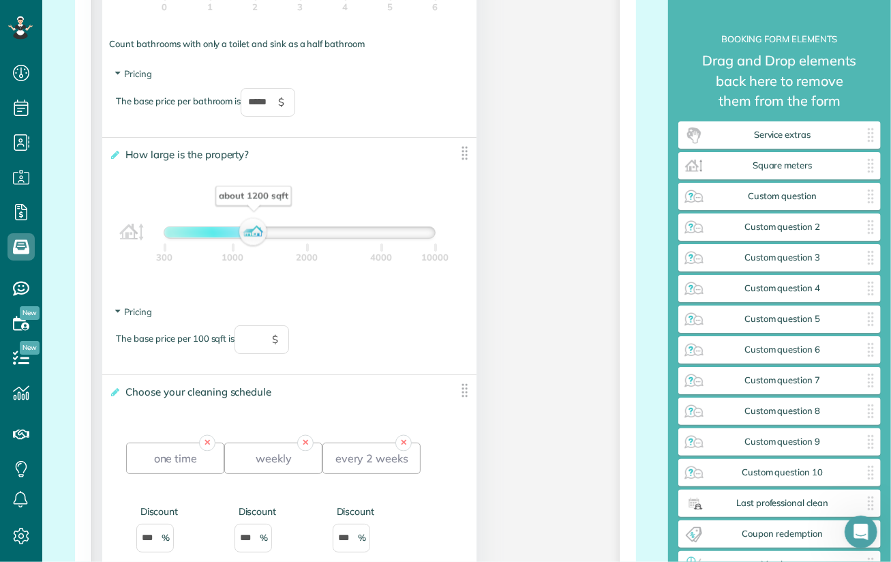
scroll to position [1364, 0]
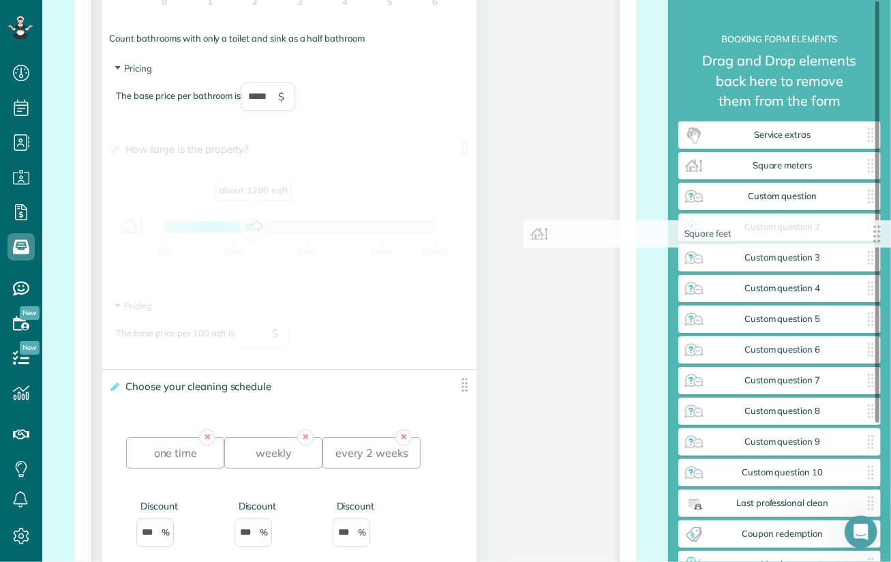
drag, startPoint x: 462, startPoint y: 149, endPoint x: 887, endPoint y: 237, distance: 433.1
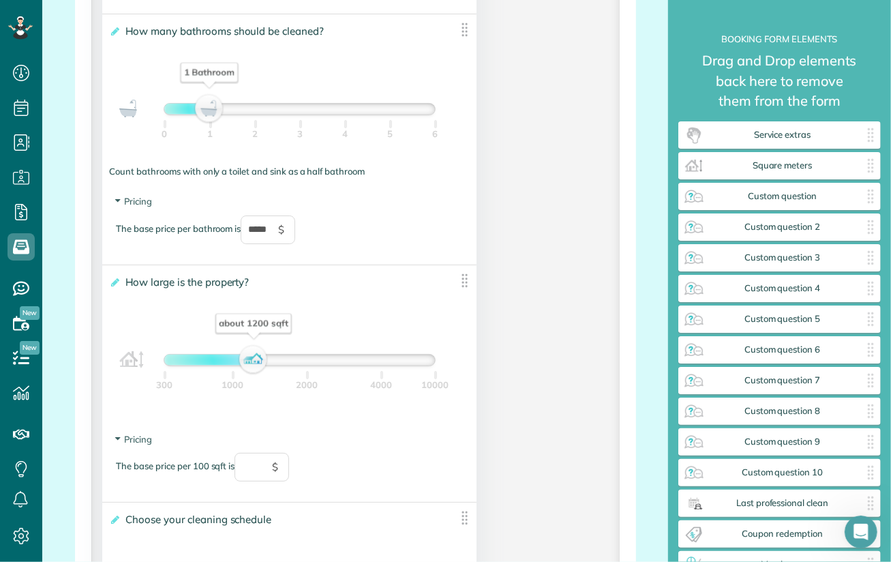
scroll to position [1228, 0]
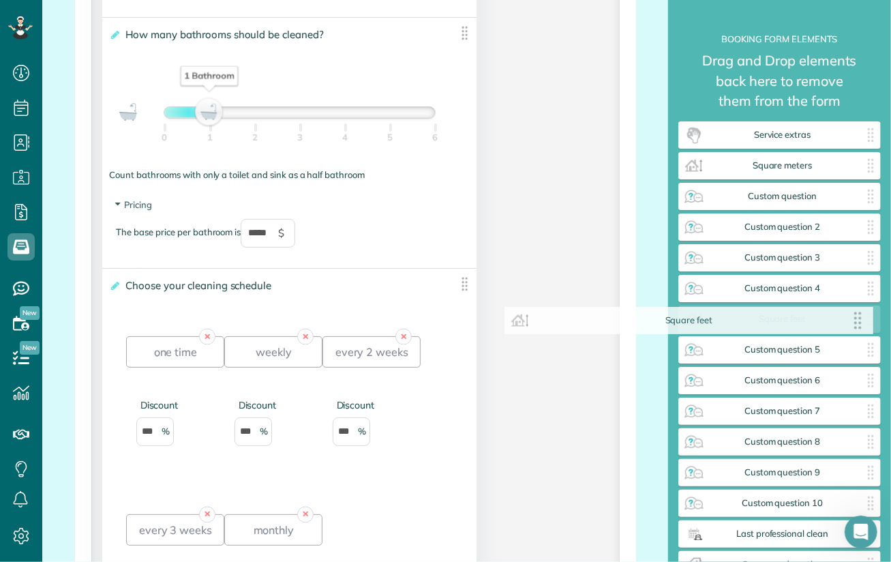
drag, startPoint x: 457, startPoint y: 290, endPoint x: 861, endPoint y: 327, distance: 405.4
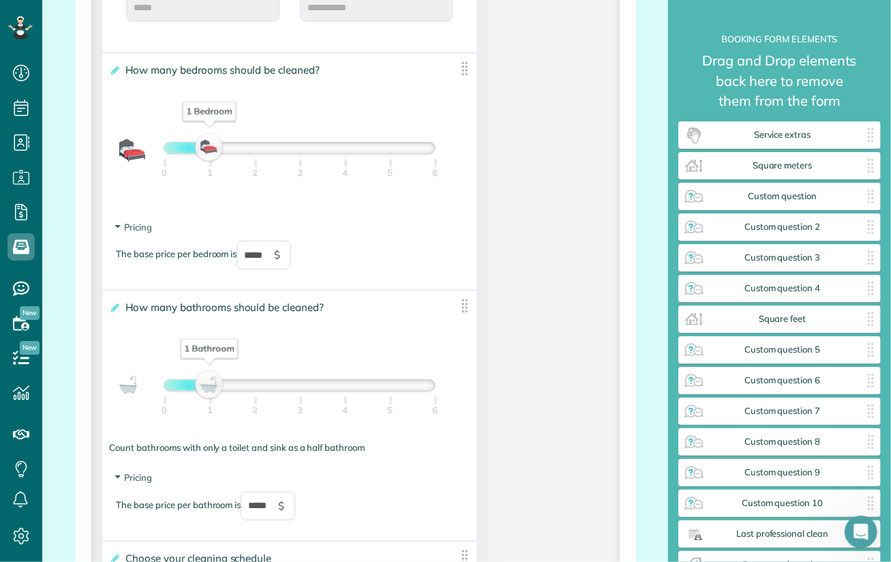
scroll to position [955, 0]
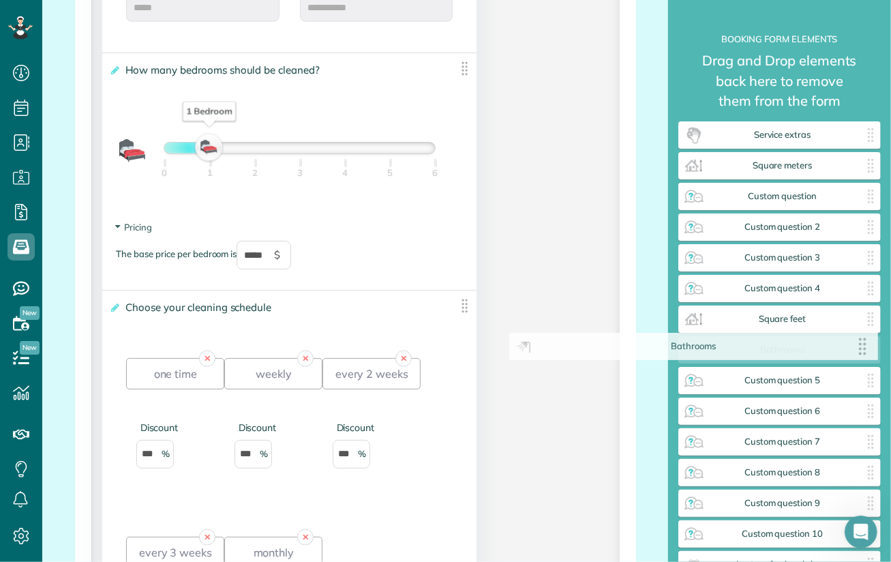
drag, startPoint x: 457, startPoint y: 311, endPoint x: 865, endPoint y: 352, distance: 409.9
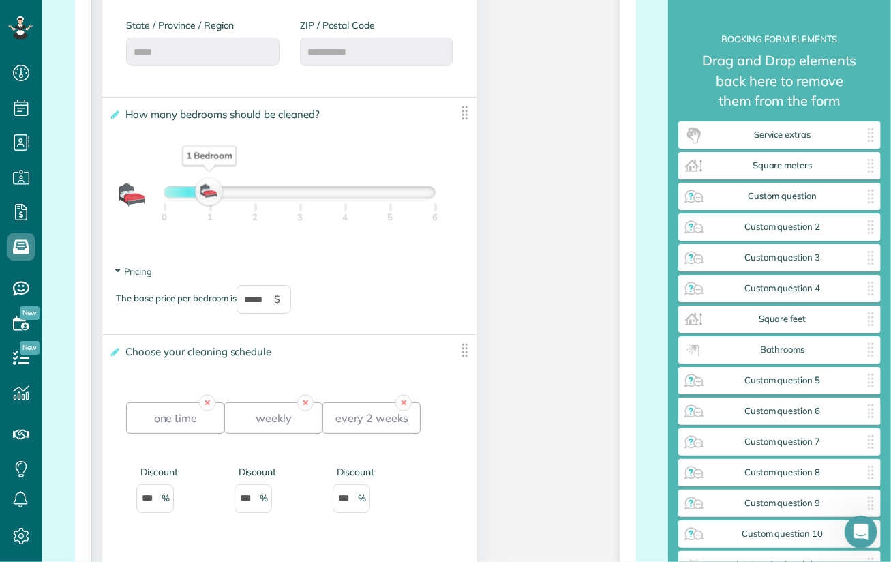
scroll to position [887, 0]
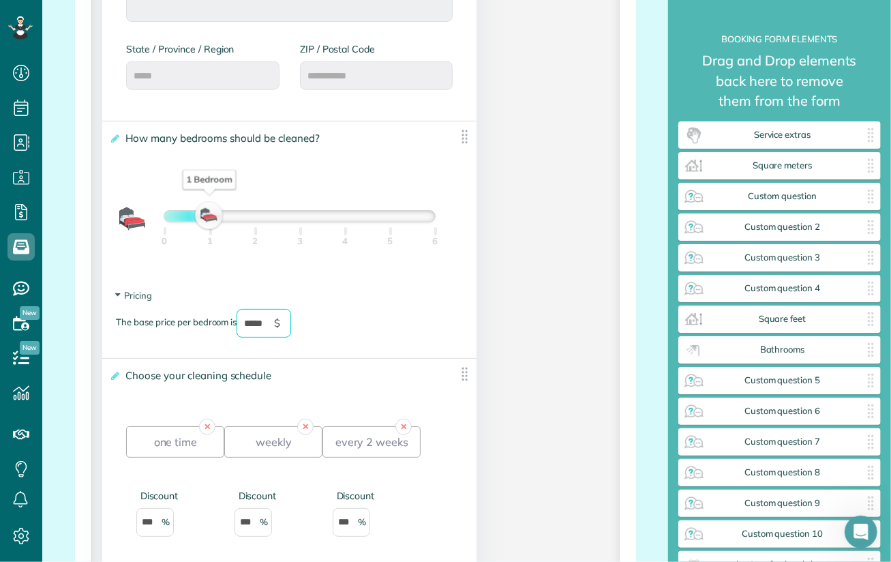
click at [255, 327] on input "*****" at bounding box center [264, 323] width 55 height 29
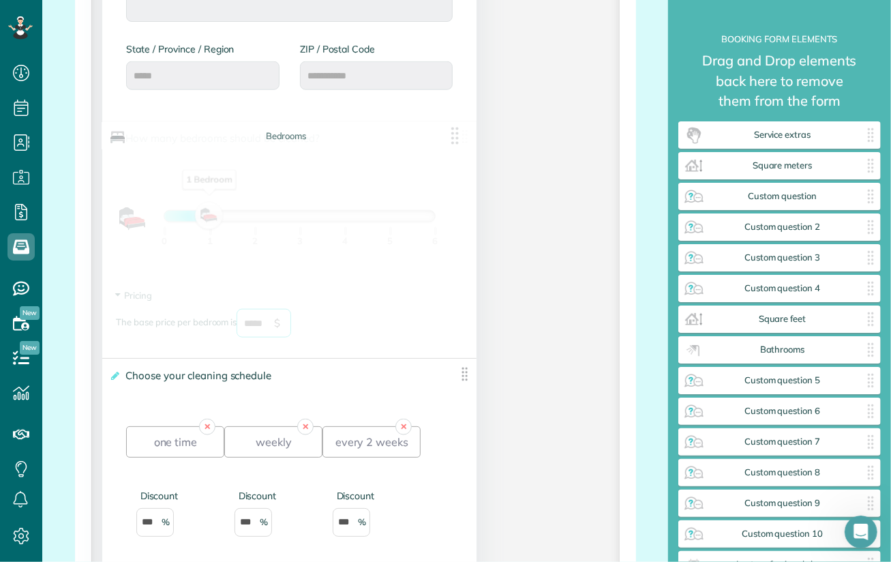
drag, startPoint x: 277, startPoint y: 327, endPoint x: 239, endPoint y: 326, distance: 37.5
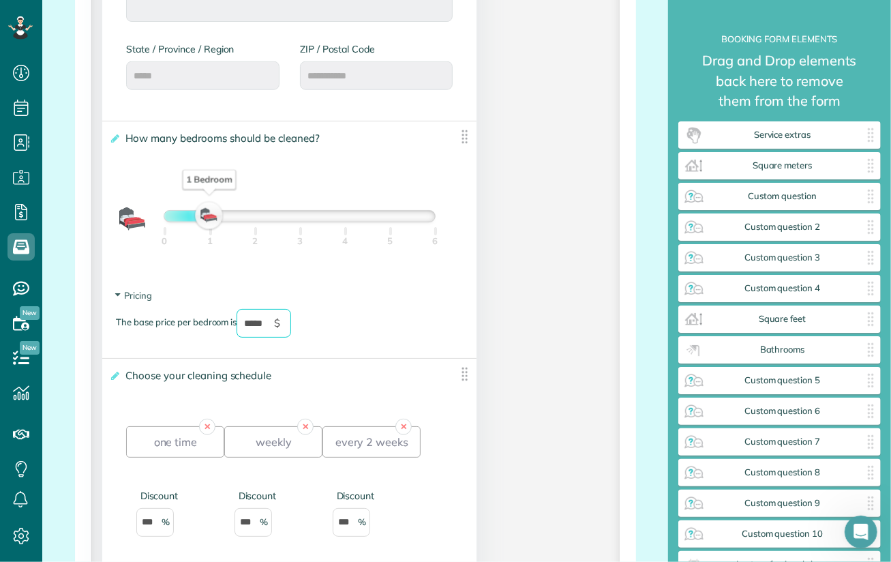
click at [252, 321] on input "*****" at bounding box center [264, 323] width 55 height 29
click at [383, 312] on div "The base price per bedroom is ****** $" at bounding box center [289, 330] width 347 height 42
type input "******"
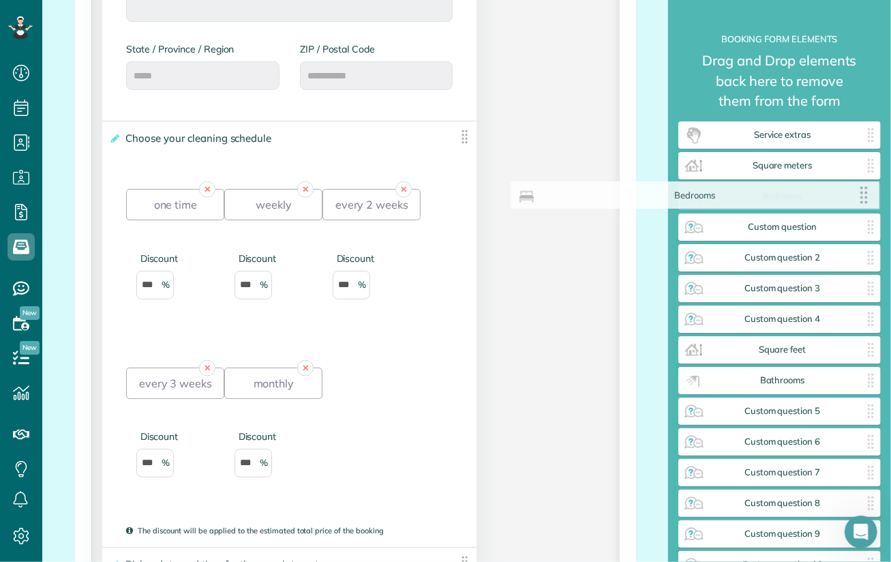
drag, startPoint x: 462, startPoint y: 140, endPoint x: 870, endPoint y: 199, distance: 412.1
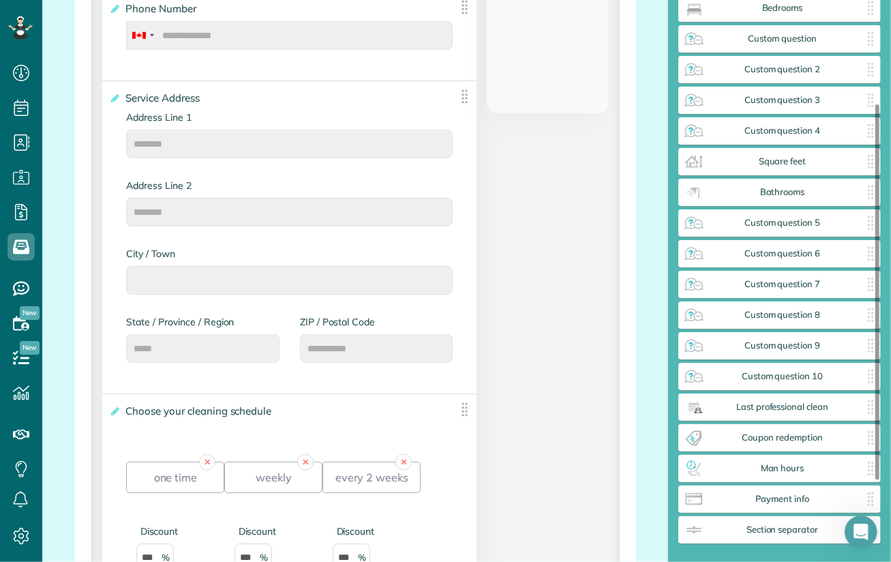
scroll to position [205, 0]
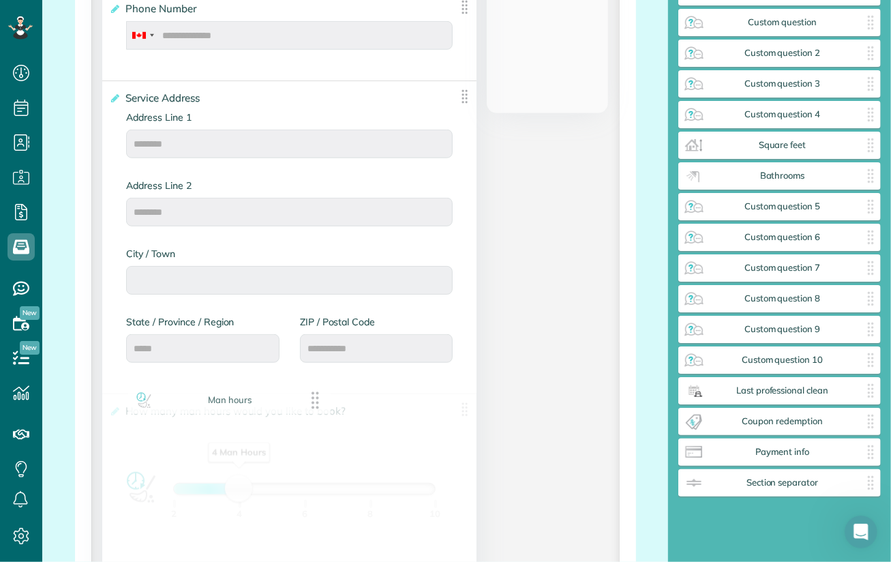
drag, startPoint x: 811, startPoint y: 455, endPoint x: 260, endPoint y: 403, distance: 553.5
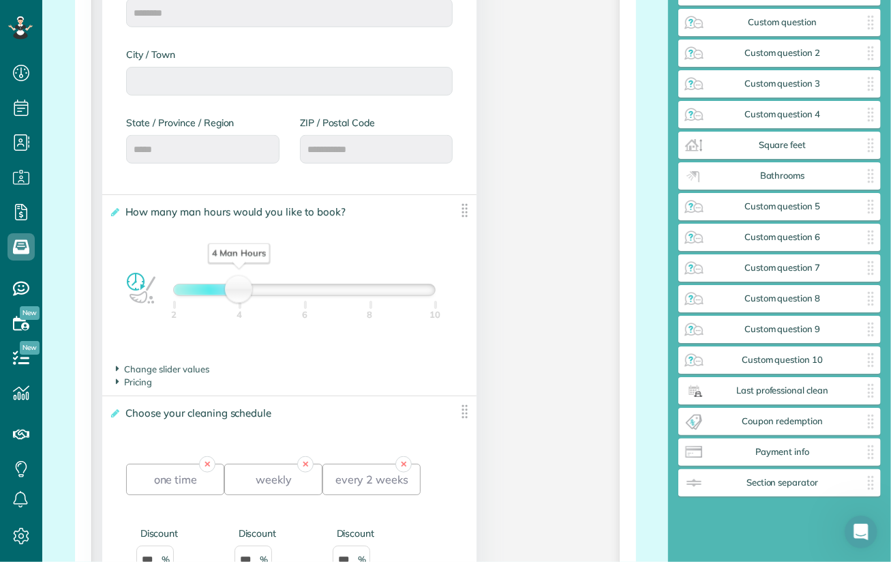
scroll to position [818, 0]
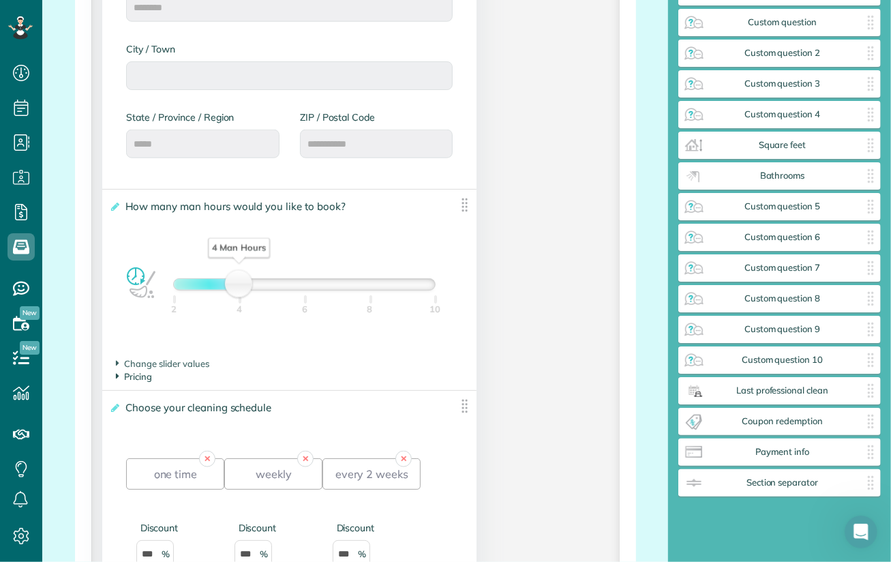
click at [135, 382] on span "Pricing" at bounding box center [134, 376] width 36 height 11
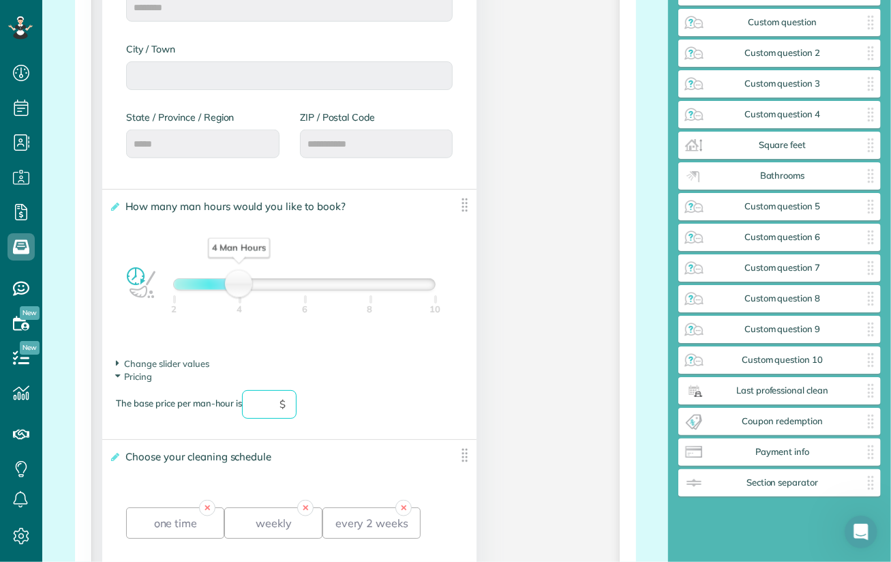
click at [269, 403] on input "text" at bounding box center [269, 404] width 55 height 29
type input "**"
drag, startPoint x: 239, startPoint y: 284, endPoint x: 174, endPoint y: 282, distance: 65.5
click at [174, 282] on div "2 Man Hours" at bounding box center [173, 284] width 23 height 19
drag, startPoint x: 171, startPoint y: 283, endPoint x: 154, endPoint y: 283, distance: 17.0
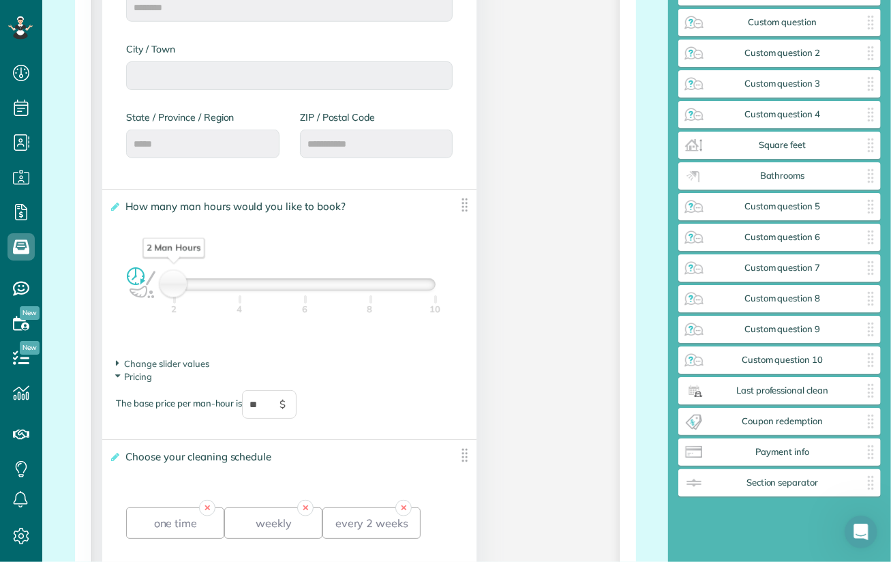
click at [154, 283] on div "2 Man Hours 2 4 6 8 10" at bounding box center [289, 288] width 361 height 40
drag, startPoint x: 173, startPoint y: 287, endPoint x: 145, endPoint y: 286, distance: 28.7
click at [145, 286] on div "2 Man Hours 2 4 6 8 10" at bounding box center [289, 288] width 361 height 40
click at [403, 376] on section "Pricing The base price per man-hour is ** $" at bounding box center [289, 401] width 347 height 62
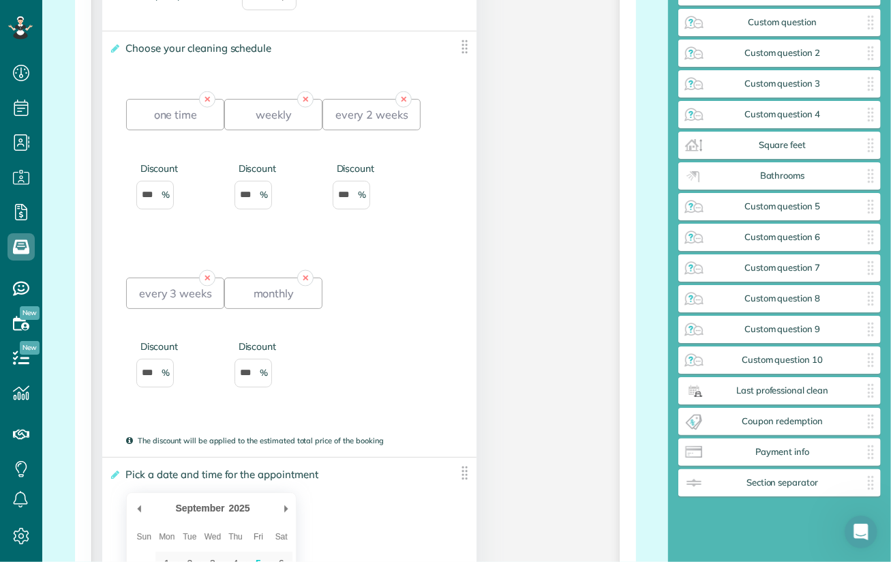
scroll to position [1228, 0]
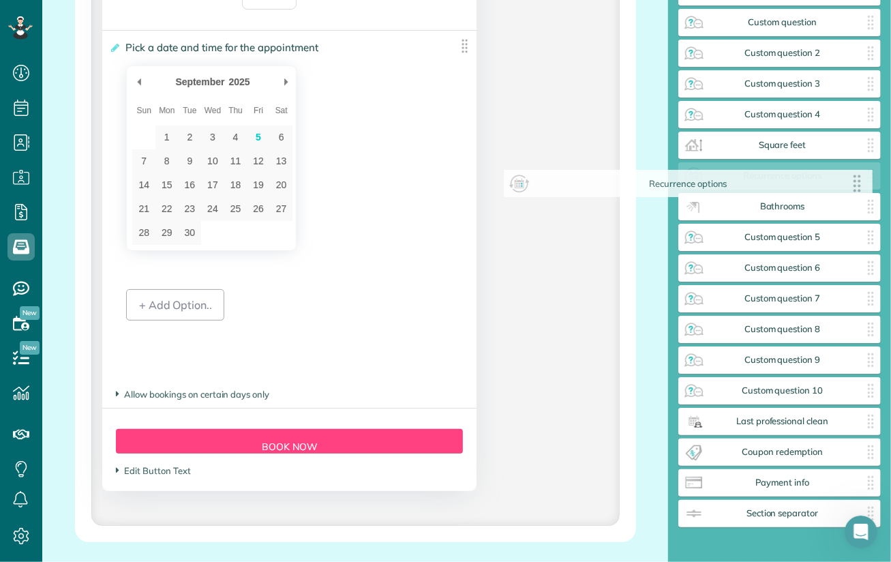
drag, startPoint x: 458, startPoint y: 47, endPoint x: 861, endPoint y: 185, distance: 425.9
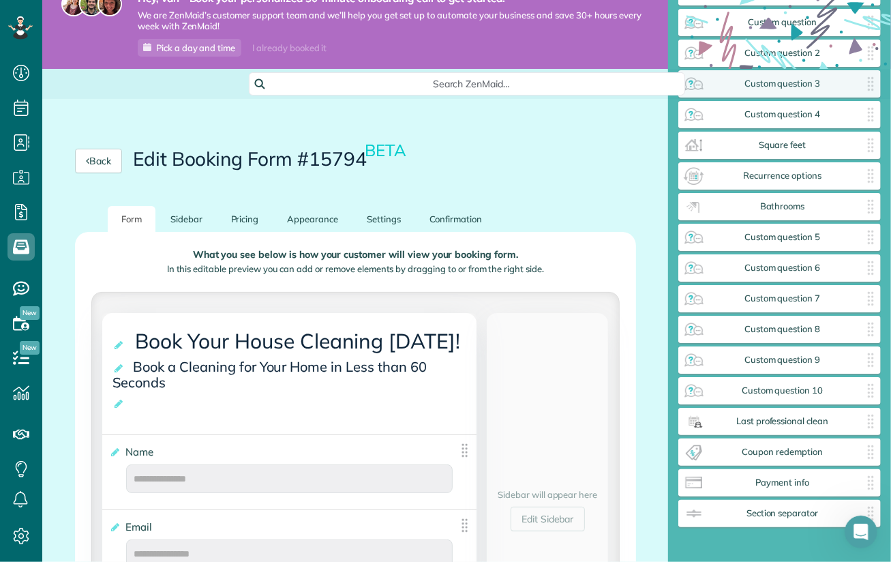
scroll to position [0, 0]
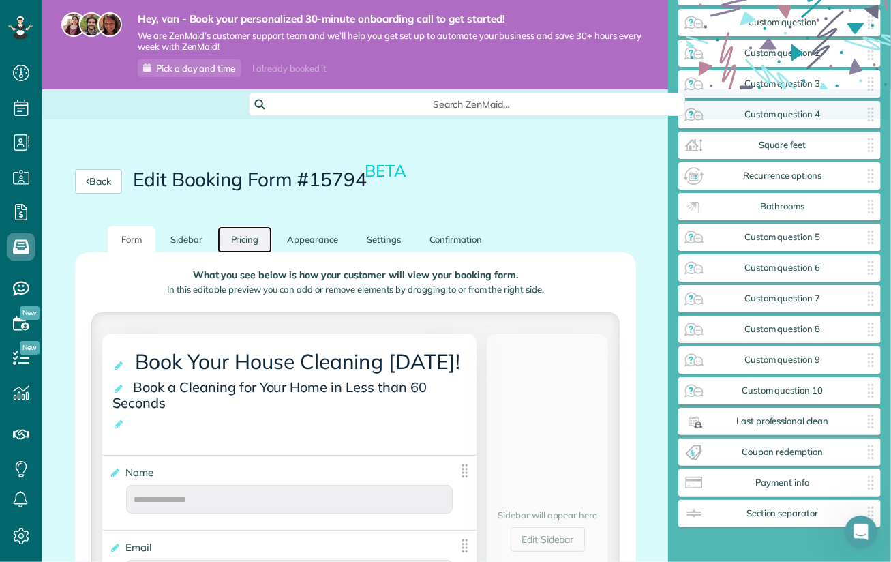
click at [243, 245] on link "Pricing" at bounding box center [245, 239] width 55 height 27
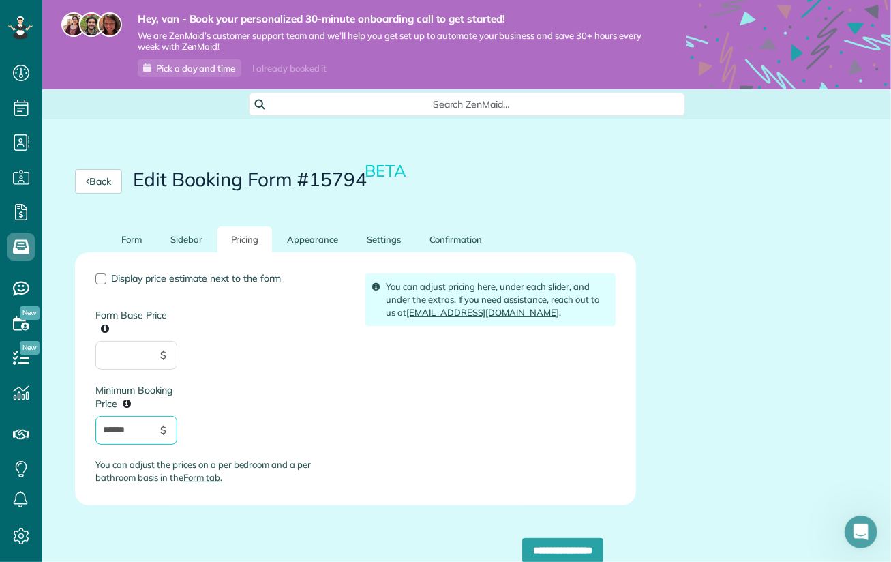
drag, startPoint x: 140, startPoint y: 434, endPoint x: 78, endPoint y: 434, distance: 62.1
click at [78, 434] on div "Display price estimate next to the form Form Base Price $ Minimum Booking Price…" at bounding box center [355, 378] width 561 height 253
click at [567, 550] on input "**********" at bounding box center [562, 550] width 81 height 25
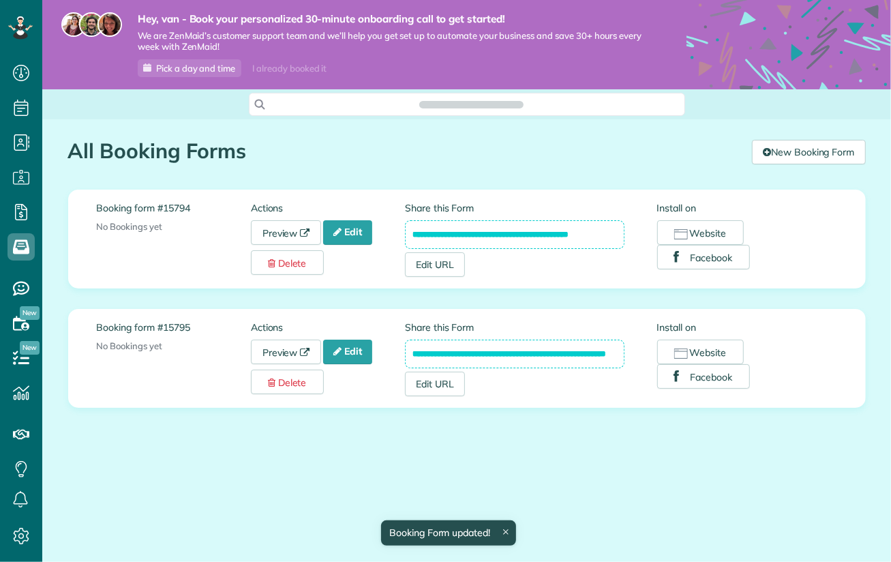
scroll to position [6, 6]
click at [282, 229] on link "Preview" at bounding box center [286, 232] width 71 height 25
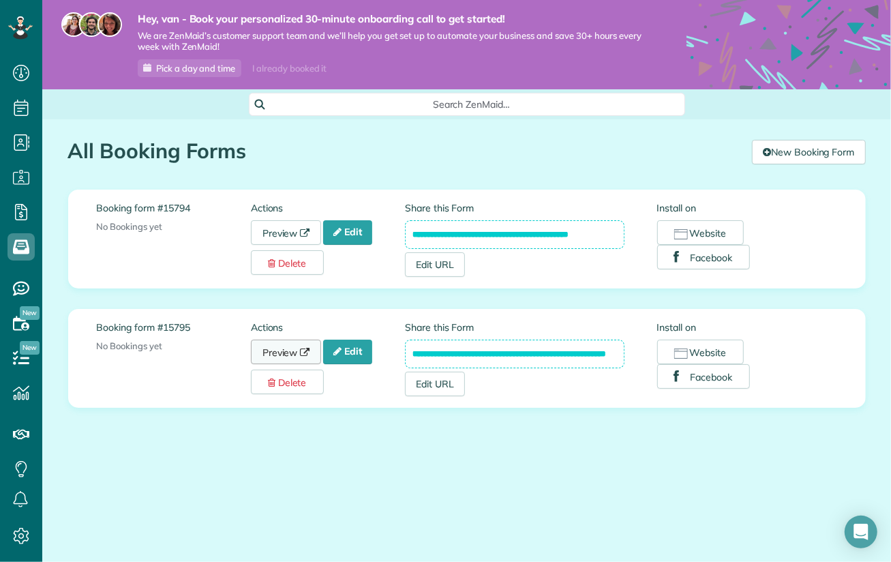
click at [288, 349] on link "Preview" at bounding box center [286, 352] width 71 height 25
click at [726, 230] on button "Website" at bounding box center [700, 232] width 87 height 25
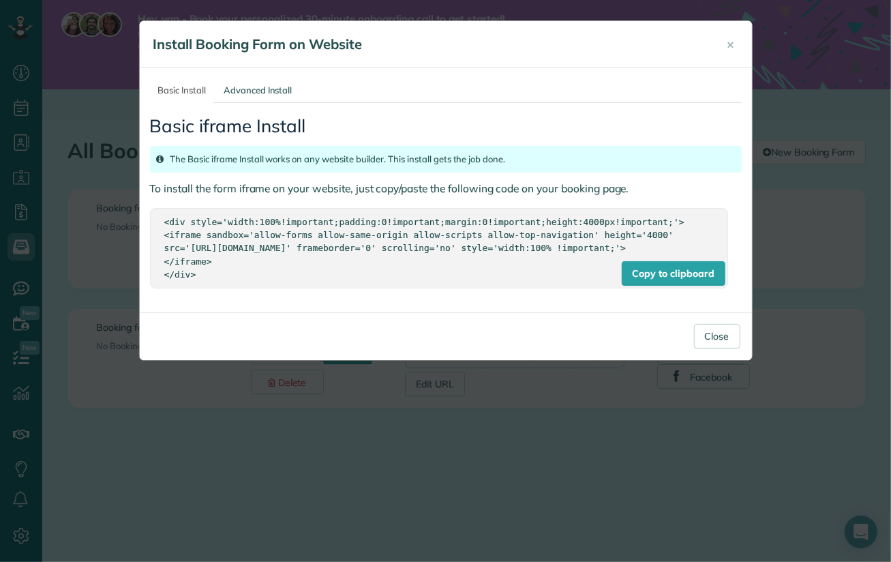
drag, startPoint x: 197, startPoint y: 287, endPoint x: 153, endPoint y: 215, distance: 83.9
click at [153, 215] on div "Copy to clipboard <div style='width:100%!important;padding:0!important;margin:0…" at bounding box center [439, 248] width 578 height 80
copy div "<div style='width:100%!important;padding:0!important;margin:0!important;height:…"
click at [673, 284] on div "Copy to clipboard" at bounding box center [674, 273] width 104 height 25
copy div "<div style='width:100%!important;padding:0!important;margin:0!important;height:…"
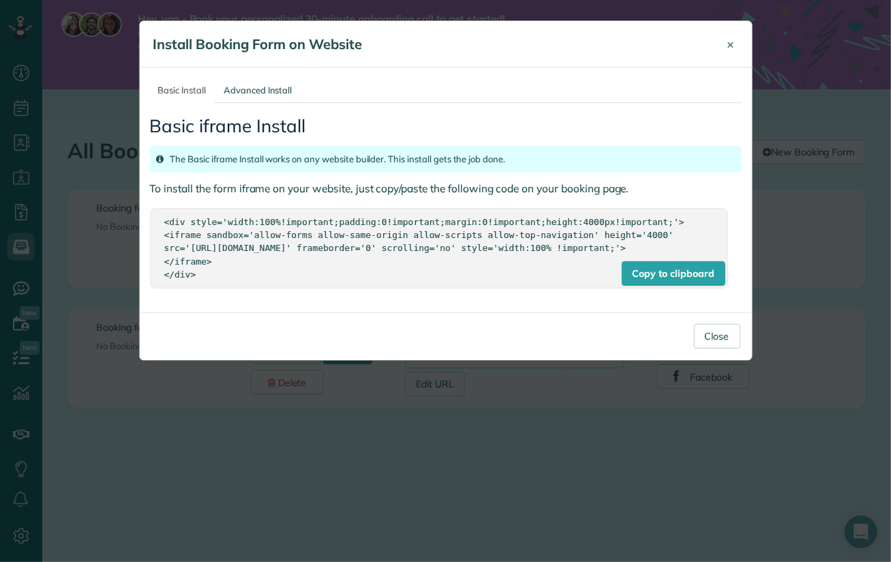
click at [730, 47] on span "×" at bounding box center [732, 44] width 8 height 16
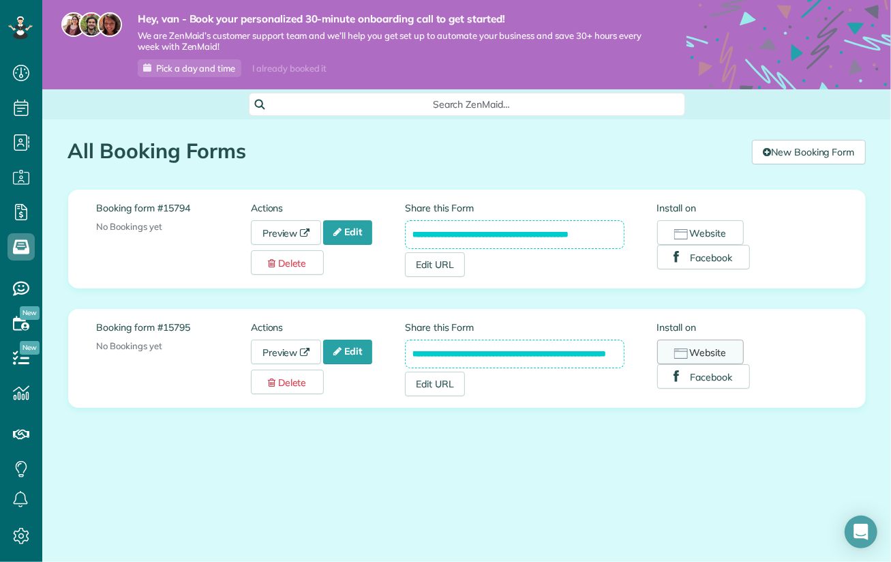
click at [729, 348] on button "Website" at bounding box center [700, 352] width 87 height 25
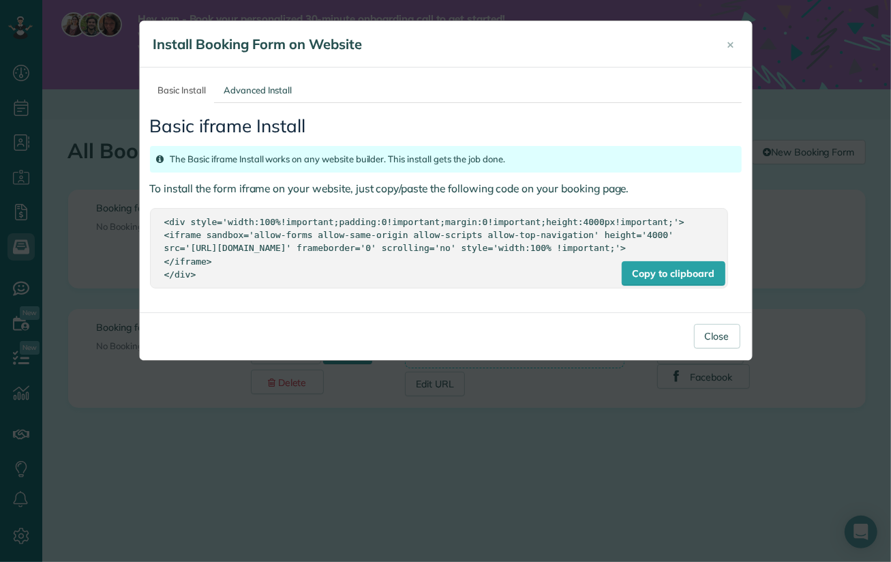
drag, startPoint x: 197, startPoint y: 288, endPoint x: 149, endPoint y: 210, distance: 91.6
click at [149, 210] on div "Basic Install Advanced Install Basic iframe Install The Basic iframe Install wo…" at bounding box center [446, 190] width 612 height 245
copy div "<div style='width:100%!important;padding:0!important;margin:0!important;height:…"
click at [726, 40] on button "×" at bounding box center [731, 44] width 28 height 33
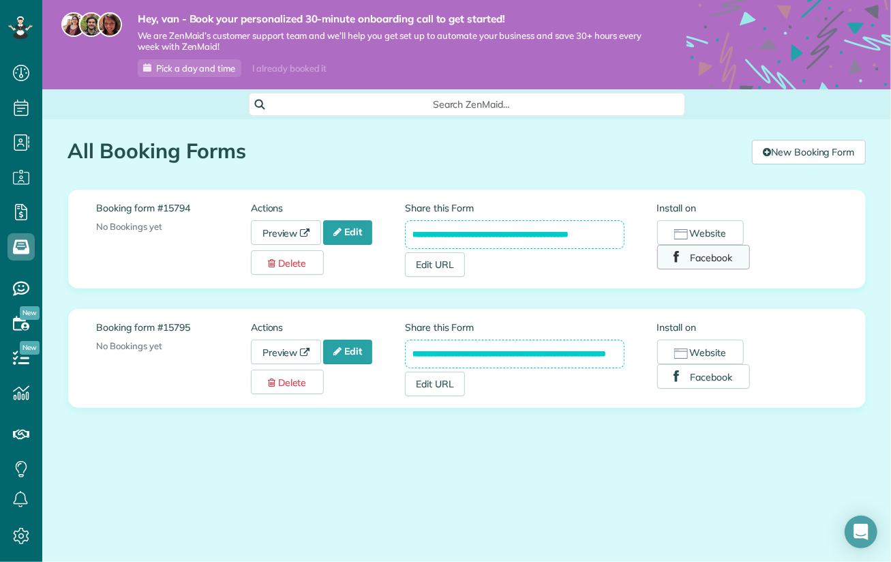
click at [717, 263] on button "Facebook" at bounding box center [703, 257] width 93 height 25
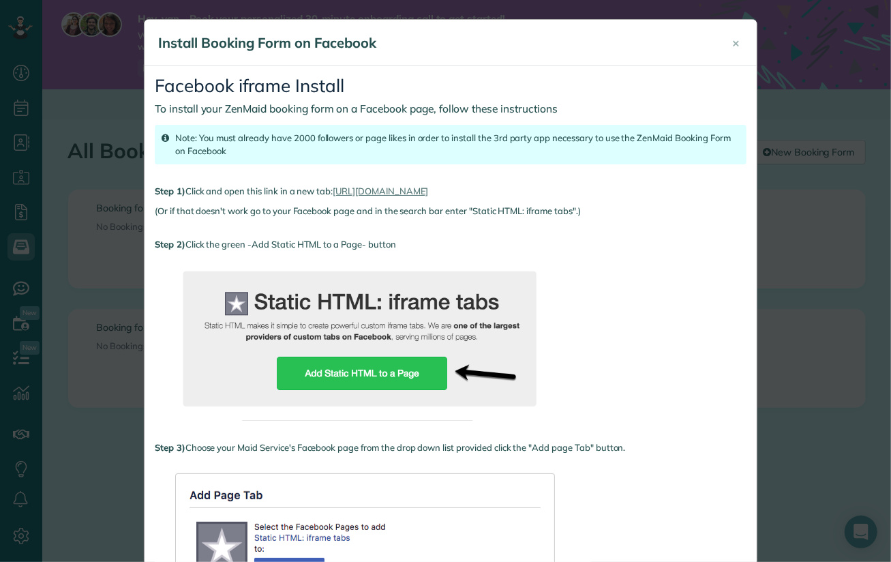
scroll to position [0, 0]
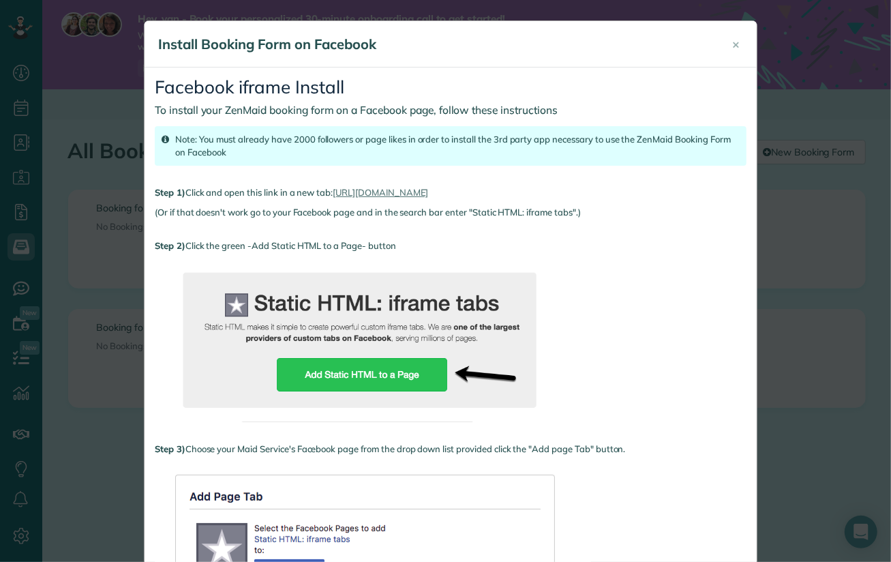
click at [789, 205] on div "× Install Booking Form on Facebook Facebook iframe Install To install your ZenM…" at bounding box center [445, 281] width 891 height 562
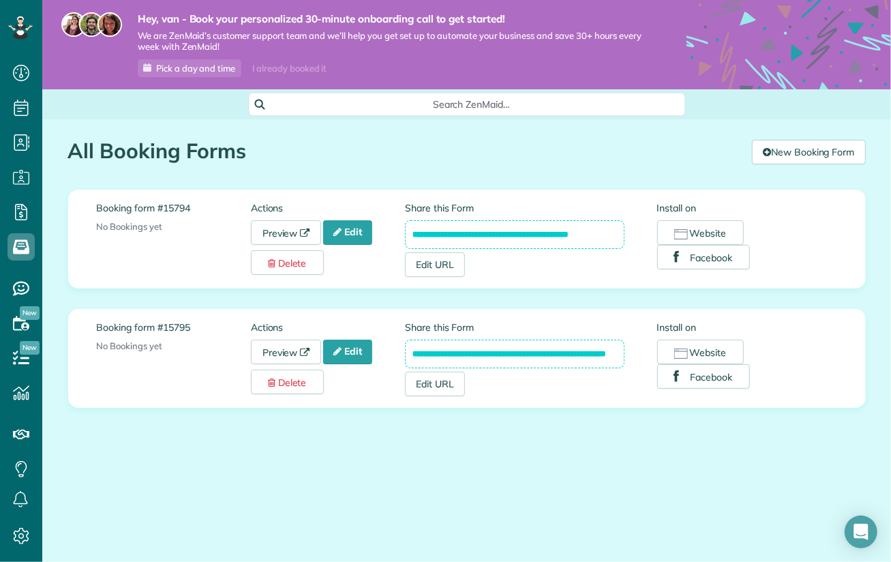
click at [536, 234] on input "**********" at bounding box center [515, 234] width 220 height 29
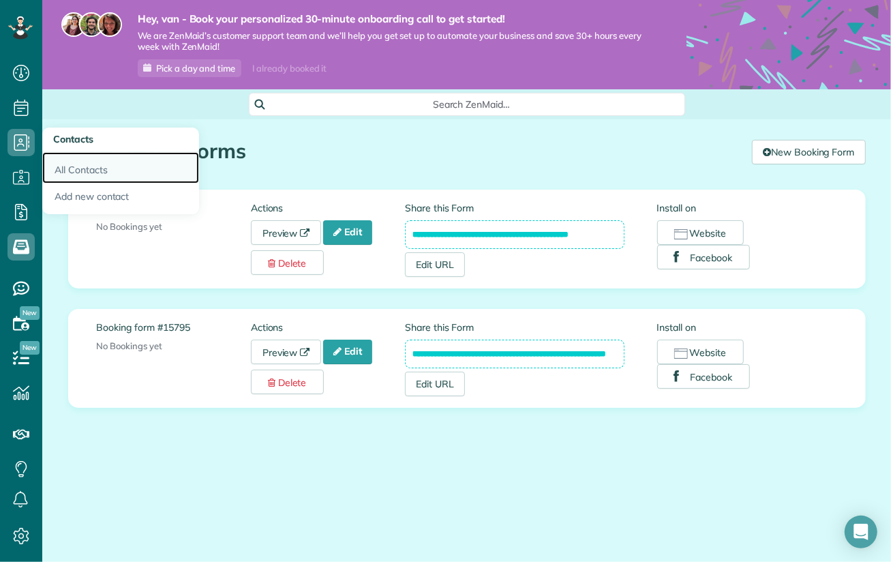
click at [74, 166] on link "All Contacts" at bounding box center [120, 167] width 157 height 31
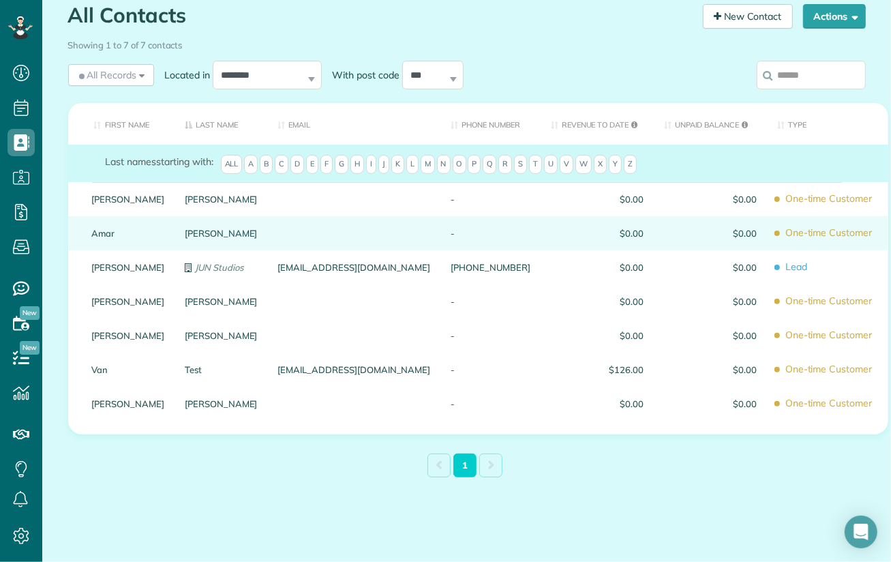
scroll to position [136, 0]
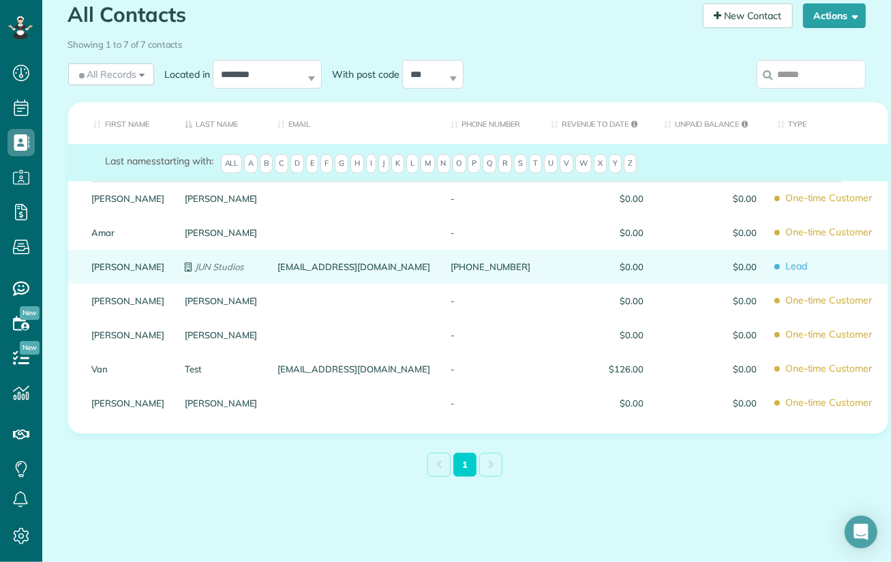
drag, startPoint x: 761, startPoint y: 265, endPoint x: 657, endPoint y: 265, distance: 104.3
click at [777, 265] on span "Lead" at bounding box center [827, 266] width 101 height 24
click at [100, 267] on link "[PERSON_NAME]" at bounding box center [128, 267] width 73 height 10
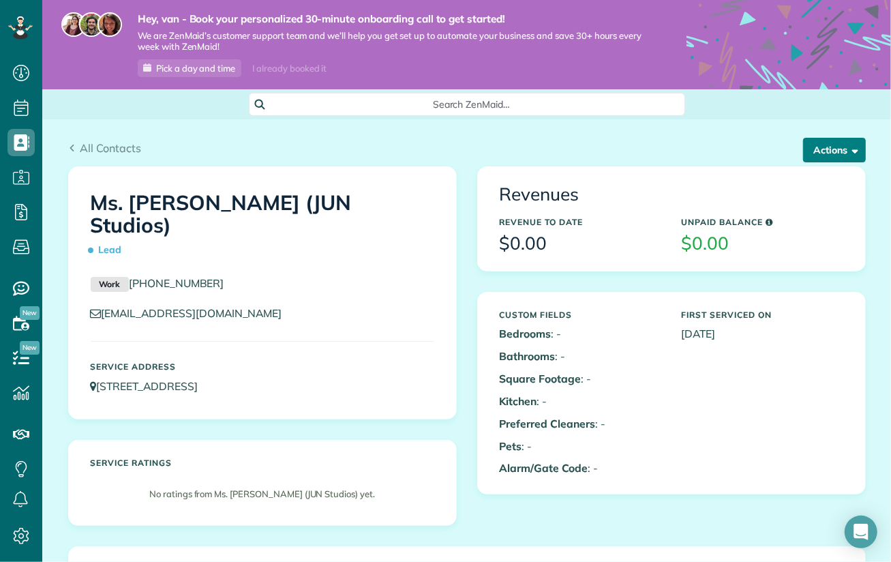
click at [841, 149] on button "Actions" at bounding box center [834, 150] width 63 height 25
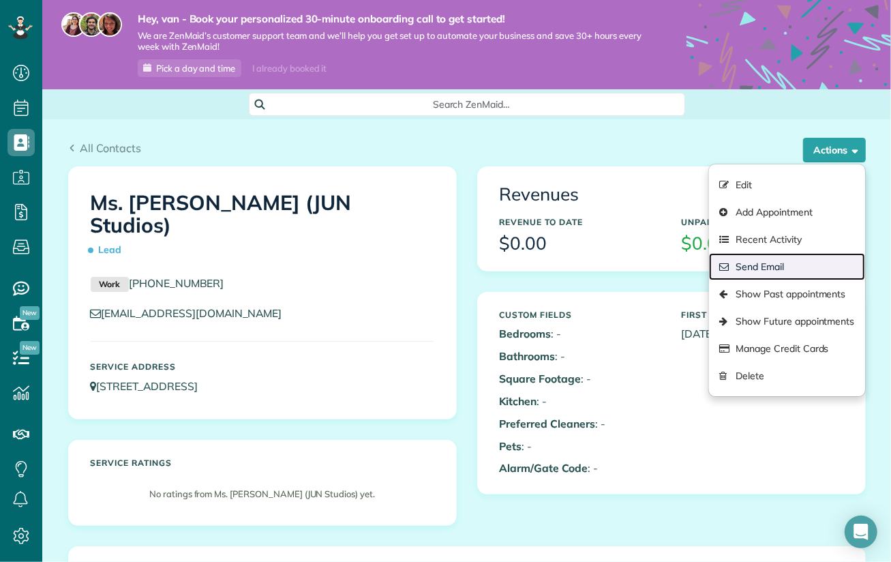
click at [762, 262] on link "Send Email" at bounding box center [786, 266] width 155 height 27
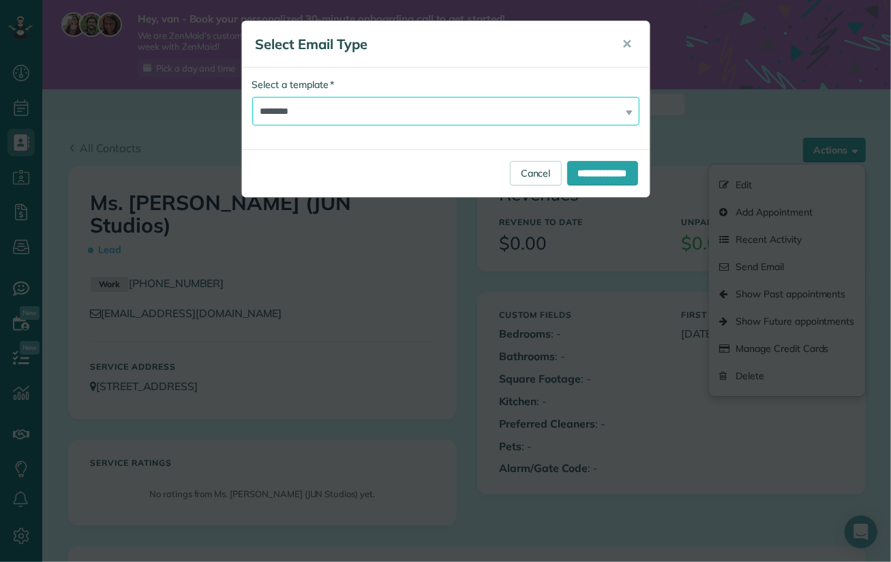
click at [445, 108] on select "**********" at bounding box center [445, 111] width 387 height 29
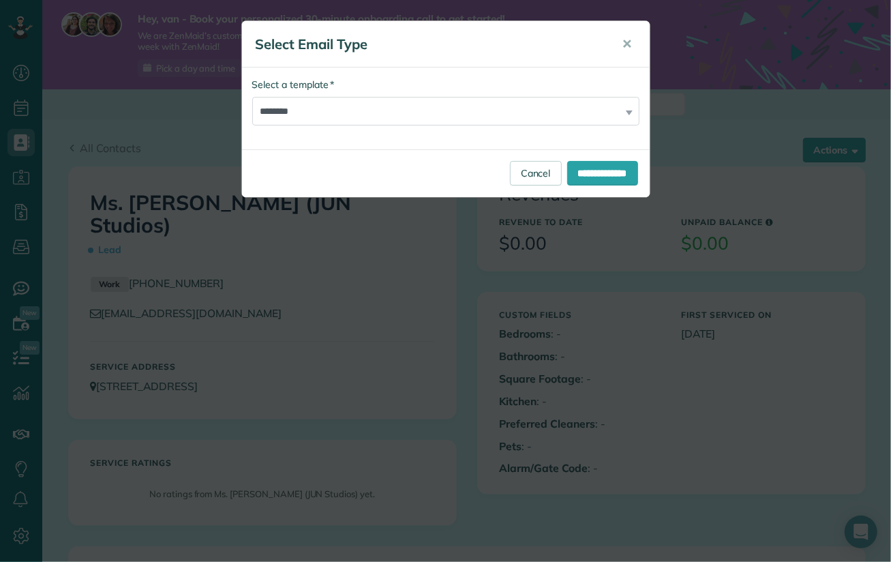
click at [184, 109] on div "**********" at bounding box center [445, 281] width 891 height 562
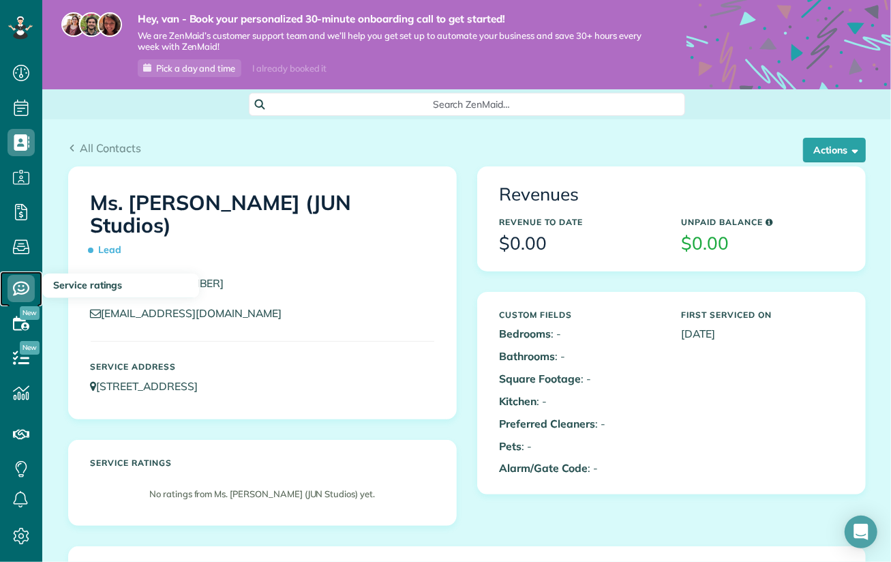
click at [20, 286] on icon at bounding box center [21, 288] width 27 height 27
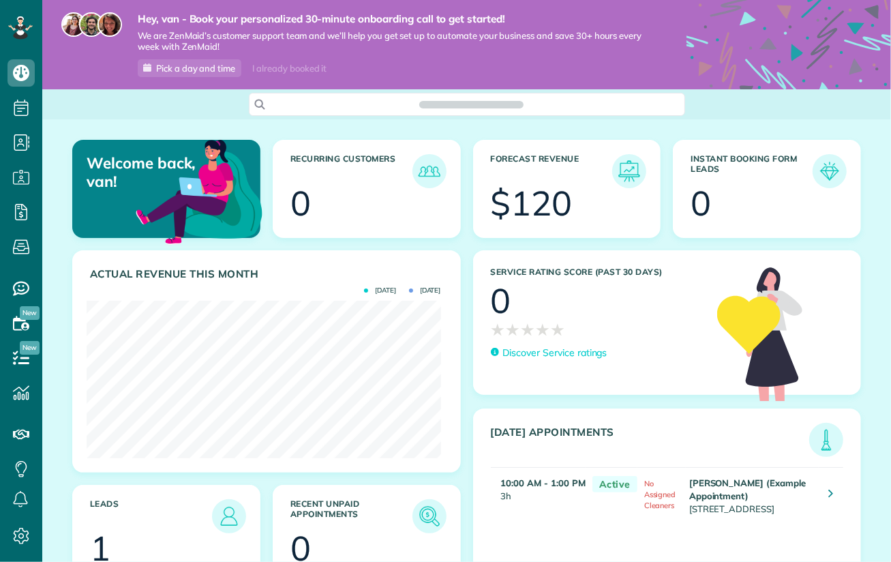
scroll to position [157, 355]
click at [568, 353] on p "Discover Service ratings" at bounding box center [555, 353] width 104 height 14
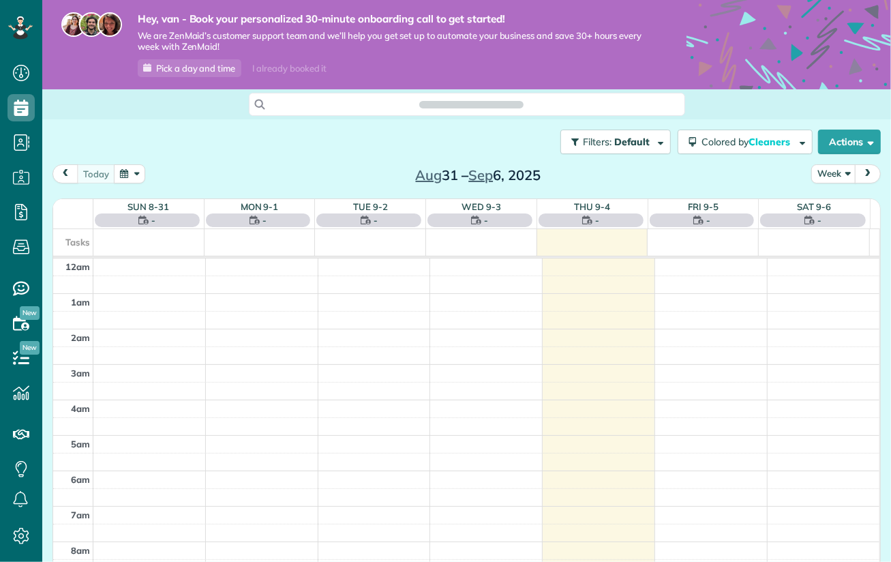
scroll to position [248, 0]
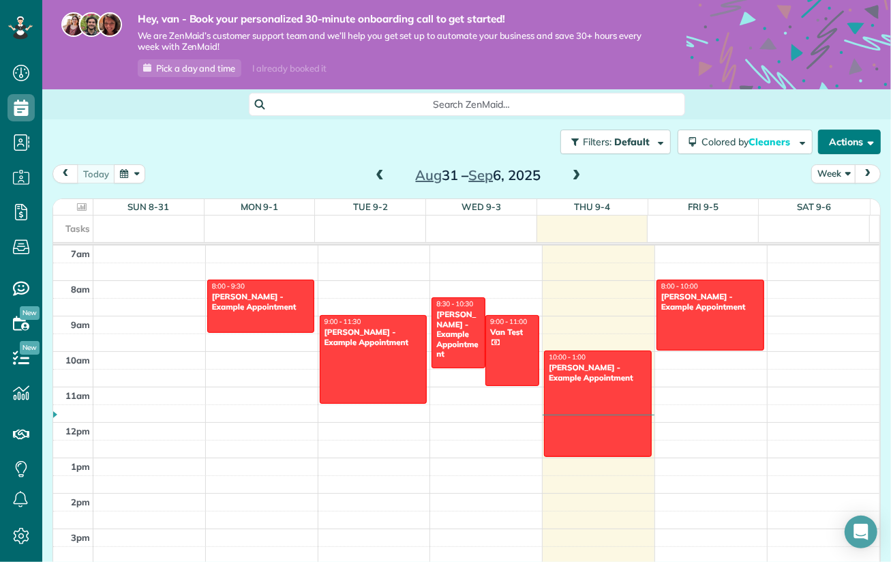
click at [846, 138] on button "Actions" at bounding box center [849, 142] width 63 height 25
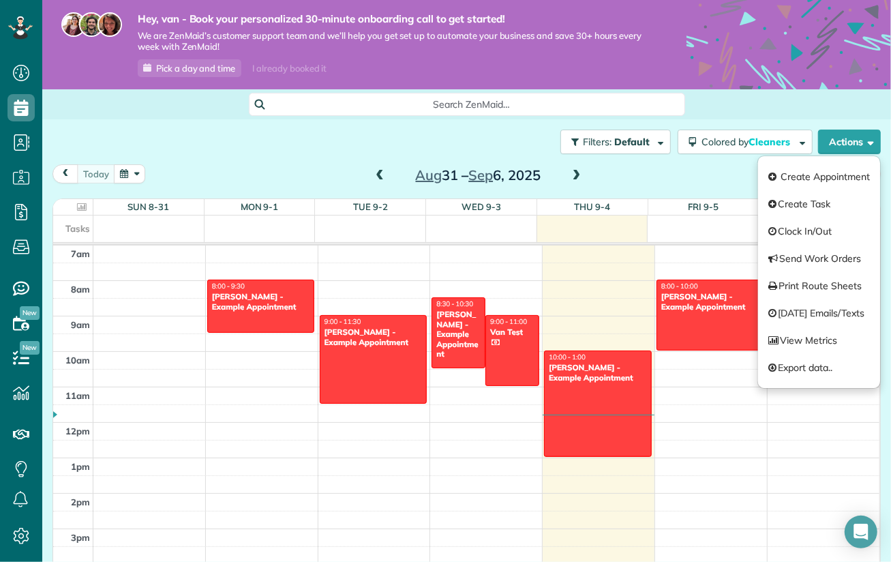
click at [319, 134] on div "Filters: Default Colored by Cleaners Color by Cleaner Color by Team Color by St…" at bounding box center [466, 141] width 849 height 45
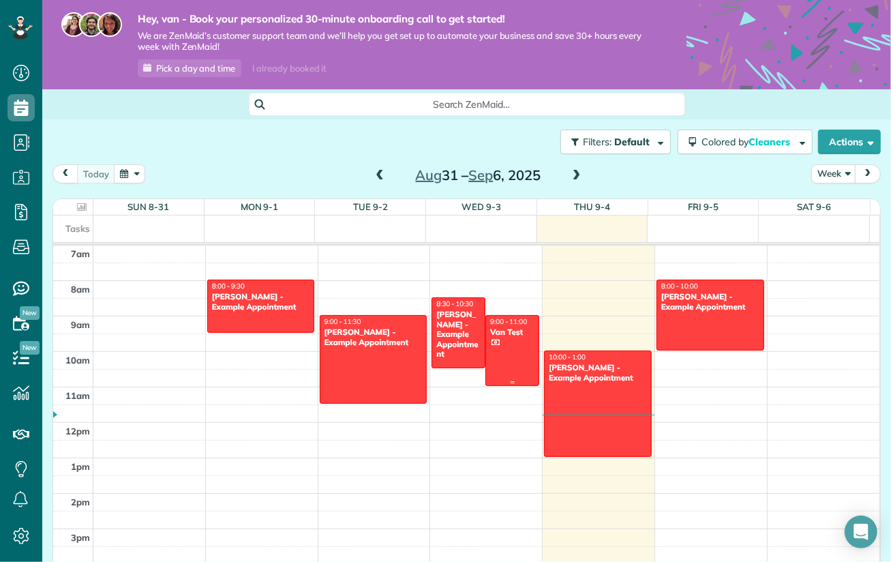
click at [503, 332] on div "Van Test" at bounding box center [513, 332] width 46 height 10
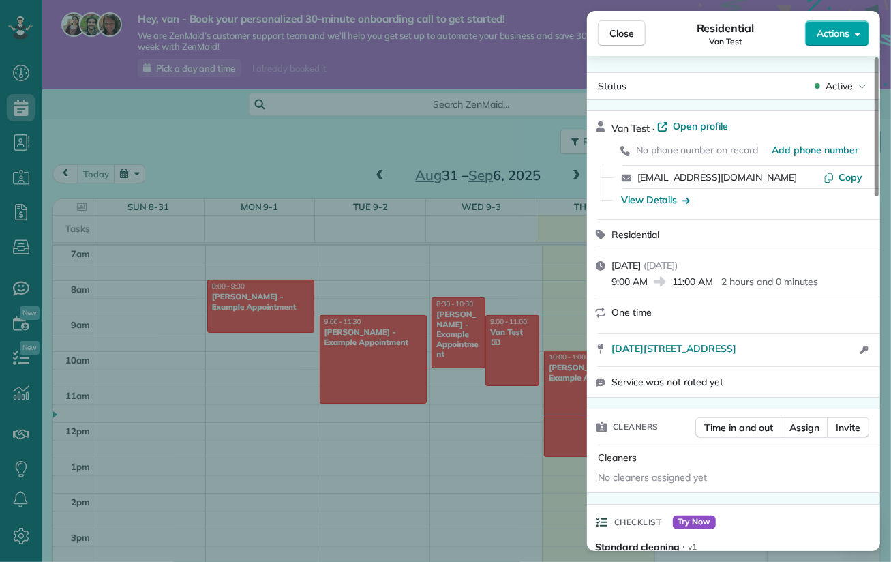
click at [848, 32] on span "Actions" at bounding box center [833, 34] width 33 height 14
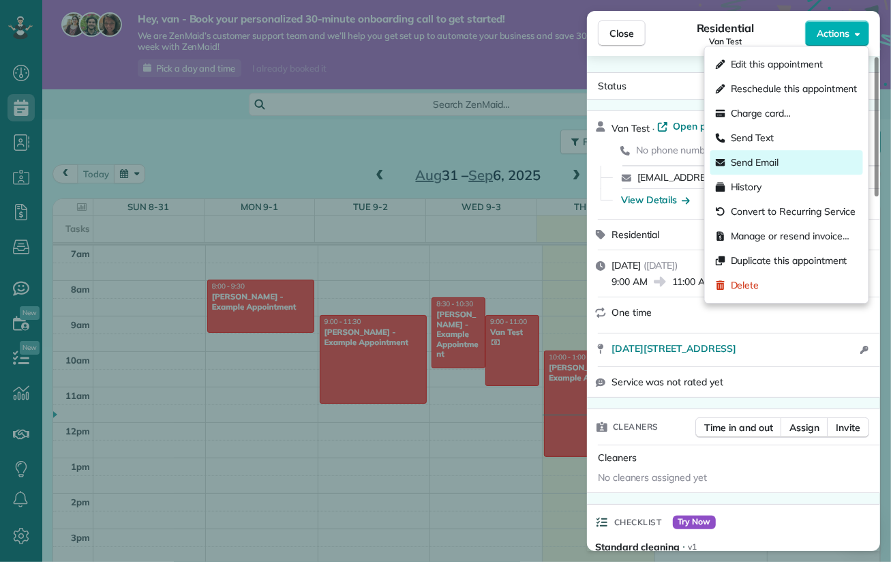
click at [778, 166] on span "Send Email" at bounding box center [755, 162] width 48 height 14
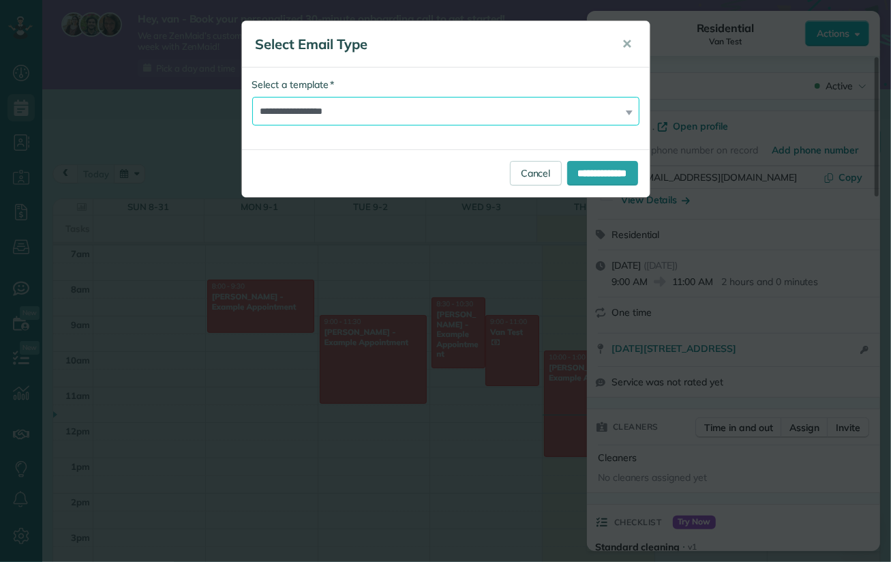
click at [593, 108] on select "**********" at bounding box center [445, 111] width 387 height 29
click at [628, 40] on span "✕" at bounding box center [628, 44] width 10 height 16
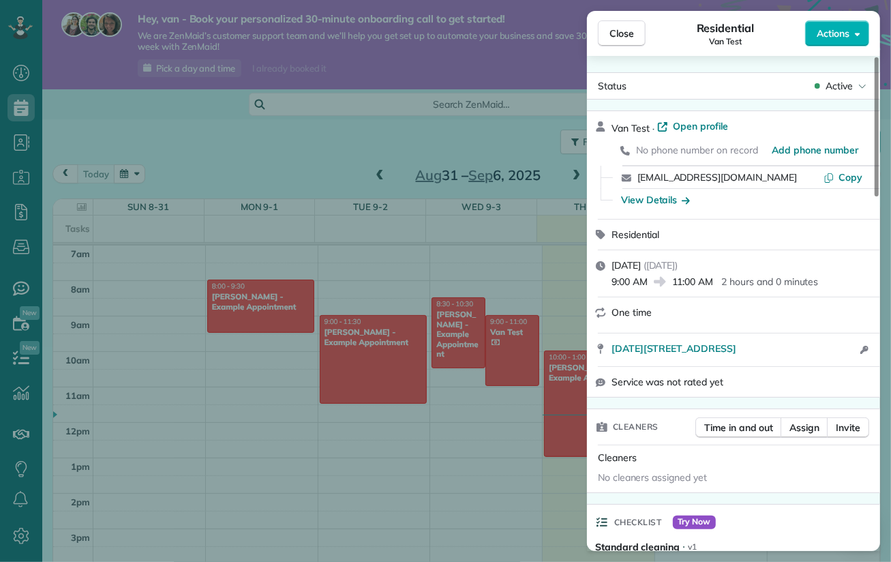
click at [535, 72] on div "Close Residential Van Test Actions Status Active Van Test · Open profile No pho…" at bounding box center [445, 281] width 891 height 562
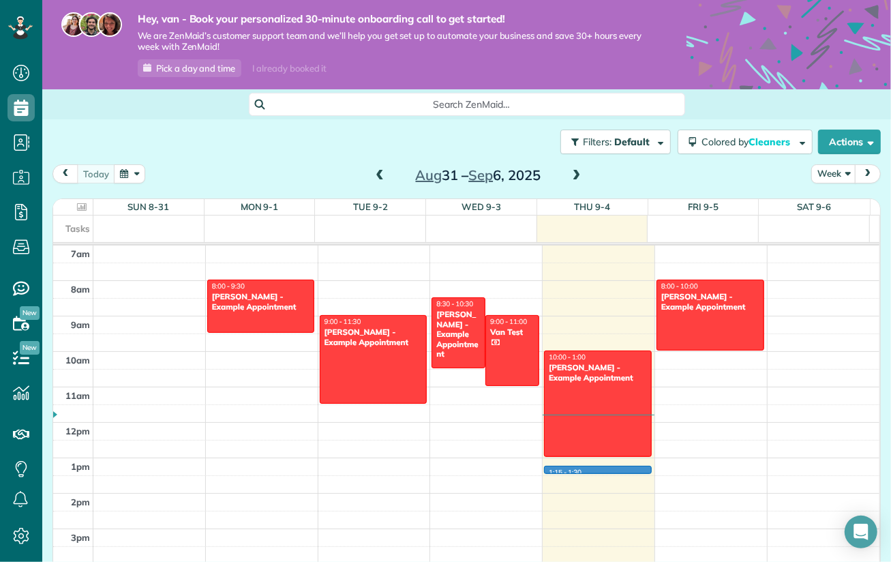
click at [555, 471] on div "12am 1am 2am 3am 4am 5am 6am 7am 8am 9am 10am 11am 12pm 1pm 2pm 3pm 4pm 5pm 6pm…" at bounding box center [466, 422] width 827 height 850
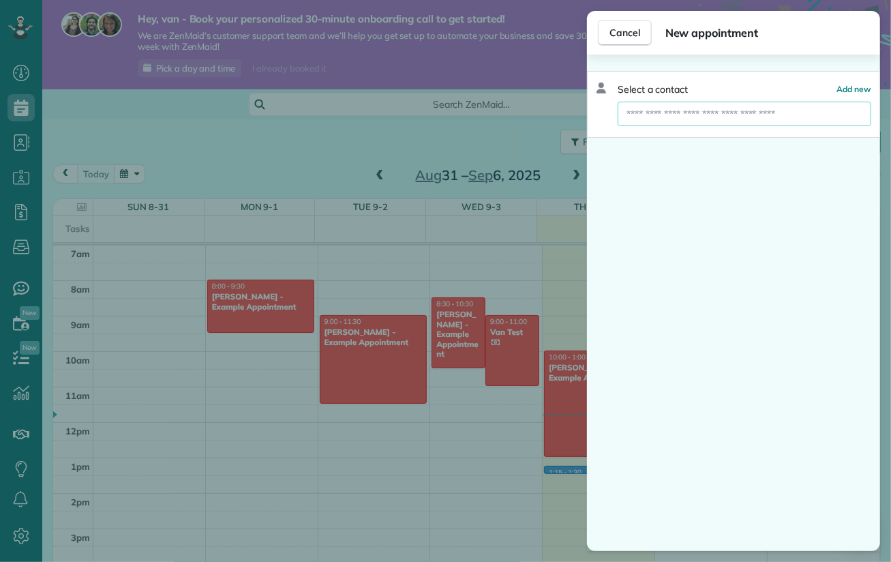
click at [689, 112] on input "text" at bounding box center [745, 114] width 254 height 25
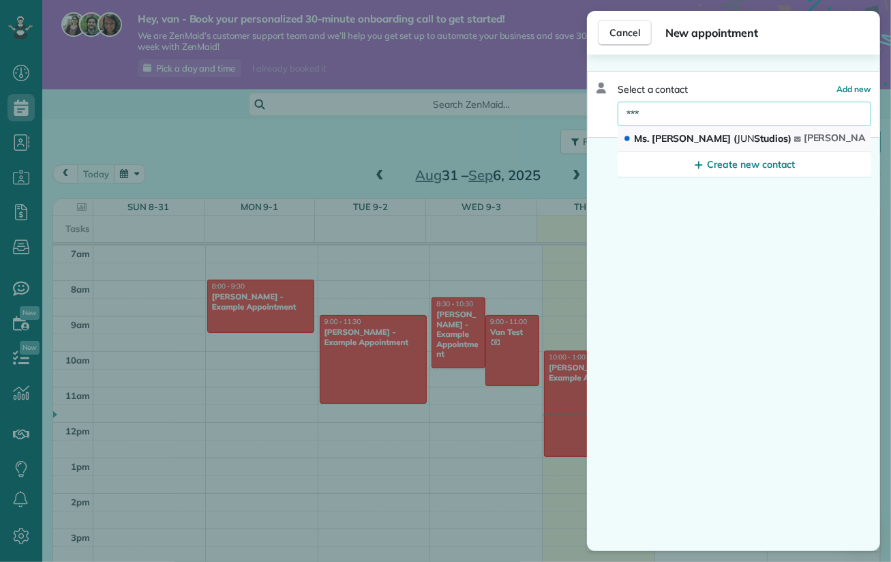
type input "***"
click at [883, 138] on span "jun" at bounding box center [889, 138] width 13 height 12
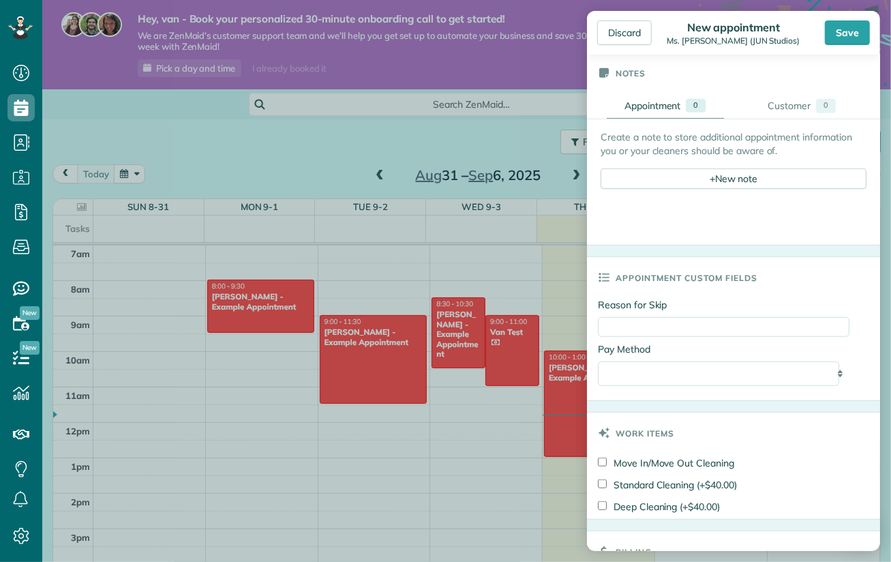
scroll to position [642, 0]
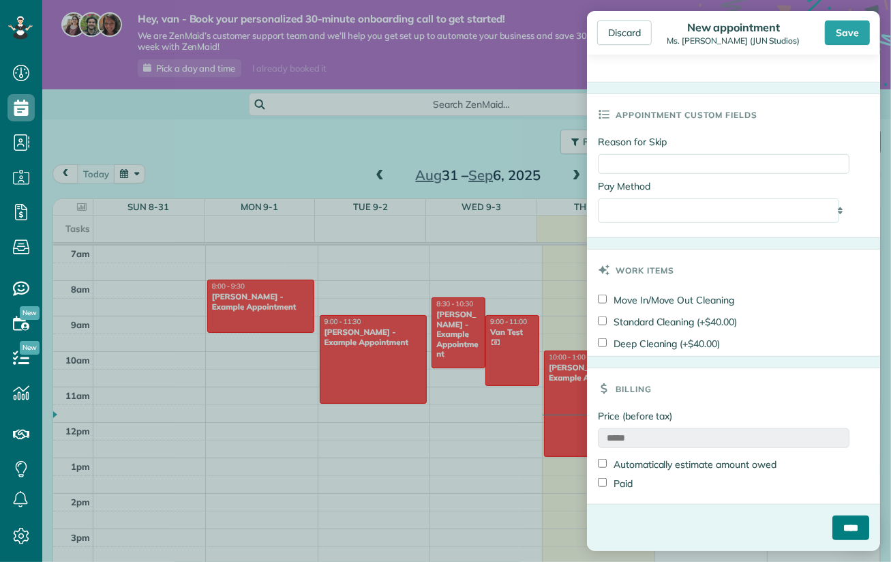
click at [835, 526] on input "****" at bounding box center [851, 528] width 37 height 25
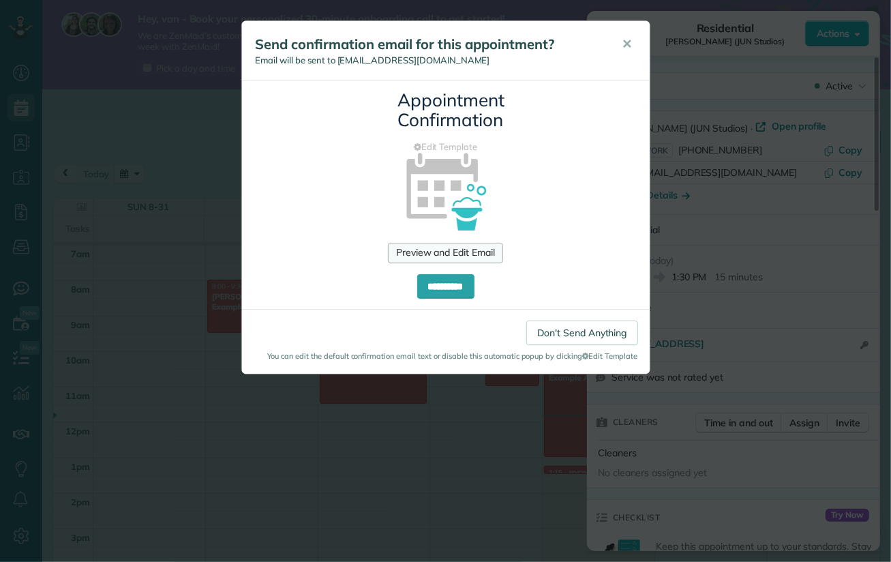
click at [493, 249] on link "Preview and Edit Email" at bounding box center [445, 253] width 115 height 20
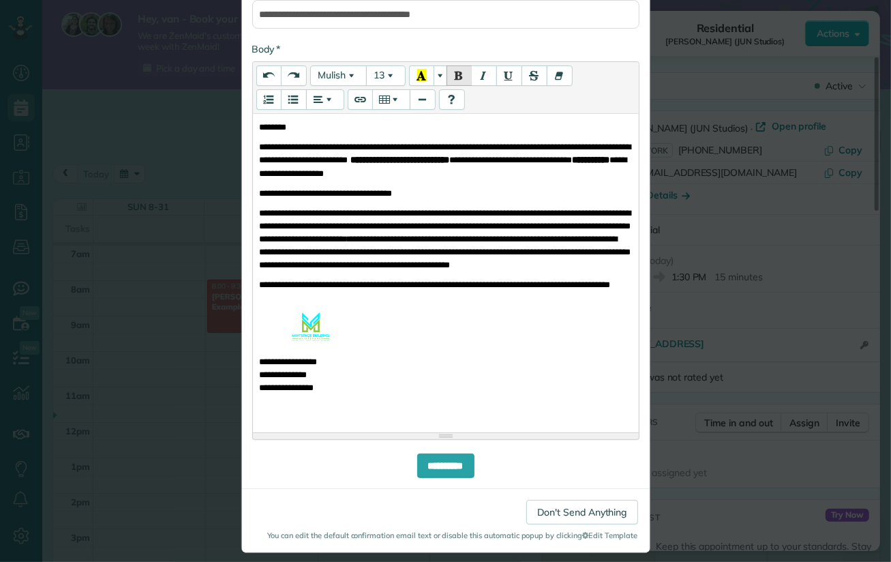
scroll to position [284, 0]
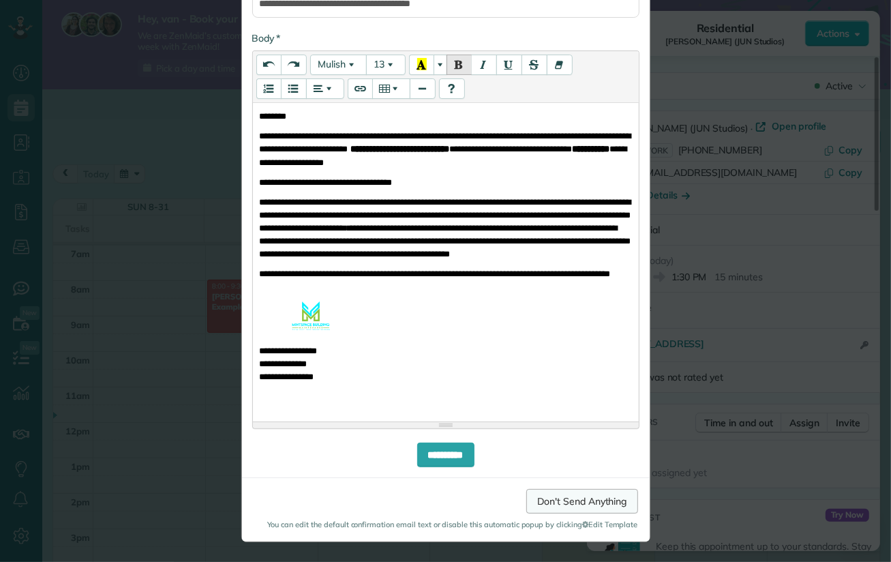
click at [612, 500] on link "Don't Send Anything" at bounding box center [581, 501] width 111 height 25
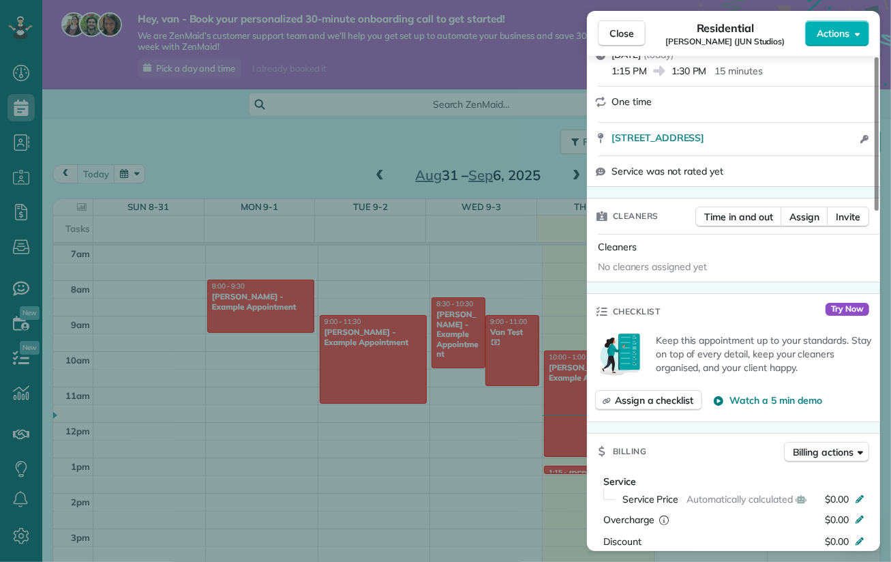
scroll to position [0, 0]
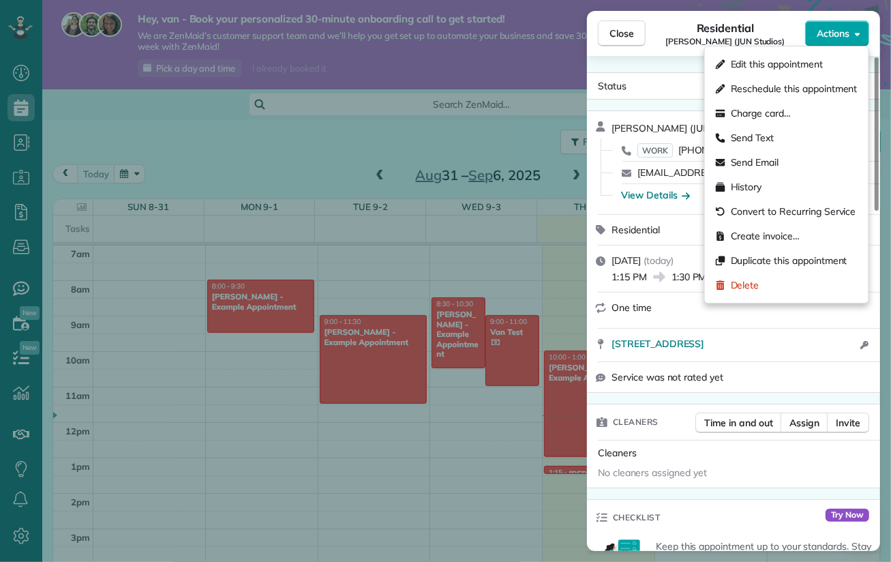
click at [841, 33] on span "Actions" at bounding box center [833, 34] width 33 height 14
click at [777, 166] on span "Send Email" at bounding box center [755, 162] width 48 height 14
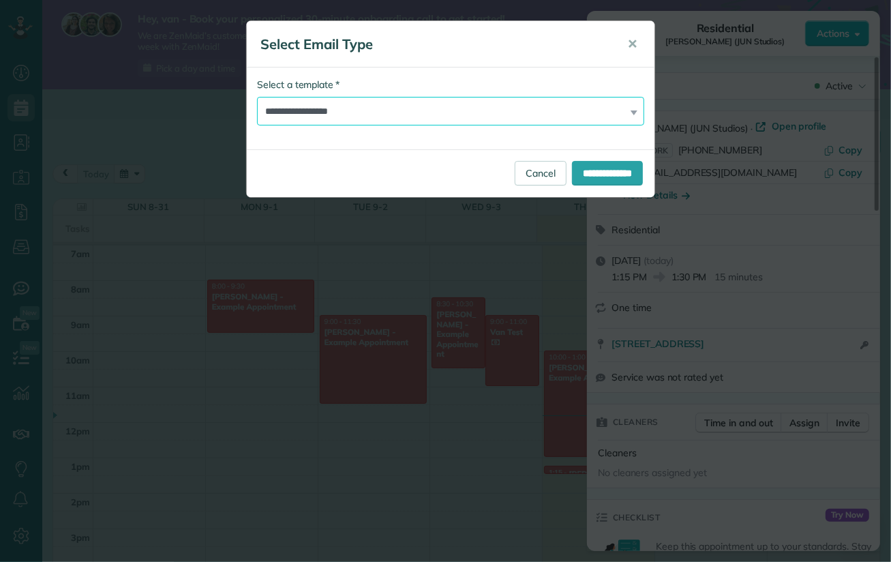
click at [398, 110] on select "**********" at bounding box center [450, 111] width 387 height 29
select select "*******"
click at [257, 97] on select "**********" at bounding box center [450, 111] width 387 height 29
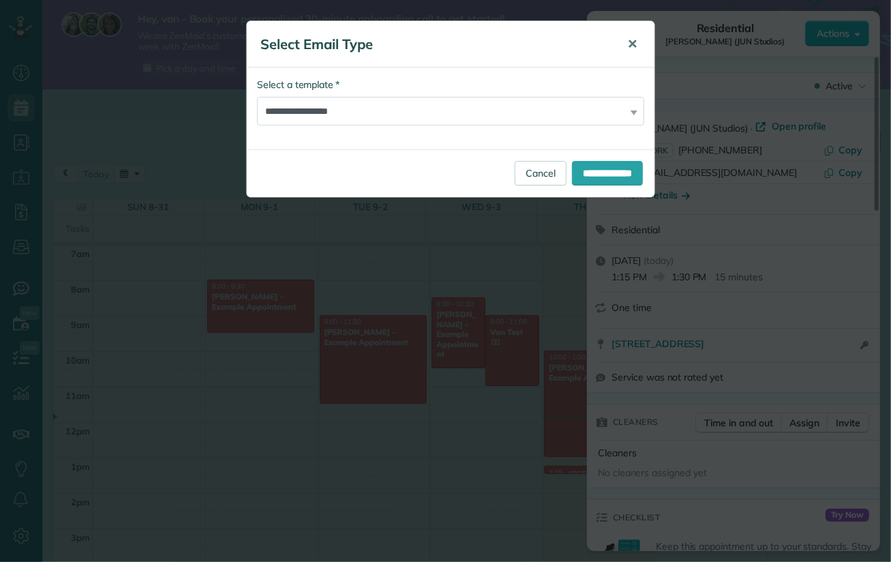
click at [630, 40] on span "✕" at bounding box center [632, 44] width 10 height 16
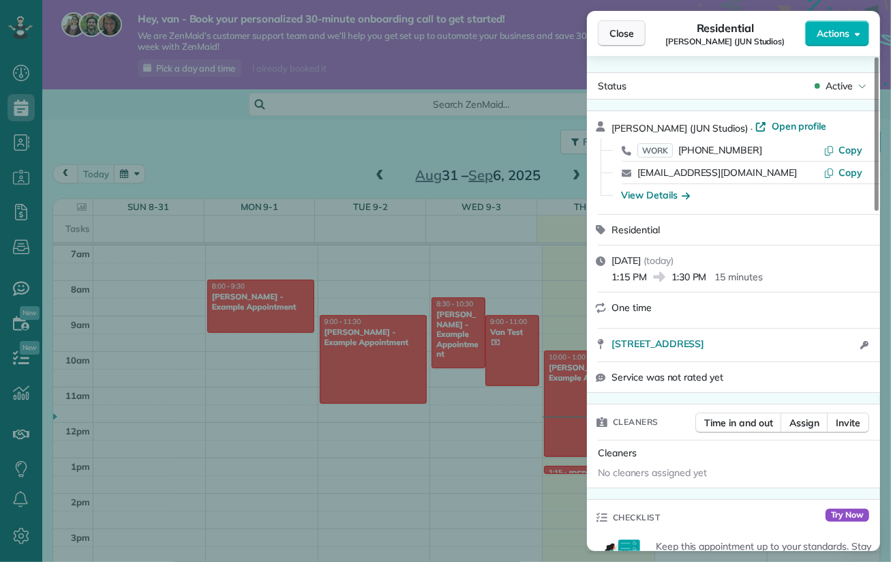
click at [618, 33] on span "Close" at bounding box center [622, 34] width 25 height 14
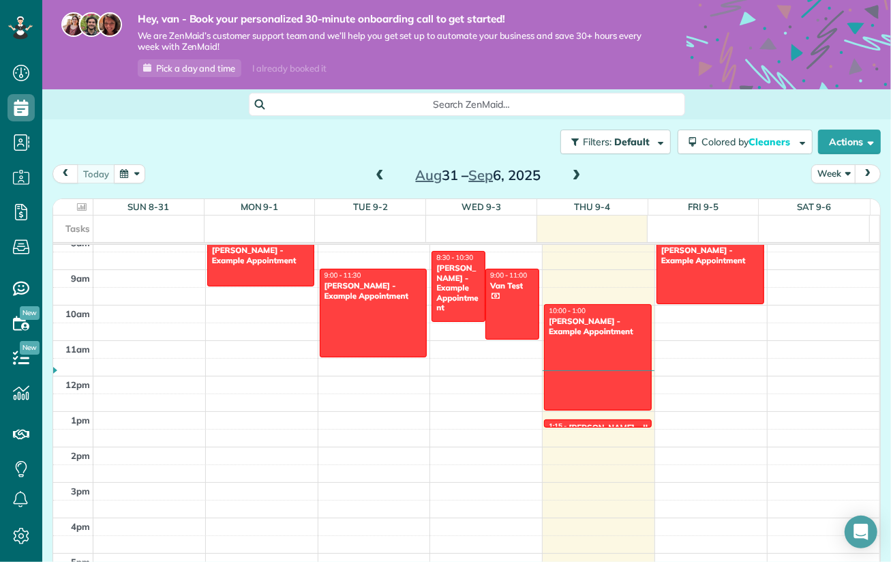
scroll to position [248, 0]
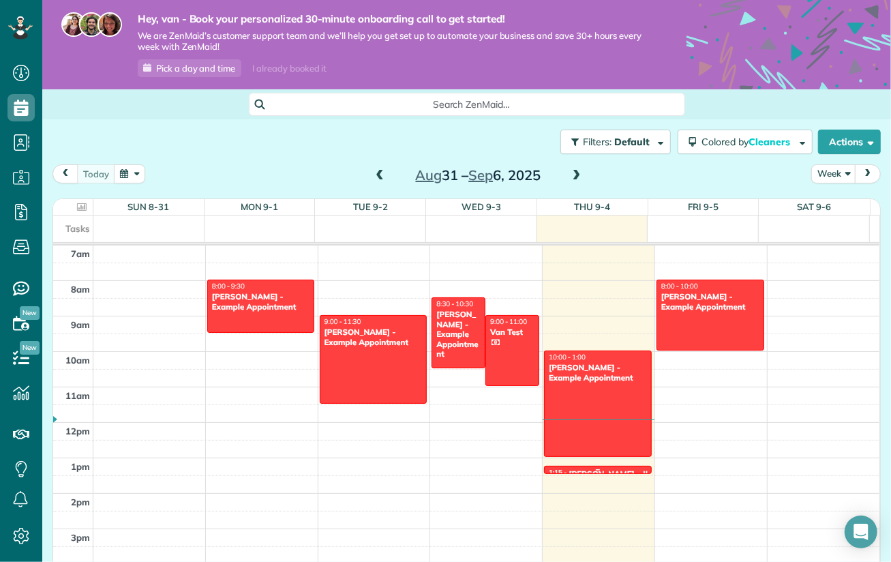
click at [599, 468] on div "1:15 - 1:30 [PERSON_NAME] - JUN Studios" at bounding box center [598, 473] width 100 height 11
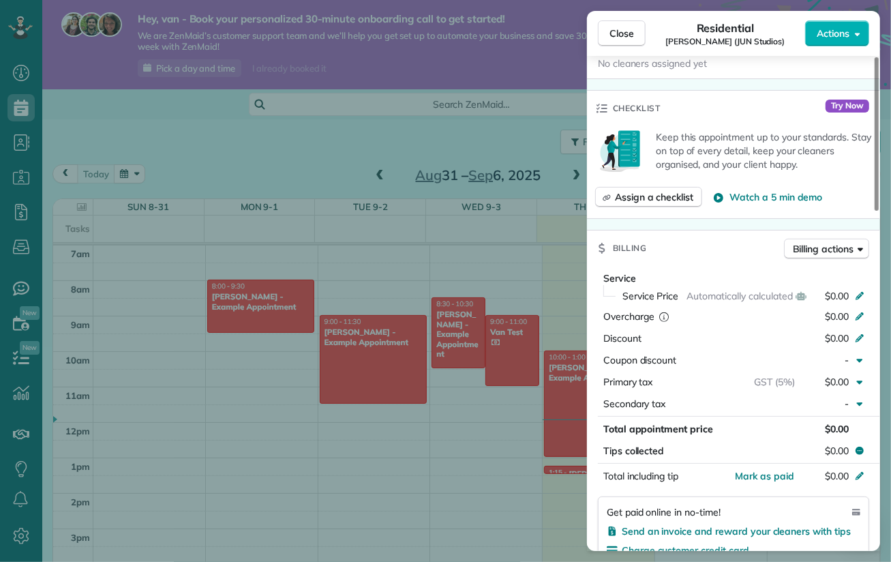
scroll to position [478, 0]
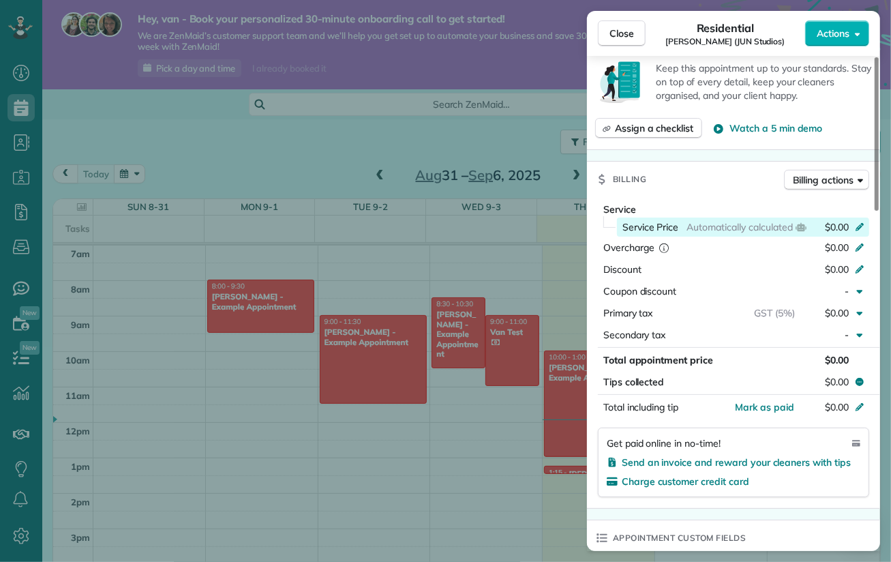
click at [859, 224] on icon at bounding box center [860, 227] width 8 height 8
click at [717, 183] on div "Billing Billing actions" at bounding box center [733, 179] width 293 height 35
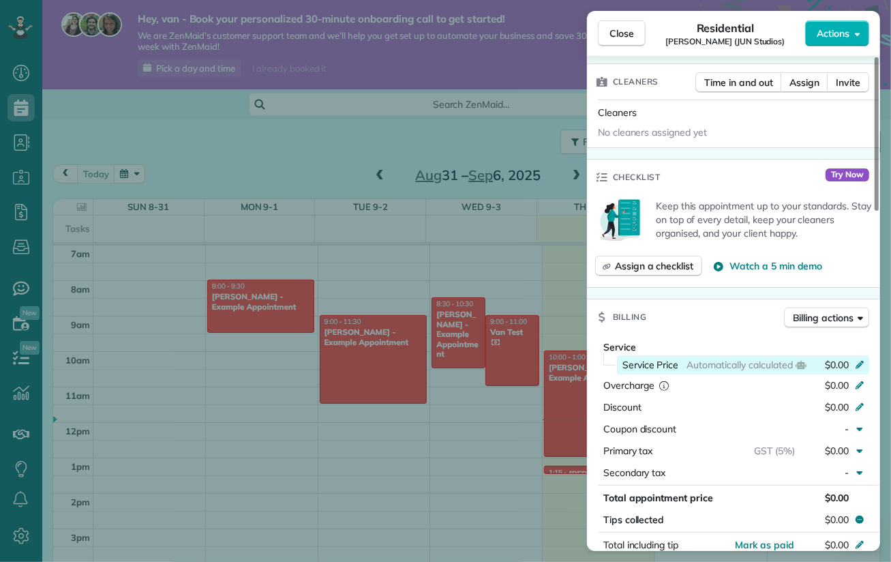
scroll to position [0, 0]
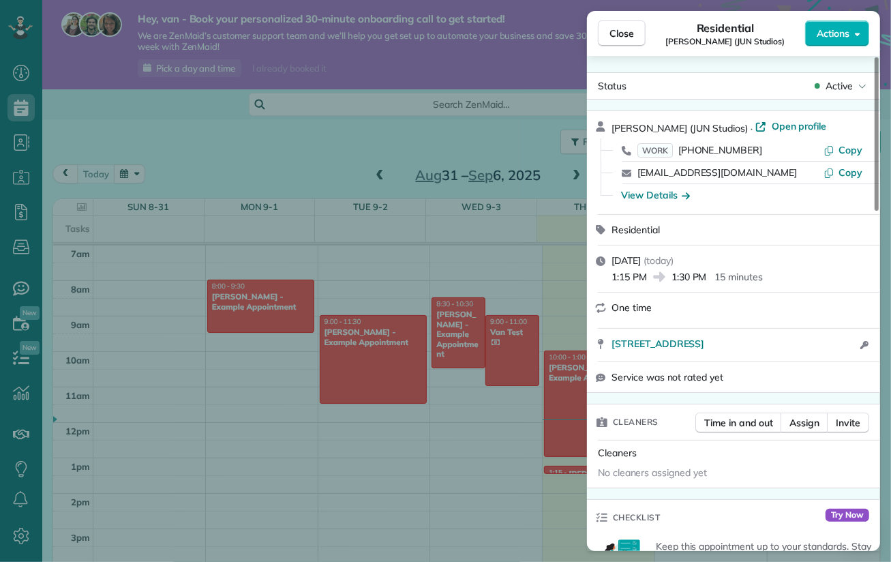
click at [635, 278] on span "1:15 PM" at bounding box center [629, 277] width 35 height 14
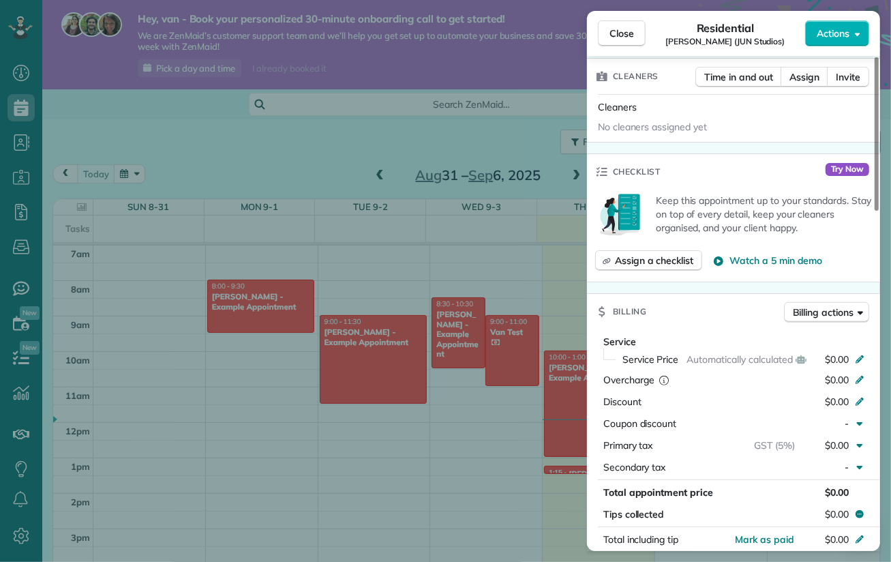
scroll to position [415, 0]
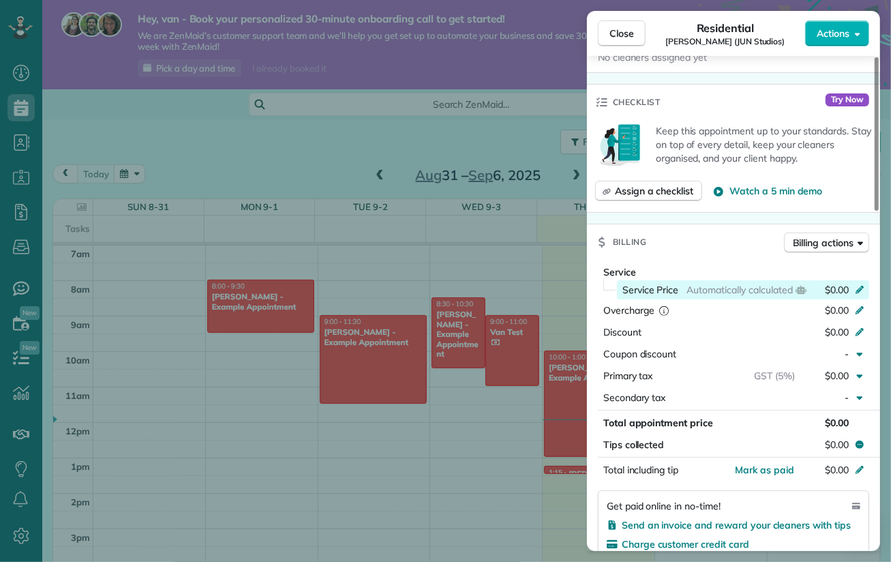
click at [858, 286] on icon at bounding box center [859, 288] width 11 height 11
click at [829, 289] on span "$0.00" at bounding box center [837, 290] width 24 height 14
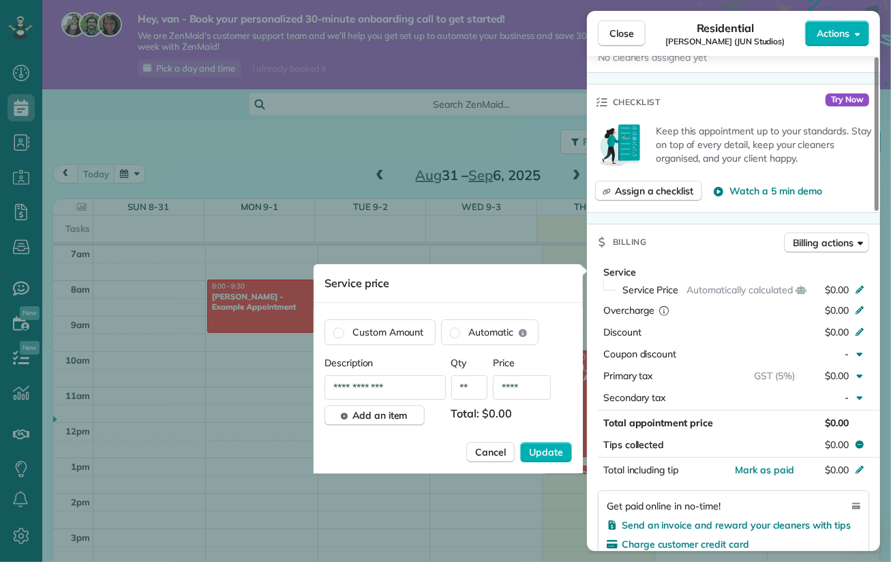
click at [528, 387] on input "****" at bounding box center [522, 387] width 58 height 25
type input "*****"
click at [470, 389] on input "**" at bounding box center [469, 387] width 37 height 25
drag, startPoint x: 473, startPoint y: 388, endPoint x: 415, endPoint y: 388, distance: 58.0
click at [415, 388] on div "**********" at bounding box center [449, 387] width 248 height 25
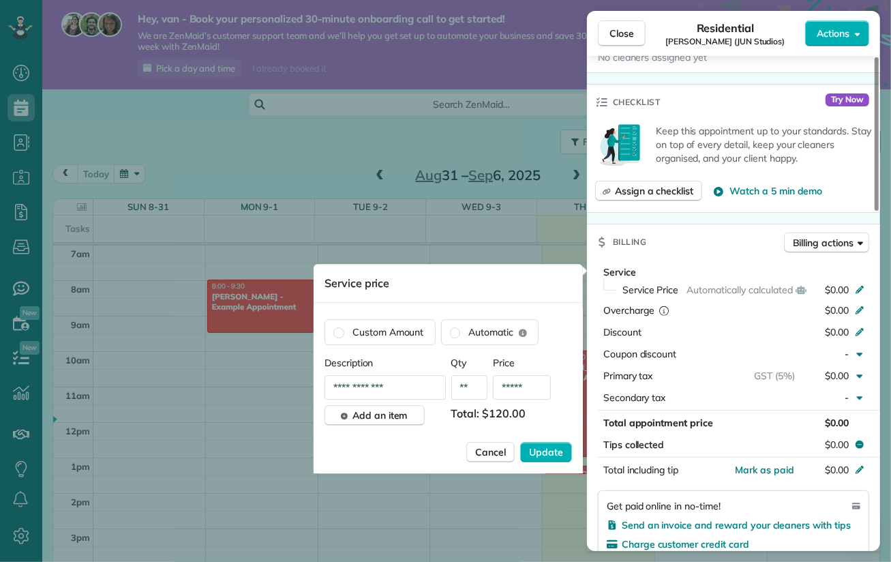
type input "**"
click at [378, 444] on div "Cancel Update" at bounding box center [449, 452] width 248 height 20
click at [546, 451] on span "Update" at bounding box center [546, 452] width 34 height 14
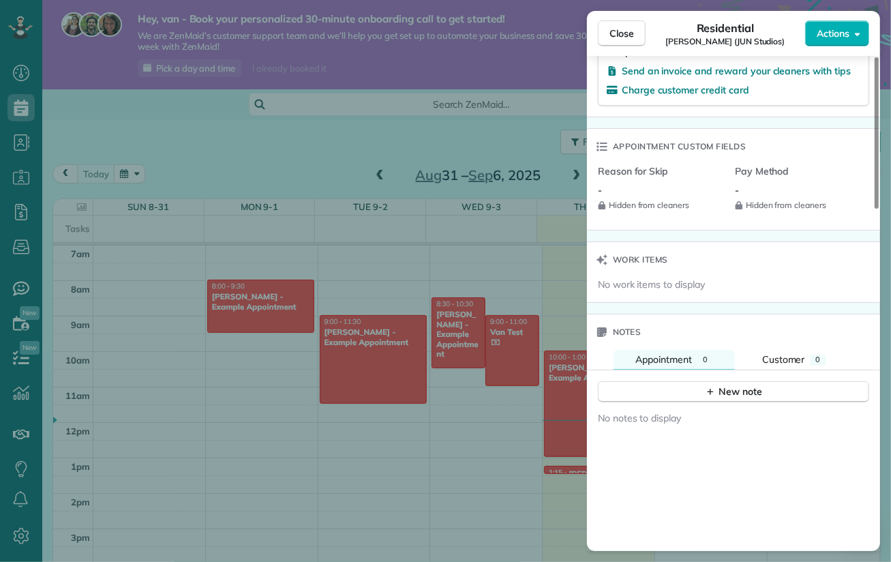
scroll to position [1116, 0]
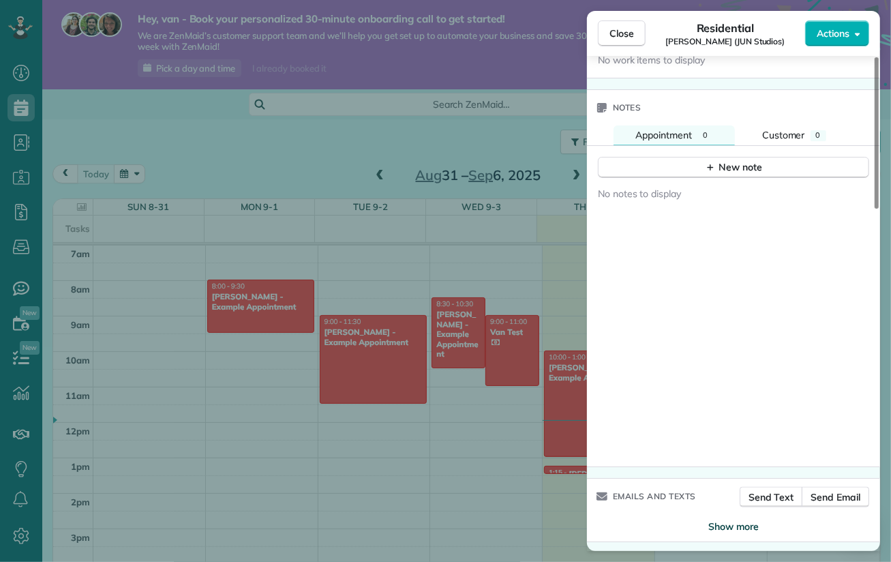
click at [732, 524] on span "Show more" at bounding box center [734, 527] width 50 height 14
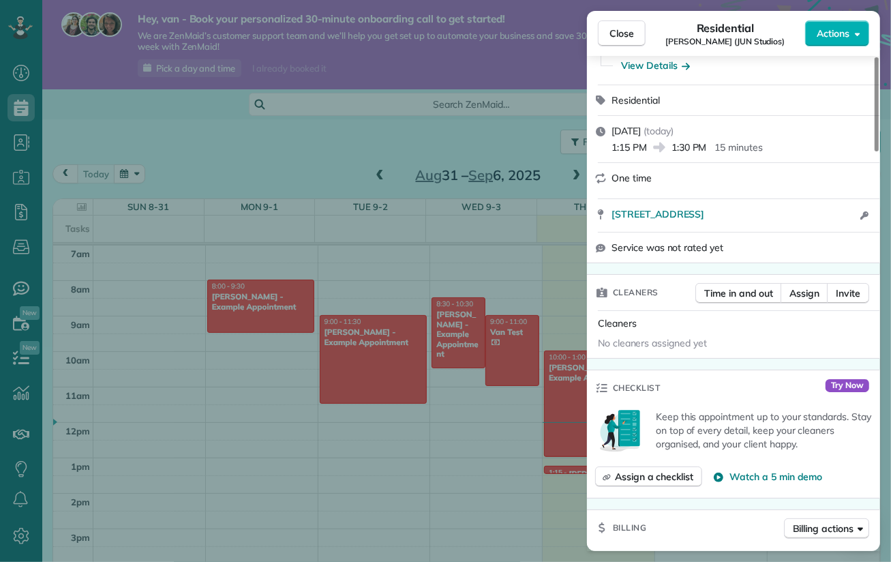
scroll to position [0, 0]
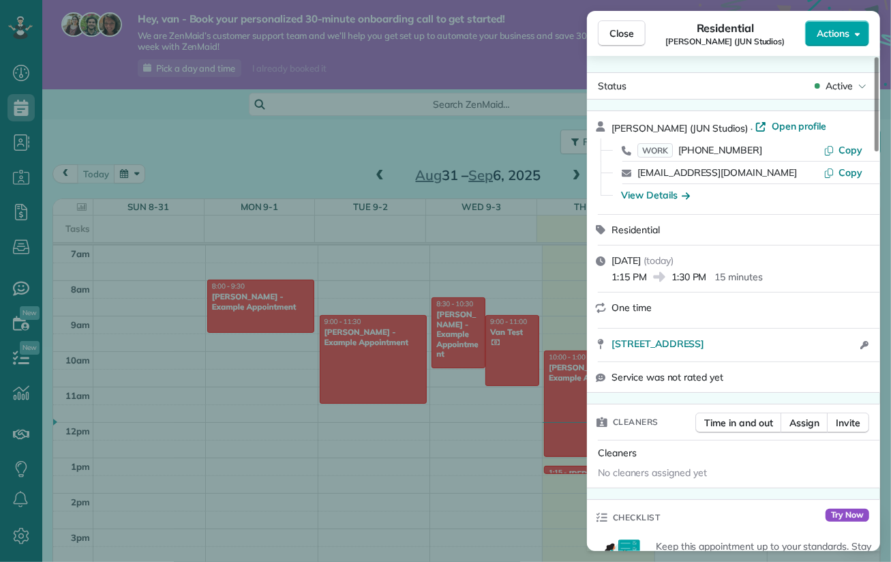
click at [852, 30] on button "Actions" at bounding box center [837, 33] width 64 height 26
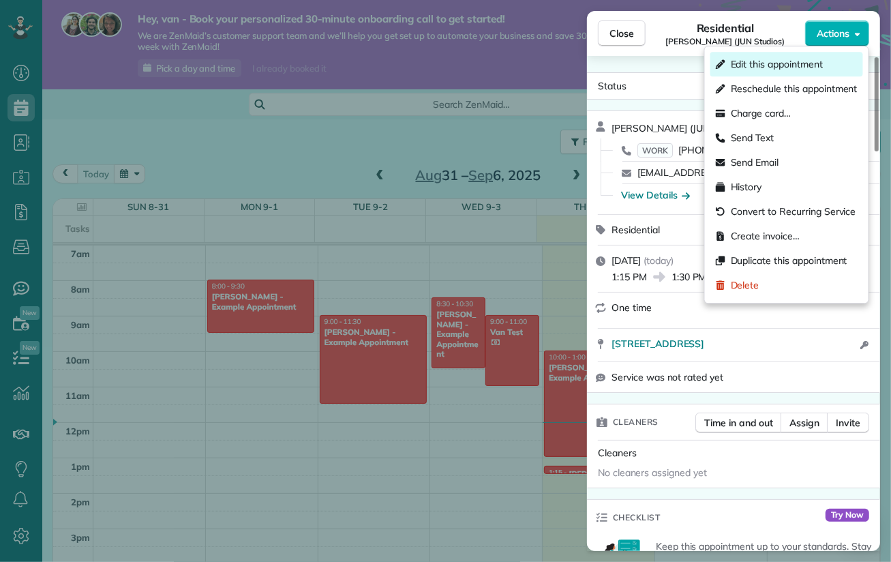
click at [771, 64] on span "Edit this appointment" at bounding box center [777, 64] width 92 height 14
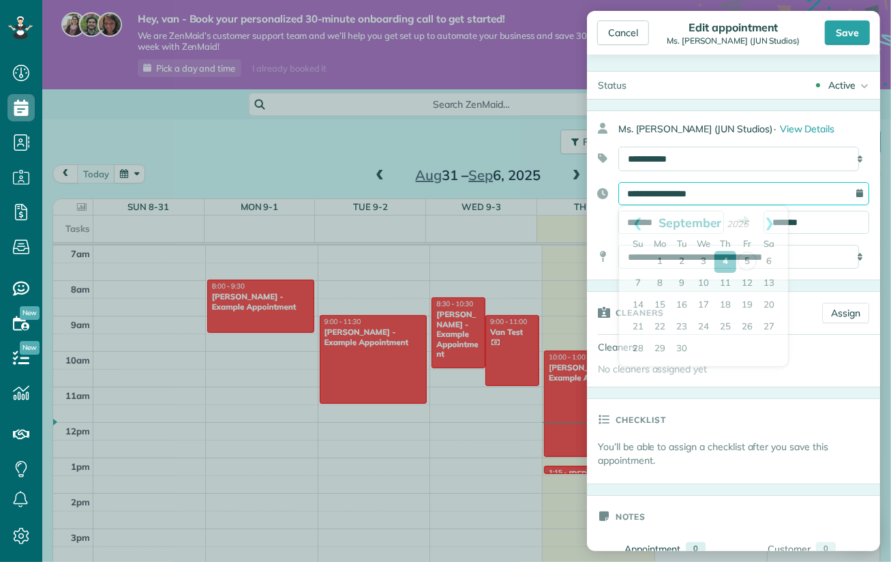
click at [842, 192] on input "**********" at bounding box center [744, 193] width 251 height 23
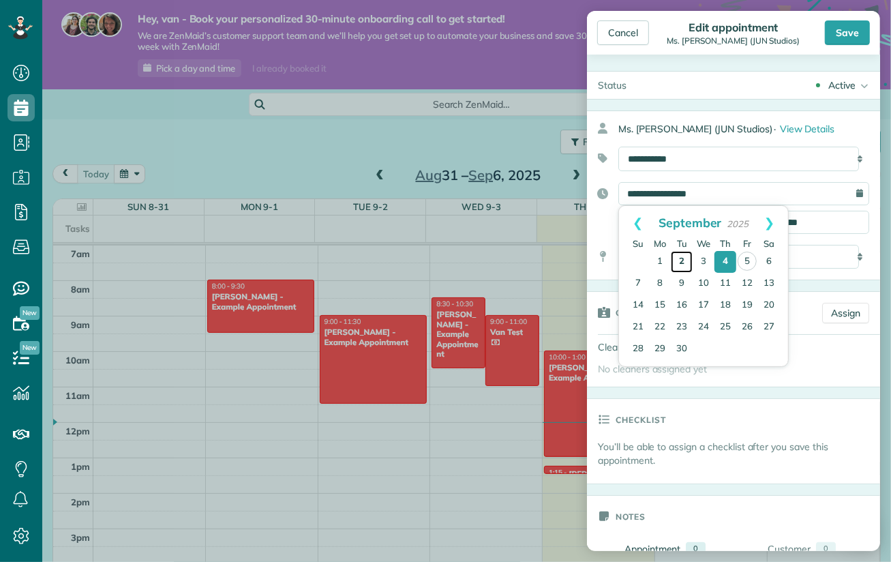
click at [681, 259] on link "2" at bounding box center [682, 262] width 22 height 22
type input "**********"
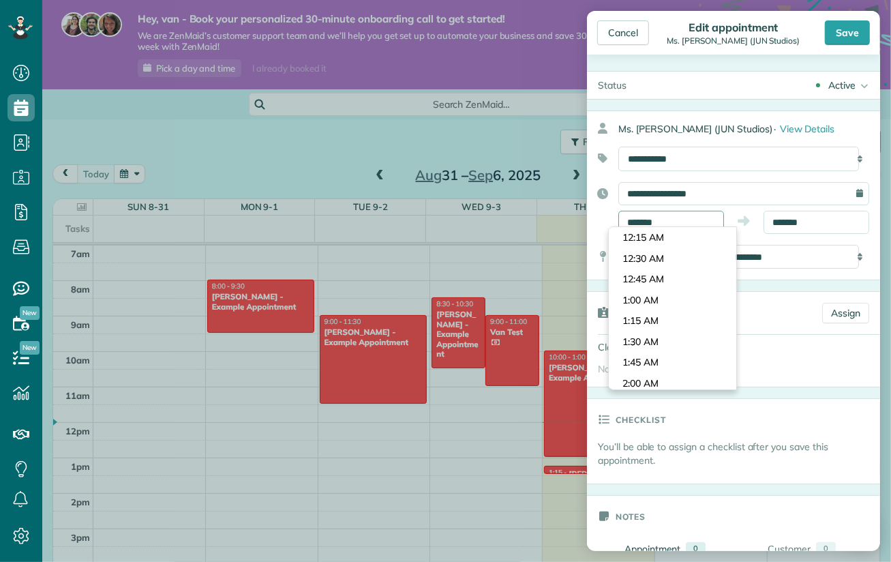
click at [692, 215] on input "*******" at bounding box center [672, 222] width 106 height 23
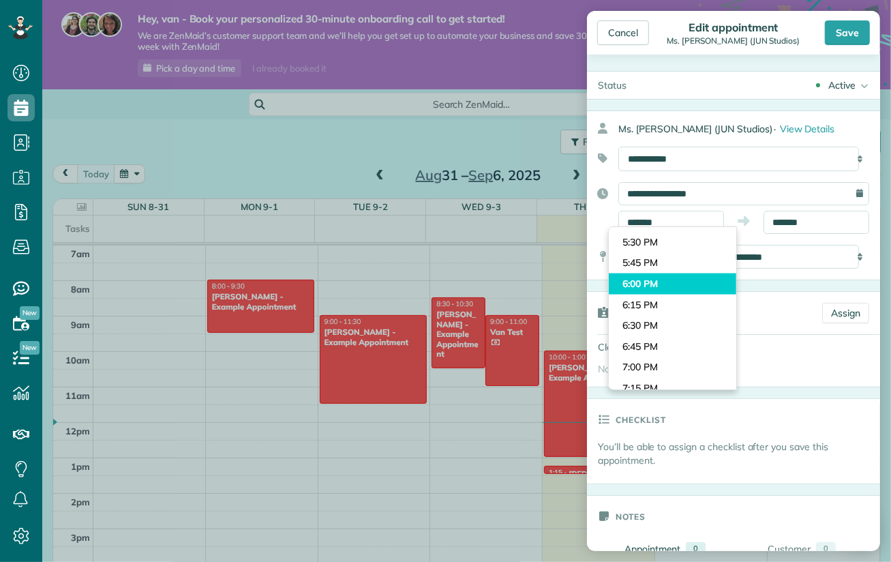
type input "*******"
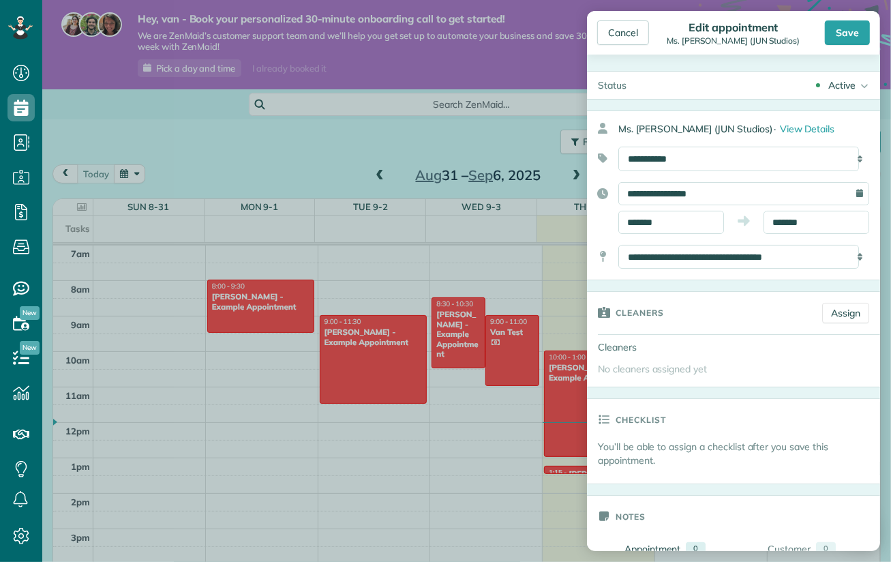
click at [691, 283] on body "Dashboard Scheduling Calendar View List View Dispatch View - Weekly scheduling …" at bounding box center [445, 281] width 891 height 562
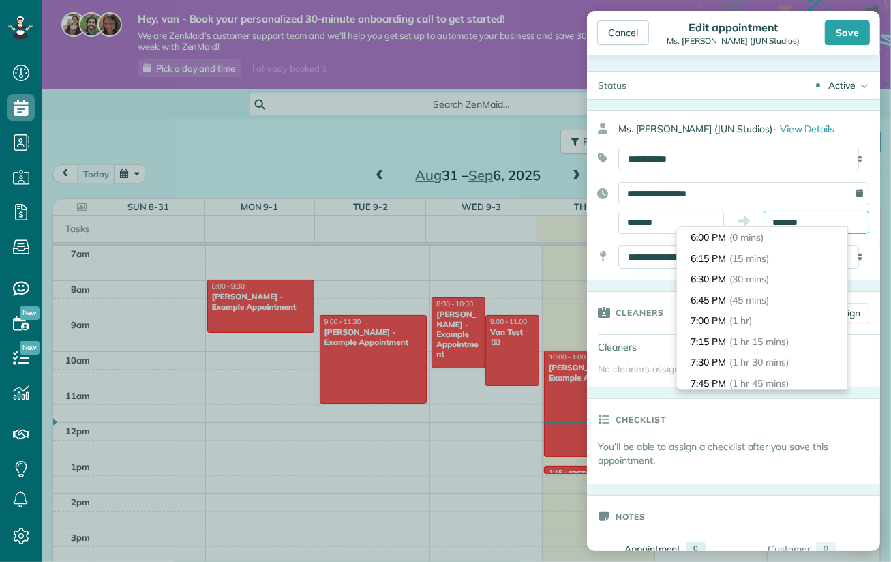
click at [824, 226] on body "Dashboard Scheduling Calendar View List View Dispatch View - Weekly scheduling …" at bounding box center [445, 281] width 891 height 562
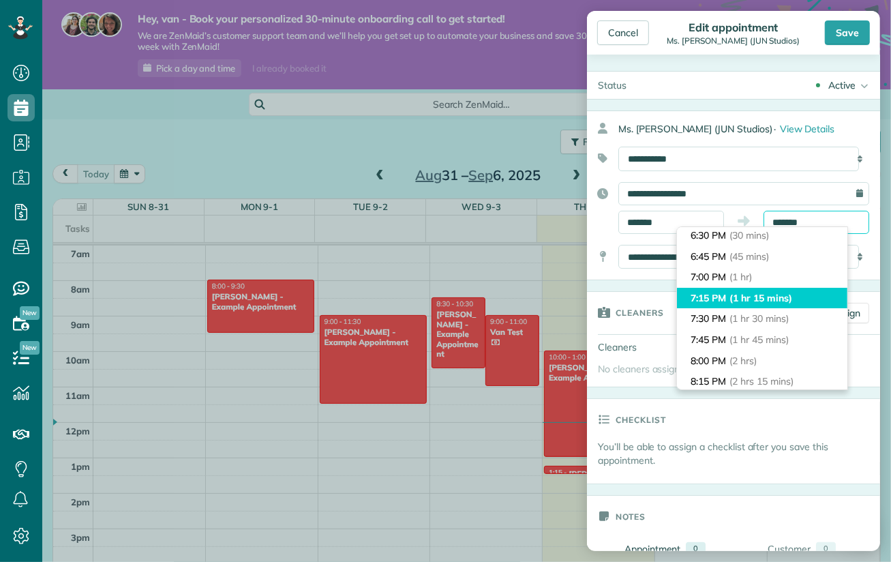
scroll to position [68, 0]
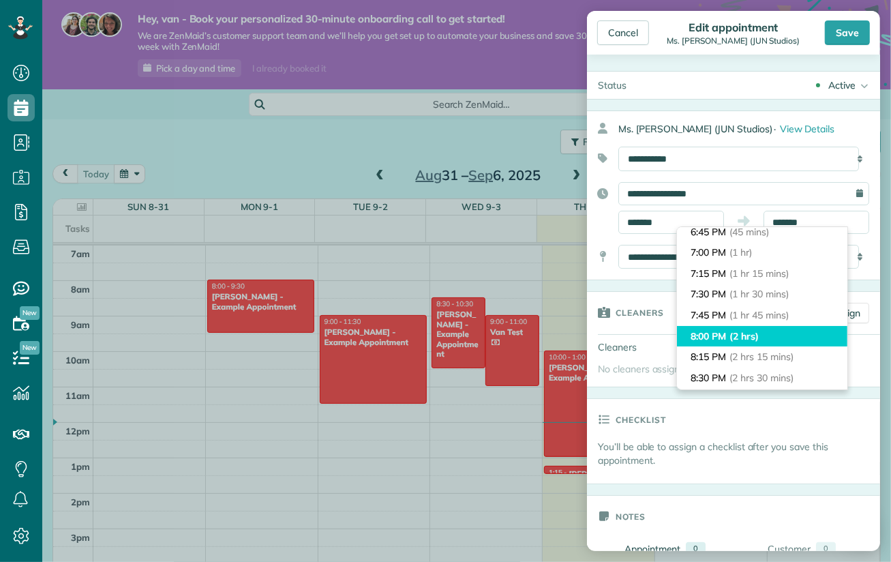
type input "*******"
click at [774, 334] on li "8:00 PM (2 hrs)" at bounding box center [762, 336] width 170 height 21
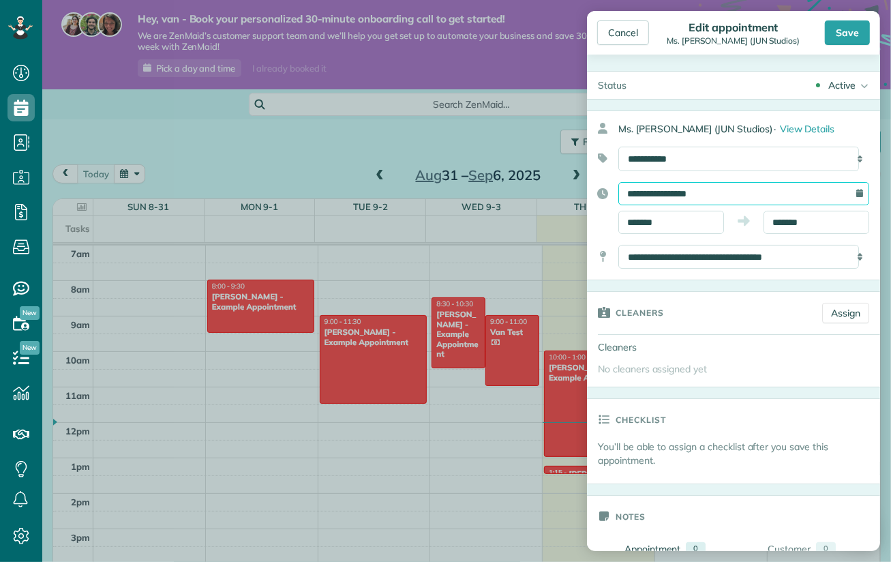
click at [688, 196] on input "**********" at bounding box center [744, 193] width 251 height 23
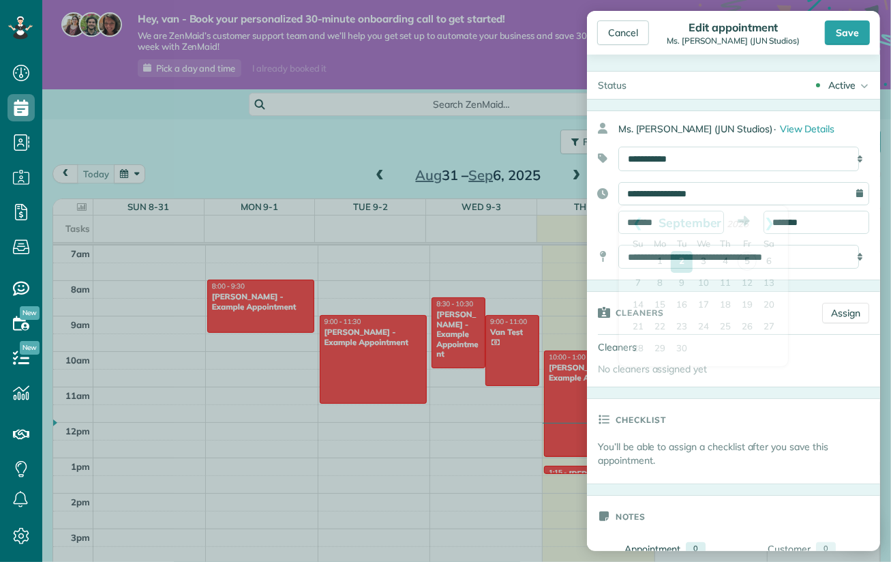
click at [604, 223] on div "**********" at bounding box center [733, 208] width 293 height 52
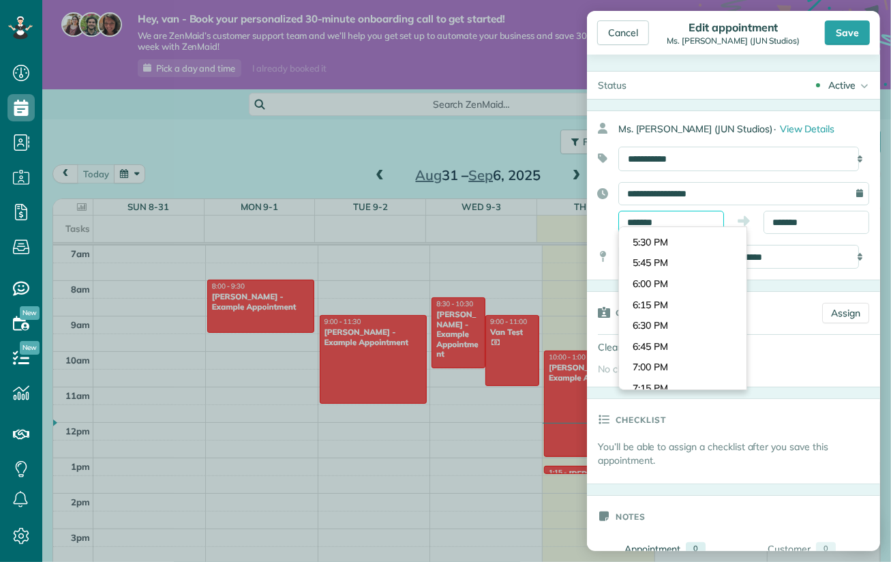
scroll to position [1458, 0]
click at [666, 220] on input "*******" at bounding box center [672, 222] width 106 height 23
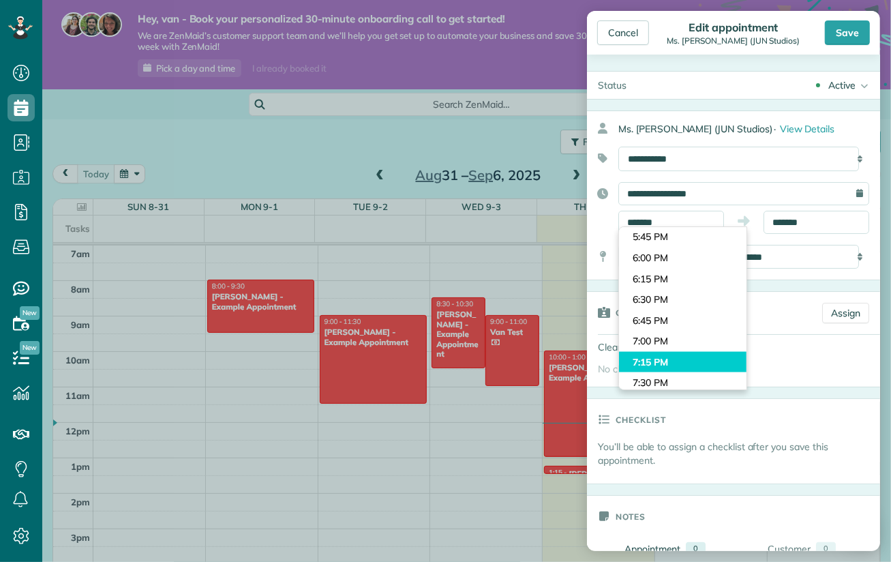
type input "*******"
click at [659, 355] on body "Dashboard Scheduling Calendar View List View Dispatch View - Weekly scheduling …" at bounding box center [445, 281] width 891 height 562
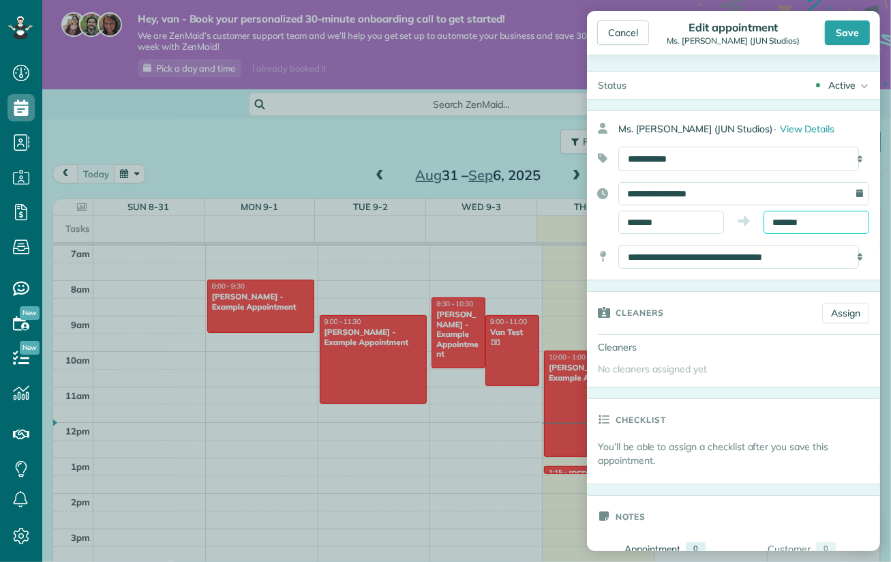
click at [816, 220] on input "*******" at bounding box center [817, 222] width 106 height 23
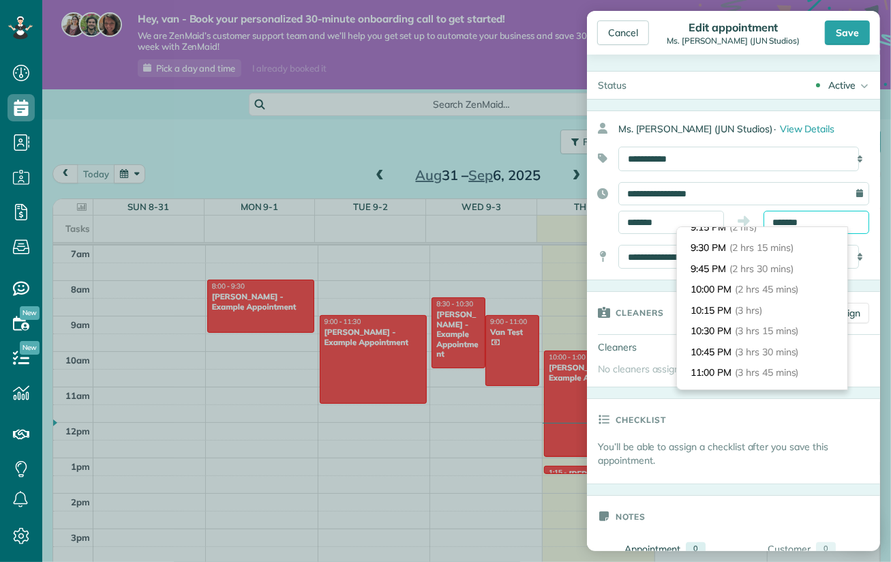
scroll to position [109, 0]
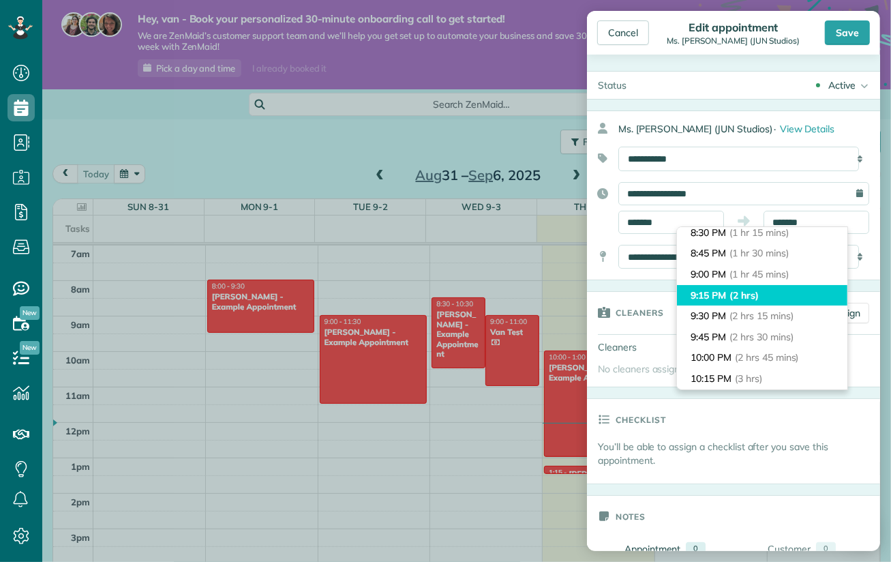
type input "*******"
click at [775, 293] on li "9:15 PM (2 hrs)" at bounding box center [762, 295] width 170 height 21
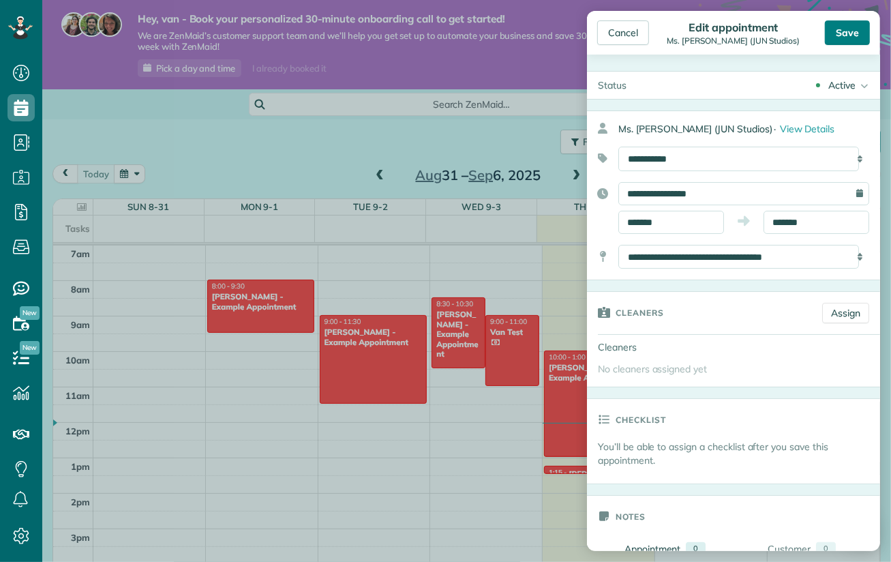
click at [846, 39] on div "Save" at bounding box center [847, 32] width 45 height 25
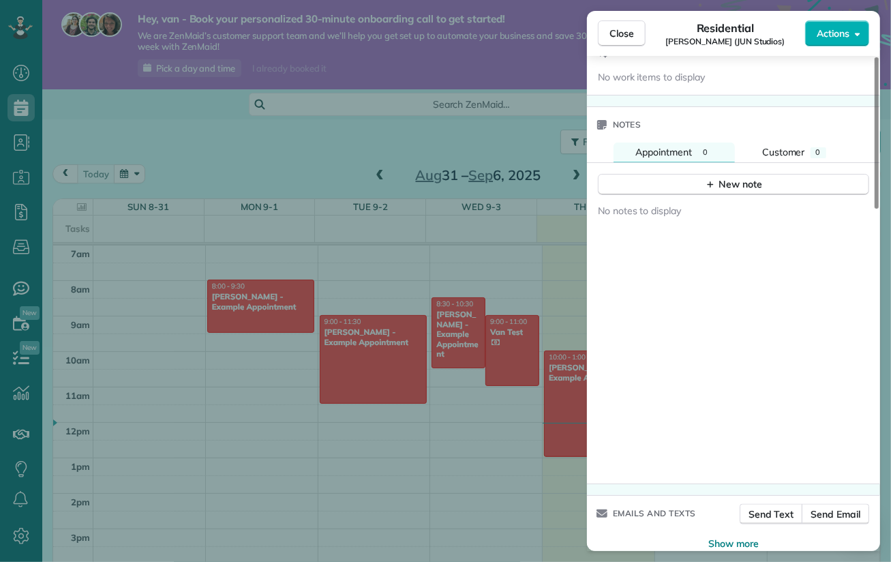
scroll to position [1116, 0]
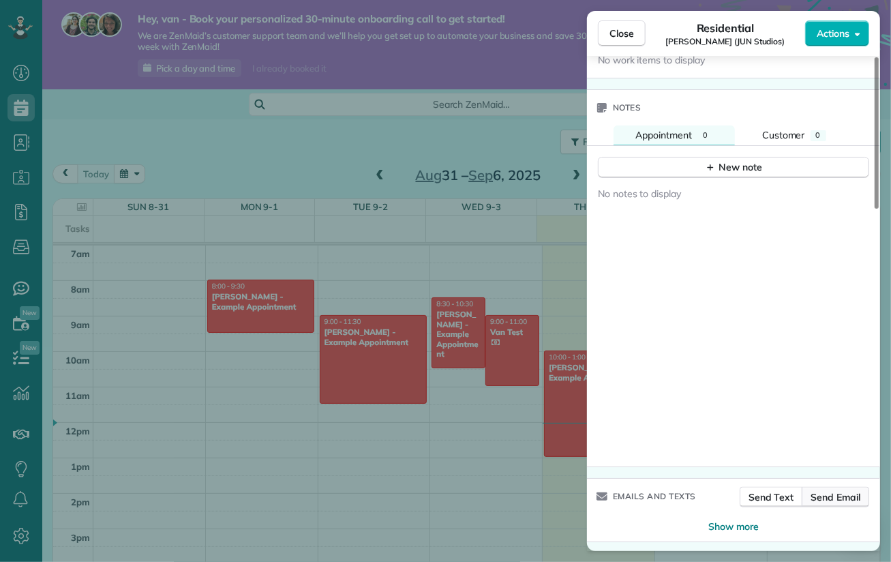
click at [842, 490] on span "Send Email" at bounding box center [836, 497] width 50 height 14
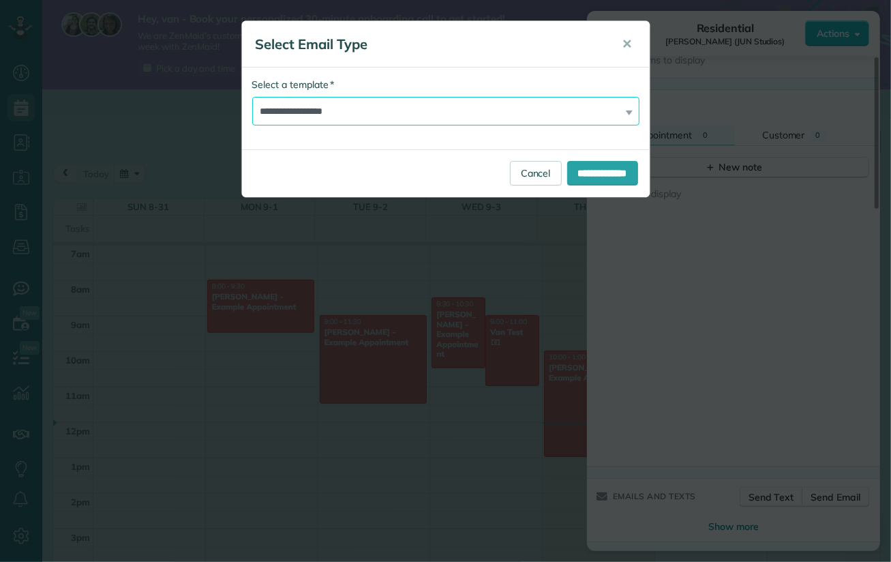
click at [447, 108] on select "**********" at bounding box center [445, 111] width 387 height 29
click at [768, 261] on div "**********" at bounding box center [445, 281] width 891 height 562
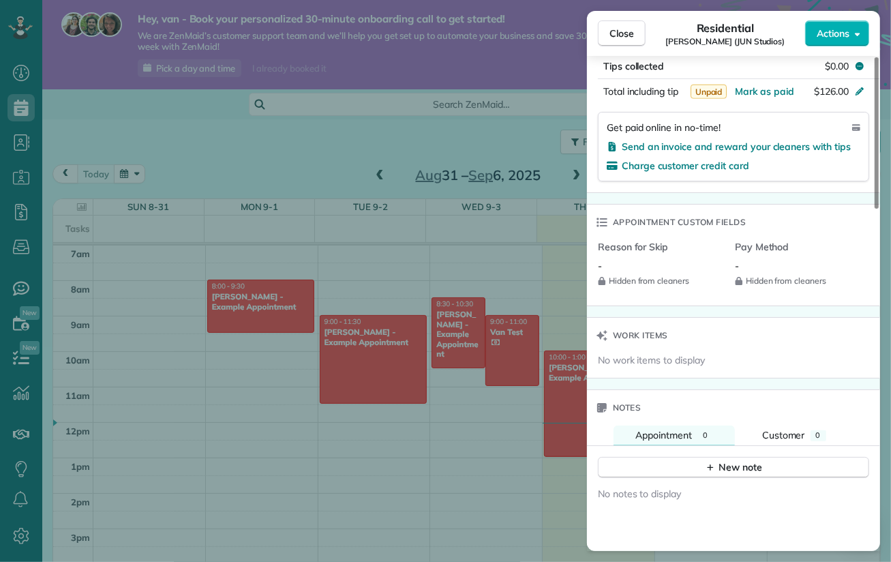
scroll to position [638, 0]
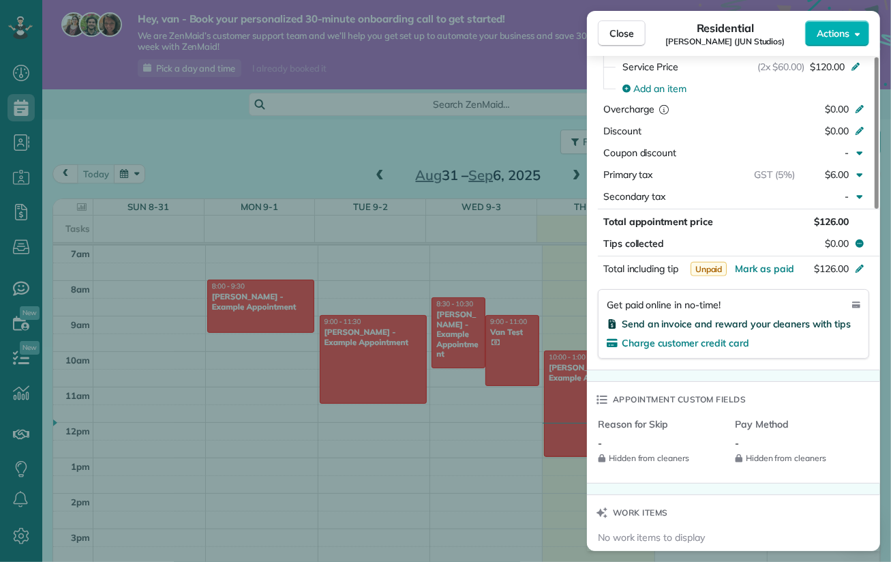
click at [773, 320] on span "Send an invoice and reward your cleaners with tips" at bounding box center [736, 324] width 229 height 12
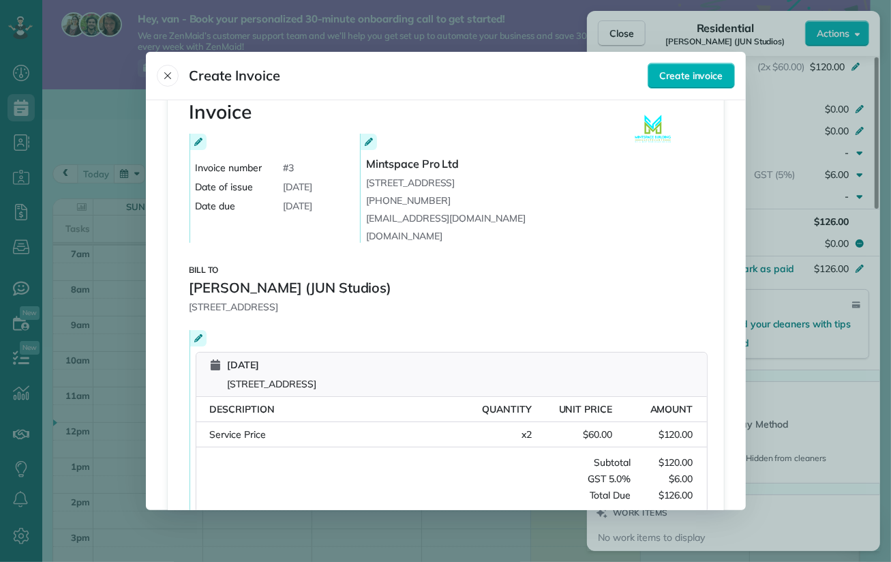
scroll to position [0, 0]
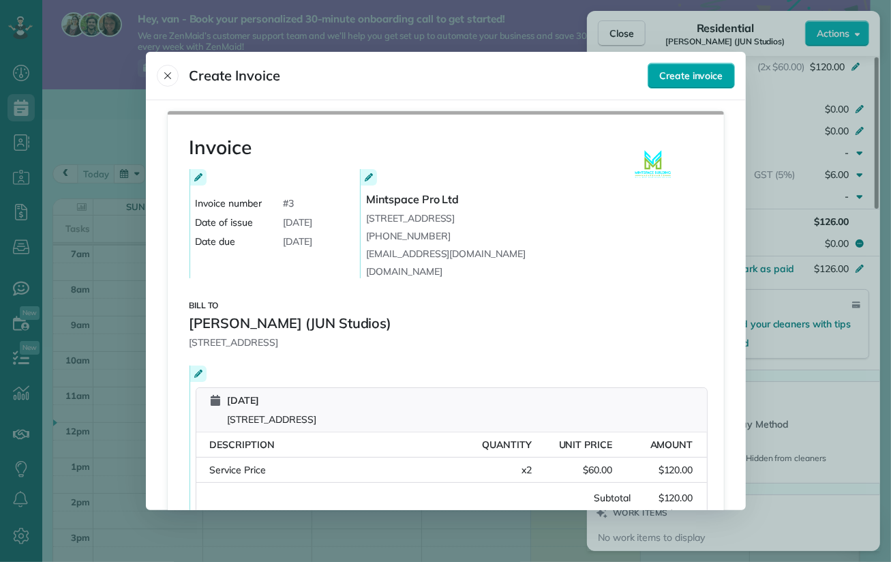
click at [689, 74] on span "Create invoice" at bounding box center [690, 76] width 63 height 14
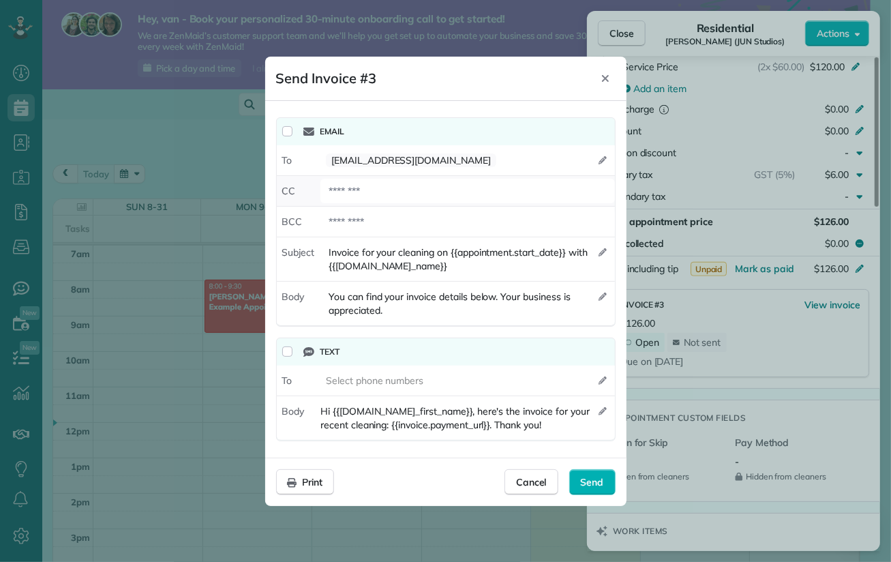
click at [357, 188] on div at bounding box center [468, 191] width 294 height 25
click at [355, 222] on div at bounding box center [468, 221] width 294 height 25
drag, startPoint x: 344, startPoint y: 222, endPoint x: 372, endPoint y: 229, distance: 29.4
click at [344, 222] on div at bounding box center [468, 221] width 294 height 25
paste div "**********"
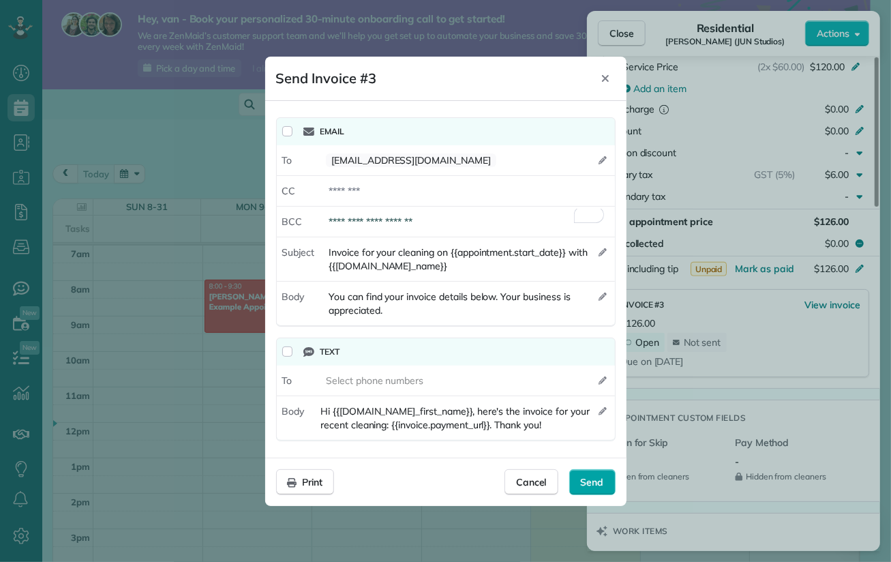
type div "**********"
click at [593, 484] on span "Send" at bounding box center [592, 482] width 23 height 14
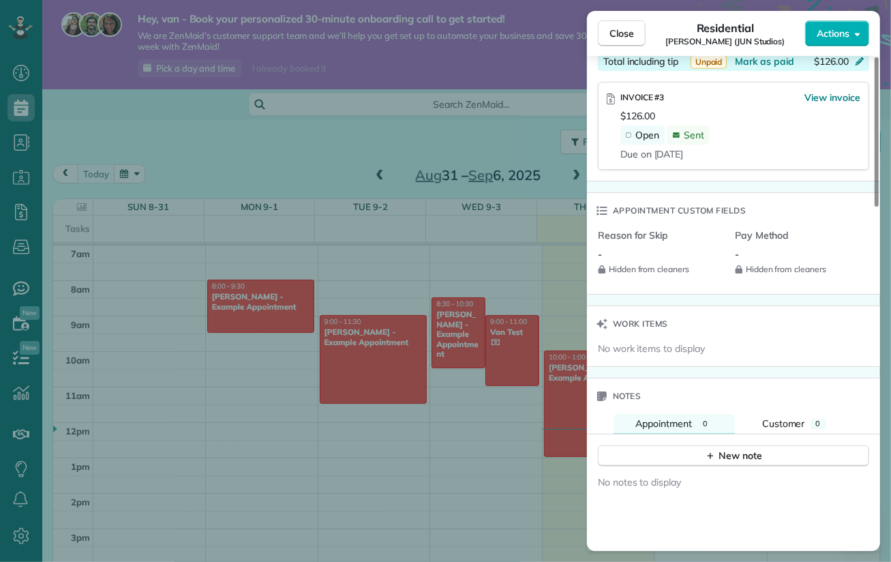
scroll to position [1120, 0]
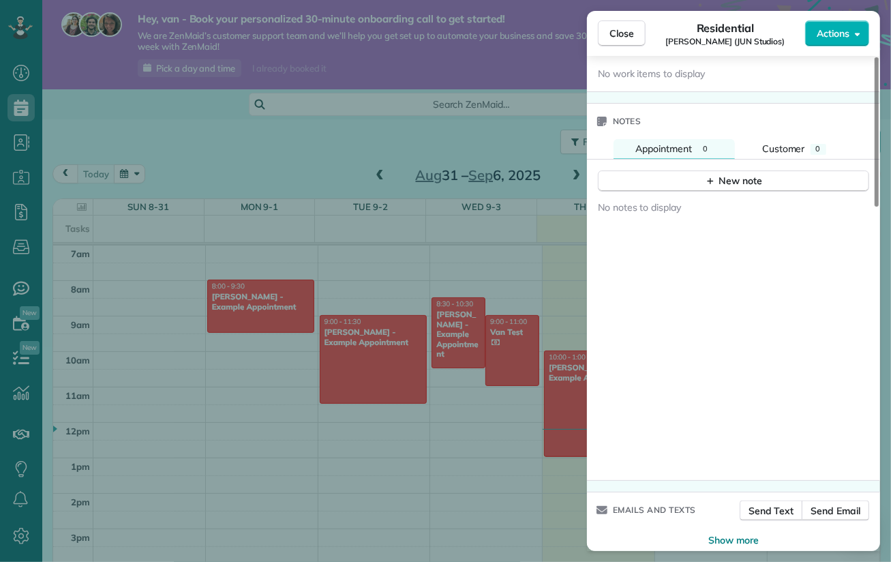
click at [437, 68] on div "Close Residential [PERSON_NAME] (JUN Studios) Actions Status Active [PERSON_NAM…" at bounding box center [445, 281] width 891 height 562
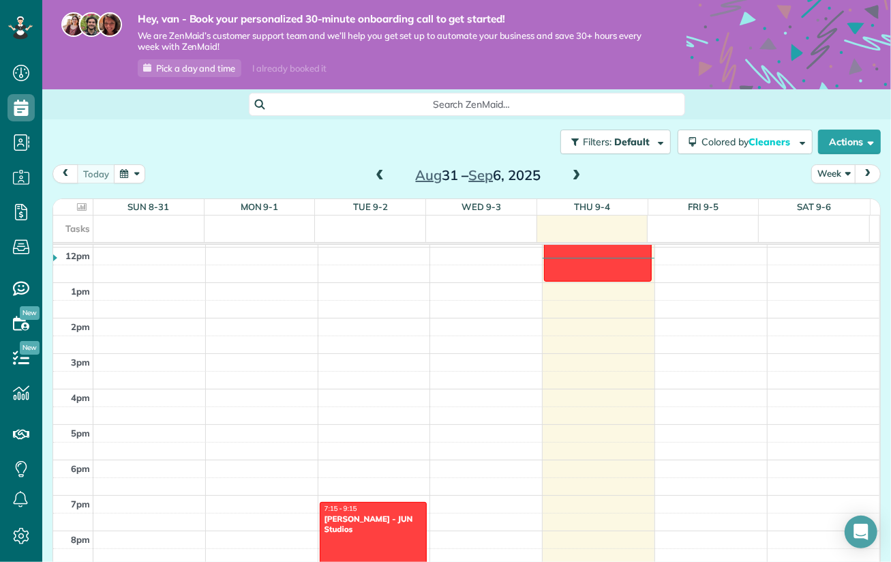
scroll to position [423, 0]
click at [362, 531] on div at bounding box center [374, 538] width 106 height 70
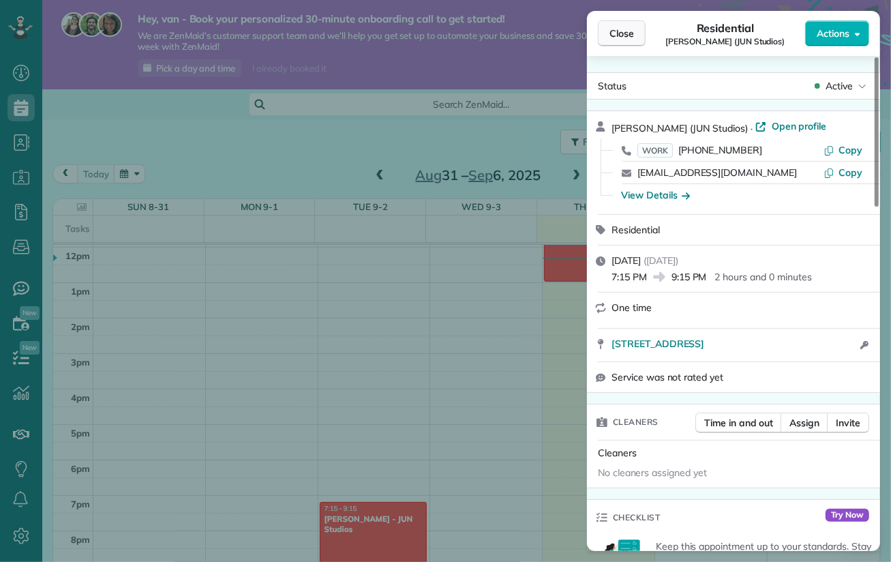
click at [616, 31] on span "Close" at bounding box center [622, 34] width 25 height 14
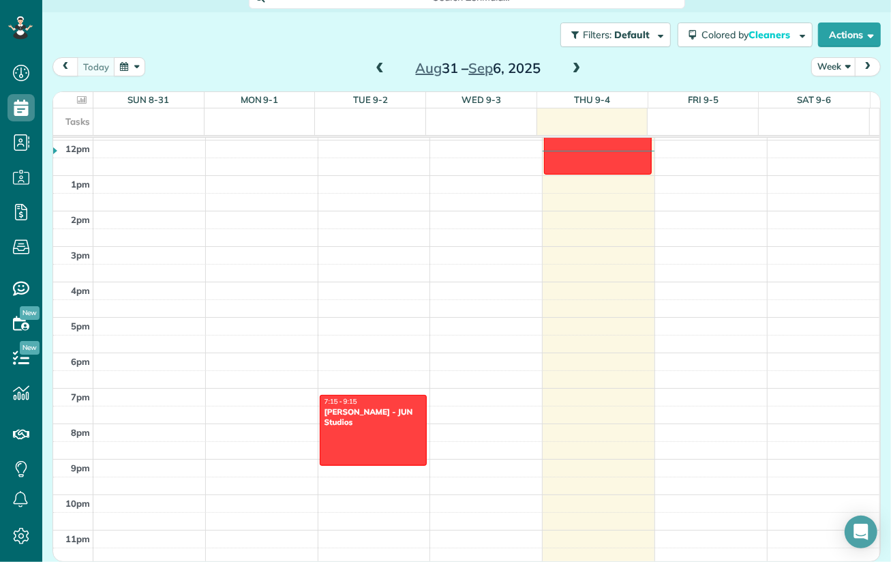
scroll to position [218, 0]
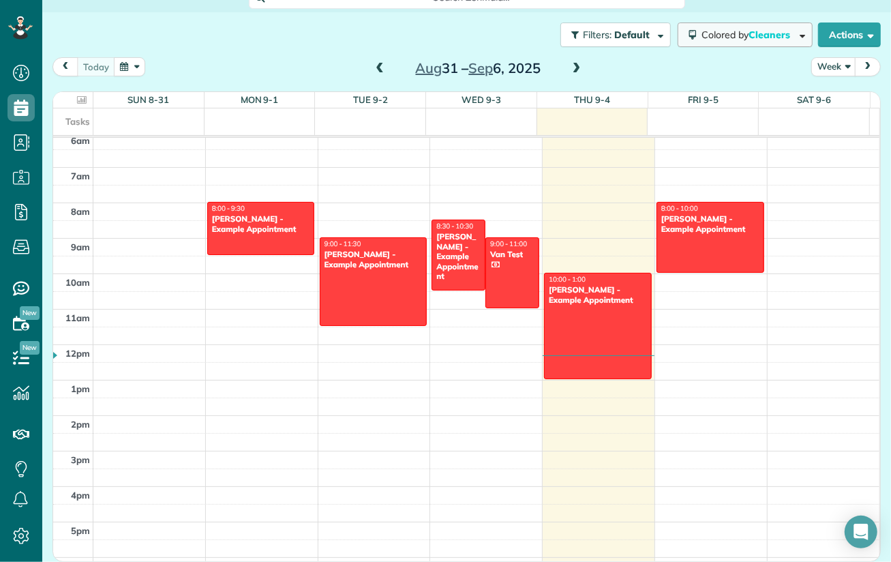
click at [782, 35] on span "Colored by Cleaners" at bounding box center [748, 35] width 93 height 12
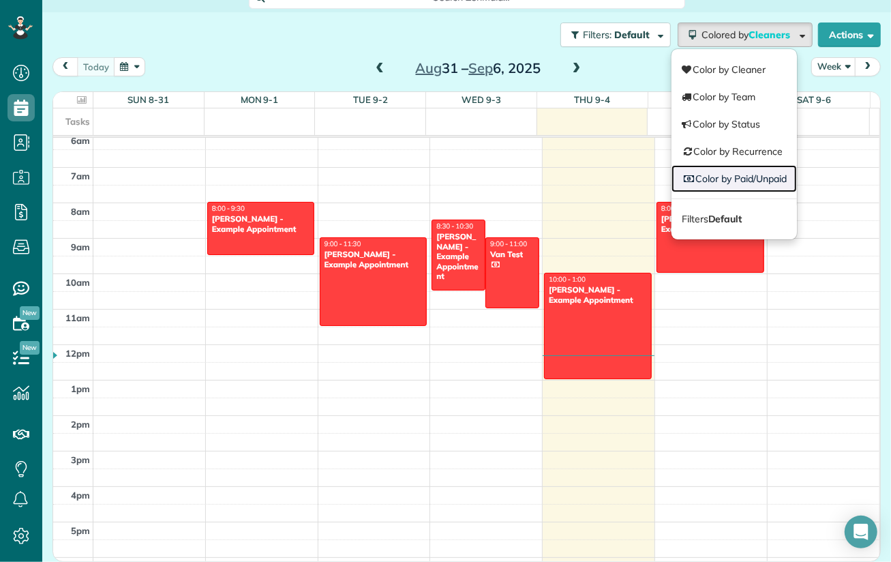
click at [726, 177] on link "Color by Paid/Unpaid" at bounding box center [734, 178] width 125 height 27
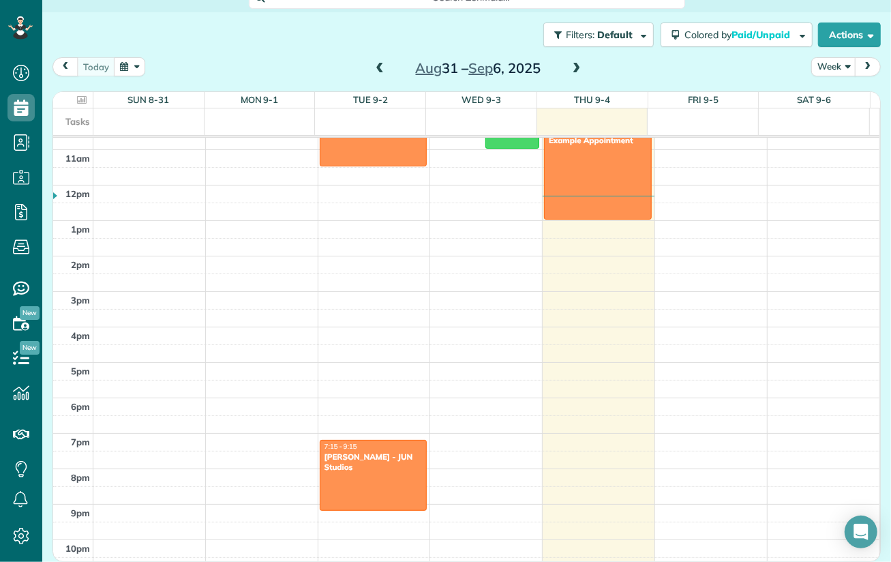
scroll to position [286, 0]
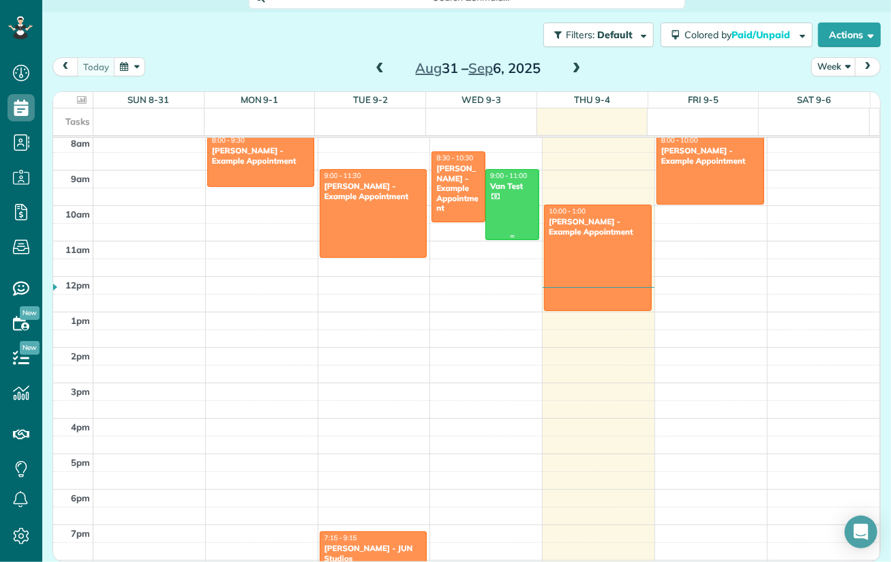
click at [509, 198] on div at bounding box center [512, 205] width 53 height 70
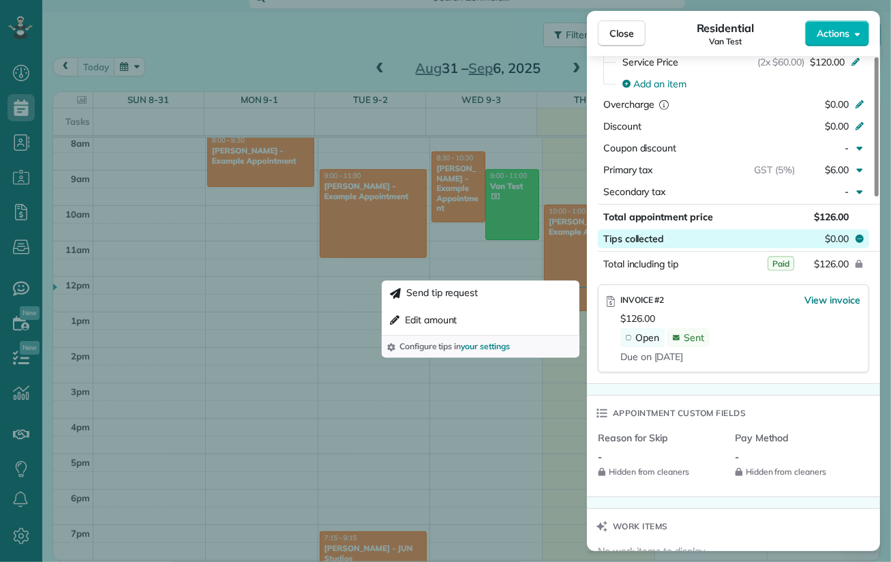
scroll to position [273, 0]
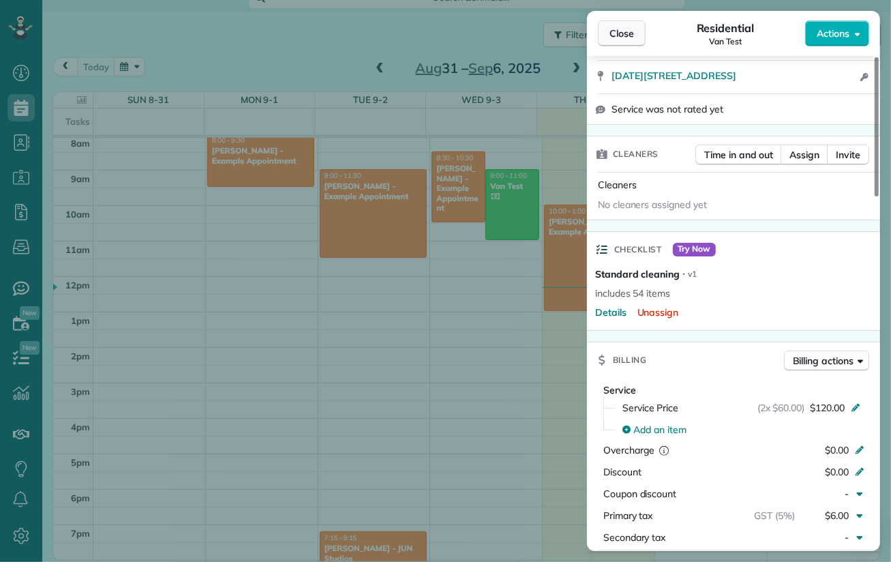
click at [623, 27] on span "Close" at bounding box center [622, 34] width 25 height 14
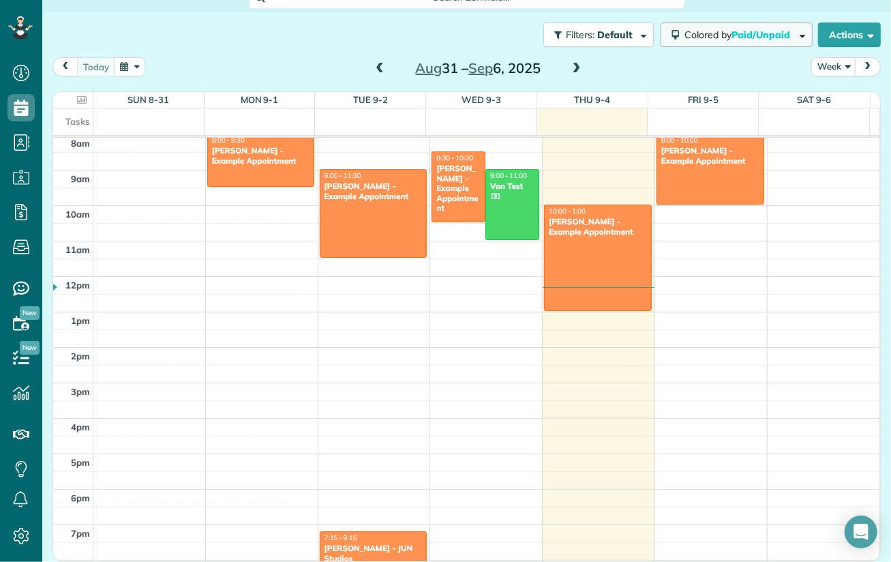
click at [782, 35] on span "Colored by Paid/Unpaid" at bounding box center [740, 35] width 110 height 12
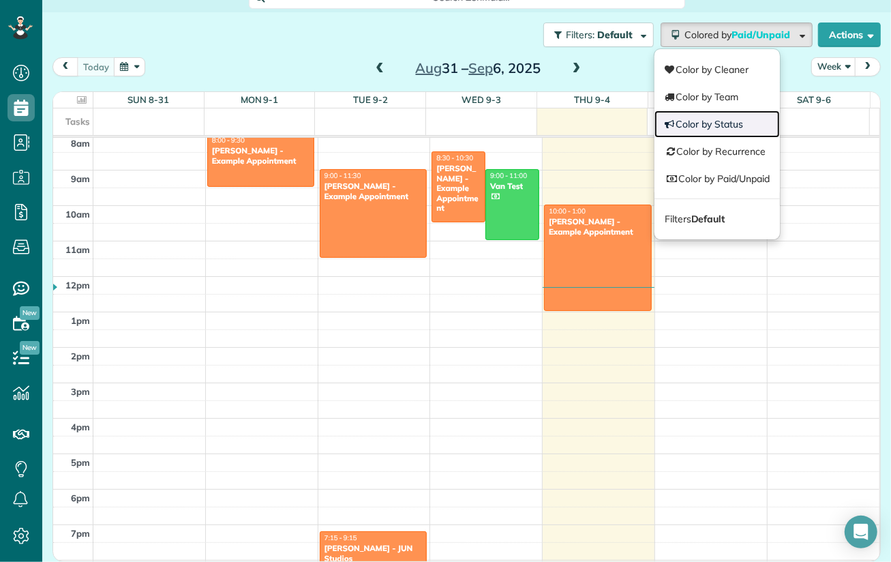
click at [724, 121] on link "Color by Status" at bounding box center [717, 123] width 125 height 27
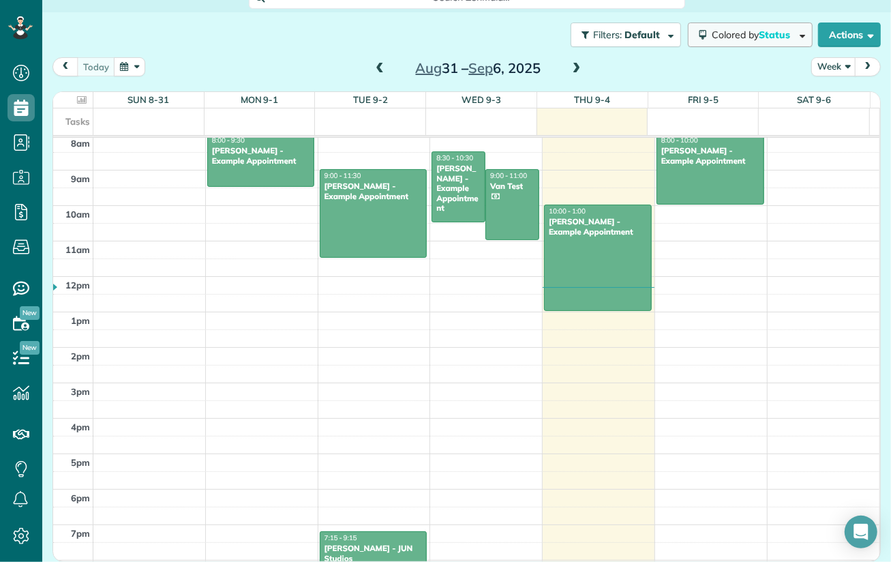
click at [782, 40] on span "Colored by Status" at bounding box center [753, 35] width 83 height 12
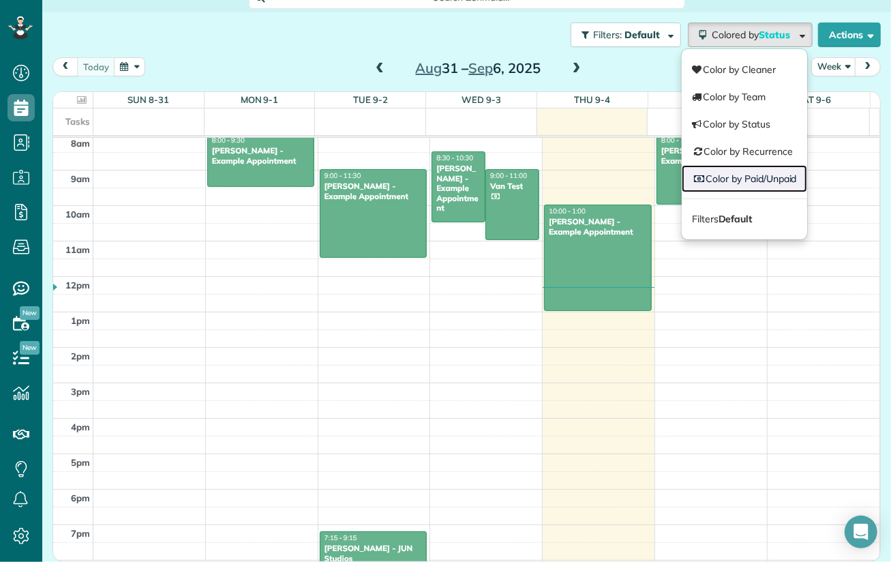
click at [745, 180] on link "Color by Paid/Unpaid" at bounding box center [744, 178] width 125 height 27
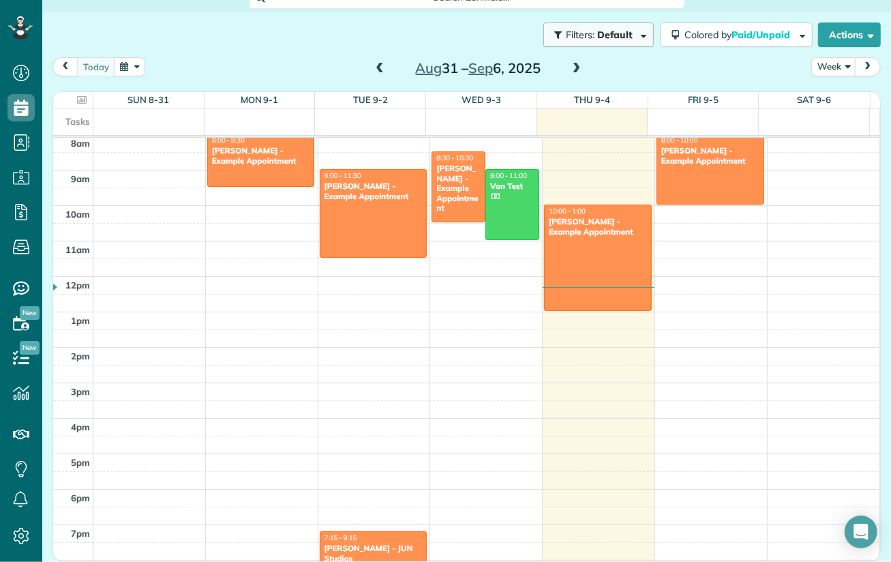
click at [609, 30] on span "Default" at bounding box center [615, 35] width 36 height 12
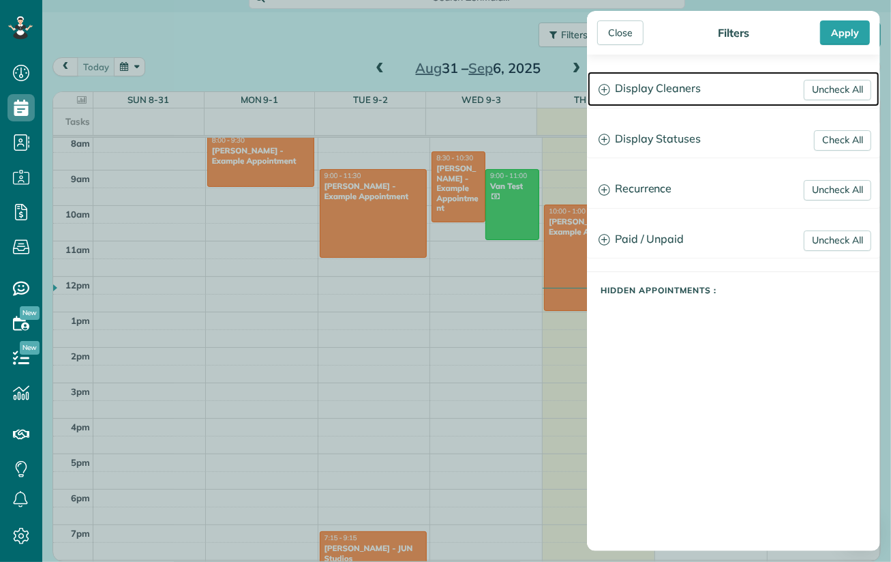
click at [605, 92] on icon at bounding box center [605, 90] width 12 height 12
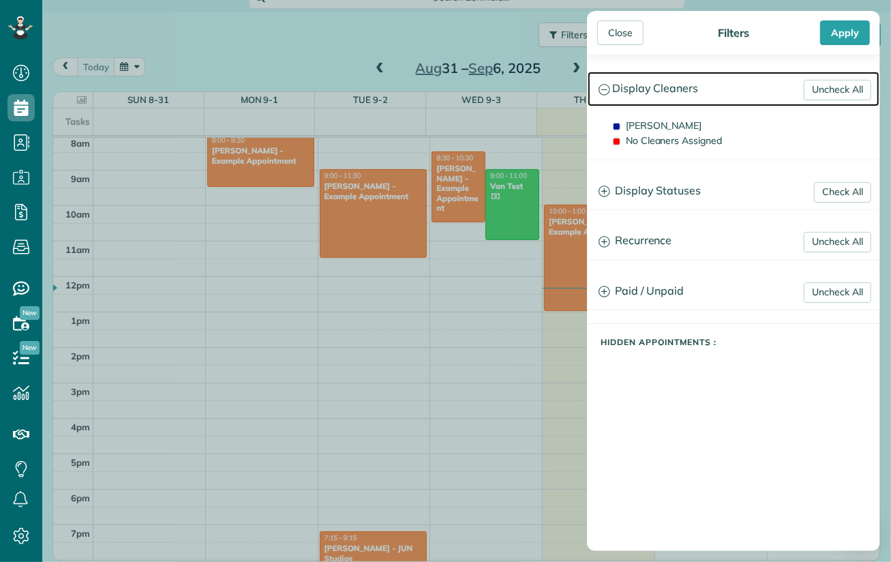
click at [604, 92] on icon at bounding box center [605, 90] width 12 height 12
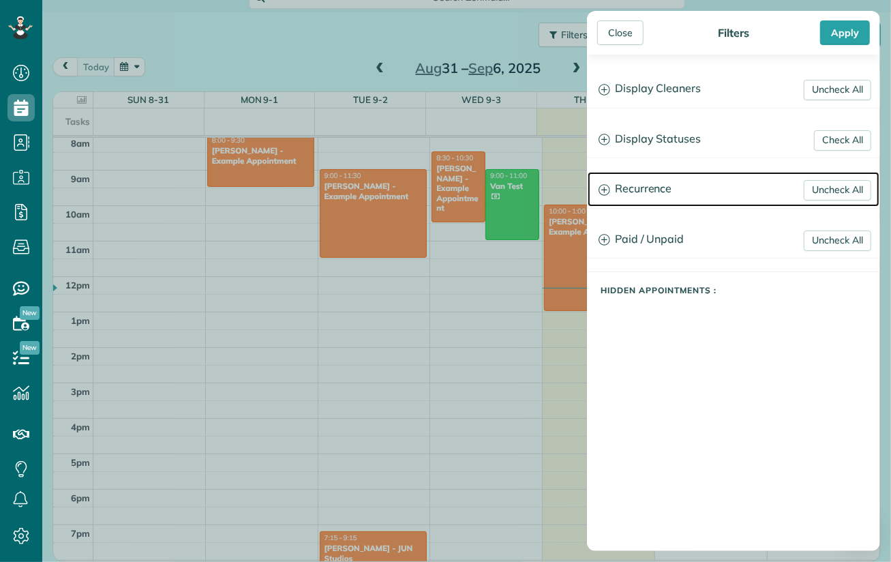
click at [603, 194] on icon at bounding box center [605, 190] width 12 height 12
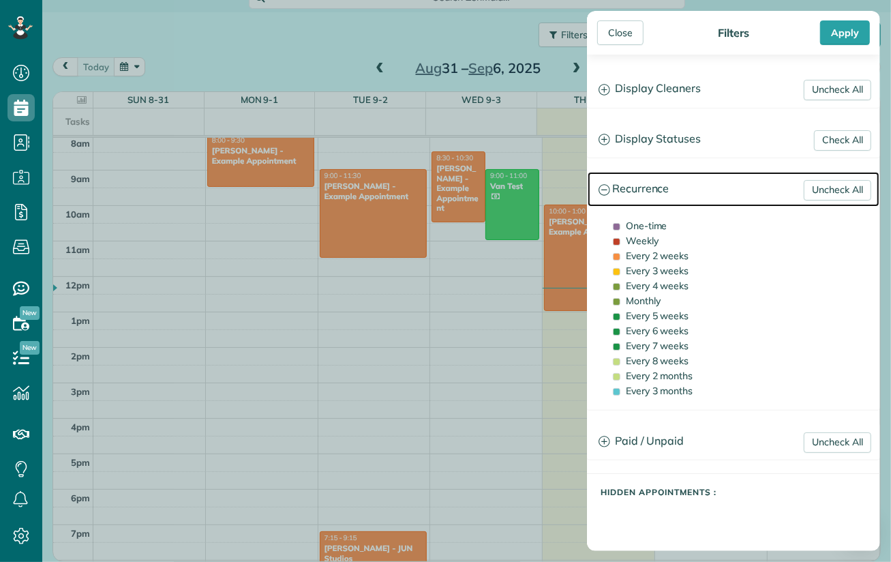
click at [603, 194] on icon at bounding box center [605, 190] width 12 height 12
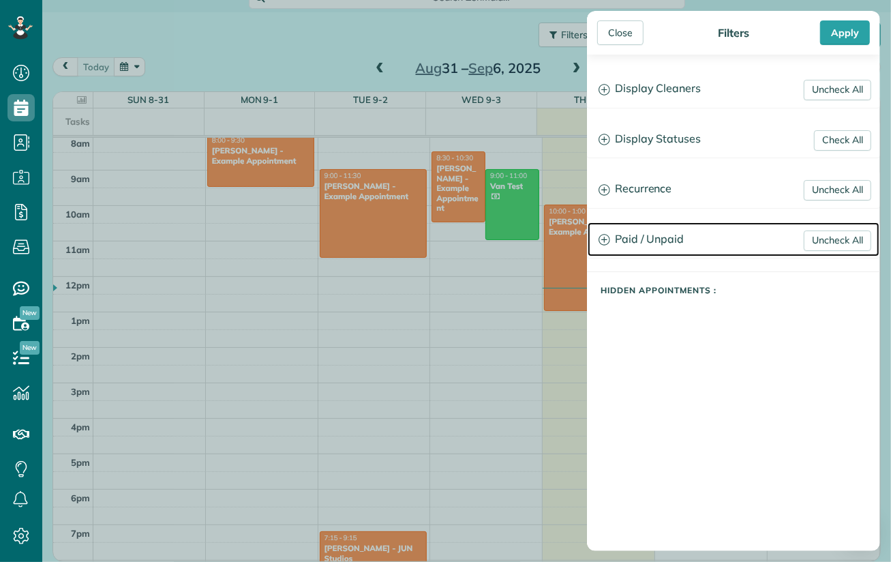
click at [603, 242] on icon at bounding box center [605, 240] width 12 height 12
click at [603, 243] on icon at bounding box center [605, 240] width 12 height 12
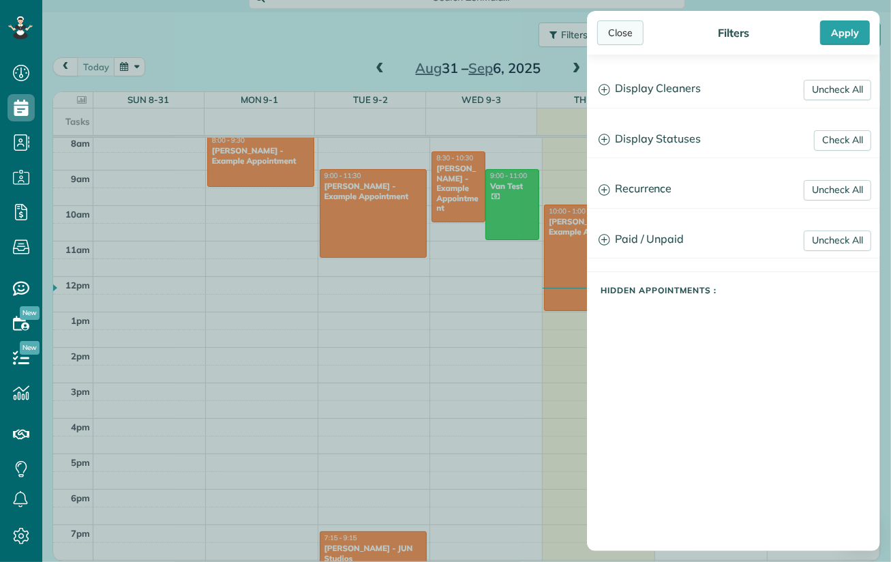
click at [620, 36] on div "Close" at bounding box center [620, 32] width 46 height 25
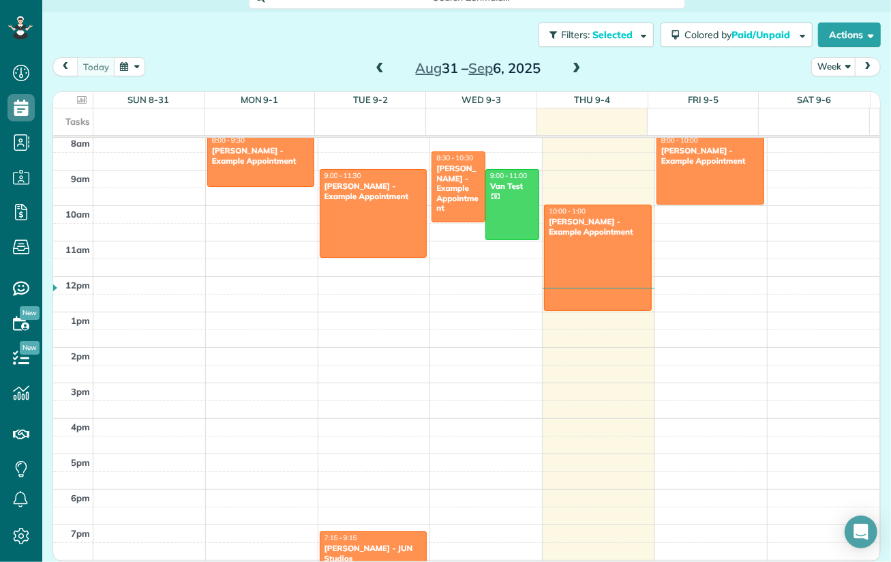
click at [394, 537] on div "7:15 - 9:15" at bounding box center [374, 537] width 100 height 9
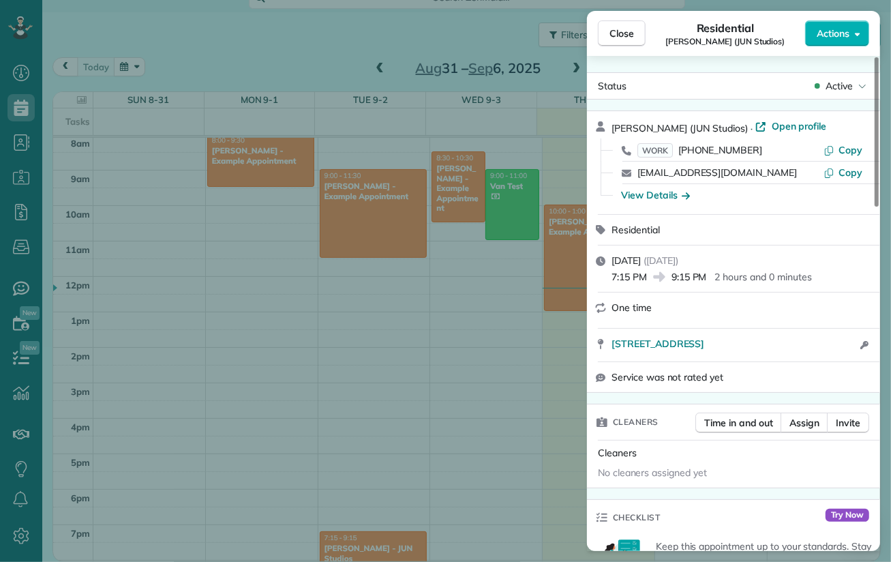
scroll to position [137, 0]
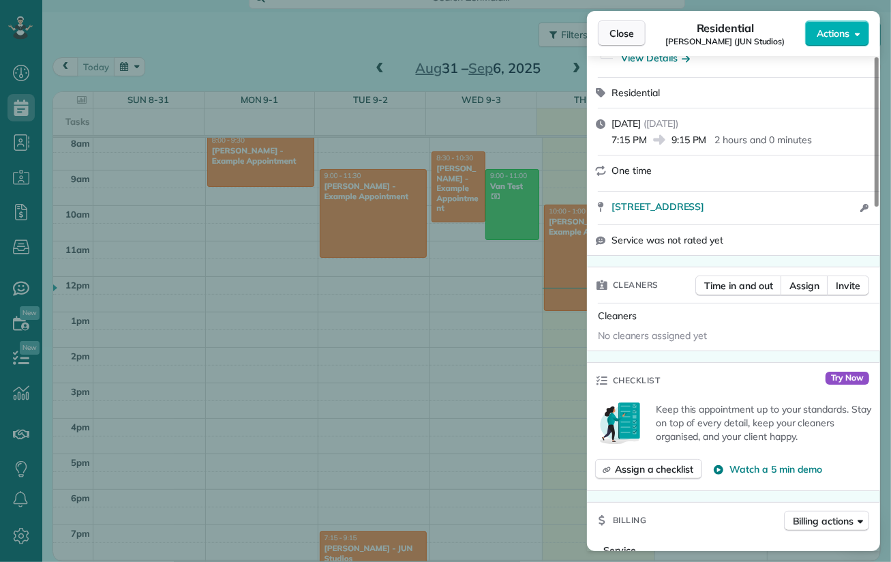
click at [612, 30] on span "Close" at bounding box center [622, 34] width 25 height 14
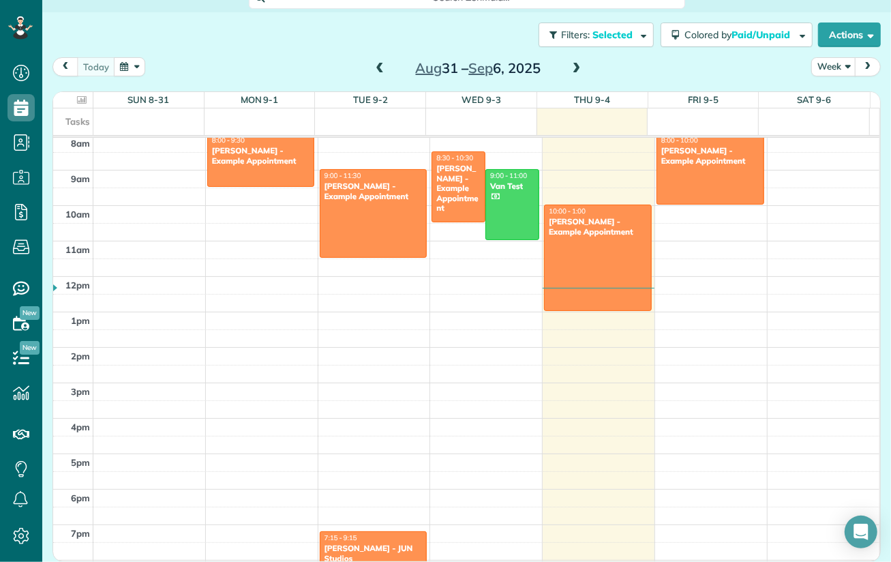
drag, startPoint x: 377, startPoint y: 542, endPoint x: 422, endPoint y: 511, distance: 54.9
click at [376, 544] on div "[PERSON_NAME] - JUN Studios" at bounding box center [374, 554] width 100 height 20
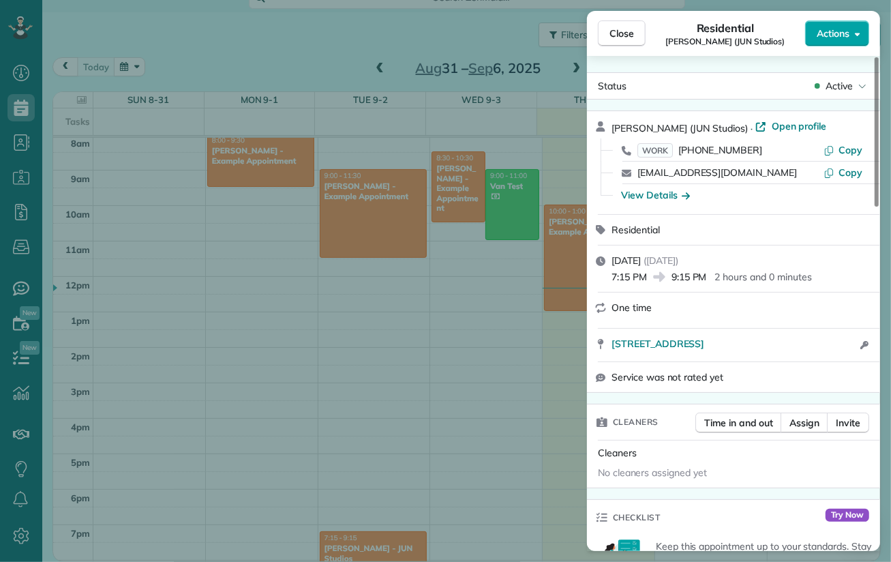
click at [860, 30] on icon "button" at bounding box center [857, 34] width 5 height 10
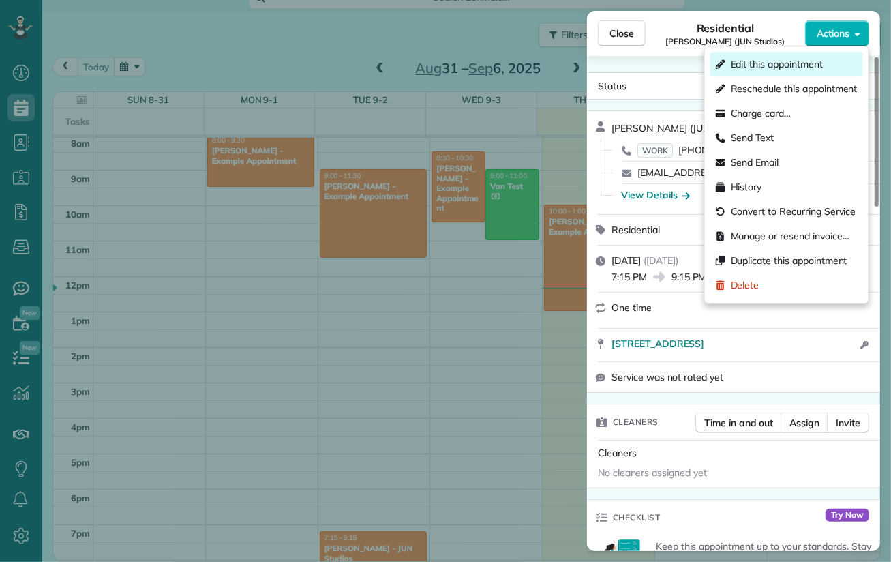
click at [766, 63] on span "Edit this appointment" at bounding box center [777, 64] width 92 height 14
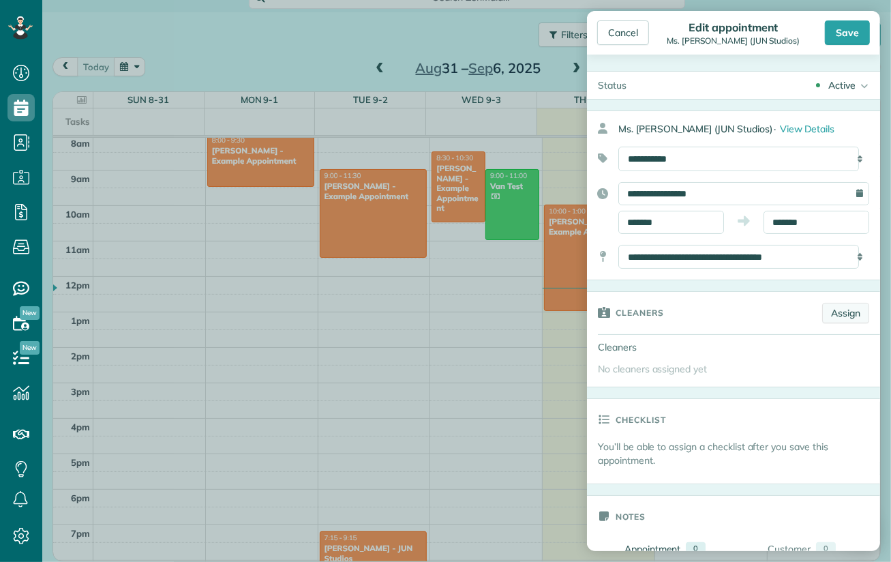
click at [831, 312] on link "Assign" at bounding box center [845, 313] width 47 height 20
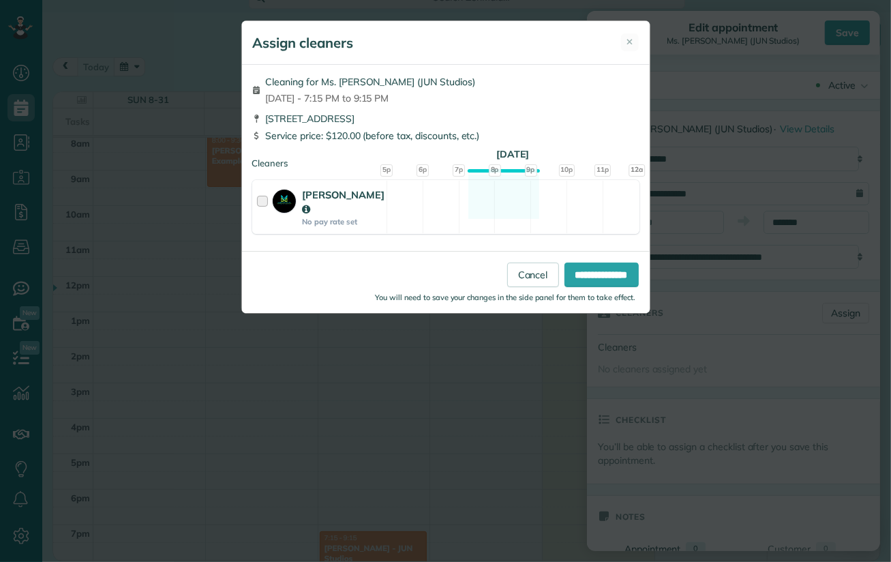
click at [258, 203] on div at bounding box center [265, 207] width 16 height 39
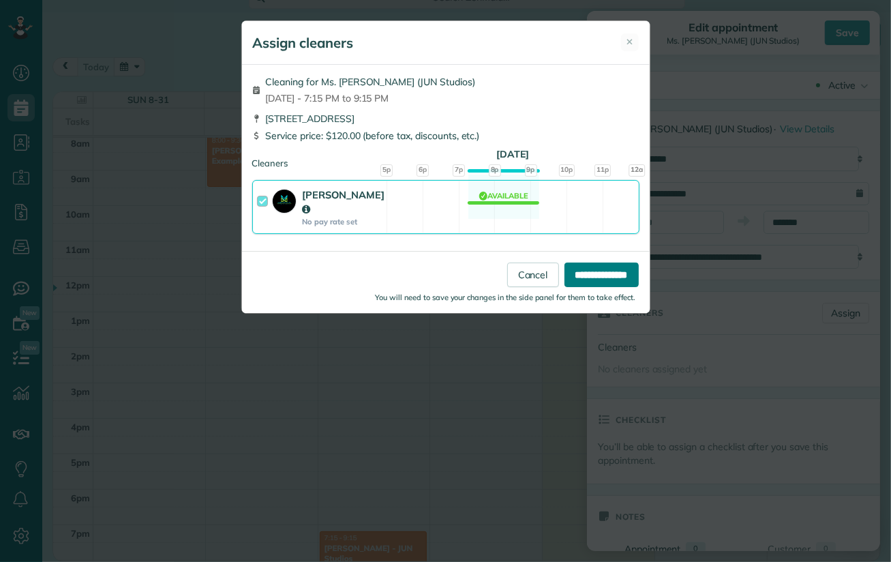
click at [608, 263] on input "**********" at bounding box center [602, 275] width 74 height 25
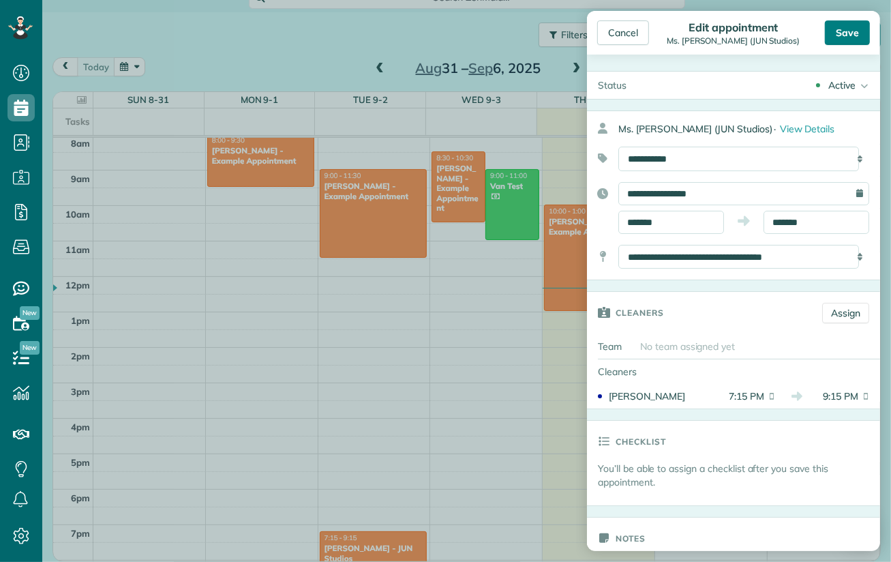
click at [854, 35] on div "Save" at bounding box center [847, 32] width 45 height 25
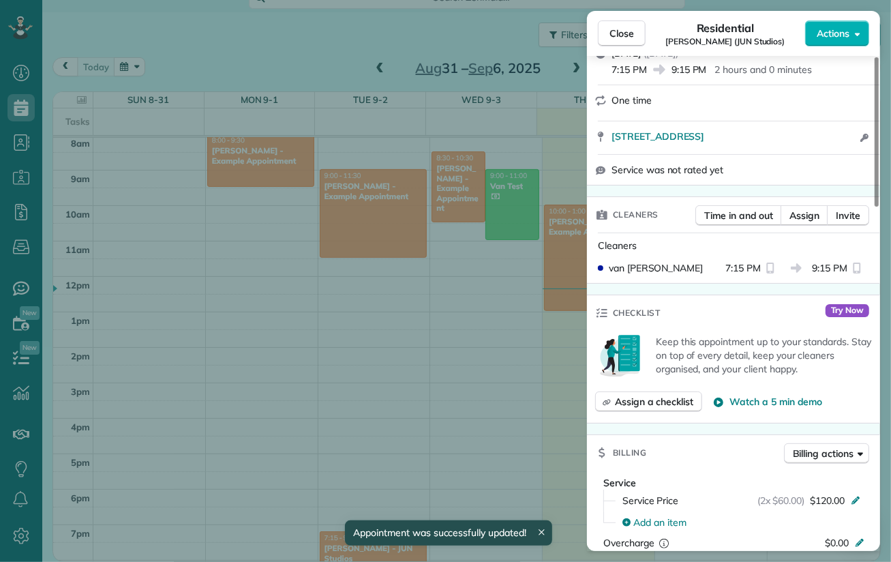
scroll to position [106, 0]
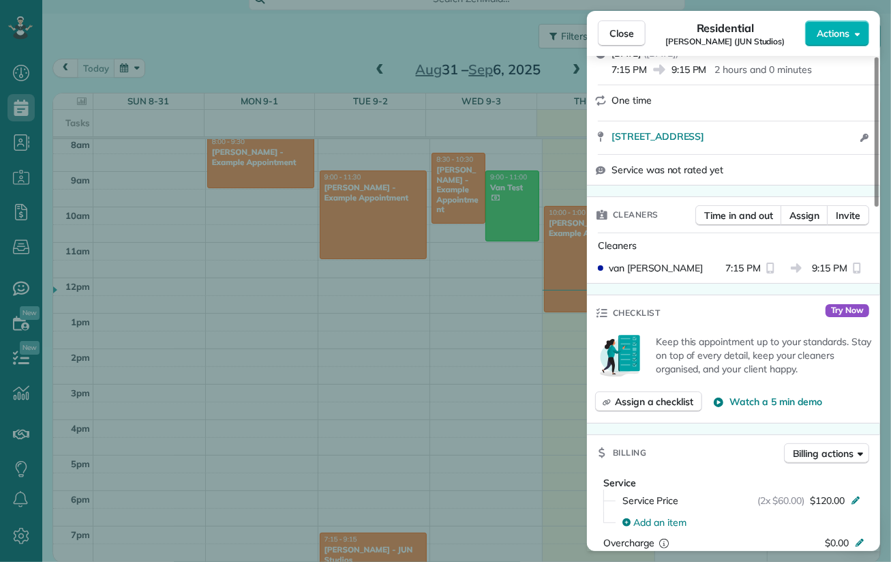
click at [441, 360] on div "Close Residential [PERSON_NAME] (JUN Studios) Actions Status Active [PERSON_NAM…" at bounding box center [445, 281] width 891 height 562
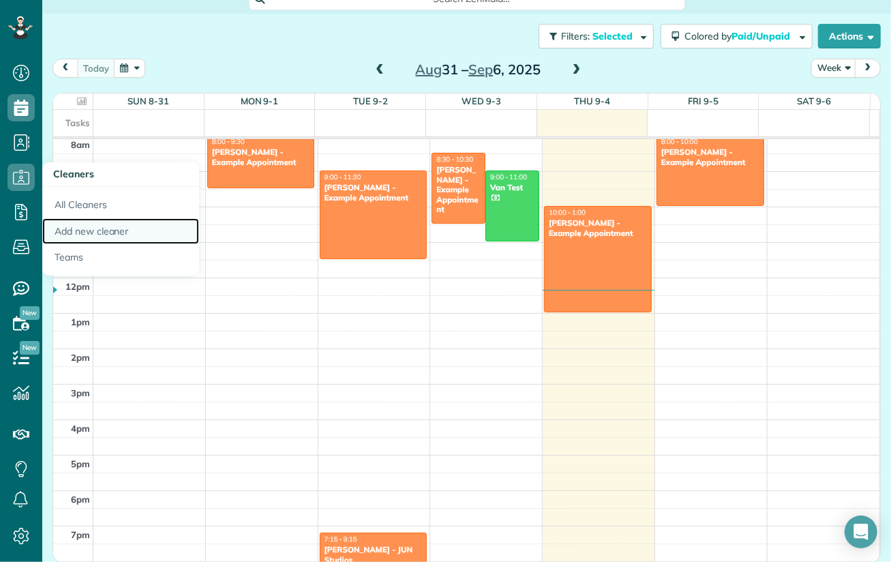
click at [98, 232] on link "Add new cleaner" at bounding box center [120, 231] width 157 height 27
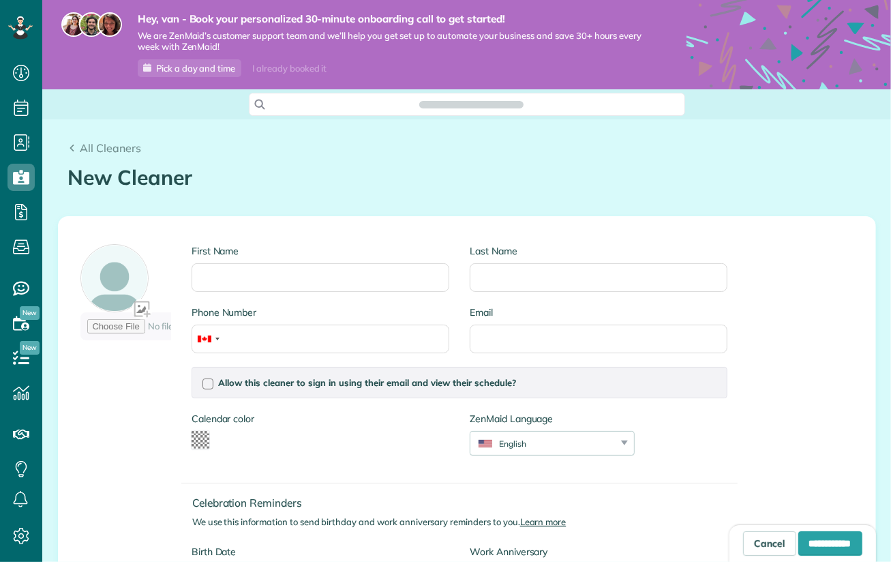
type input "*******"
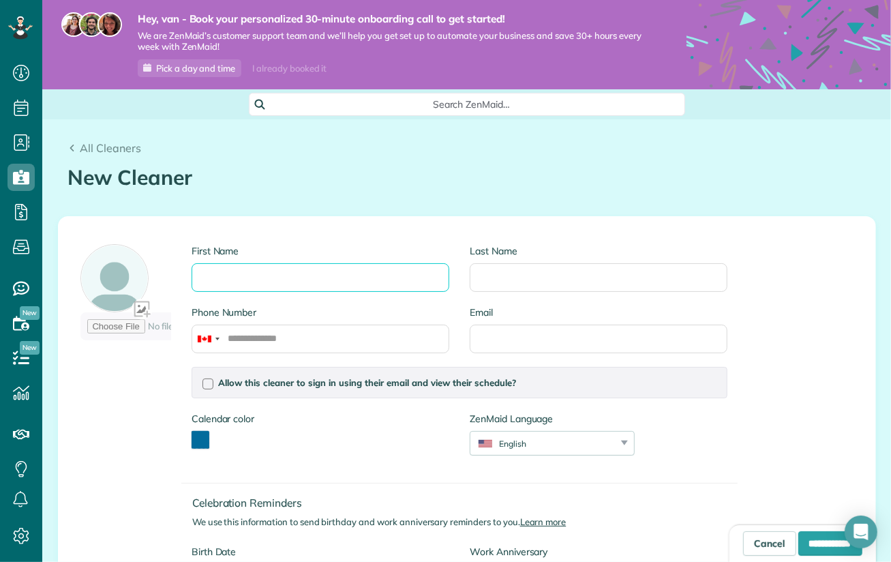
click at [280, 279] on input "First Name" at bounding box center [321, 277] width 258 height 29
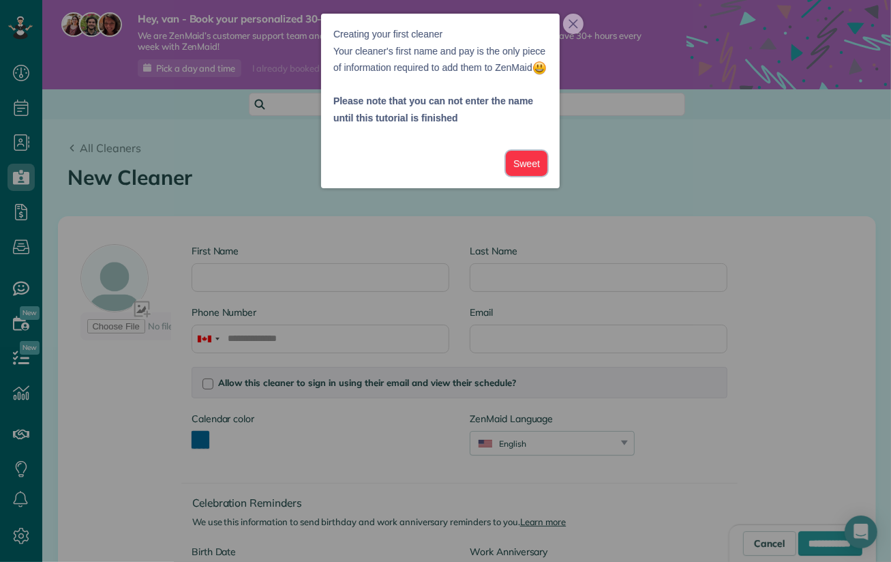
click at [533, 176] on button "Sweet" at bounding box center [527, 163] width 42 height 25
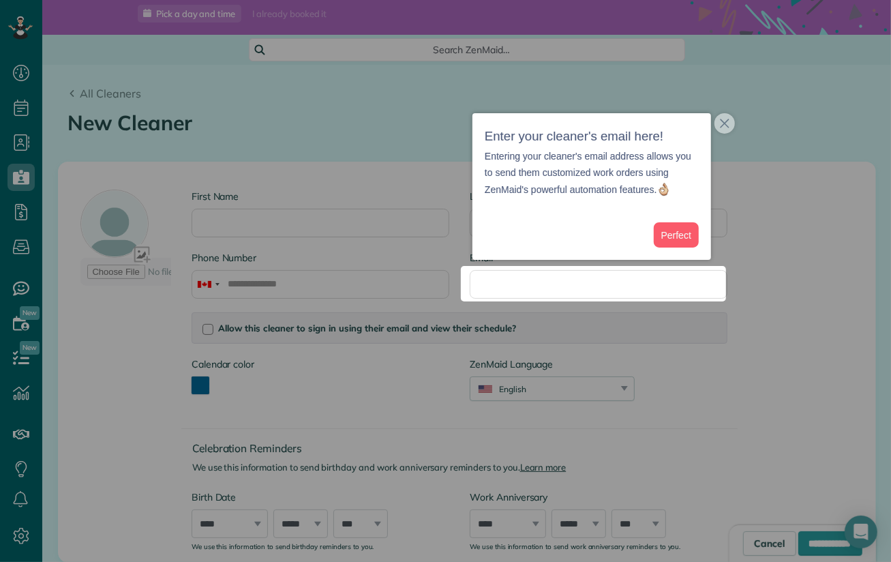
scroll to position [57, 0]
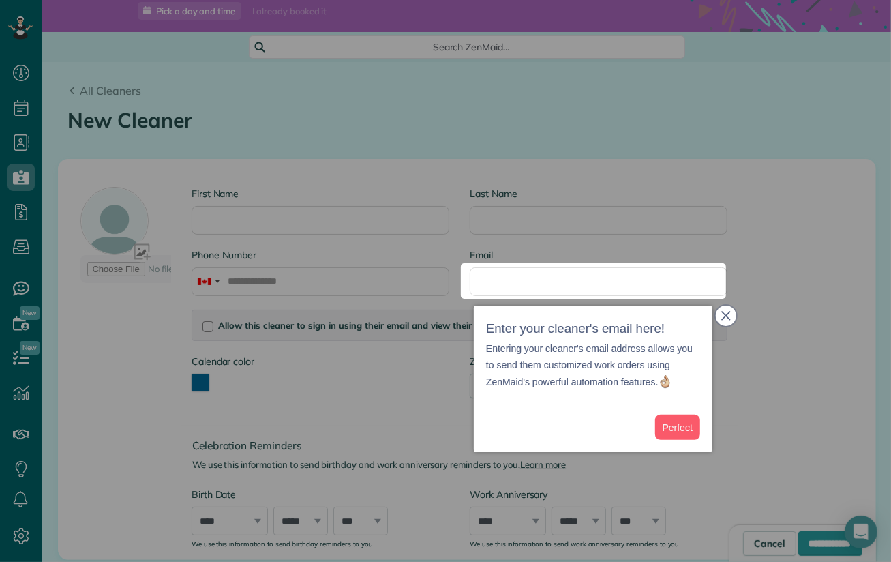
click at [727, 316] on icon "close," at bounding box center [726, 315] width 9 height 9
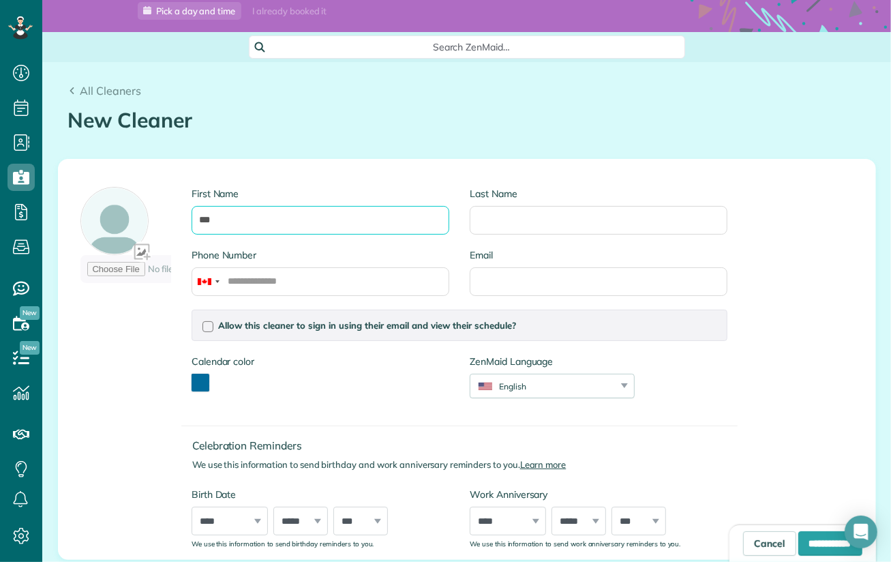
type input "***"
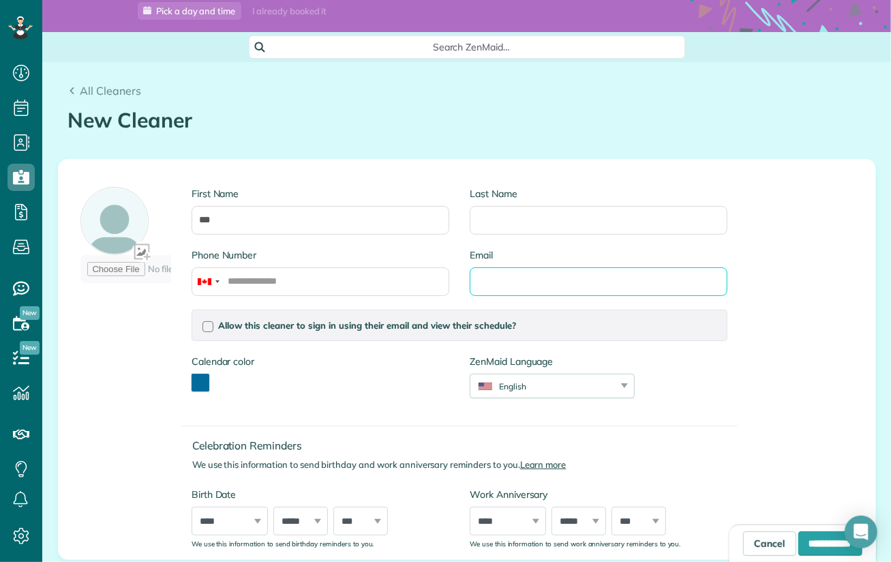
click at [489, 284] on input "Email" at bounding box center [599, 281] width 258 height 29
paste input "**********"
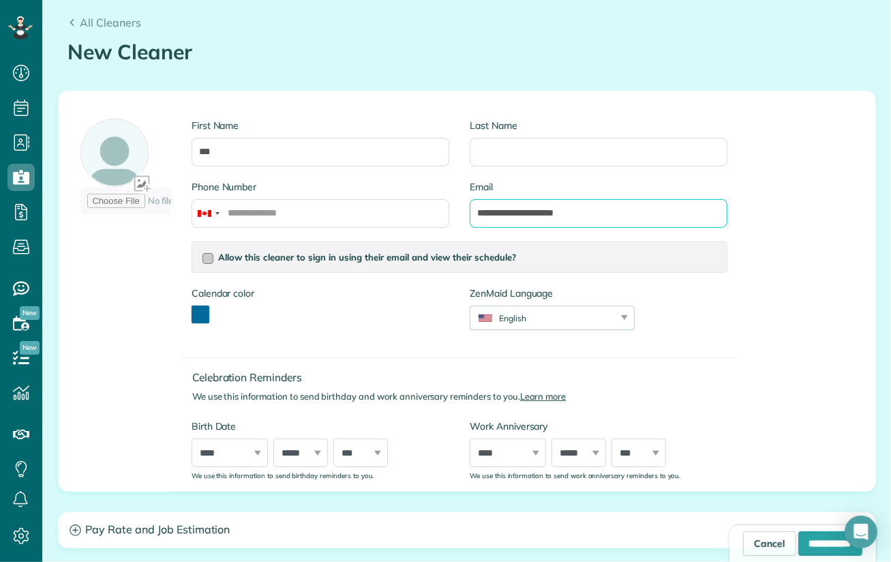
type input "**********"
click at [205, 261] on div at bounding box center [208, 258] width 11 height 11
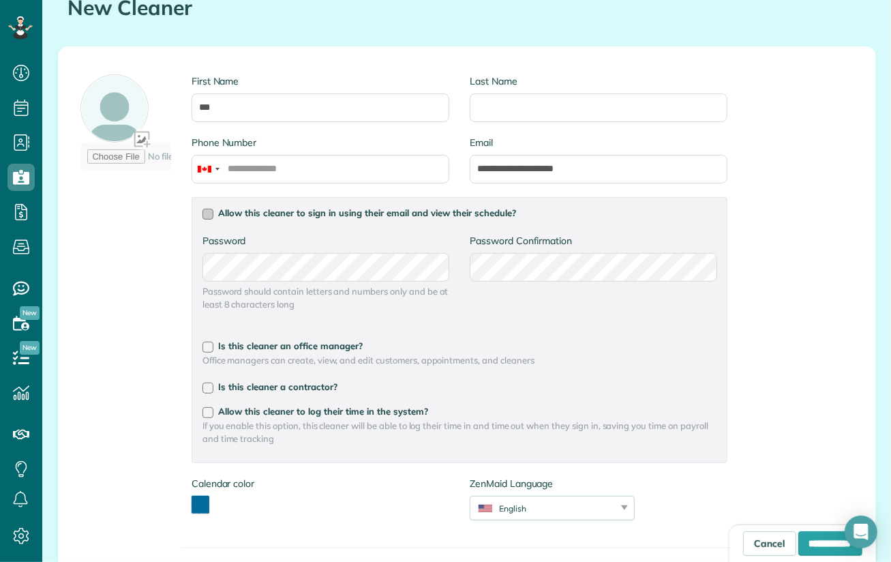
scroll to position [194, 0]
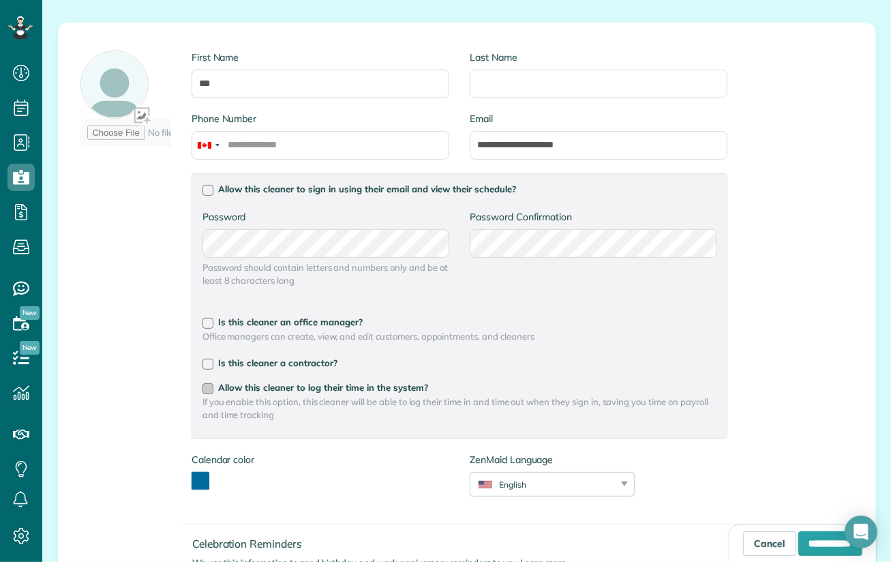
click at [203, 388] on div at bounding box center [208, 388] width 11 height 11
click at [205, 364] on div at bounding box center [208, 364] width 11 height 11
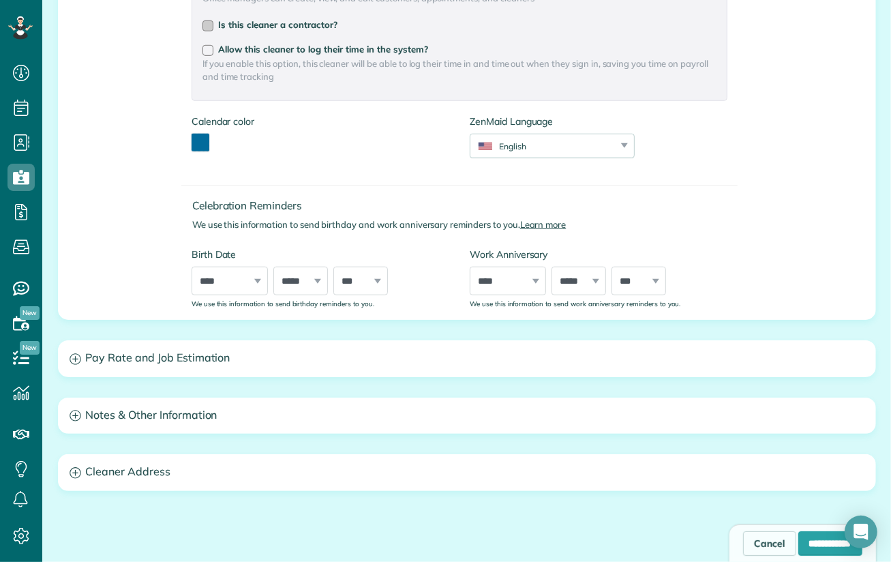
scroll to position [535, 0]
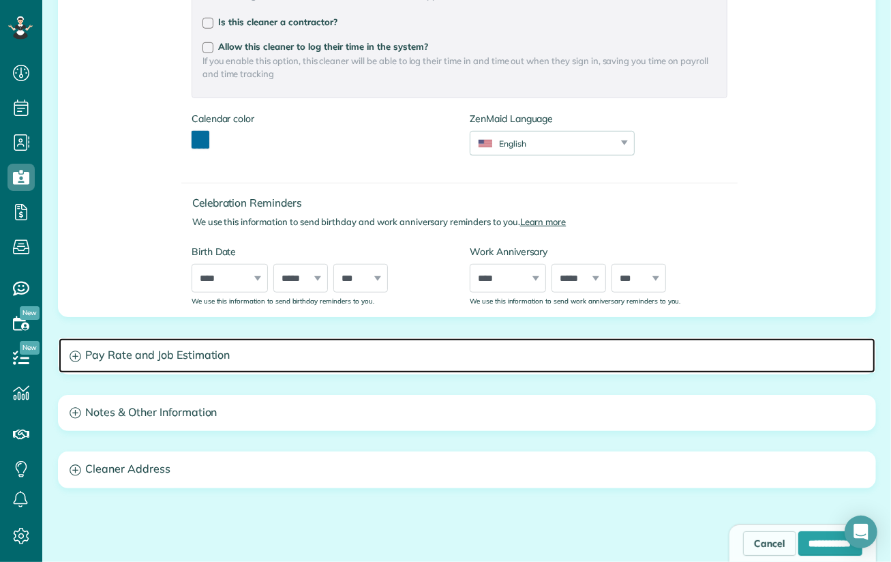
click at [120, 355] on h3 "Pay Rate and Job Estimation" at bounding box center [467, 355] width 817 height 35
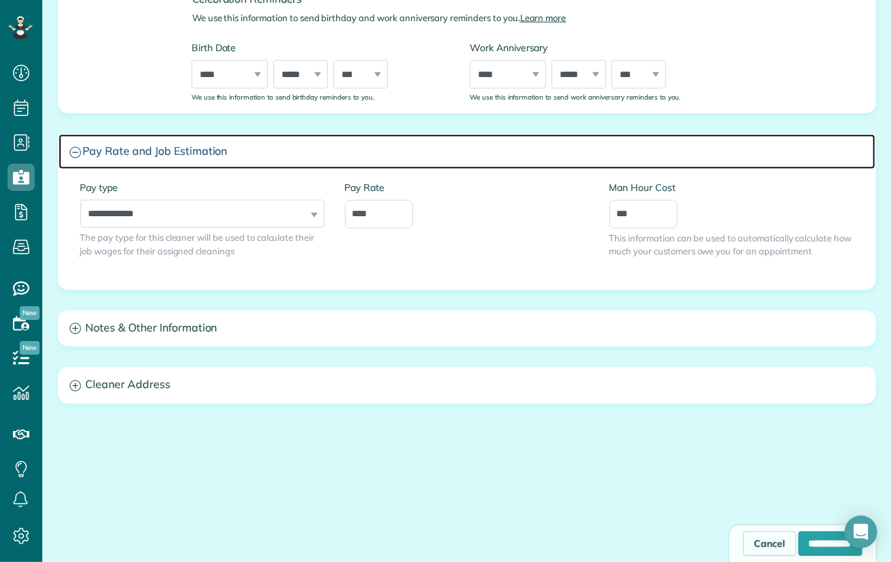
scroll to position [739, 0]
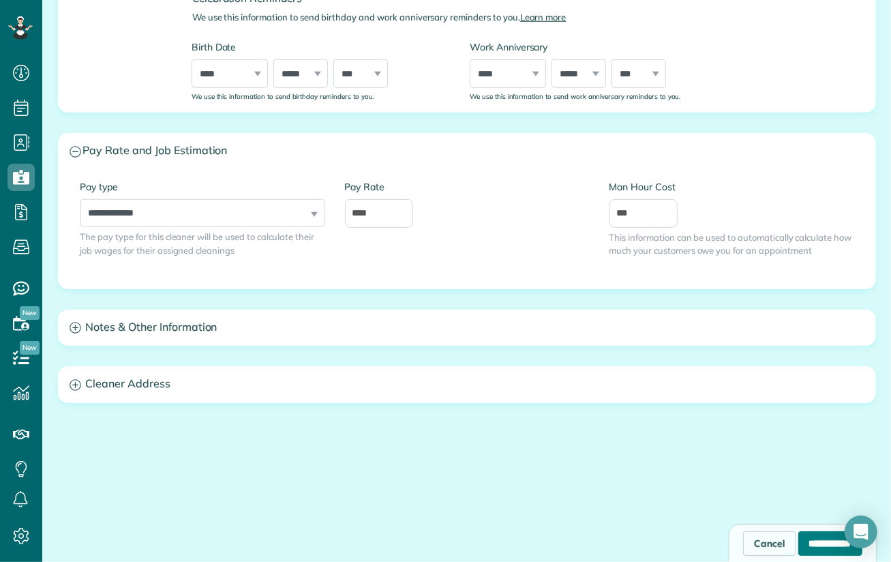
click at [814, 544] on input "**********" at bounding box center [831, 543] width 64 height 25
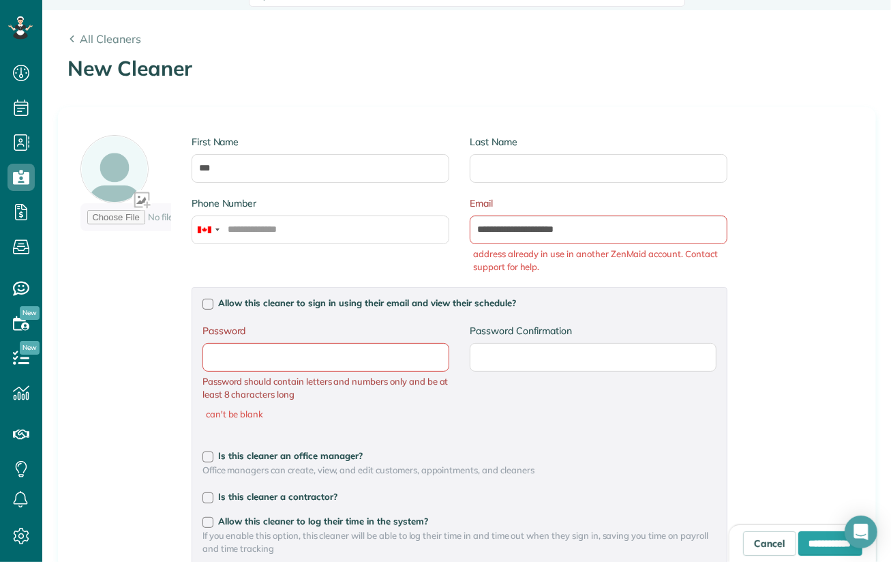
scroll to position [136, 0]
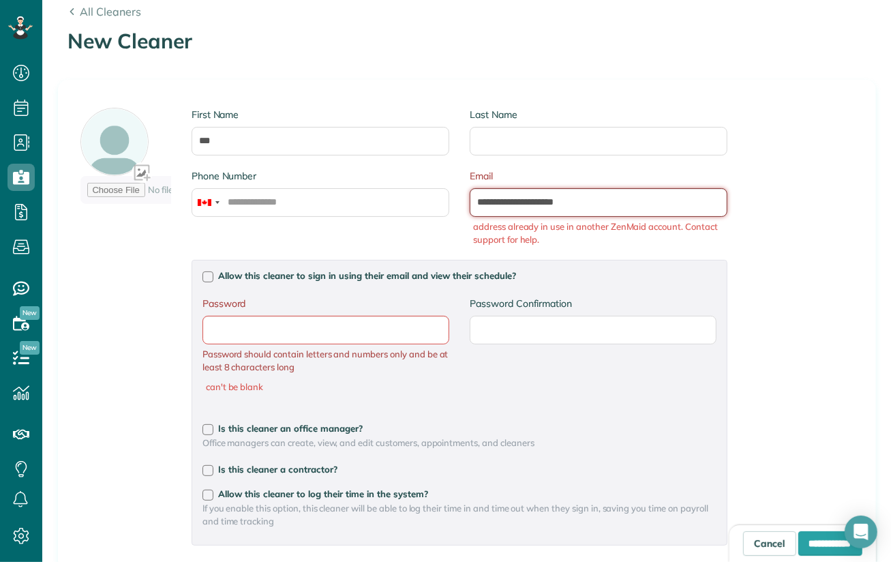
drag, startPoint x: 599, startPoint y: 196, endPoint x: 400, endPoint y: 196, distance: 199.1
click at [400, 196] on div "**********" at bounding box center [459, 214] width 557 height 91
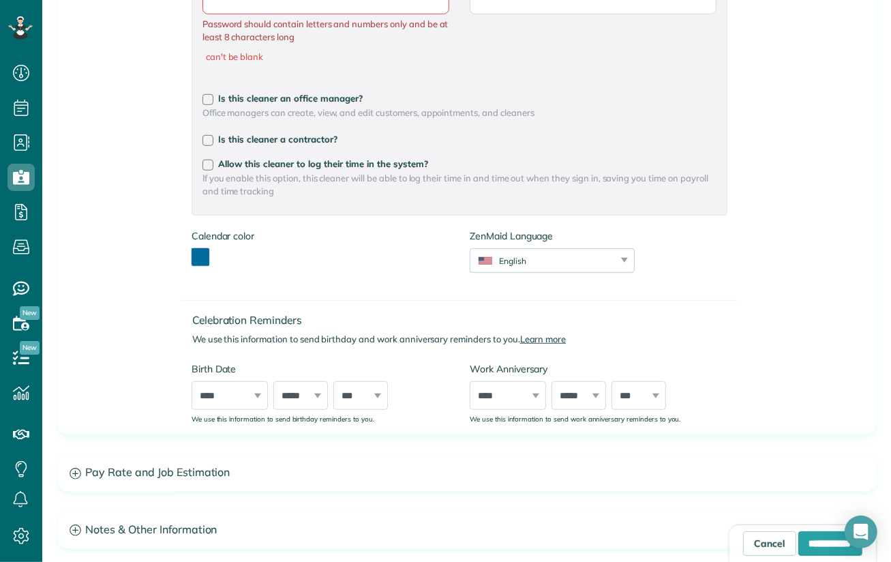
scroll to position [477, 0]
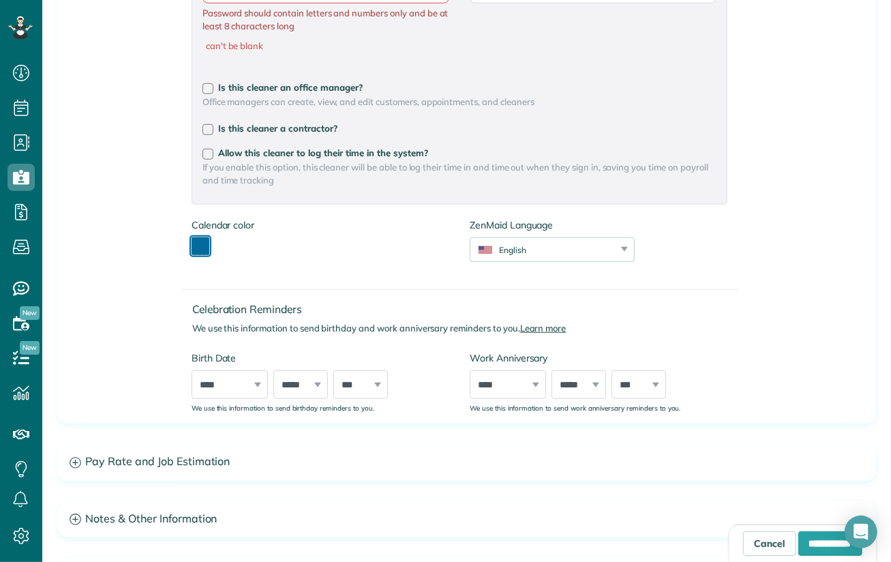
click at [197, 243] on button "toggle color picker dialog" at bounding box center [201, 246] width 18 height 18
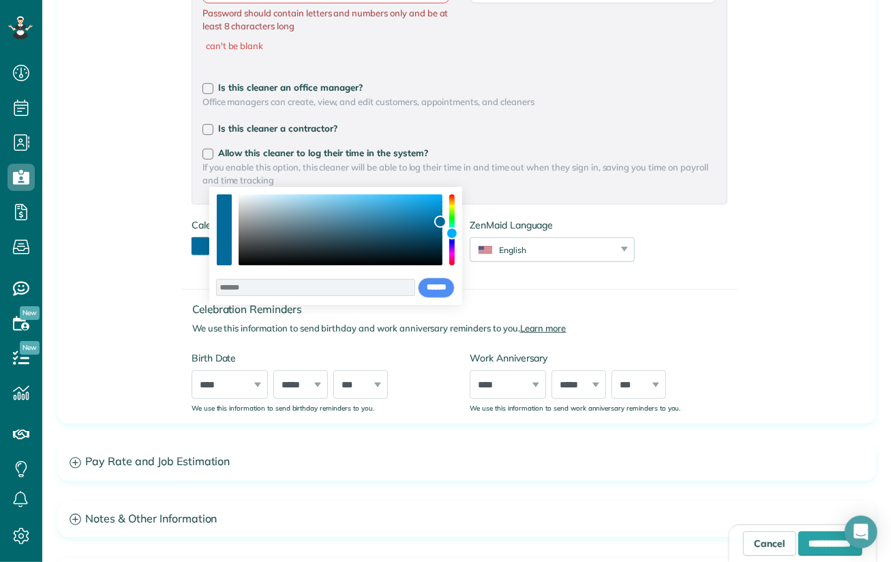
click at [125, 291] on div "First Name *** Last Name Phone Number Email address already in use in another Z…" at bounding box center [404, 81] width 668 height 662
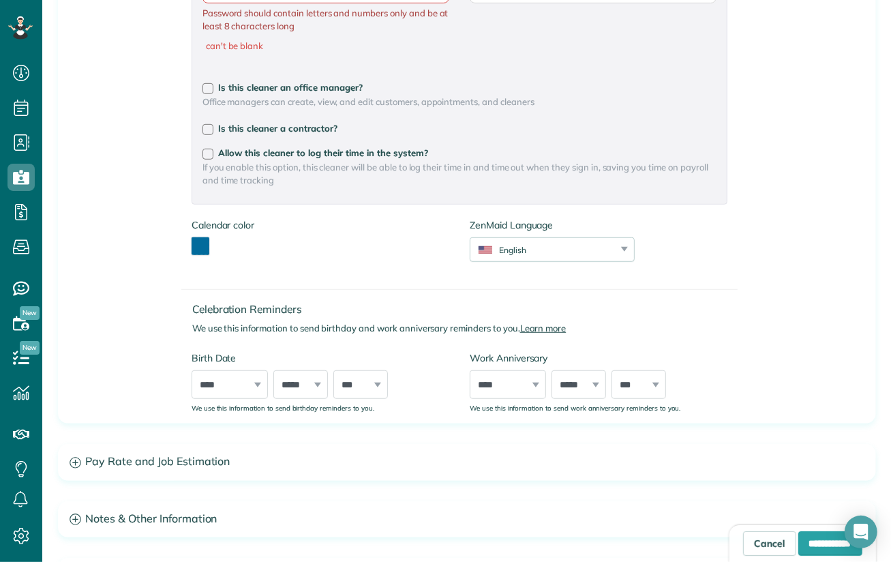
scroll to position [546, 0]
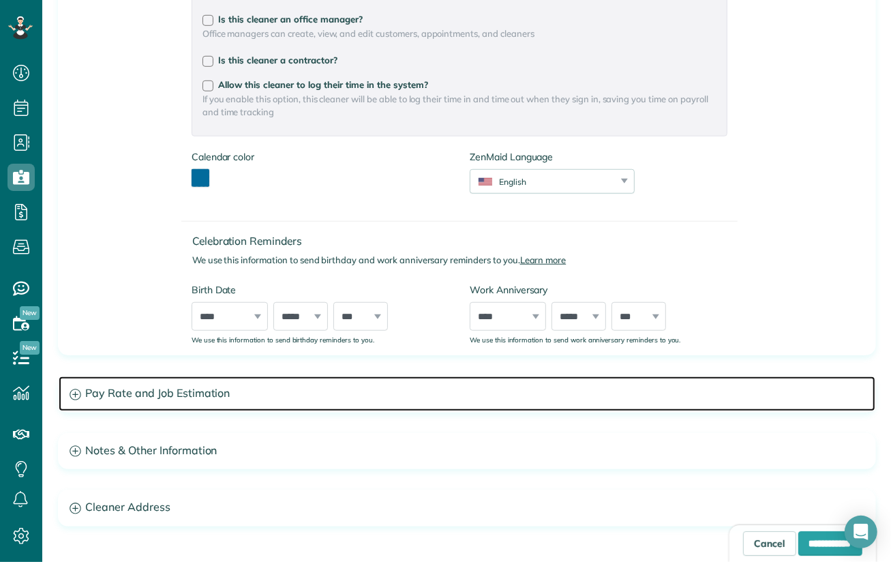
click at [70, 396] on icon at bounding box center [76, 395] width 12 height 12
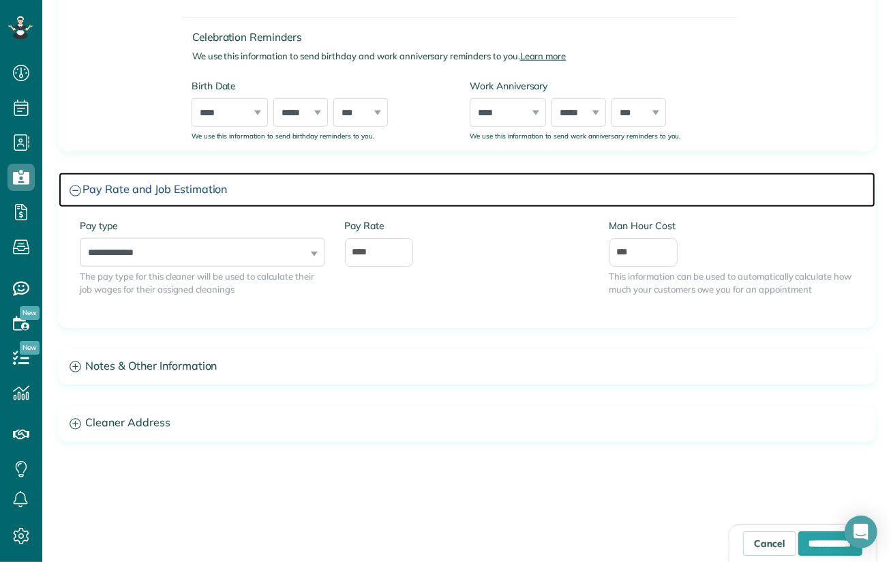
scroll to position [750, 0]
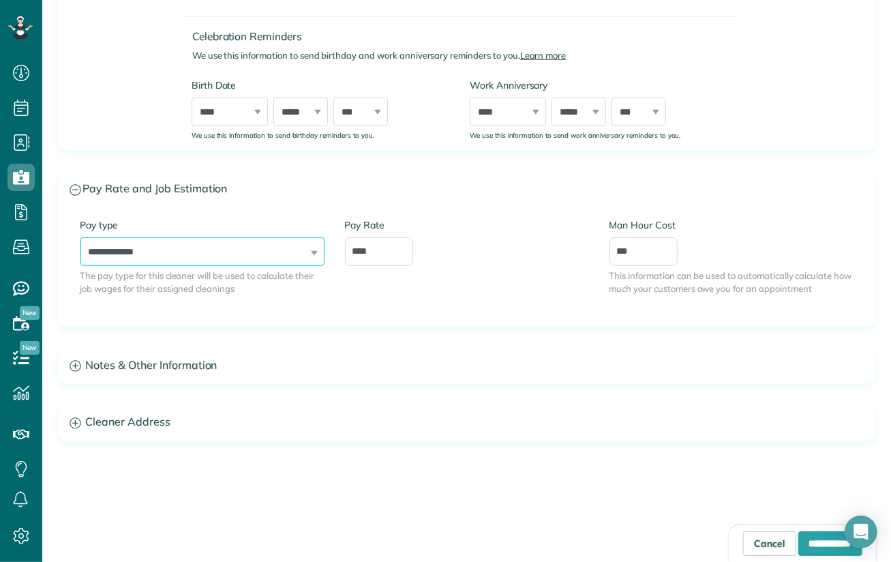
click at [261, 250] on select "**********" at bounding box center [202, 251] width 244 height 29
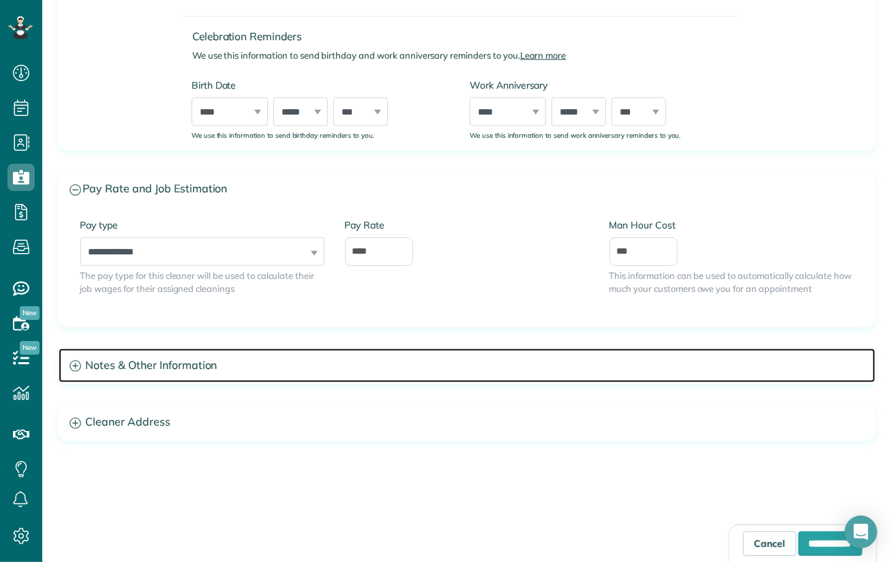
click at [70, 369] on icon at bounding box center [76, 366] width 12 height 12
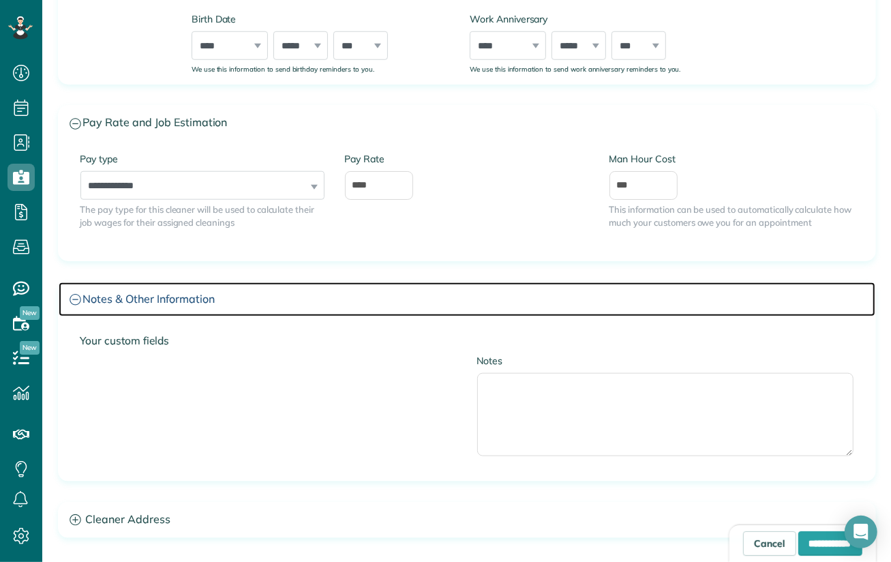
scroll to position [955, 0]
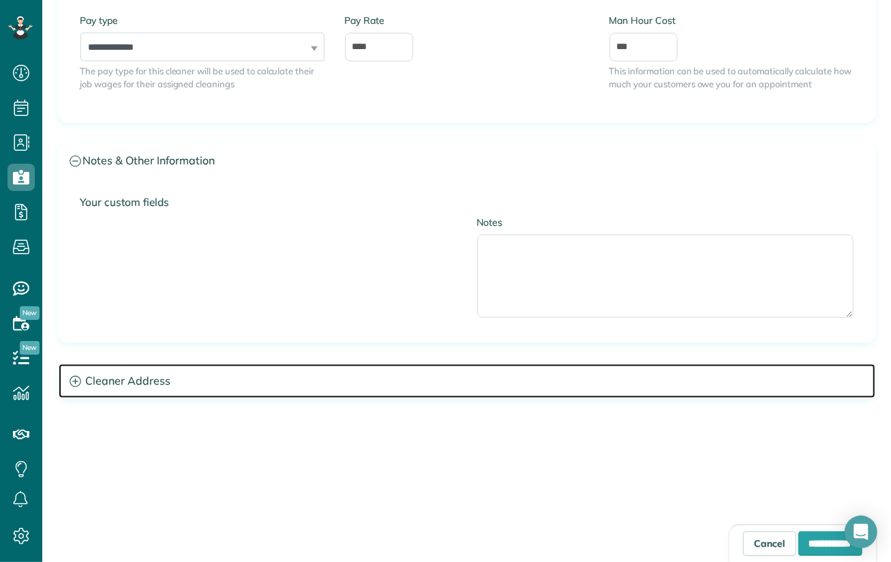
click at [70, 376] on icon at bounding box center [75, 381] width 11 height 11
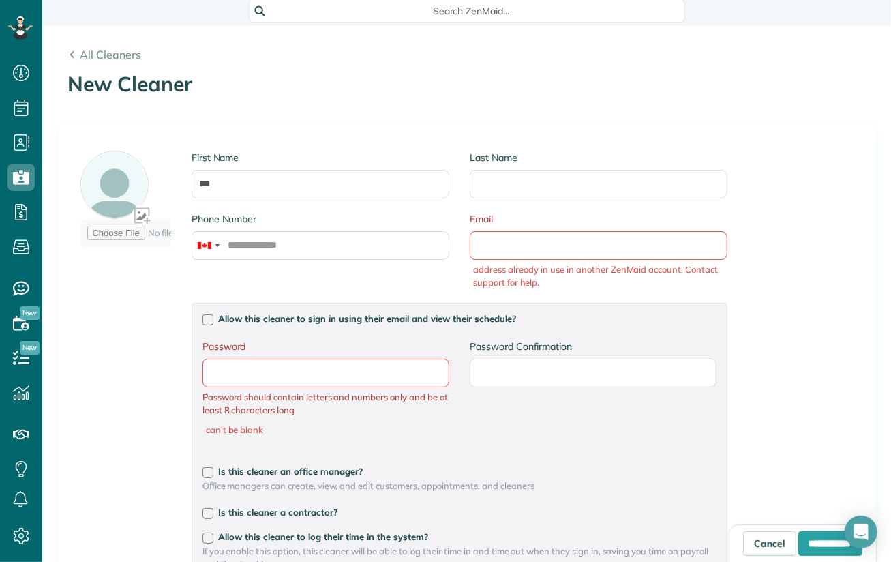
scroll to position [0, 0]
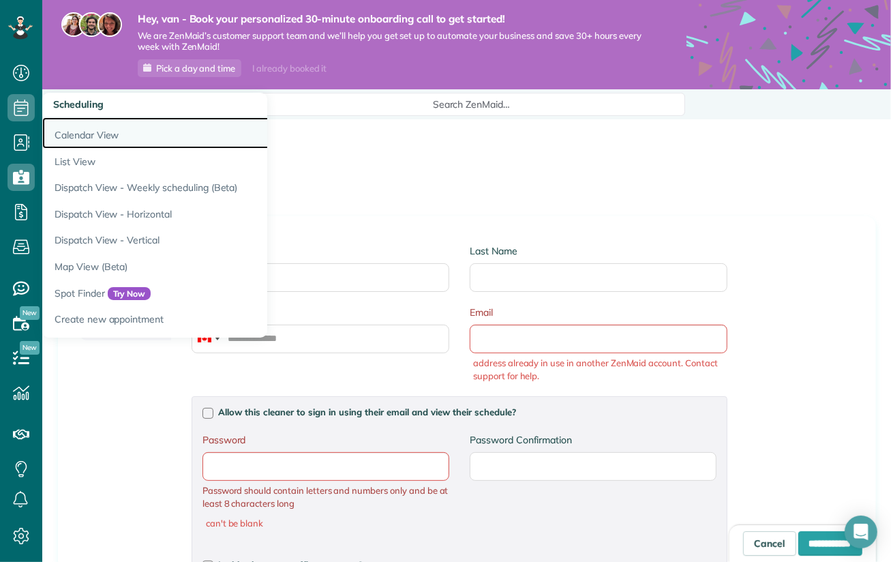
click at [92, 136] on link "Calendar View" at bounding box center [212, 132] width 341 height 31
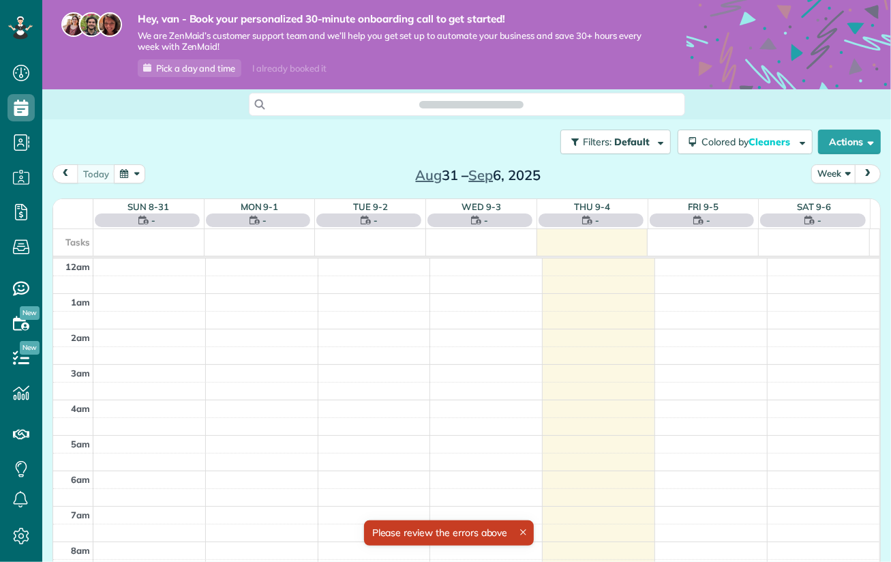
scroll to position [248, 0]
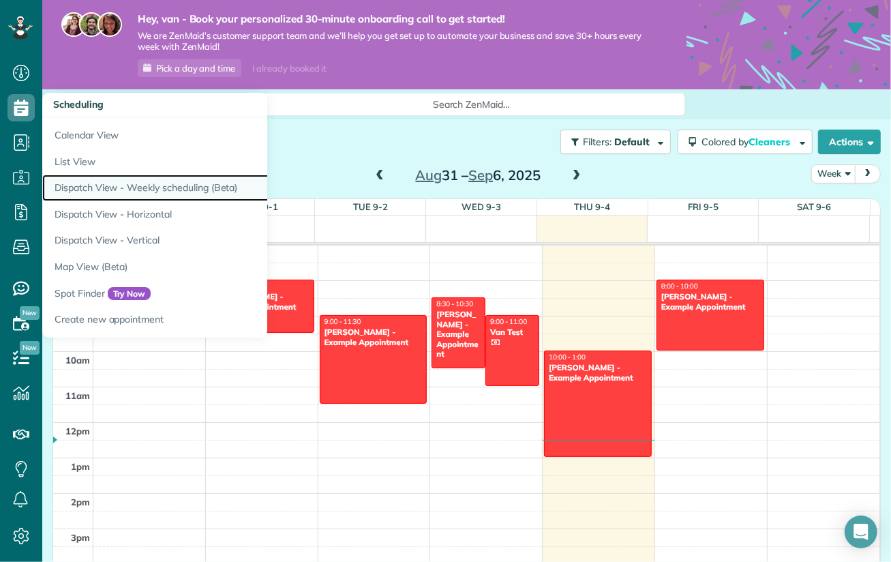
click at [128, 187] on link "Dispatch View - Weekly scheduling (Beta)" at bounding box center [212, 188] width 341 height 27
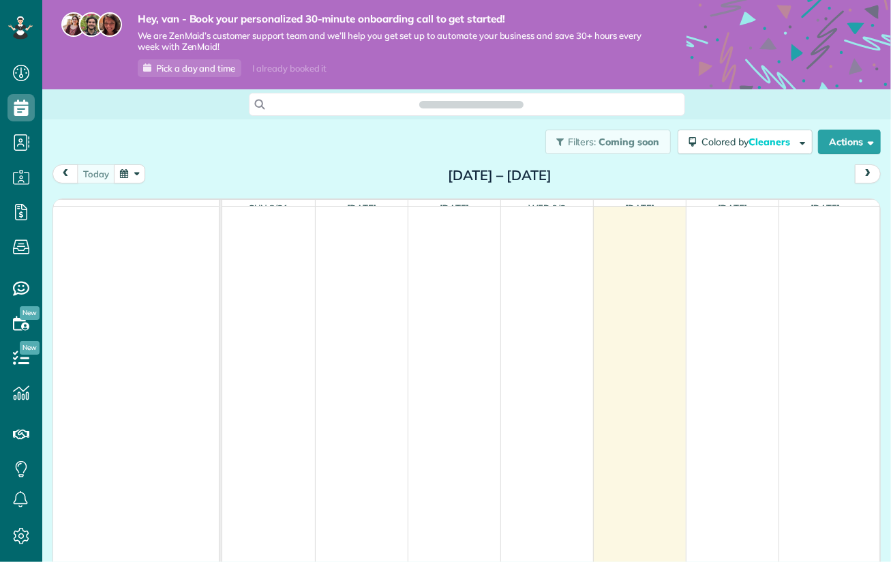
scroll to position [6, 6]
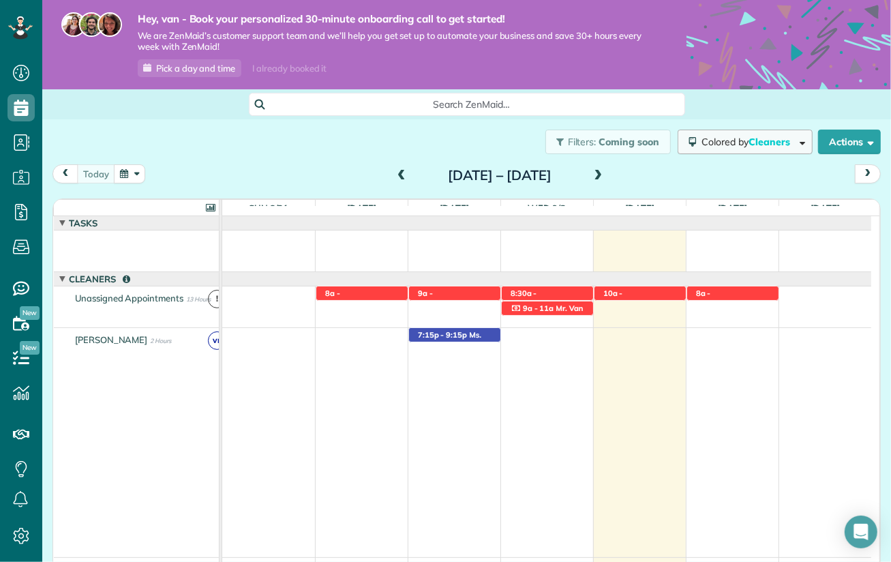
click at [749, 138] on span "Cleaners" at bounding box center [771, 142] width 44 height 12
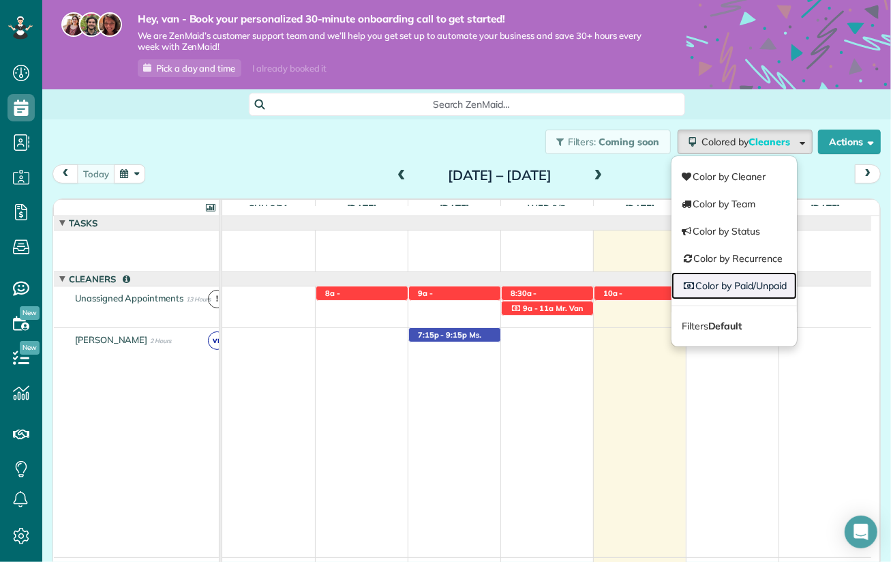
click at [733, 282] on link "Color by Paid/Unpaid" at bounding box center [734, 285] width 125 height 27
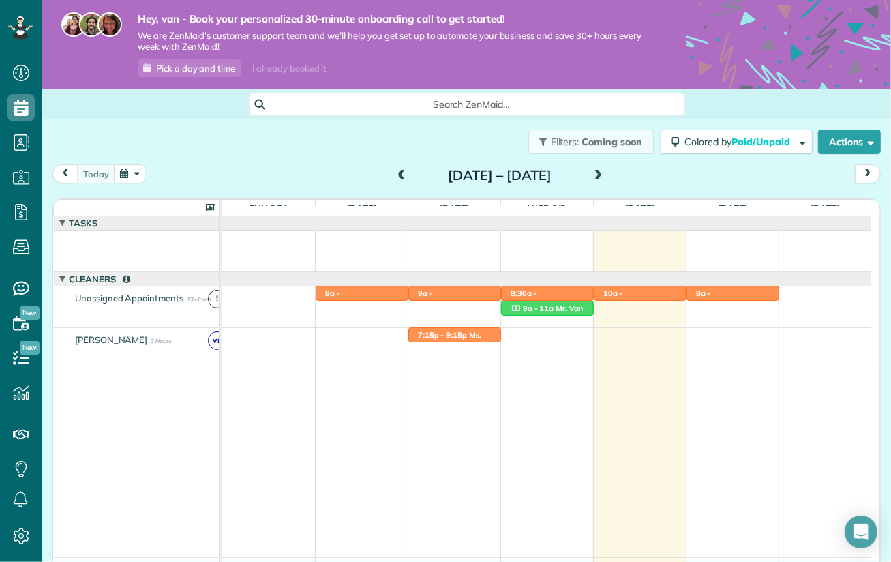
click at [616, 143] on span "Coming soon" at bounding box center [612, 142] width 61 height 12
click at [567, 143] on span "Filters: Coming soon" at bounding box center [596, 142] width 93 height 12
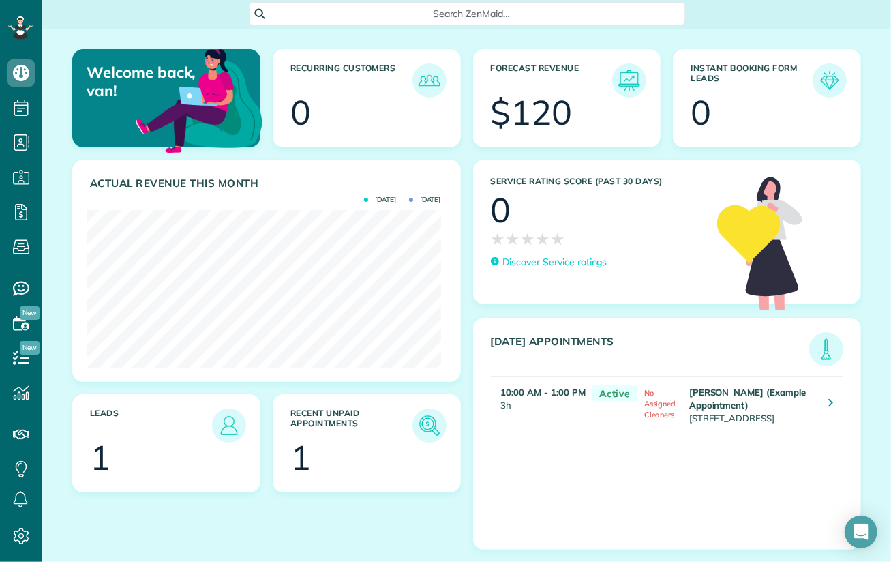
scroll to position [104, 0]
click at [20, 322] on icon at bounding box center [21, 323] width 27 height 27
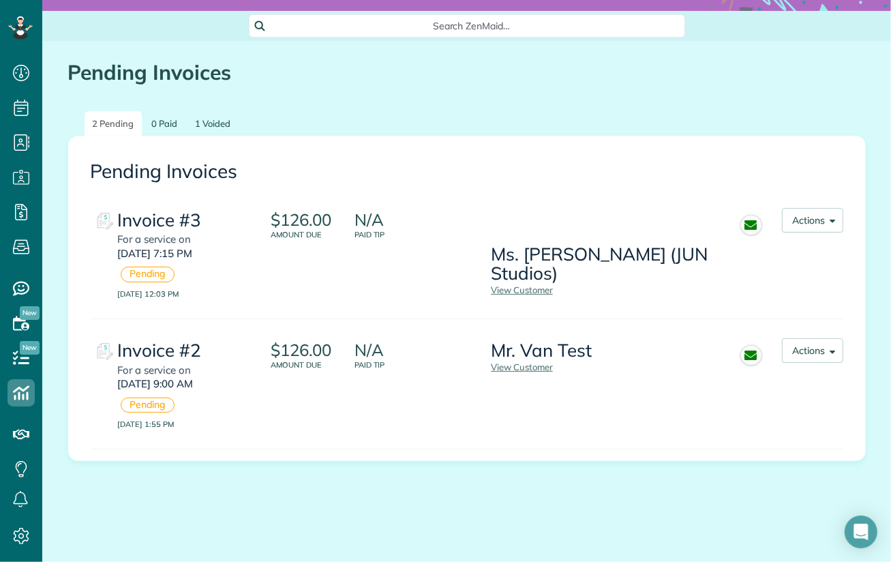
scroll to position [80, 0]
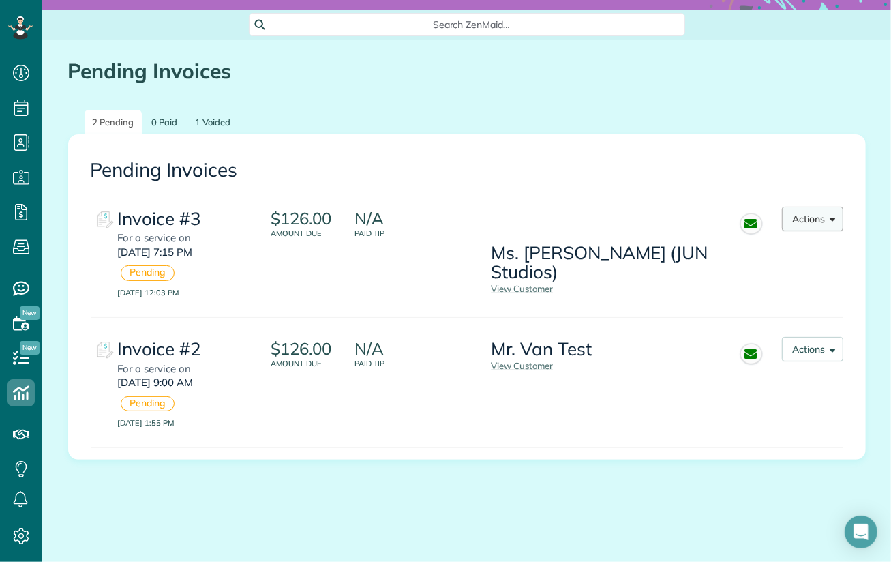
click at [818, 223] on button "Actions" at bounding box center [812, 219] width 61 height 25
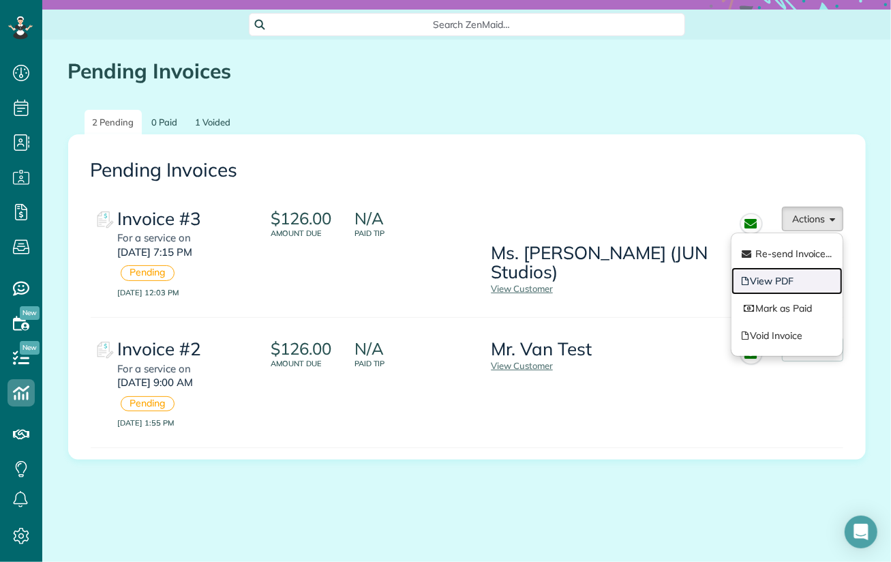
click at [784, 276] on link "View PDF" at bounding box center [787, 280] width 111 height 27
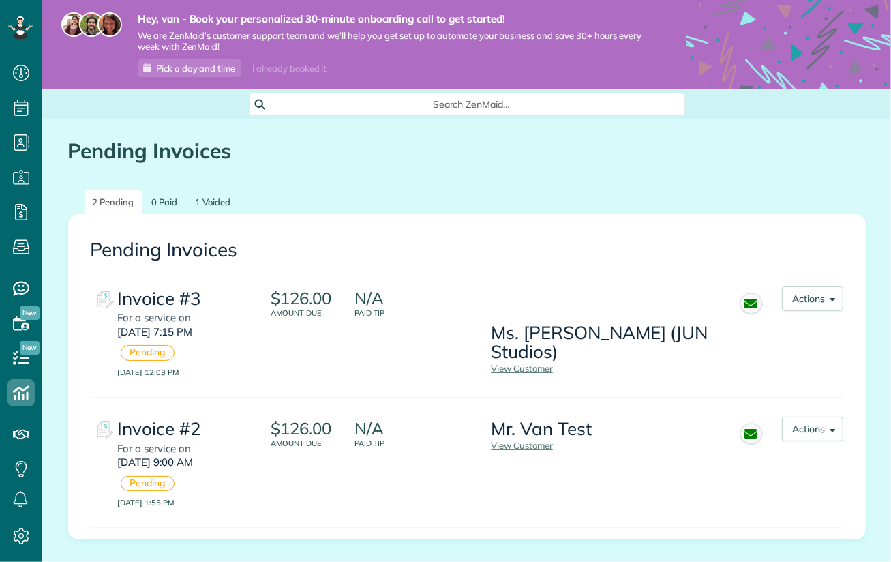
scroll to position [6, 6]
click at [820, 293] on button "Actions" at bounding box center [812, 298] width 61 height 25
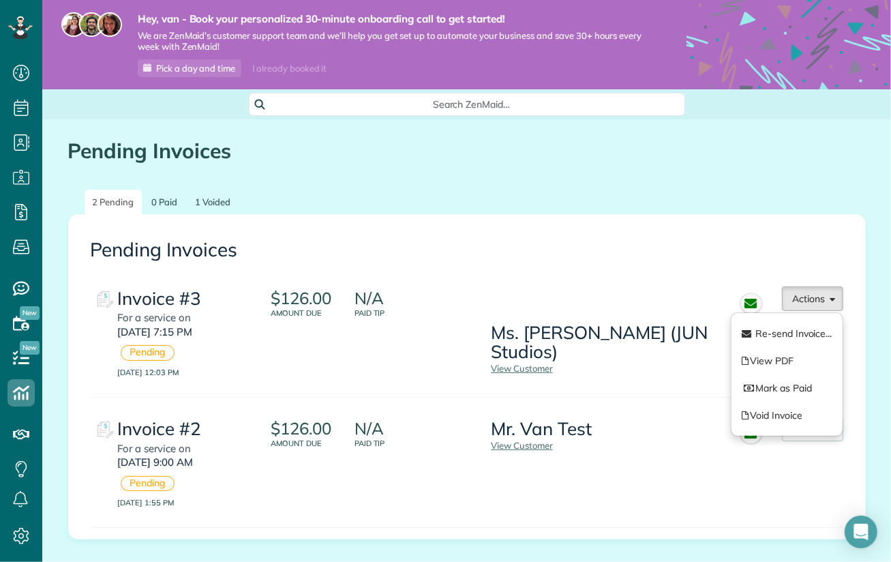
click at [301, 352] on div "$126.00 Amount due" at bounding box center [305, 331] width 68 height 91
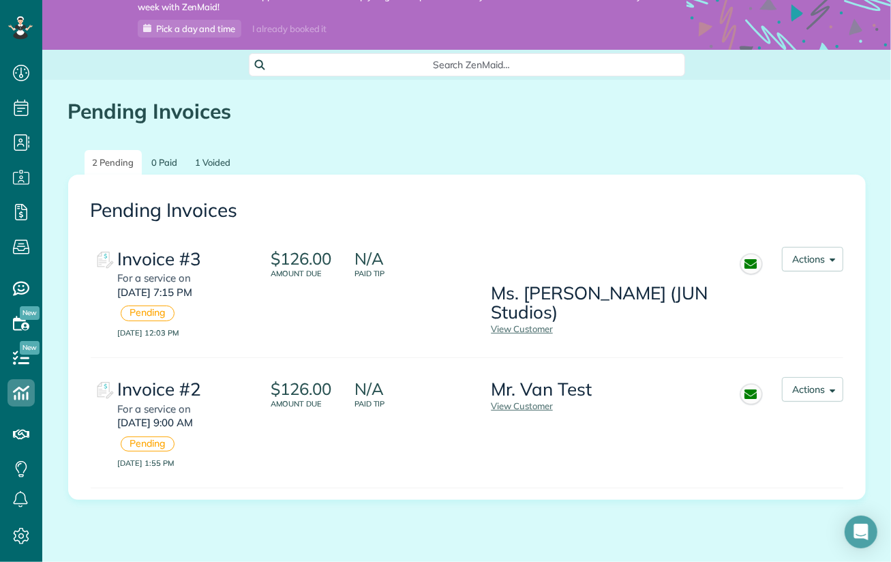
scroll to position [80, 0]
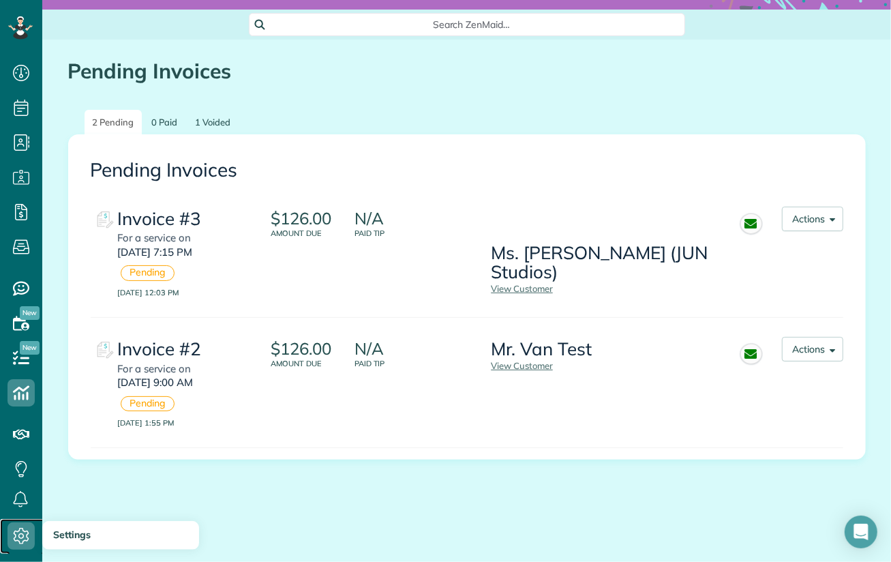
click at [20, 532] on icon at bounding box center [21, 535] width 27 height 27
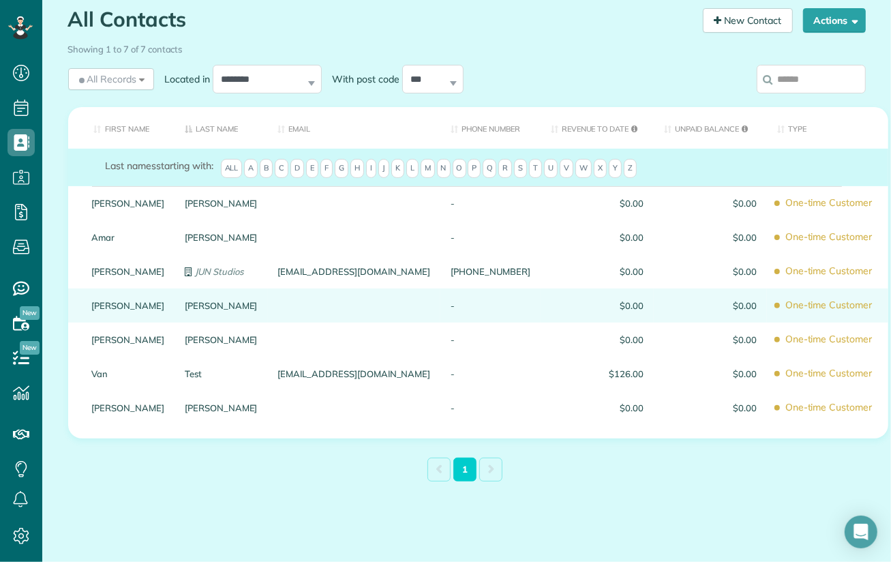
scroll to position [138, 0]
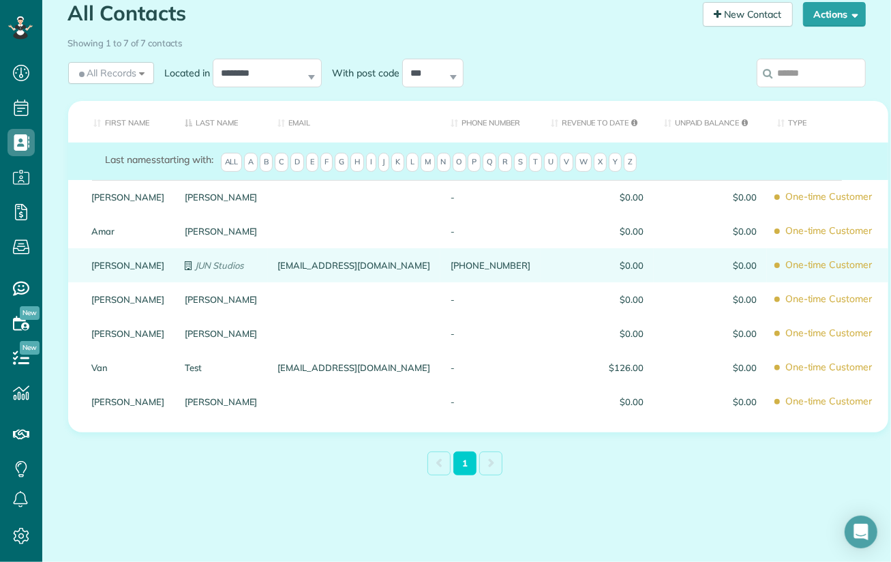
click at [358, 265] on div "[EMAIL_ADDRESS][DOMAIN_NAME]" at bounding box center [354, 265] width 173 height 34
click at [92, 265] on link "[PERSON_NAME]" at bounding box center [128, 266] width 73 height 10
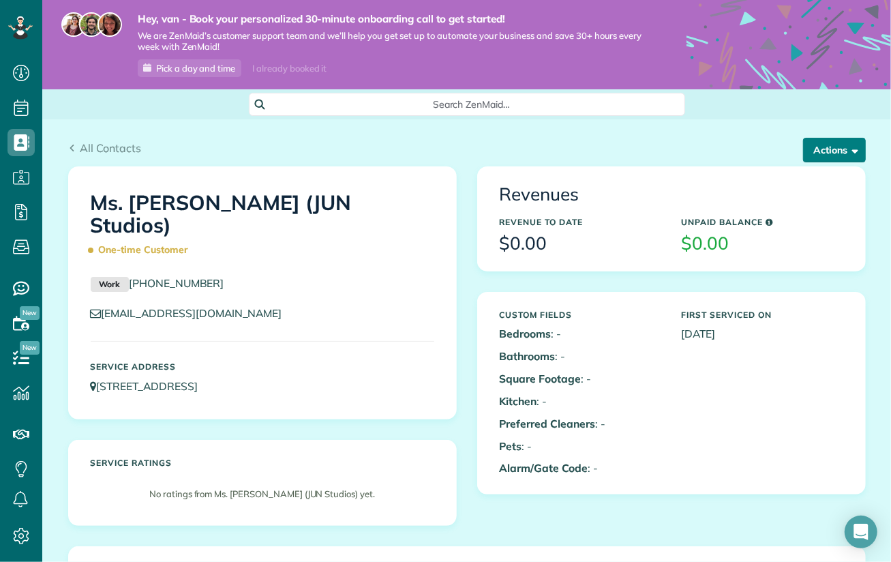
click at [832, 155] on button "Actions" at bounding box center [834, 150] width 63 height 25
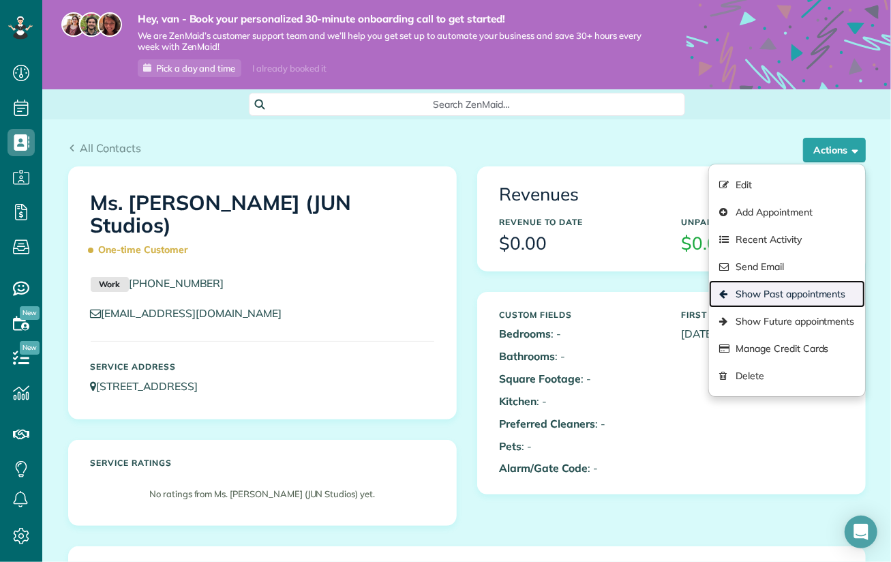
click at [794, 293] on link "Show Past appointments" at bounding box center [786, 293] width 155 height 27
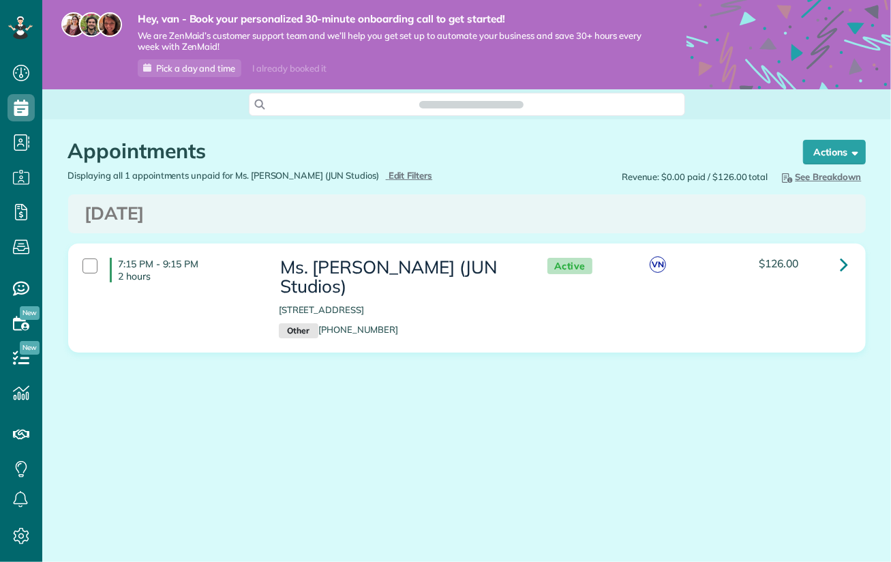
scroll to position [561, 42]
click at [846, 266] on icon at bounding box center [845, 264] width 8 height 24
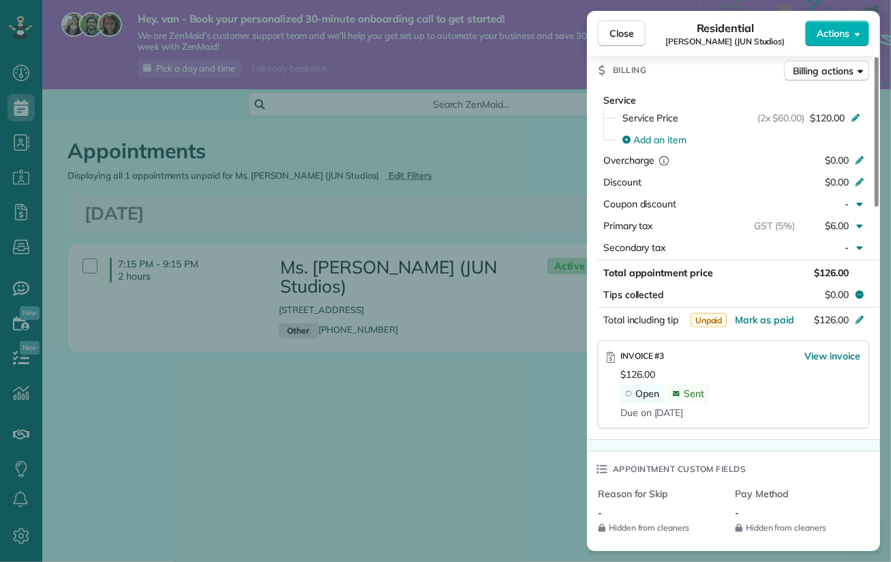
scroll to position [614, 0]
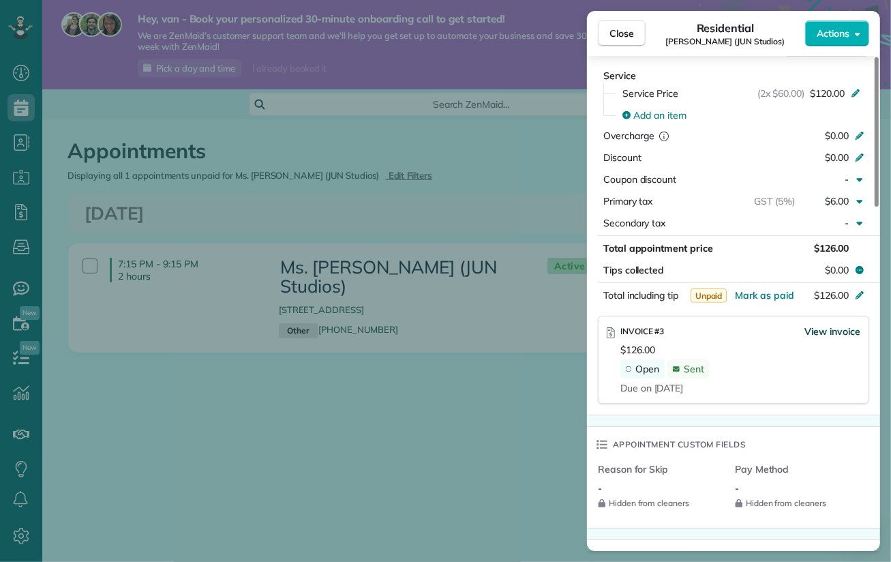
click at [835, 328] on span "View invoice" at bounding box center [833, 332] width 56 height 14
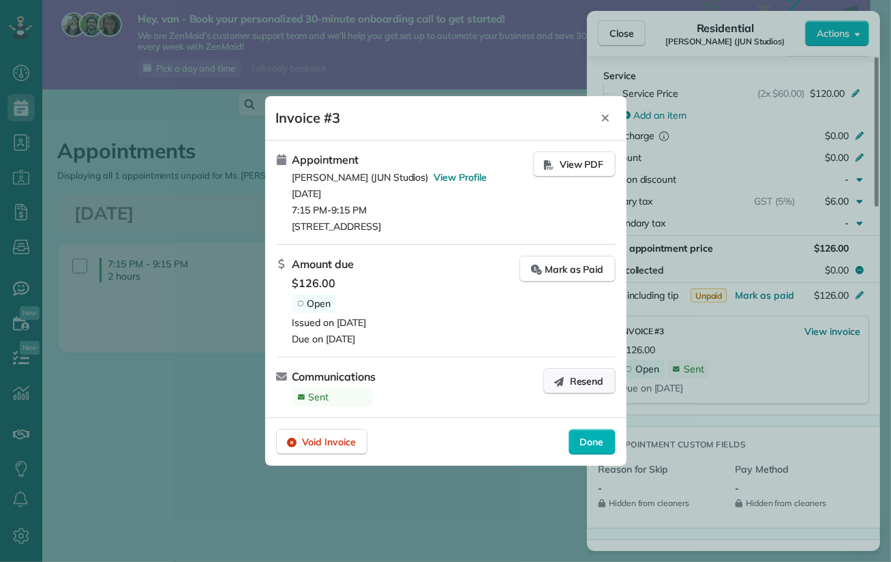
click at [580, 387] on span "Resend" at bounding box center [587, 381] width 34 height 14
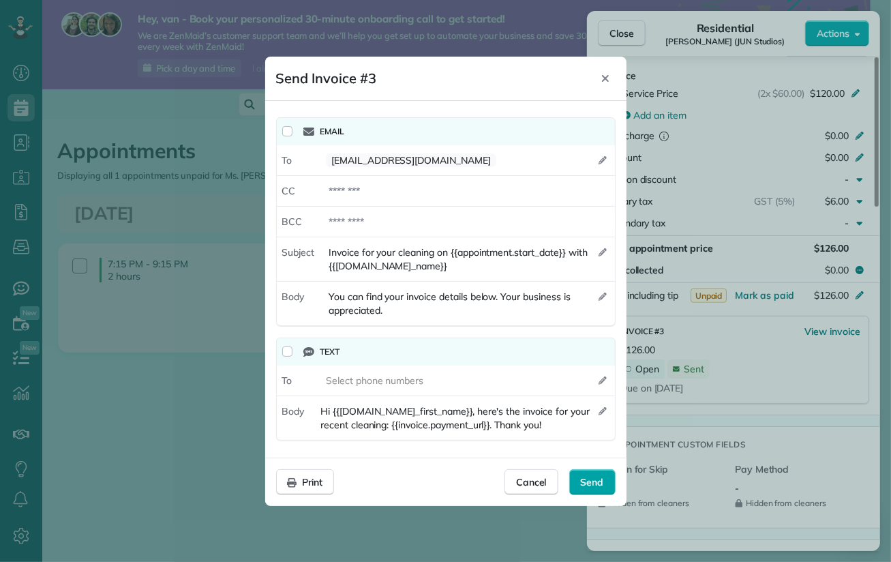
click at [598, 485] on span "Send" at bounding box center [592, 482] width 23 height 14
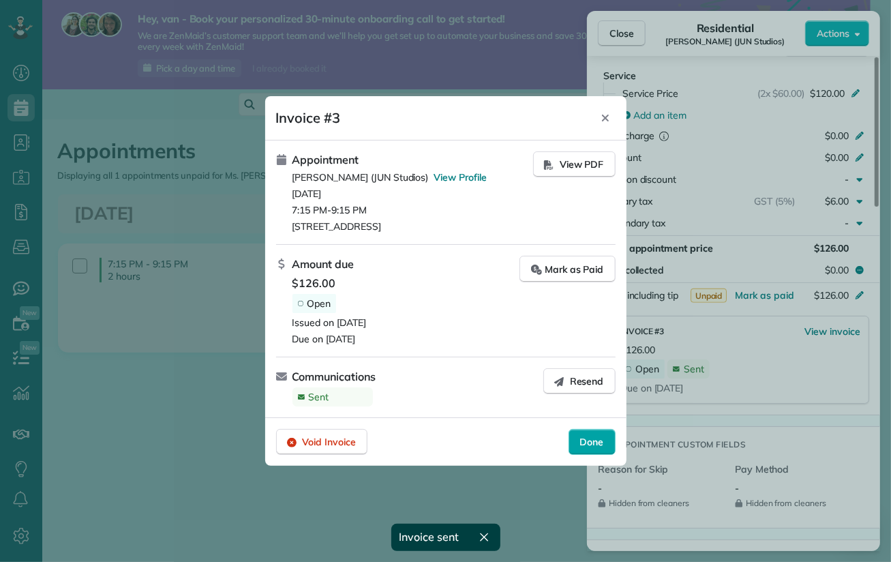
click at [595, 445] on span "Done" at bounding box center [592, 442] width 24 height 14
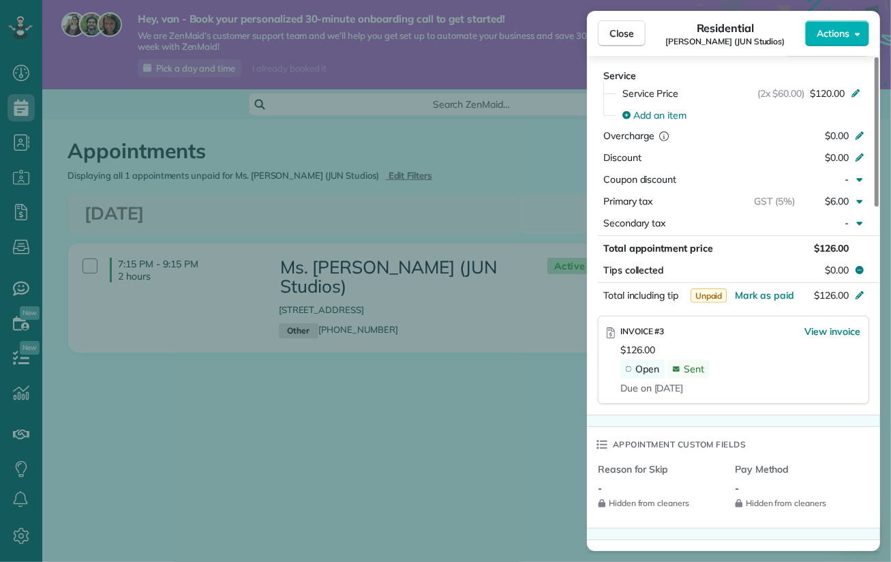
click at [450, 405] on div "Close Residential [PERSON_NAME] (JUN Studios) Actions Status Active [PERSON_NAM…" at bounding box center [445, 281] width 891 height 562
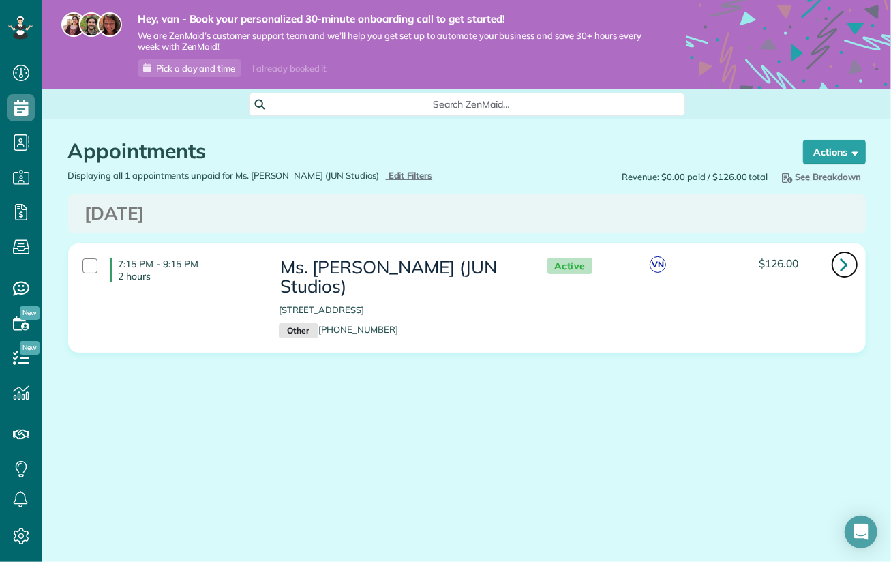
click at [848, 265] on icon at bounding box center [845, 264] width 8 height 24
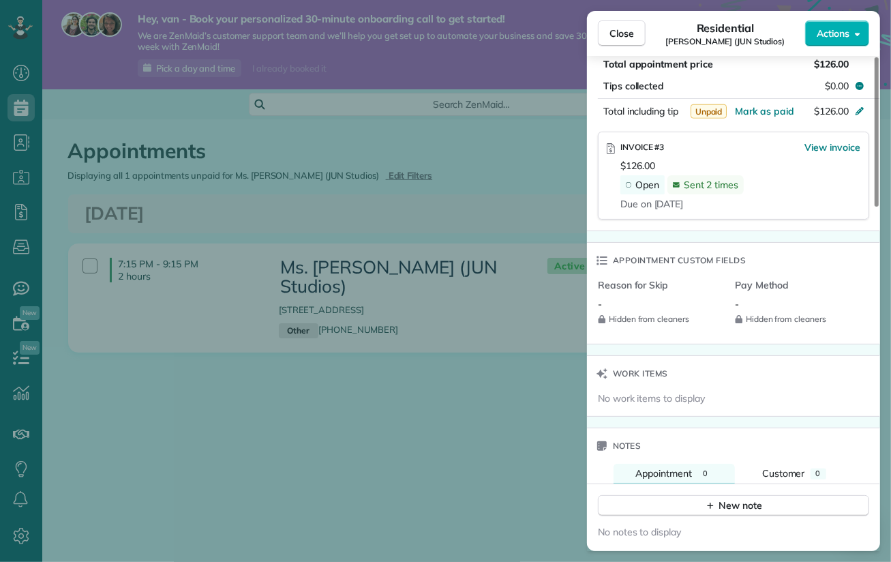
scroll to position [820, 0]
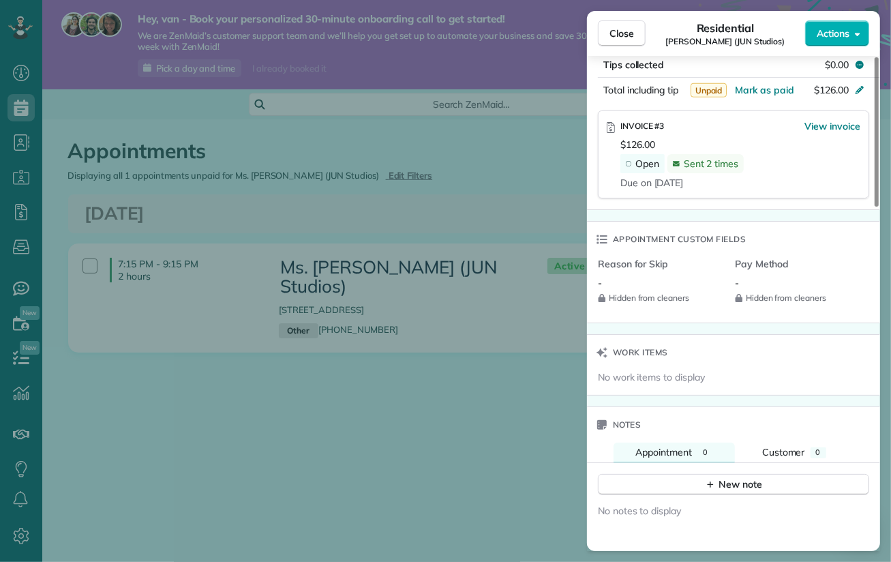
click at [366, 431] on div "Close Residential [PERSON_NAME] (JUN Studios) Actions Status Active [PERSON_NAM…" at bounding box center [445, 281] width 891 height 562
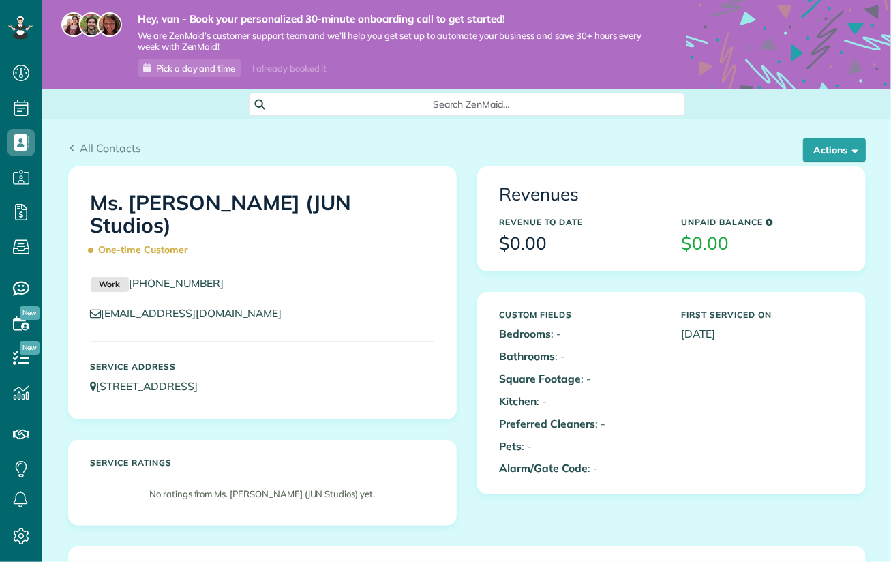
scroll to position [6, 6]
drag, startPoint x: 187, startPoint y: 258, endPoint x: 127, endPoint y: 258, distance: 60.0
click at [127, 276] on p "Work [PHONE_NUMBER]" at bounding box center [263, 284] width 344 height 16
copy link "[PHONE_NUMBER]"
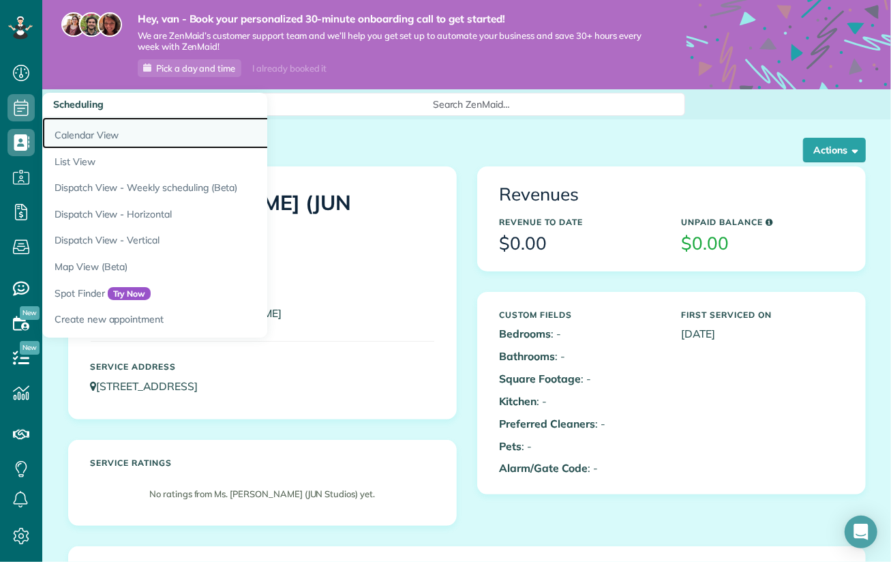
click at [88, 136] on link "Calendar View" at bounding box center [212, 132] width 341 height 31
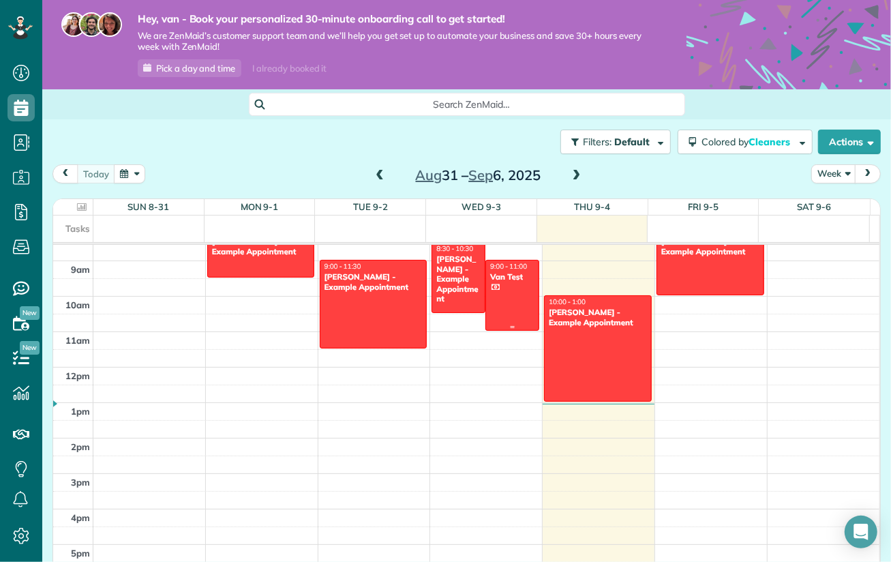
scroll to position [436, 0]
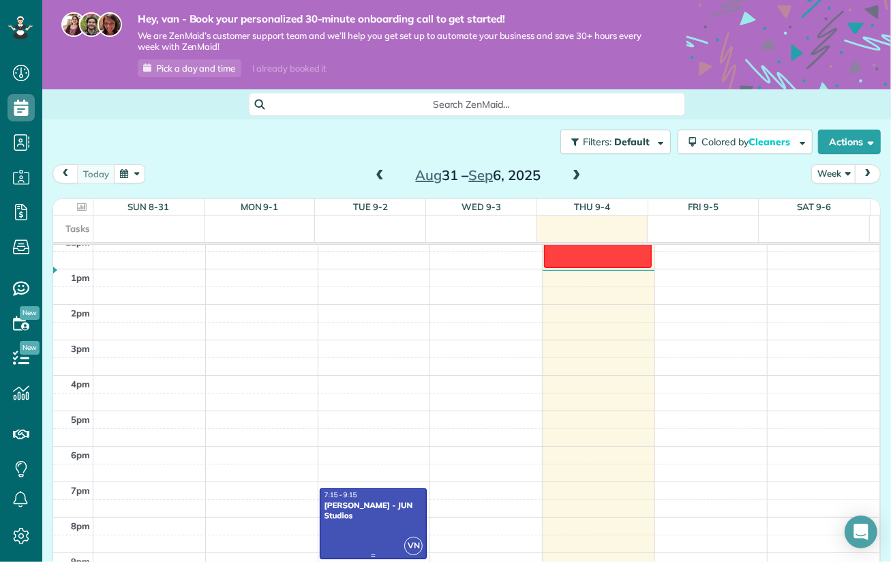
click at [354, 516] on div at bounding box center [374, 524] width 106 height 70
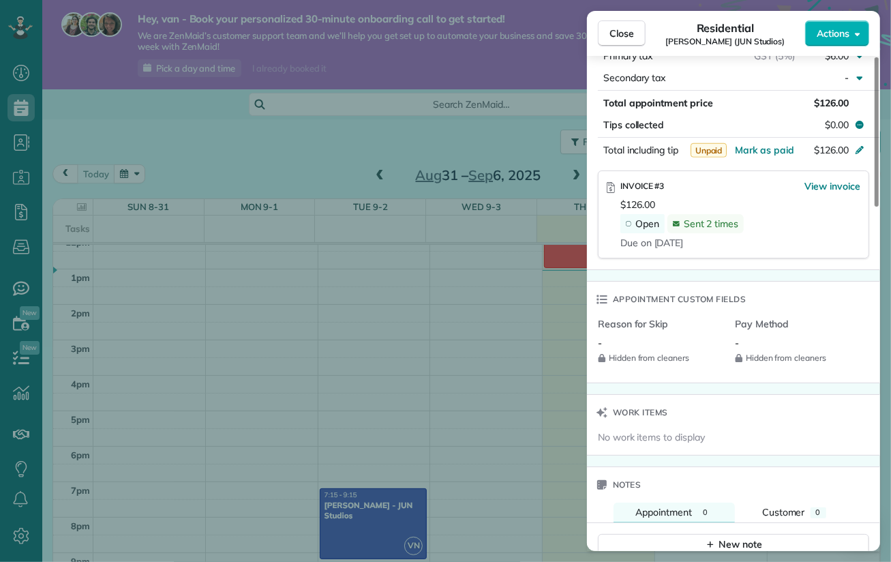
scroll to position [692, 0]
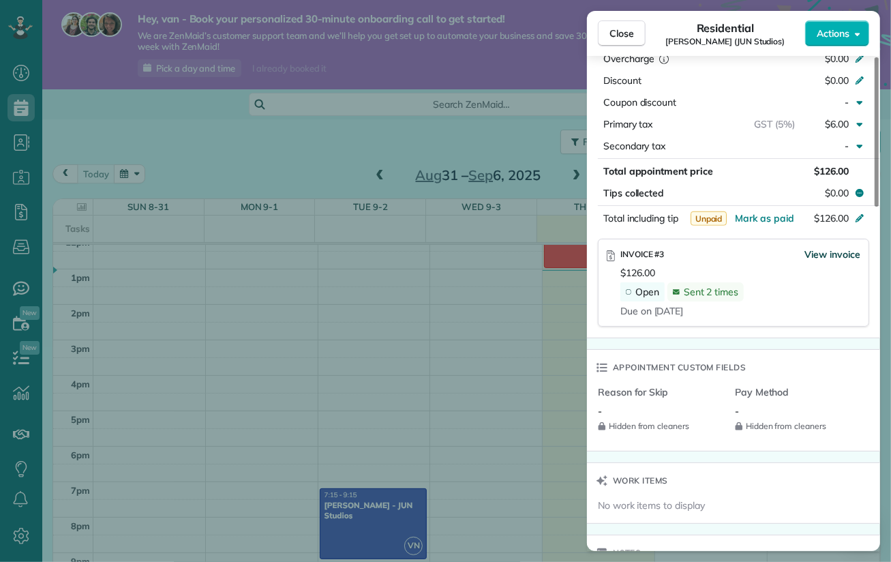
click at [828, 251] on span "View invoice" at bounding box center [833, 255] width 56 height 14
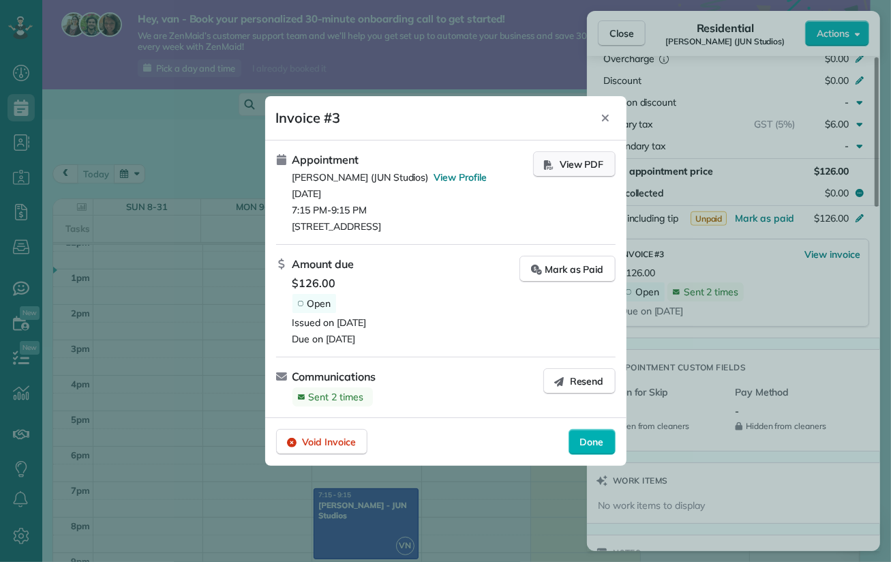
click at [573, 161] on span "View PDF" at bounding box center [582, 165] width 44 height 14
click at [606, 113] on icon "Close" at bounding box center [605, 118] width 11 height 11
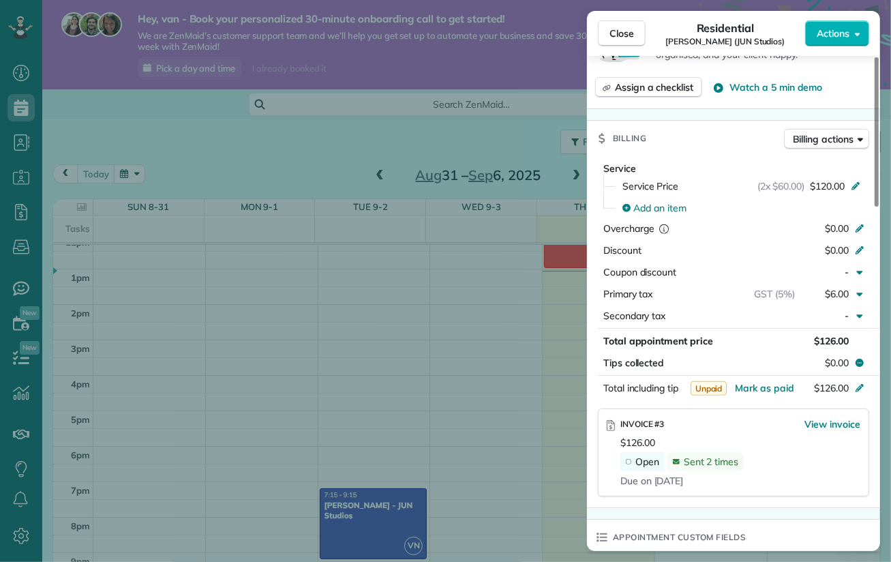
scroll to position [659, 0]
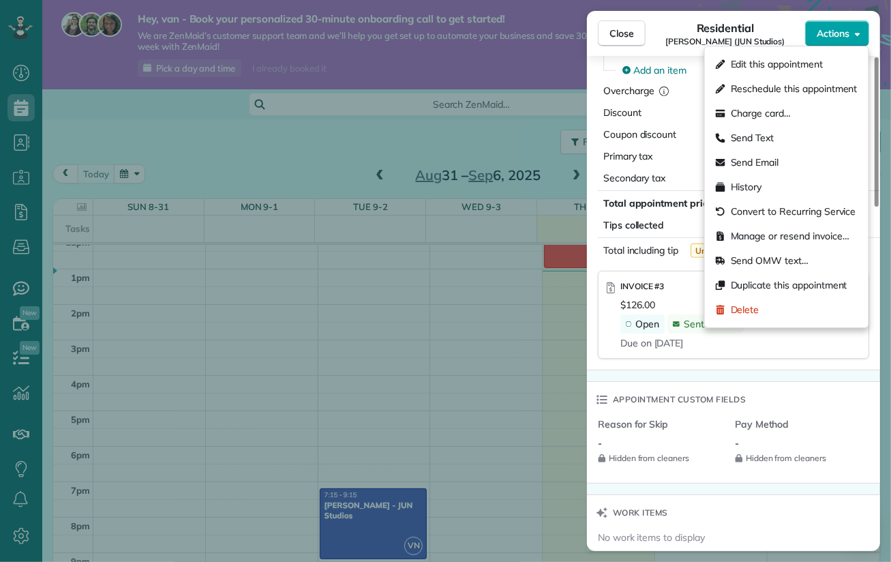
click at [848, 40] on span "Actions" at bounding box center [833, 34] width 33 height 14
click at [780, 65] on span "Edit this appointment" at bounding box center [777, 64] width 92 height 14
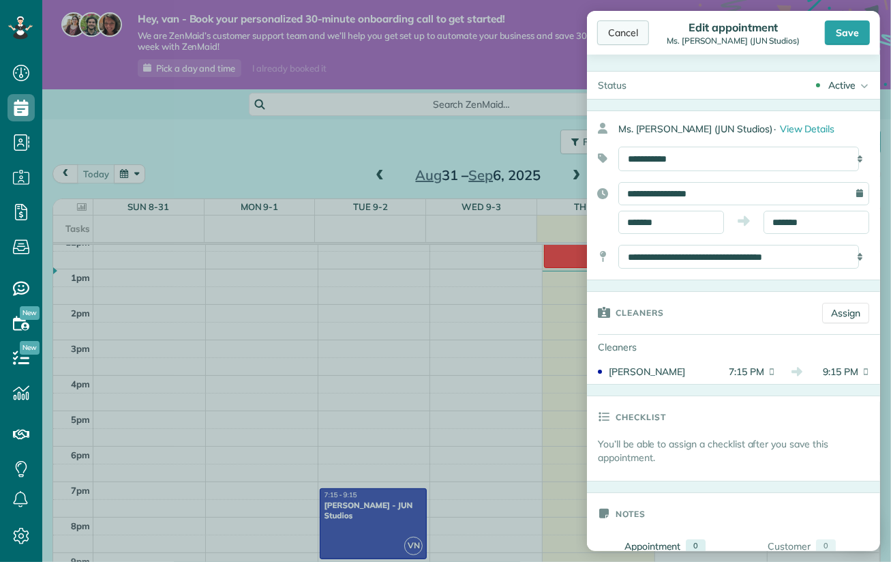
click at [625, 27] on div "Cancel" at bounding box center [623, 32] width 52 height 25
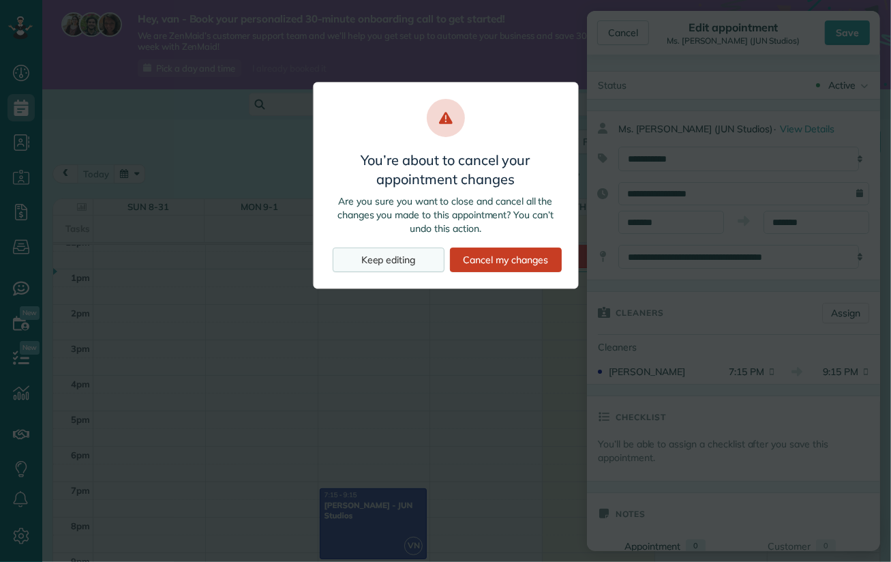
click at [382, 262] on div "Keep editing" at bounding box center [389, 260] width 112 height 25
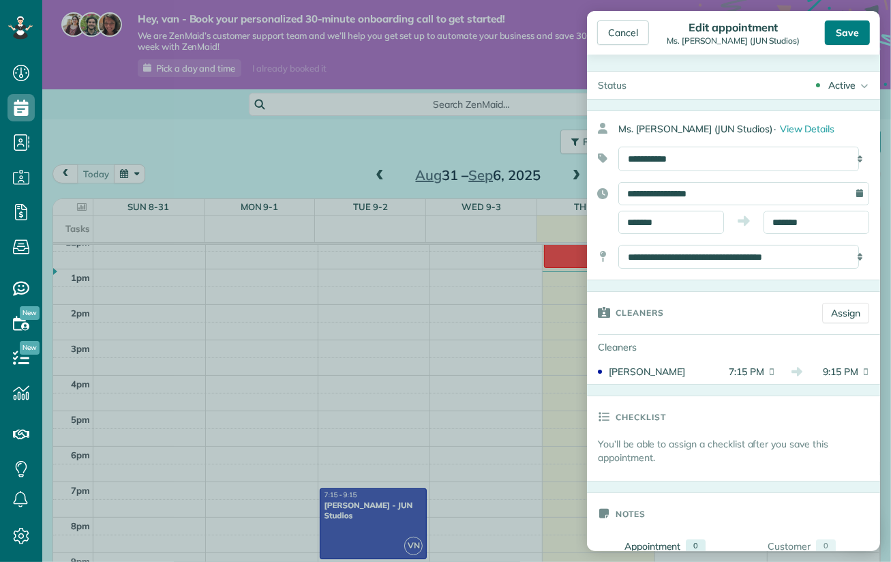
click at [848, 33] on div "Save" at bounding box center [847, 32] width 45 height 25
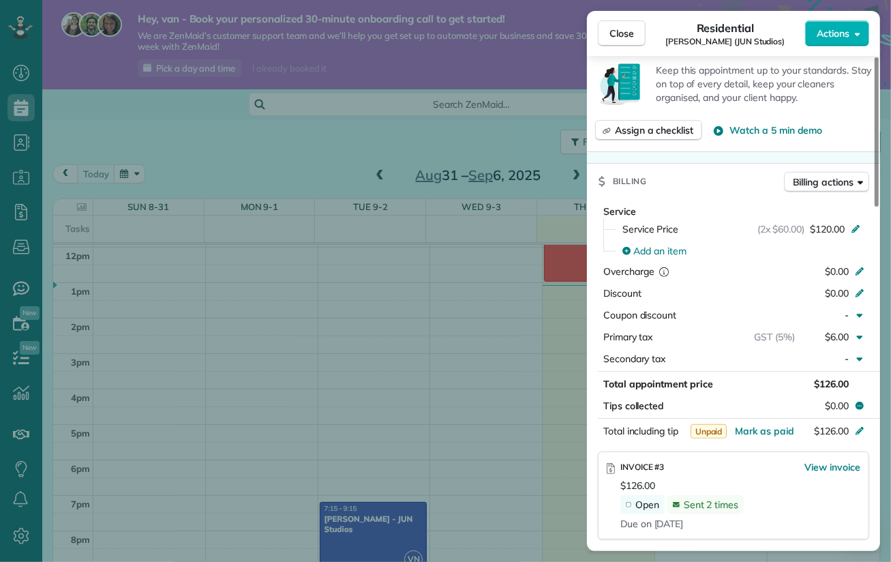
scroll to position [615, 0]
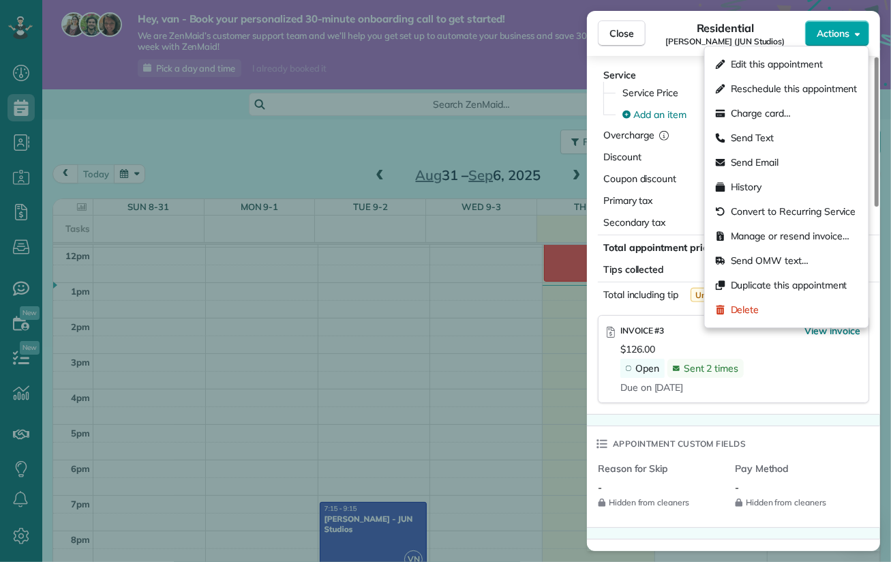
click at [857, 34] on icon "button" at bounding box center [857, 34] width 5 height 3
click at [737, 237] on span "Manage or resend invoice…" at bounding box center [790, 236] width 119 height 14
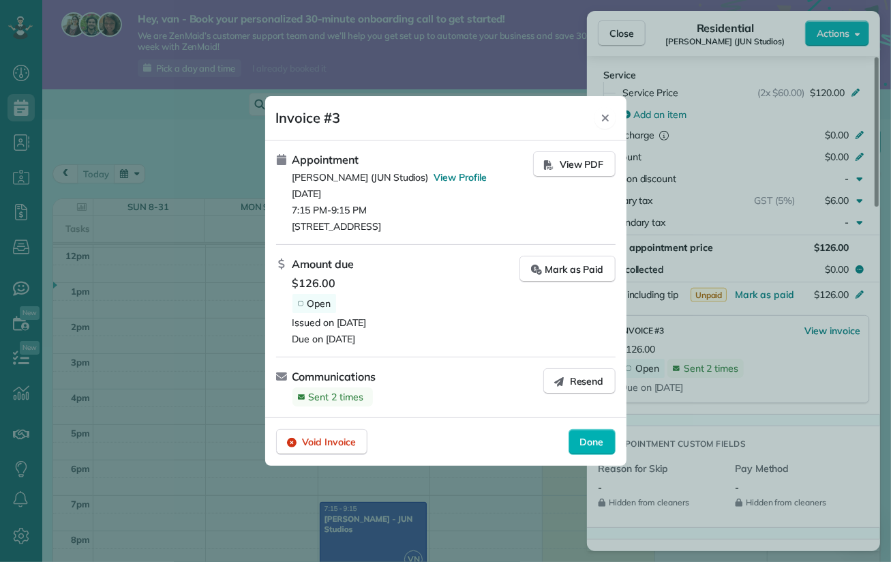
click at [608, 122] on icon "Close" at bounding box center [605, 118] width 11 height 11
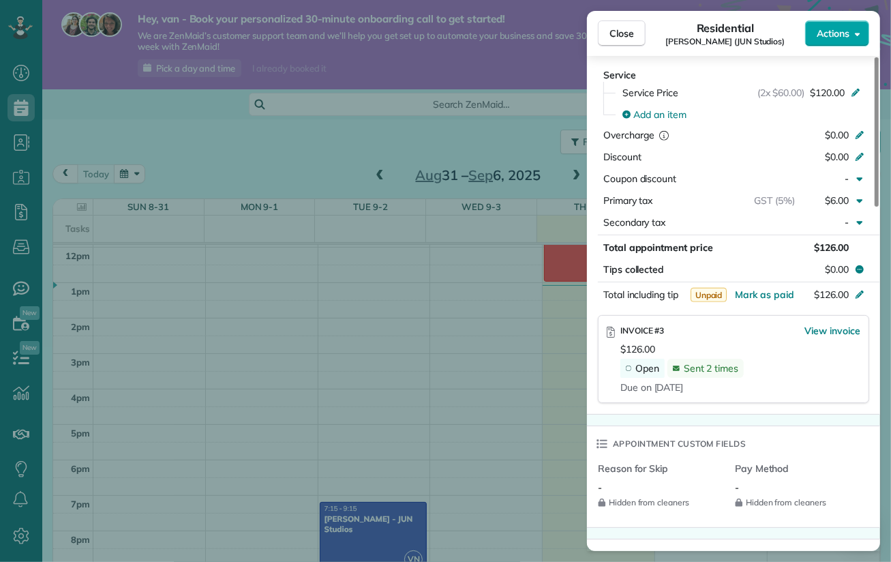
click at [839, 40] on span "Actions" at bounding box center [833, 34] width 33 height 14
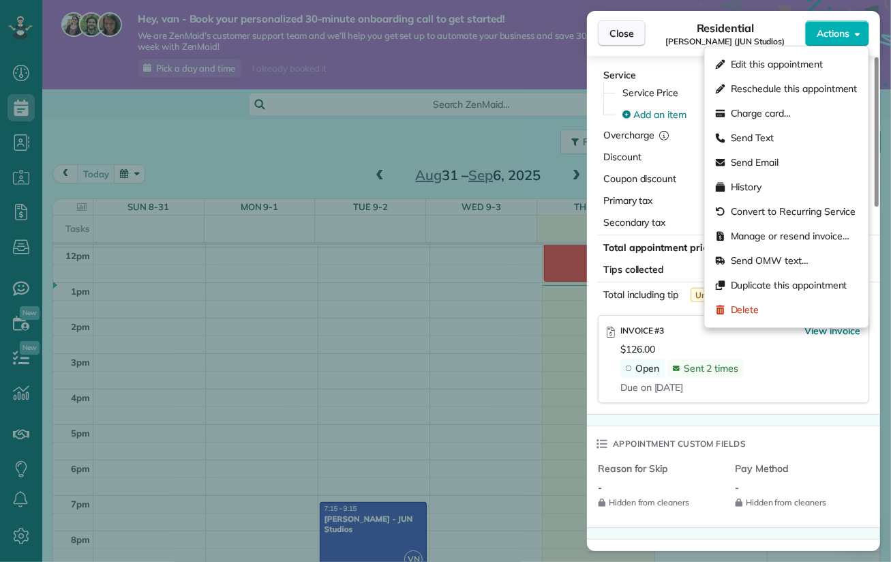
click at [619, 39] on span "Close" at bounding box center [622, 34] width 25 height 14
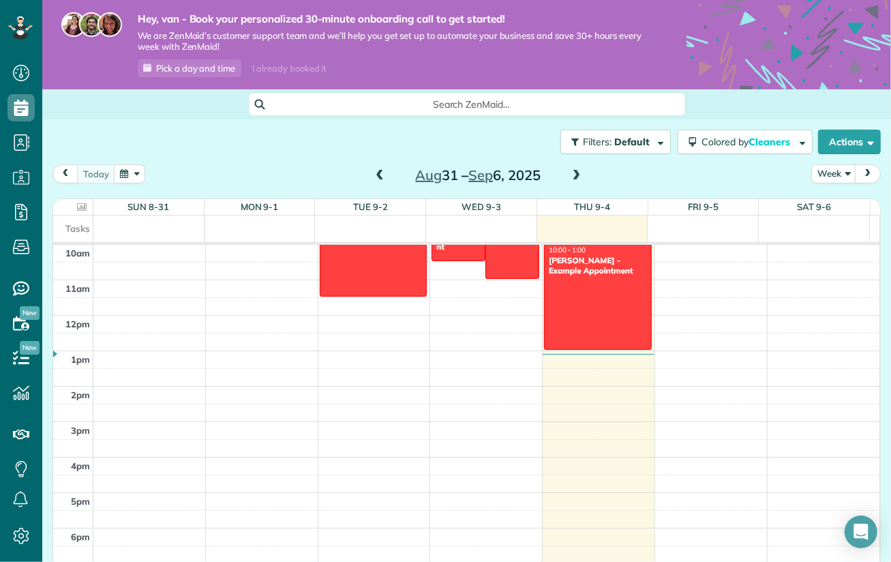
scroll to position [286, 0]
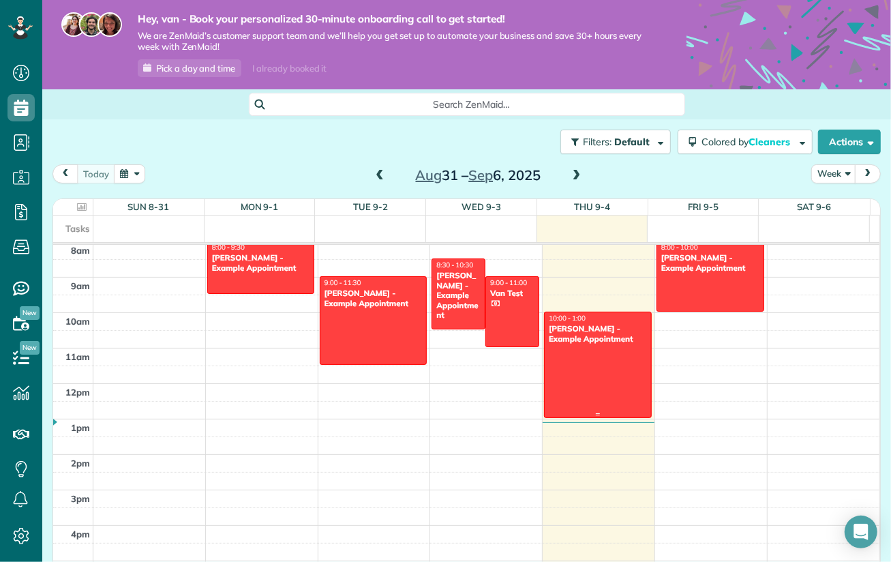
click at [584, 366] on div at bounding box center [598, 364] width 106 height 104
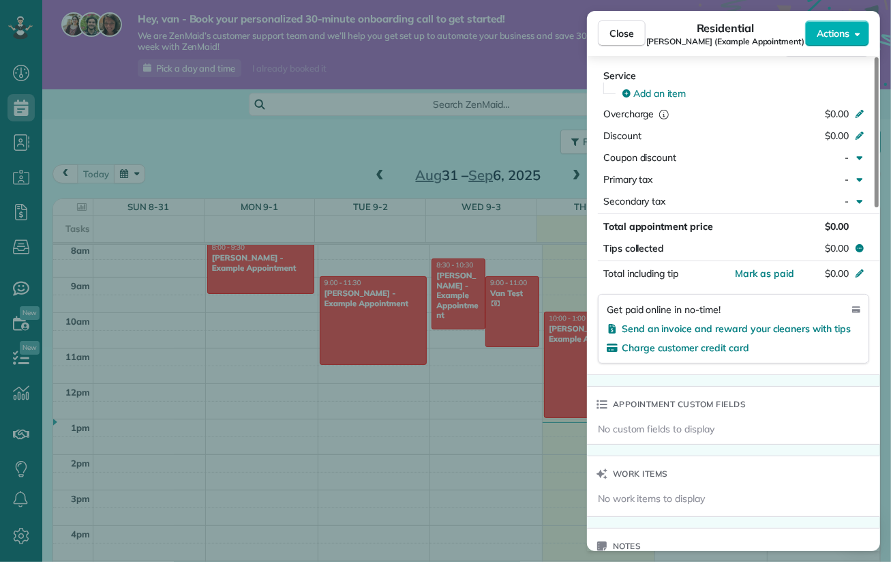
scroll to position [614, 0]
click at [690, 343] on span "Charge customer credit card" at bounding box center [686, 347] width 128 height 12
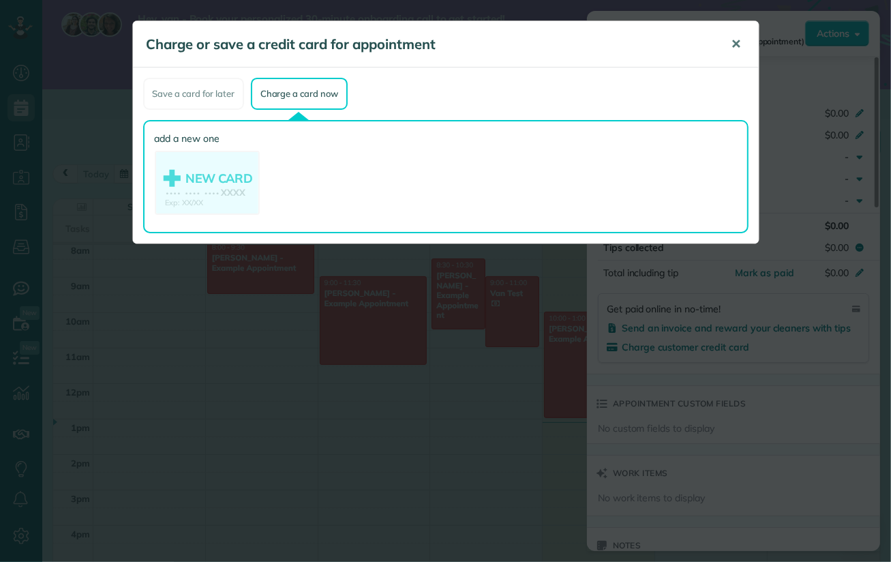
click at [741, 50] on span "✕" at bounding box center [737, 44] width 10 height 16
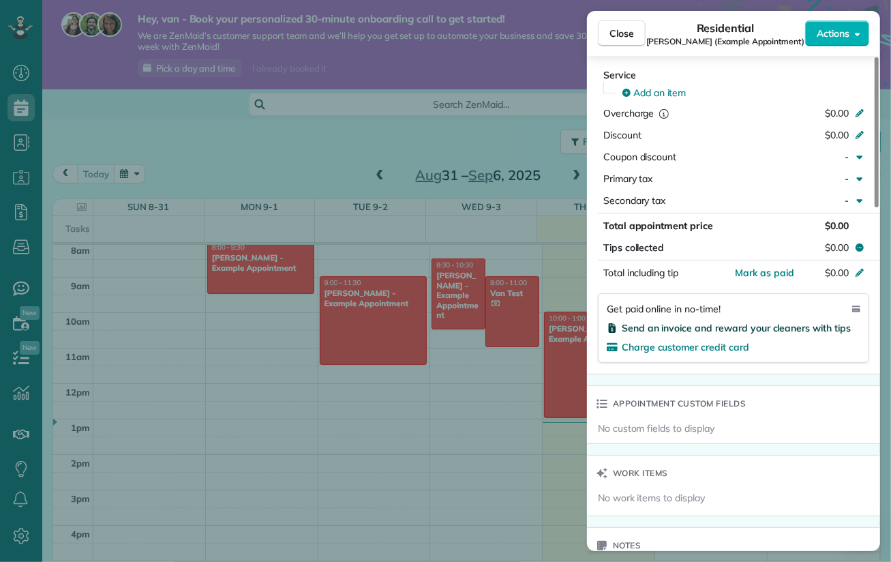
click at [702, 325] on span "Send an invoice and reward your cleaners with tips" at bounding box center [736, 328] width 229 height 12
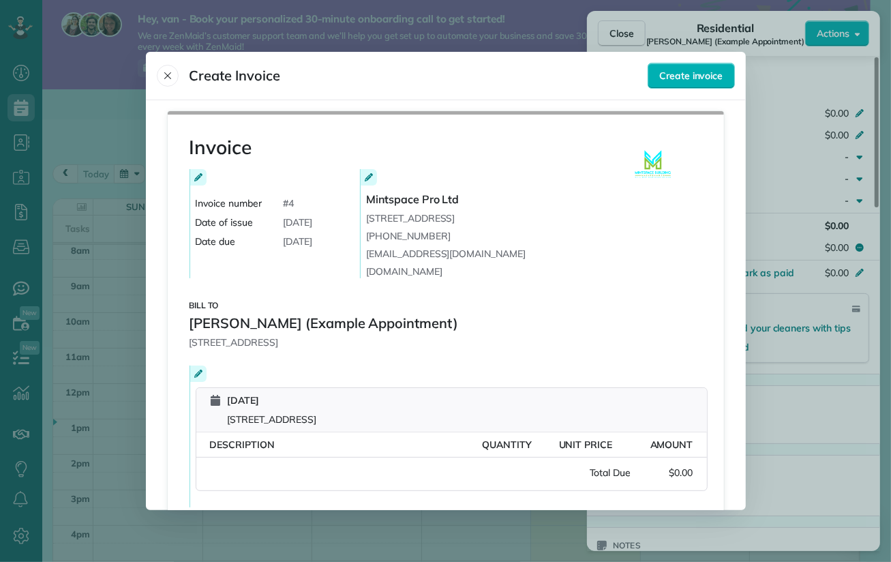
scroll to position [183, 0]
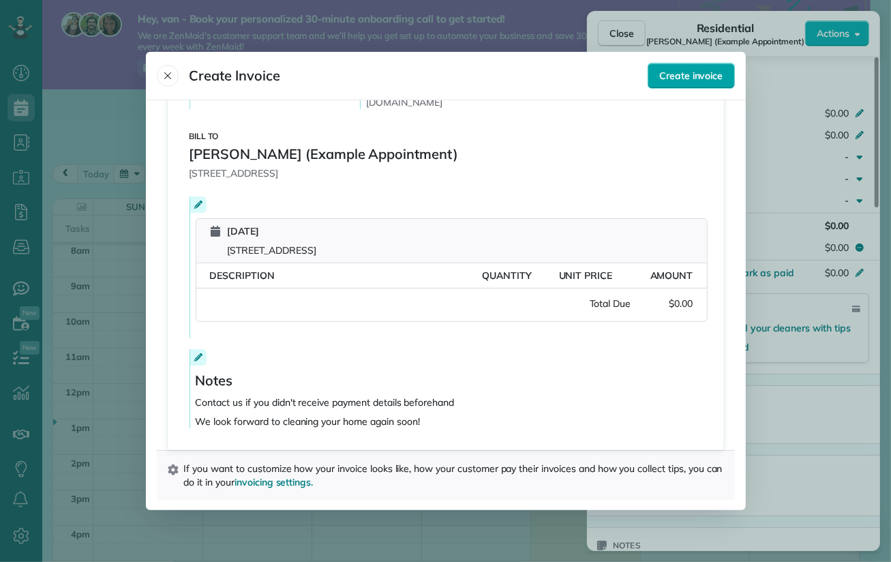
click at [684, 80] on span "Create invoice" at bounding box center [690, 76] width 63 height 14
click at [194, 204] on icon at bounding box center [198, 204] width 8 height 8
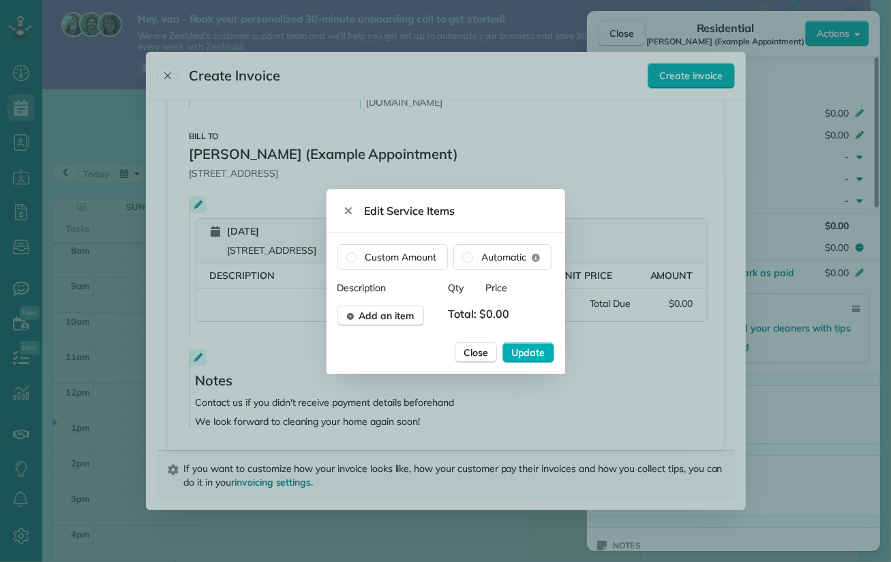
click at [489, 313] on span "Total: $0.00" at bounding box center [482, 316] width 69 height 20
drag, startPoint x: 492, startPoint y: 313, endPoint x: 510, endPoint y: 312, distance: 18.4
click at [510, 312] on span "Total: $0.00" at bounding box center [482, 316] width 69 height 20
click at [490, 316] on span "Total: $0.00" at bounding box center [482, 316] width 69 height 20
click at [397, 312] on span "Add an item" at bounding box center [386, 316] width 55 height 14
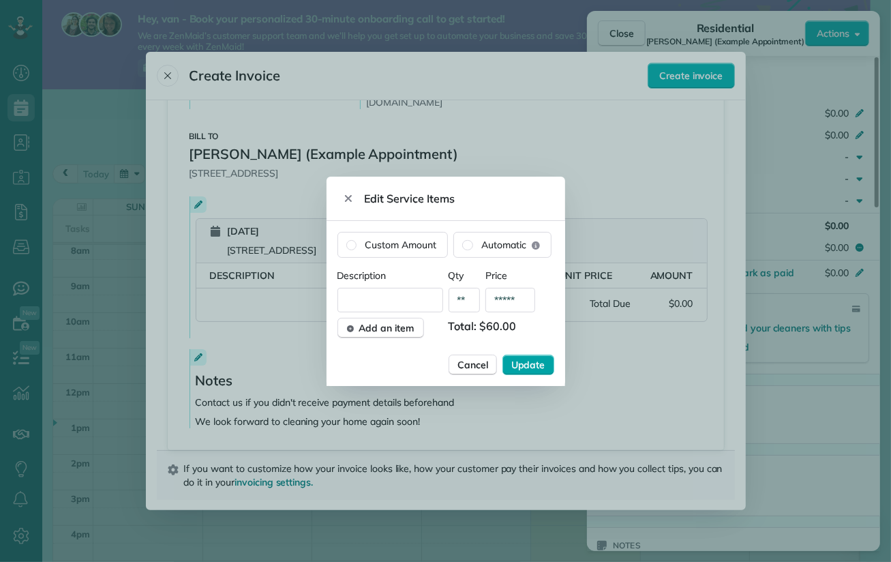
type input "*****"
click at [536, 363] on span "Update" at bounding box center [528, 365] width 34 height 14
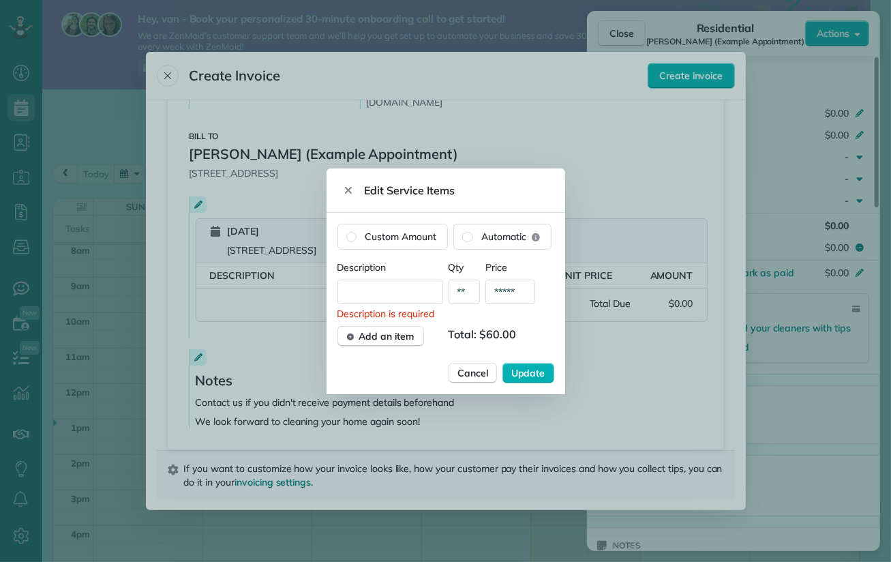
click at [374, 284] on input "text" at bounding box center [391, 292] width 106 height 25
type input "**********"
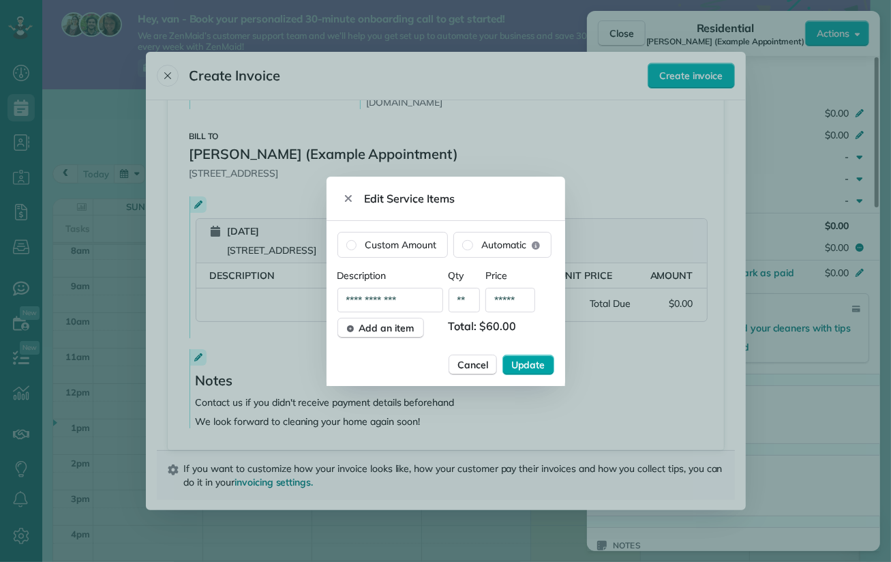
click at [536, 364] on span "Update" at bounding box center [528, 365] width 34 height 14
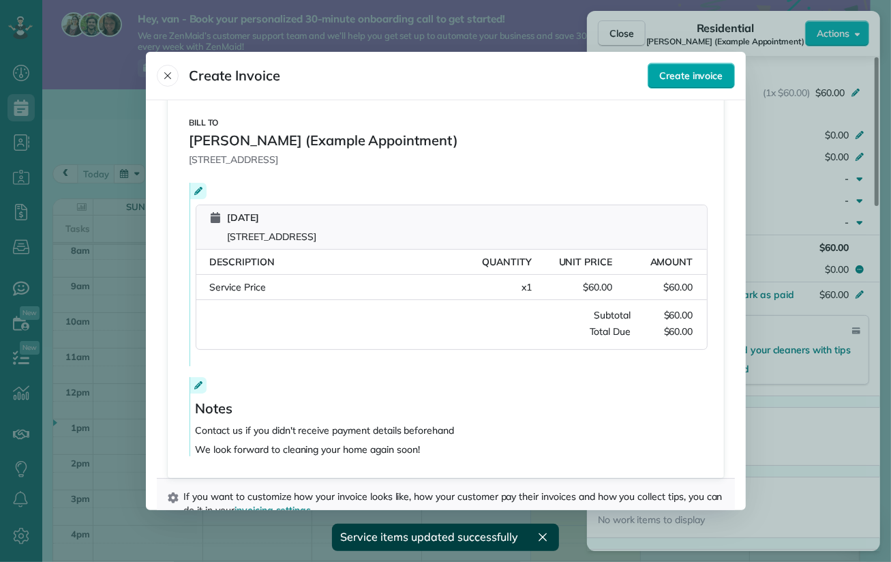
click at [703, 73] on span "Create invoice" at bounding box center [690, 76] width 63 height 14
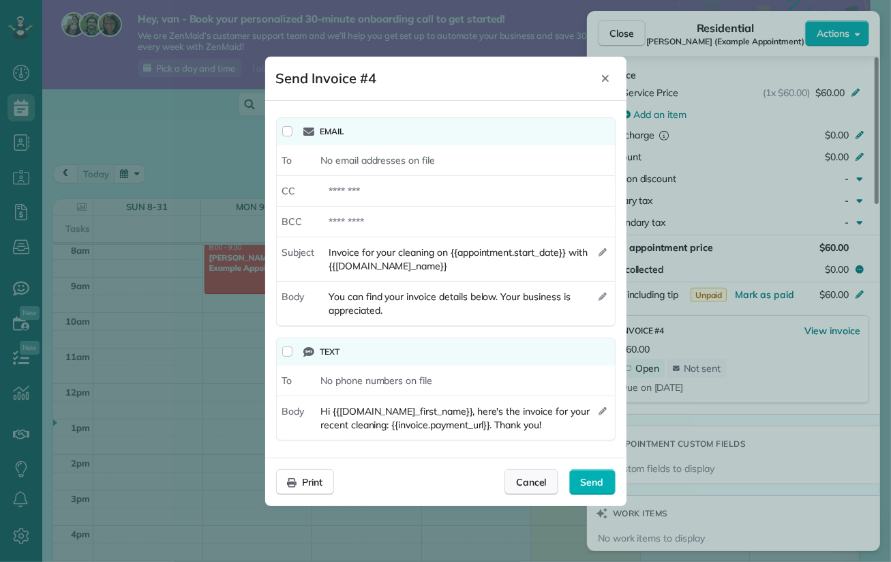
click at [522, 481] on span "Cancel" at bounding box center [531, 482] width 31 height 14
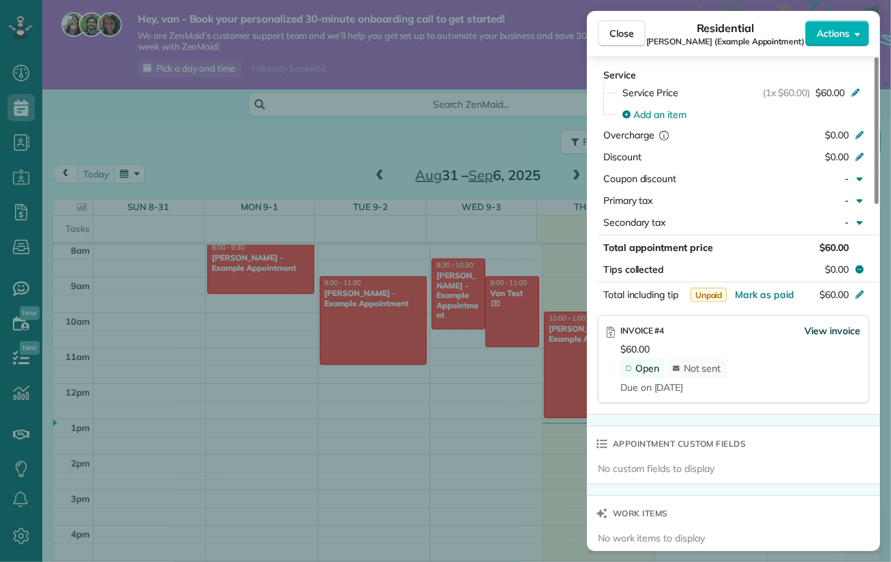
click at [836, 325] on span "View invoice" at bounding box center [833, 331] width 56 height 14
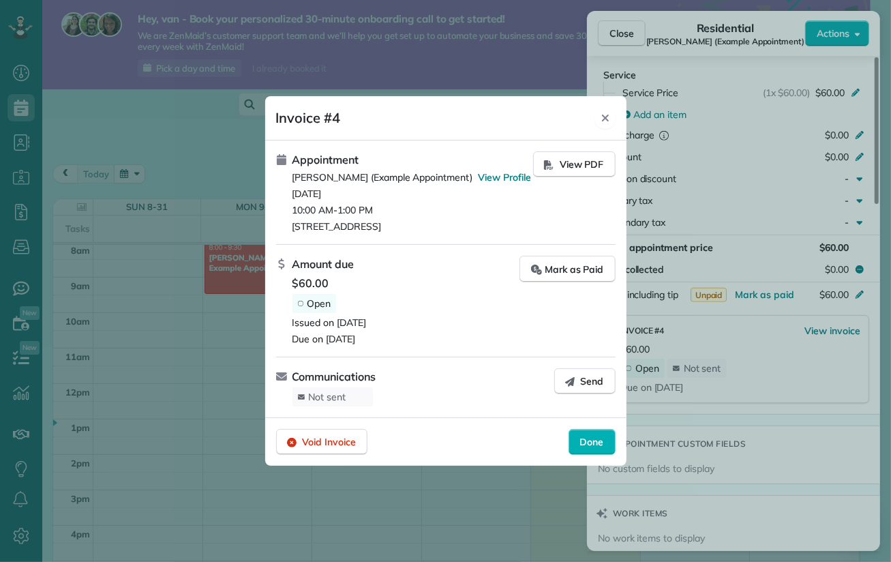
click at [608, 122] on icon "Close" at bounding box center [605, 118] width 11 height 11
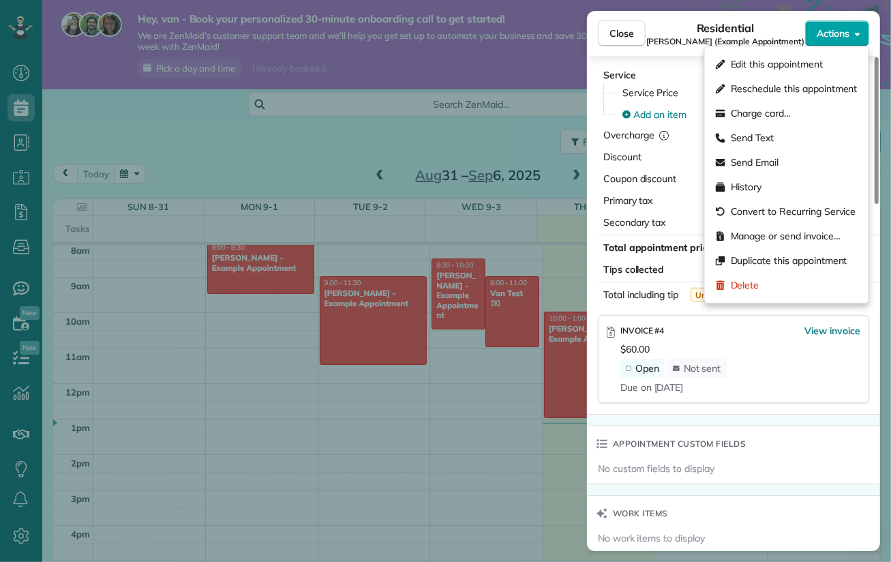
click at [835, 40] on button "Actions" at bounding box center [837, 33] width 64 height 26
click at [806, 58] on span "Edit this appointment" at bounding box center [777, 64] width 92 height 14
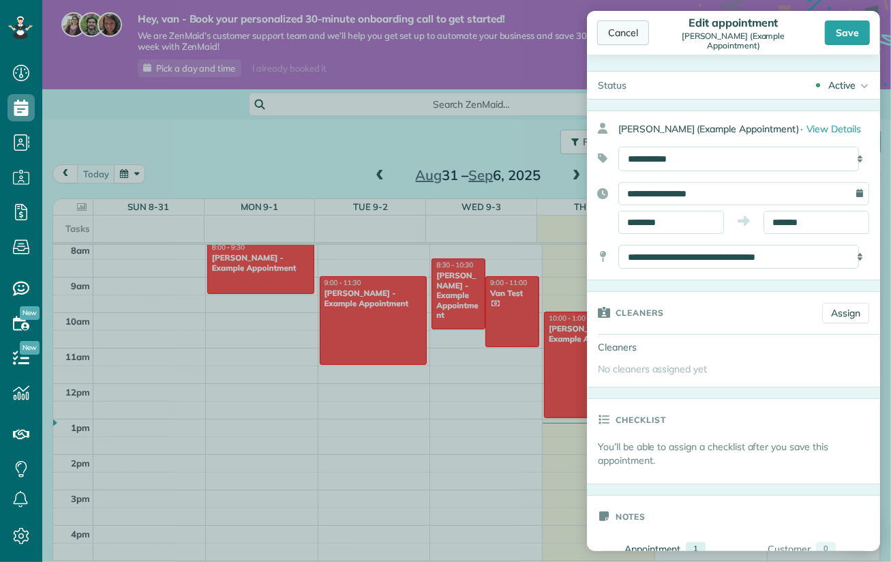
click at [626, 29] on div "Cancel" at bounding box center [623, 32] width 52 height 25
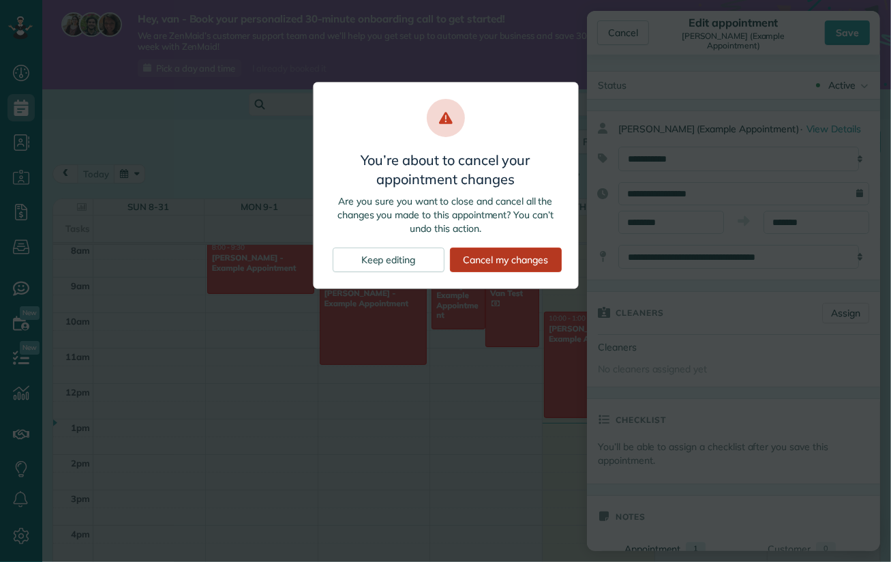
click at [497, 263] on div "Cancel my changes" at bounding box center [506, 260] width 112 height 25
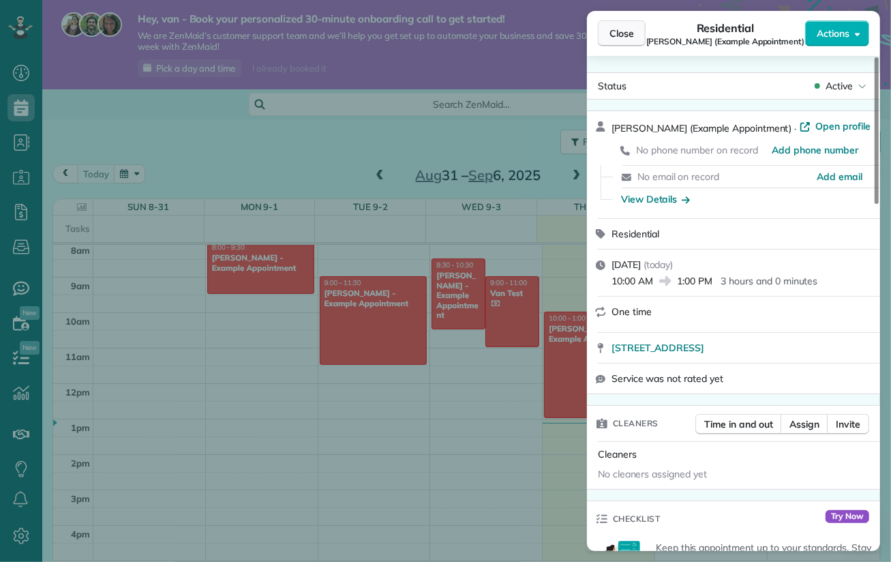
click at [623, 38] on span "Close" at bounding box center [622, 34] width 25 height 14
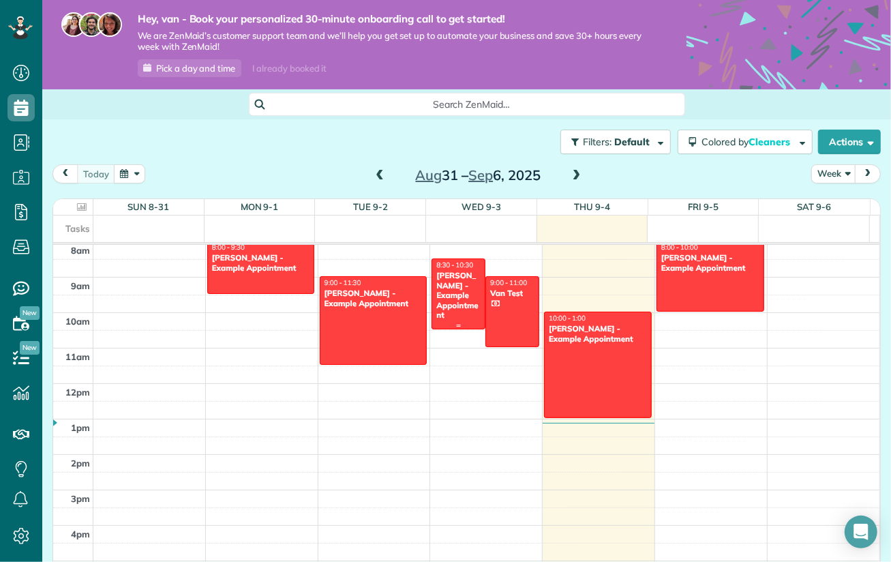
click at [440, 302] on div "[PERSON_NAME] - Example Appointment" at bounding box center [459, 295] width 46 height 49
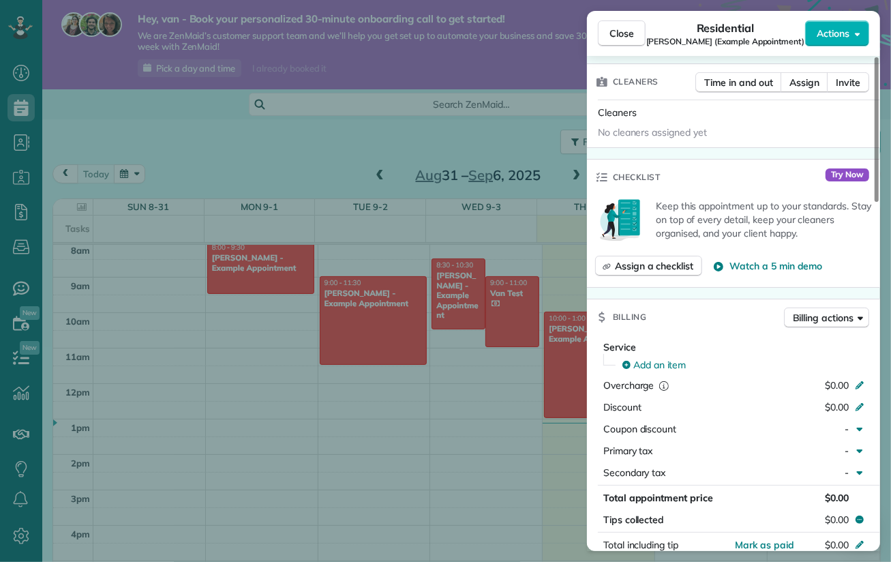
scroll to position [548, 0]
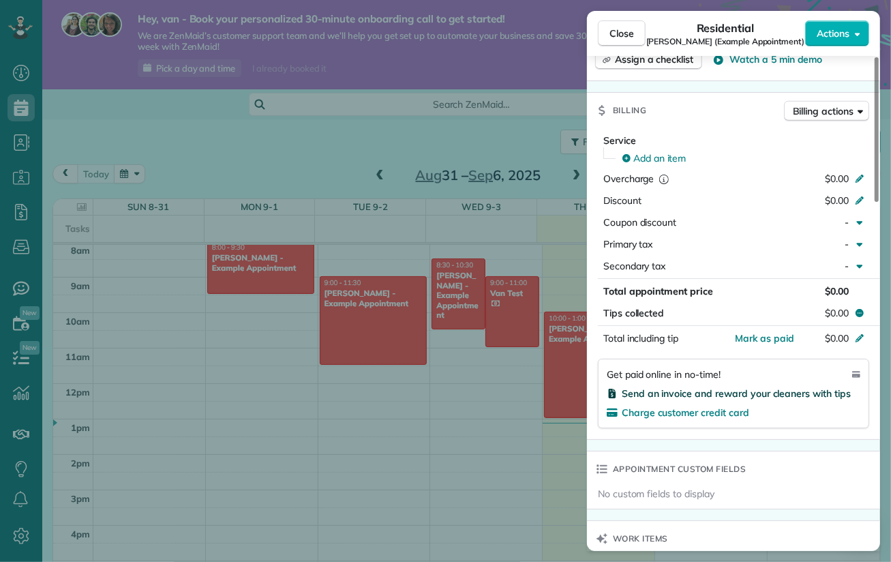
click at [715, 390] on span "Send an invoice and reward your cleaners with tips" at bounding box center [736, 393] width 229 height 12
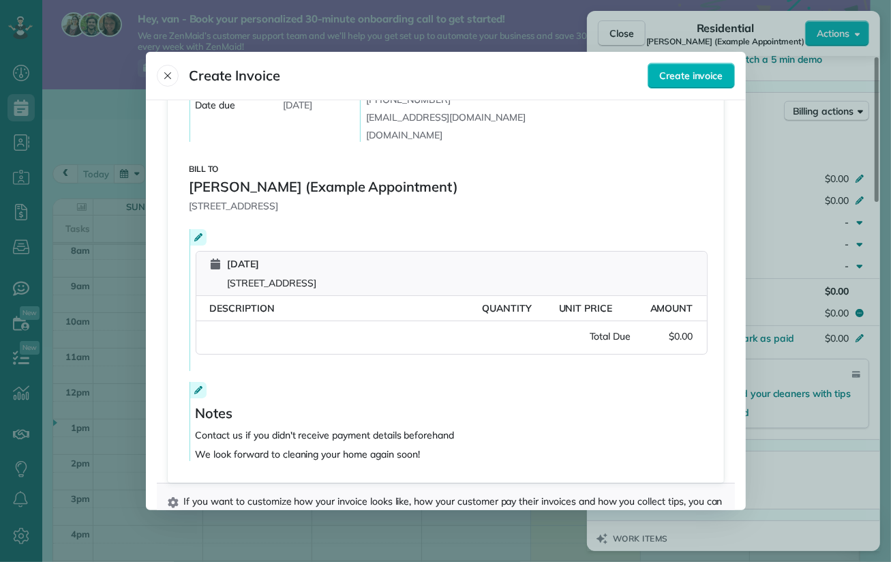
scroll to position [183, 0]
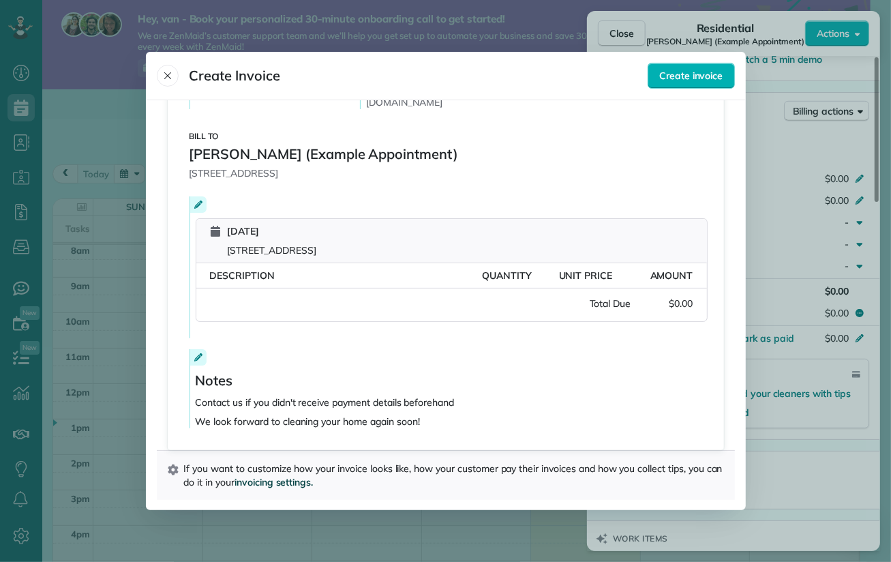
click at [313, 484] on span "invoicing settings." at bounding box center [274, 482] width 78 height 12
click at [108, 139] on div at bounding box center [445, 281] width 891 height 562
click at [166, 78] on icon "Close" at bounding box center [167, 75] width 11 height 11
